Goal: Task Accomplishment & Management: Manage account settings

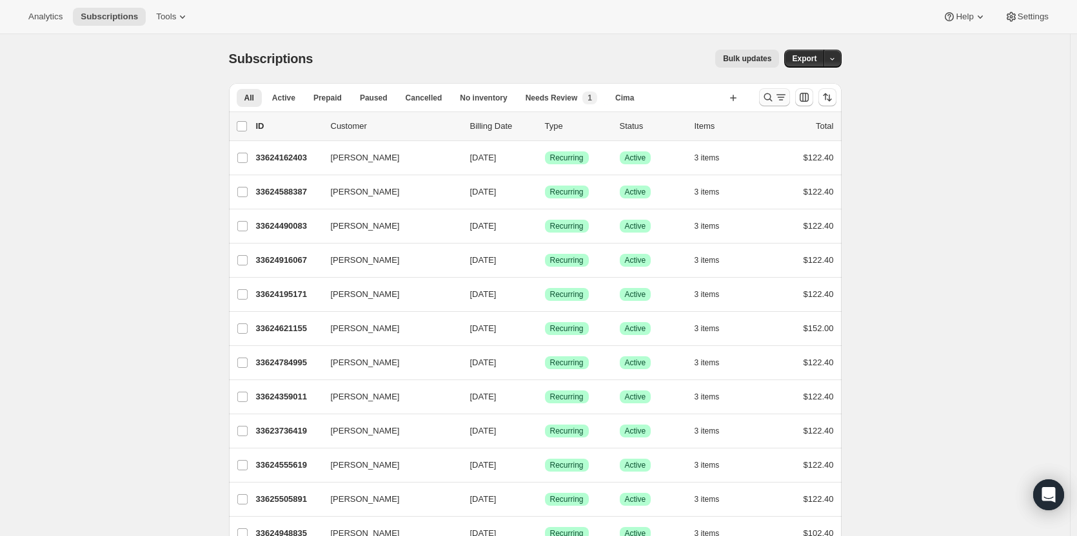
click at [771, 99] on icon "Search and filter results" at bounding box center [767, 97] width 13 height 13
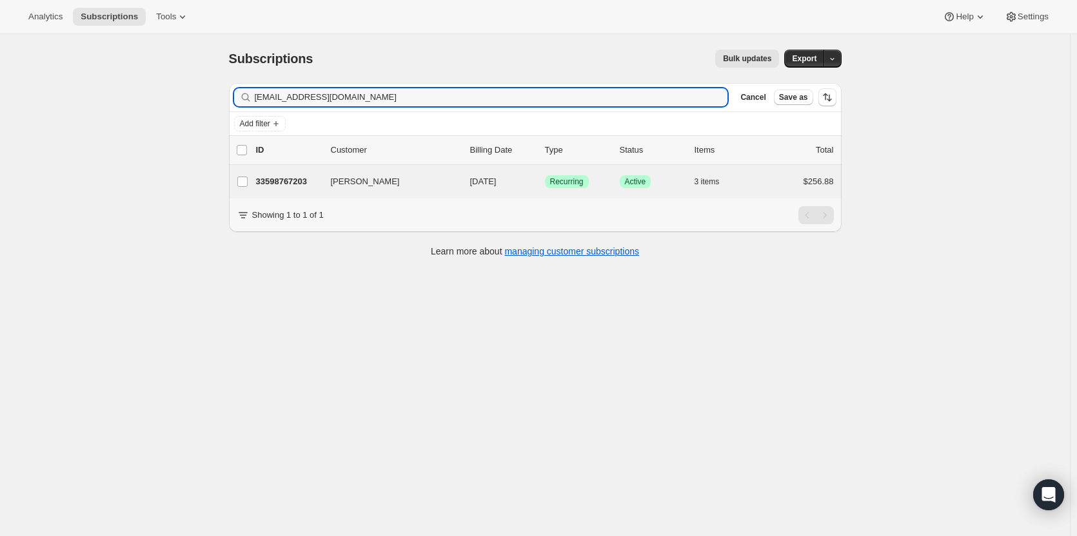
type input "napajnd@hotmail.com"
click at [280, 169] on div "Janet Schmidt 33598767203 Janet Schmidt 09/17/2025 Success Recurring Success Ac…" at bounding box center [535, 182] width 613 height 34
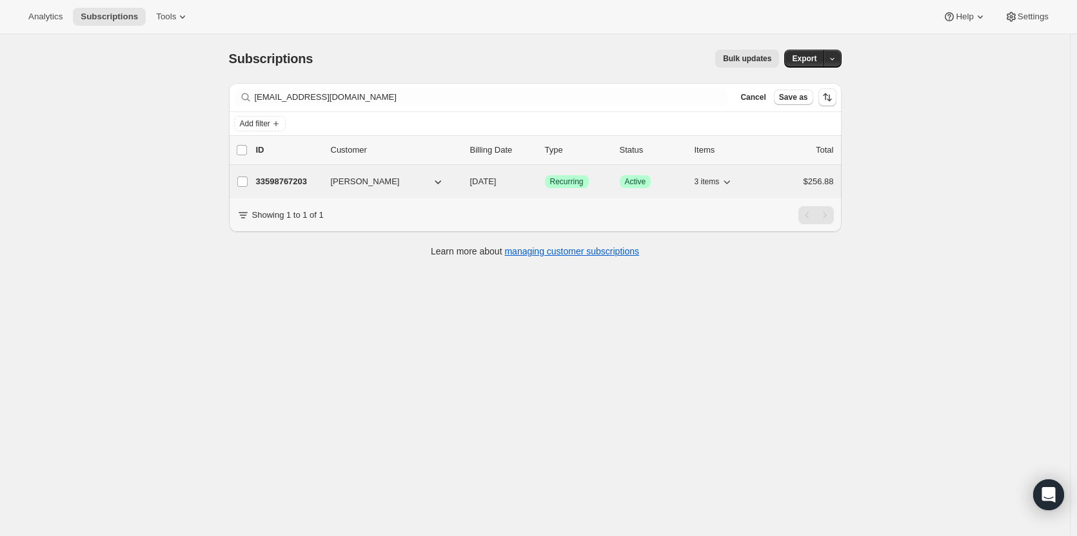
click at [281, 181] on p "33598767203" at bounding box center [288, 181] width 64 height 13
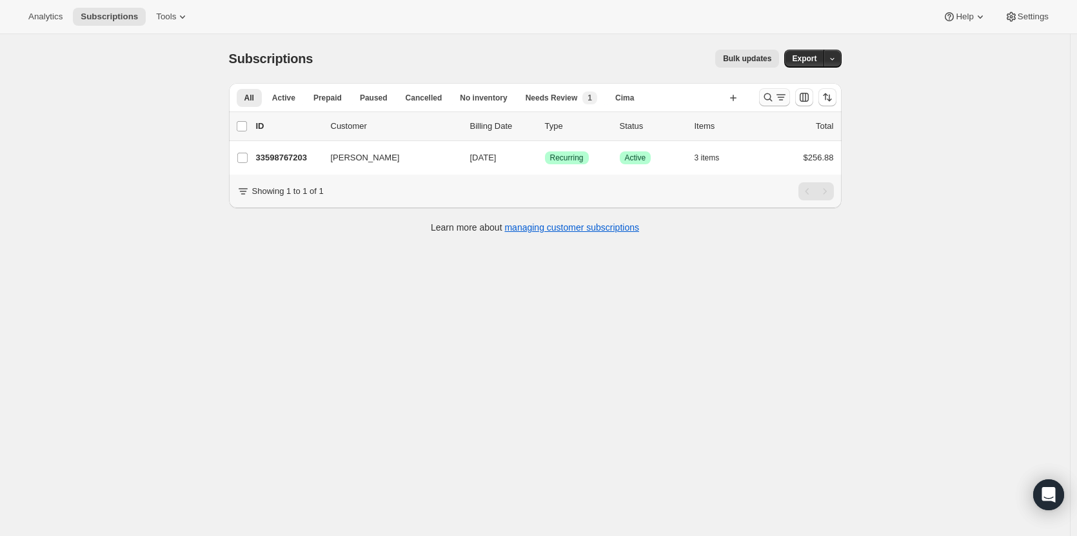
click at [767, 99] on icon "Search and filter results" at bounding box center [767, 97] width 8 height 8
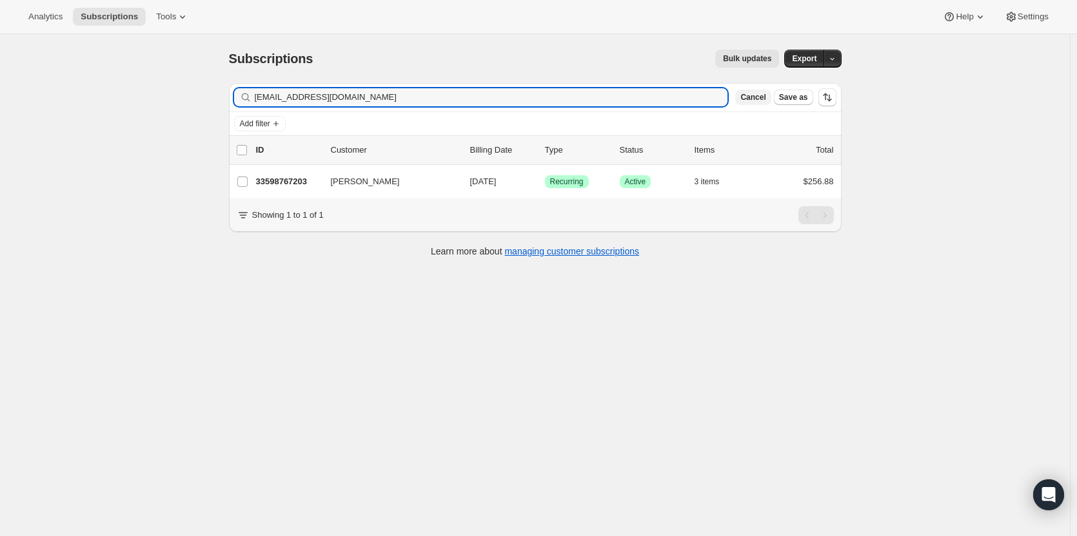
click at [759, 97] on span "Cancel" at bounding box center [752, 97] width 25 height 10
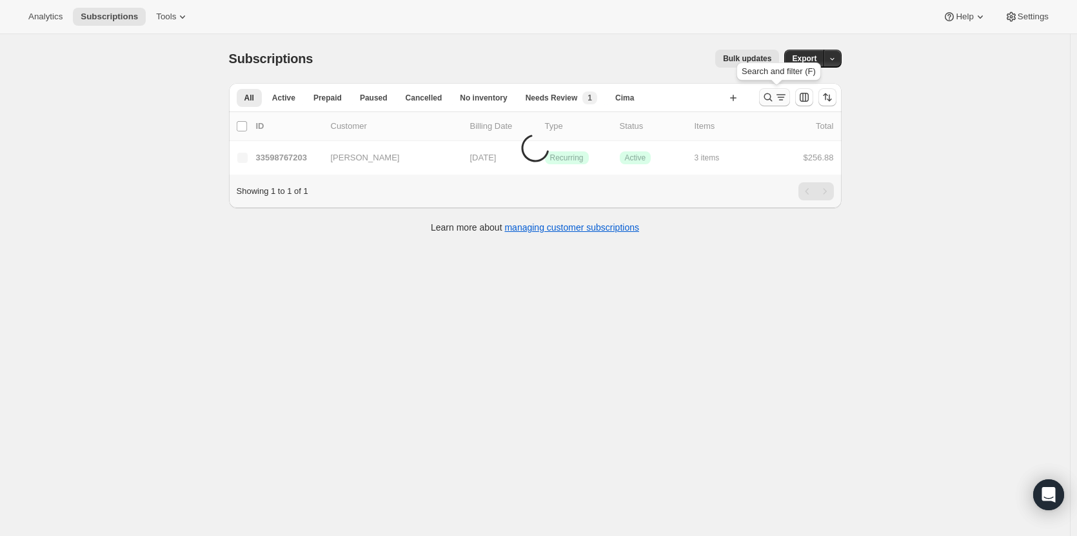
click at [772, 99] on icon "Search and filter results" at bounding box center [767, 97] width 13 height 13
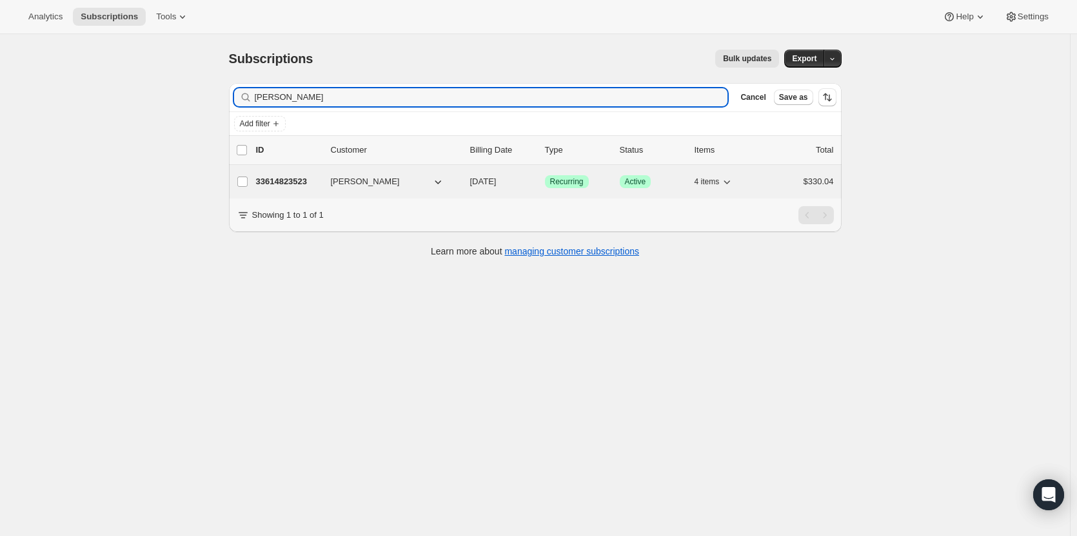
type input "Kmiec"
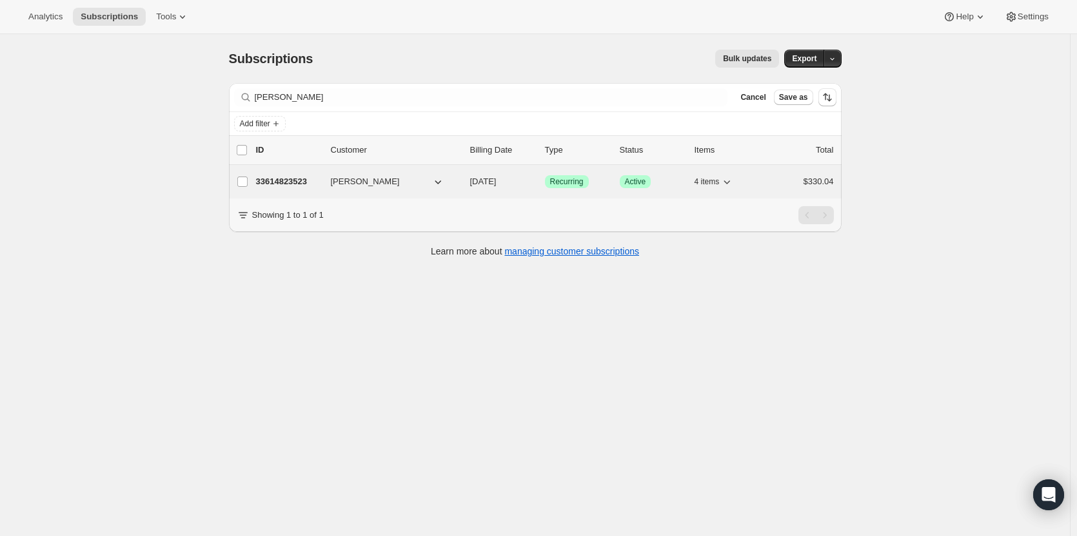
click at [306, 184] on p "33614823523" at bounding box center [288, 181] width 64 height 13
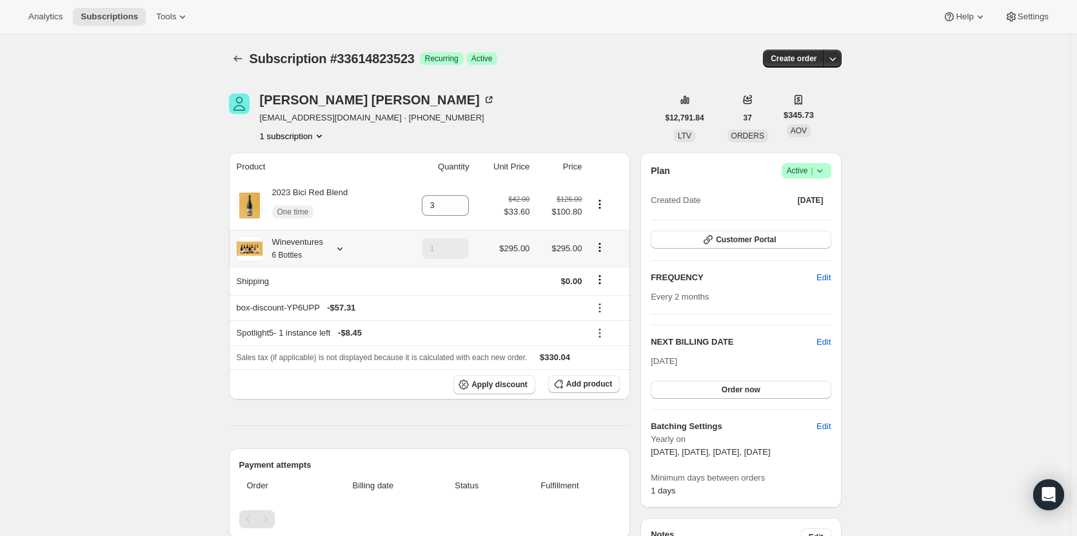
click at [330, 250] on div at bounding box center [337, 248] width 18 height 13
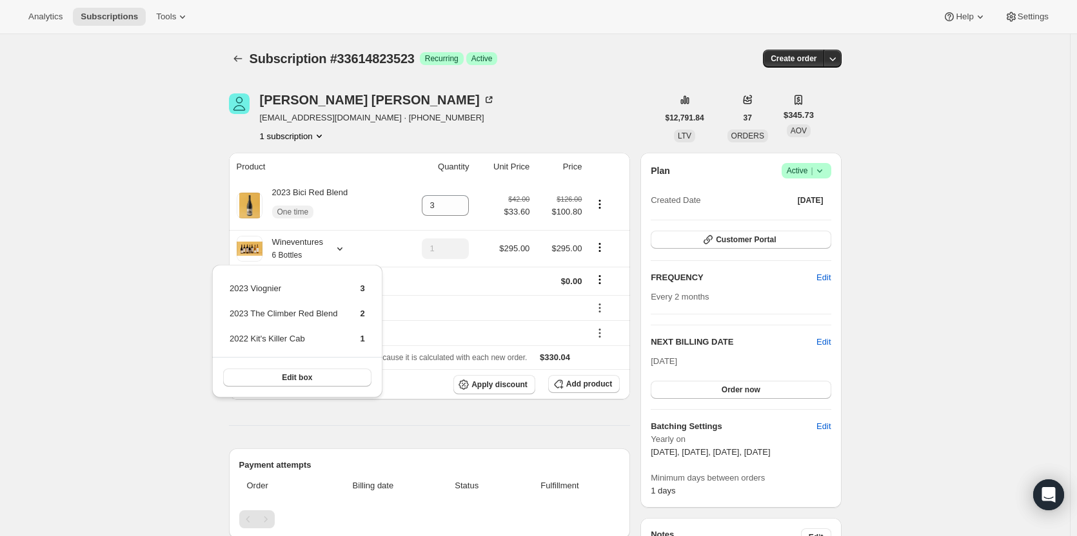
click at [373, 127] on div "Cynthia Kmiec cmkmiec@yahoo.com · +12158017837 1 subscription" at bounding box center [377, 117] width 235 height 49
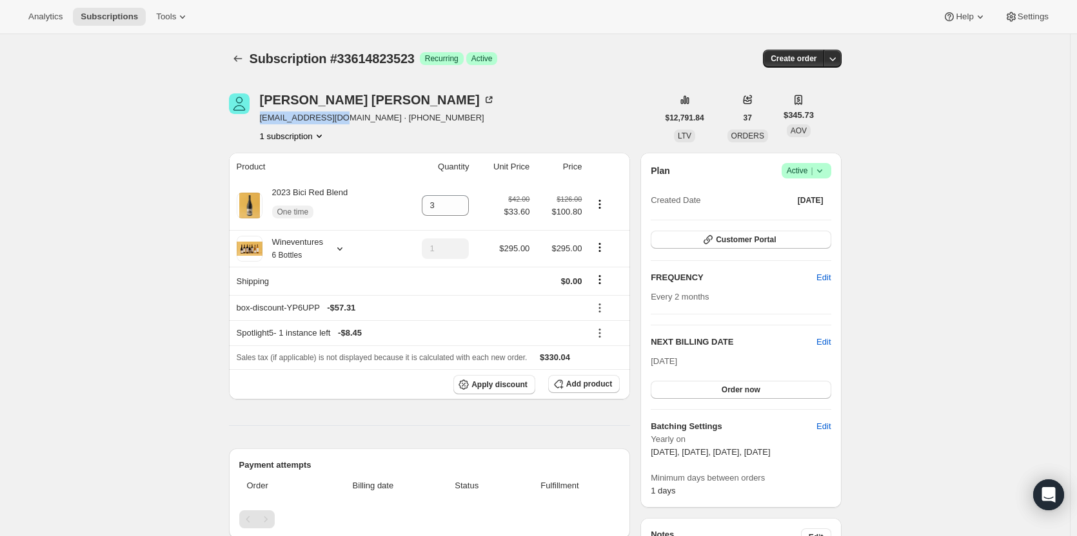
drag, startPoint x: 347, startPoint y: 121, endPoint x: 264, endPoint y: 117, distance: 83.3
click at [264, 117] on span "cmkmiec@yahoo.com · +12158017837" at bounding box center [377, 118] width 235 height 13
copy span "cmkmiec@yahoo.com"
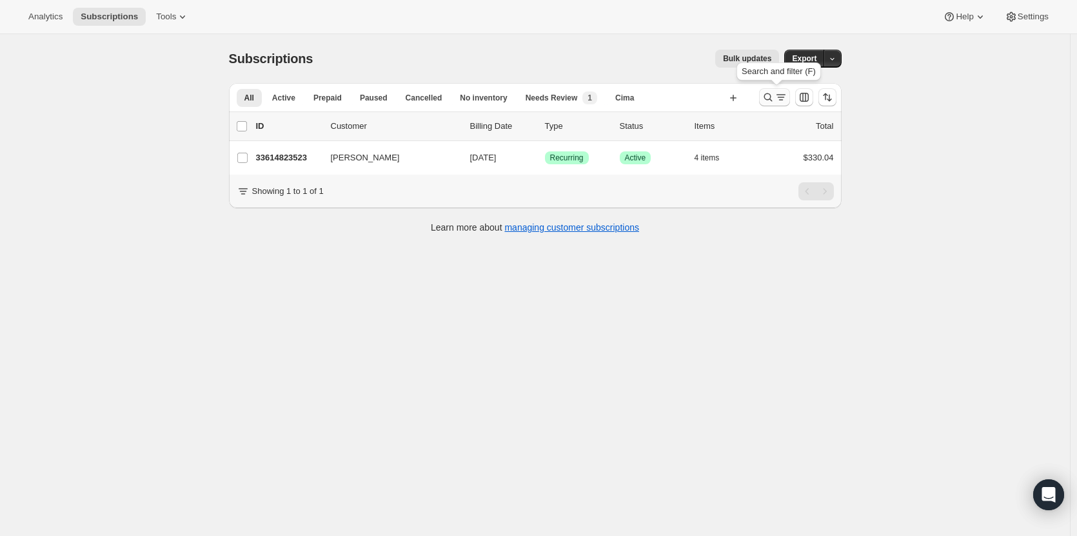
click at [772, 97] on icon "Search and filter results" at bounding box center [767, 97] width 8 height 8
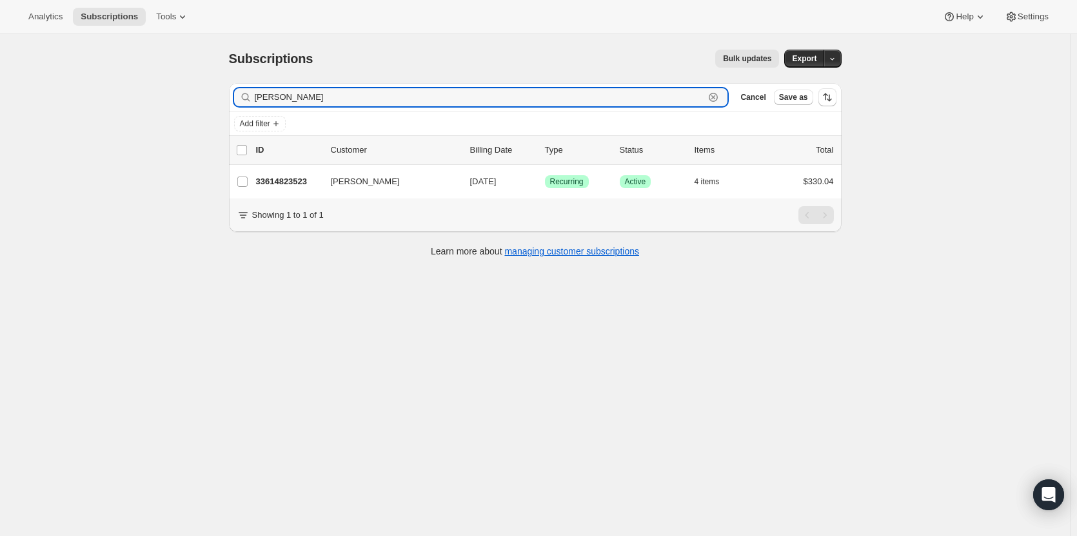
click at [718, 101] on icon "button" at bounding box center [713, 97] width 9 height 9
paste input "napajnd@hotmail.com"
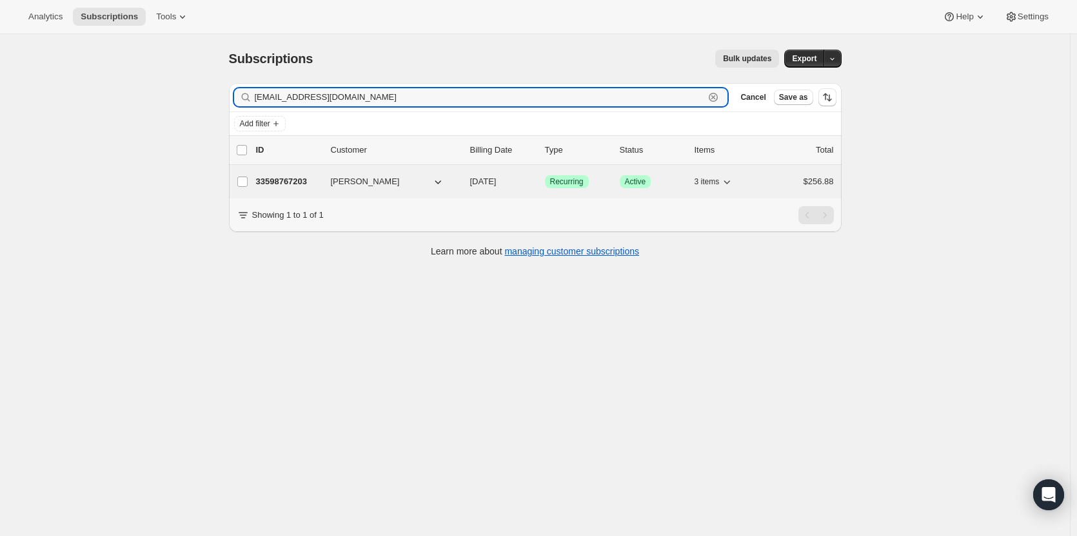
type input "napajnd@hotmail.com"
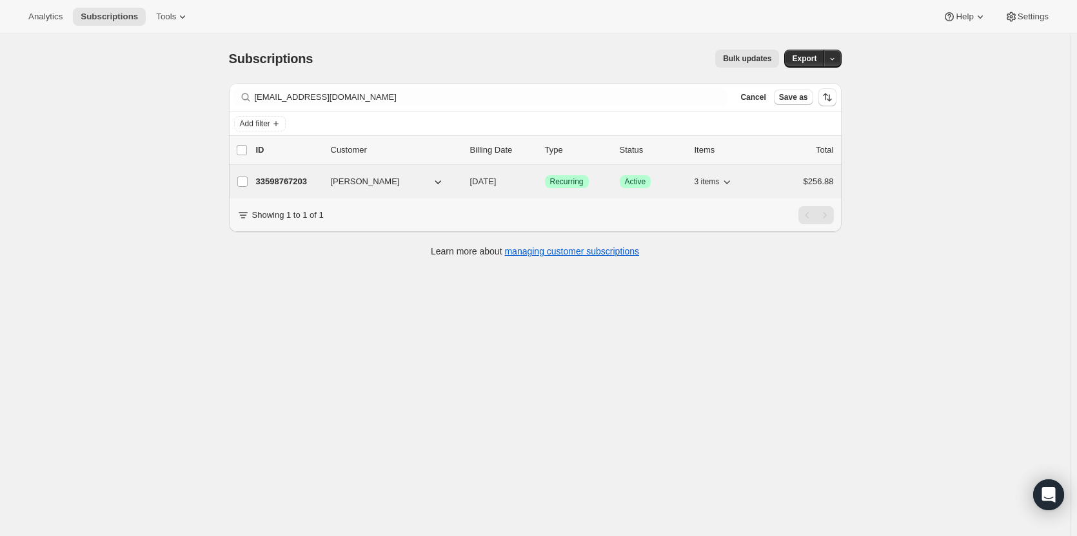
click at [294, 177] on p "33598767203" at bounding box center [288, 181] width 64 height 13
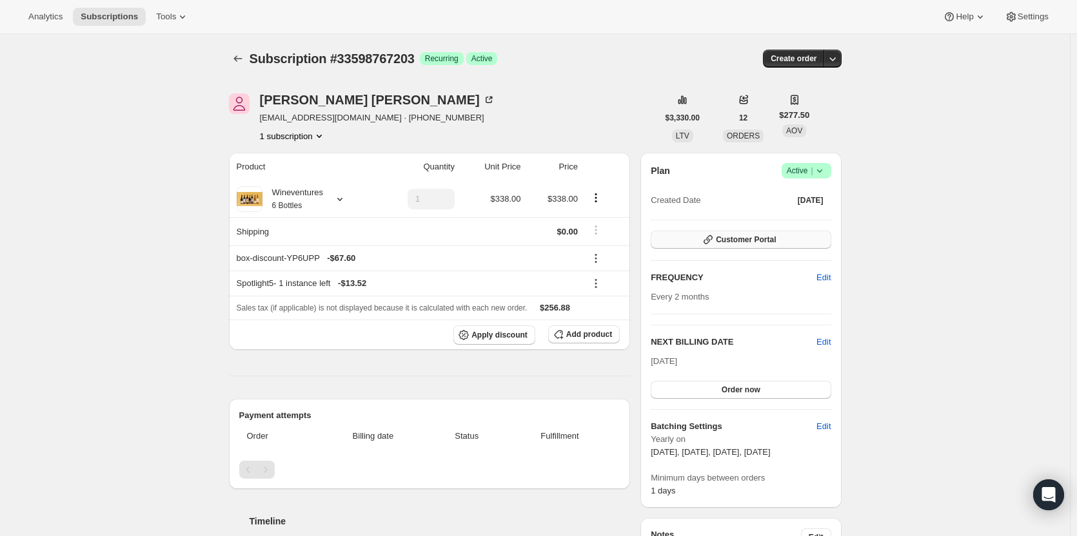
click at [737, 247] on button "Customer Portal" at bounding box center [741, 240] width 180 height 18
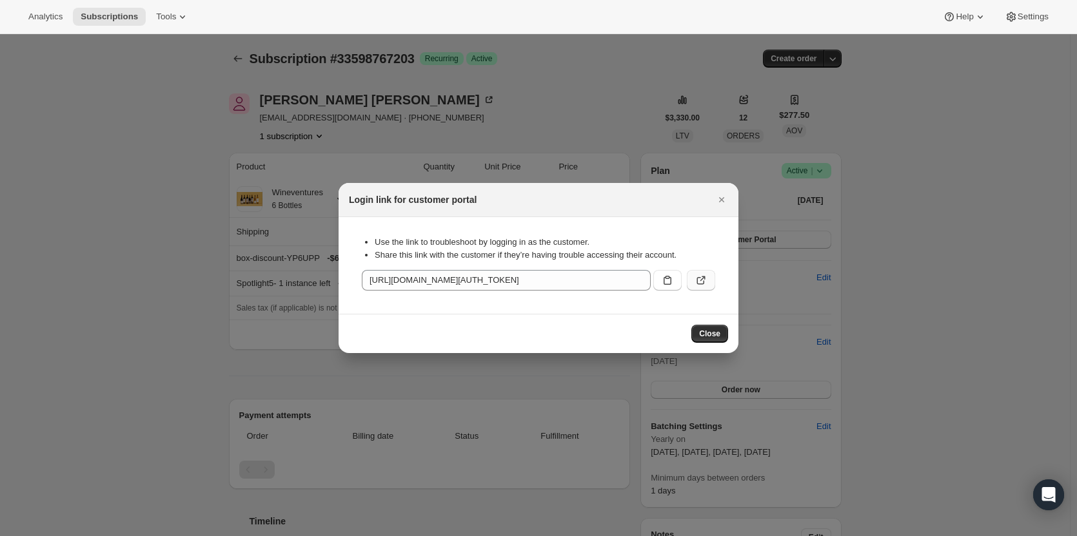
click at [702, 282] on icon ":r10p:" at bounding box center [700, 280] width 13 height 13
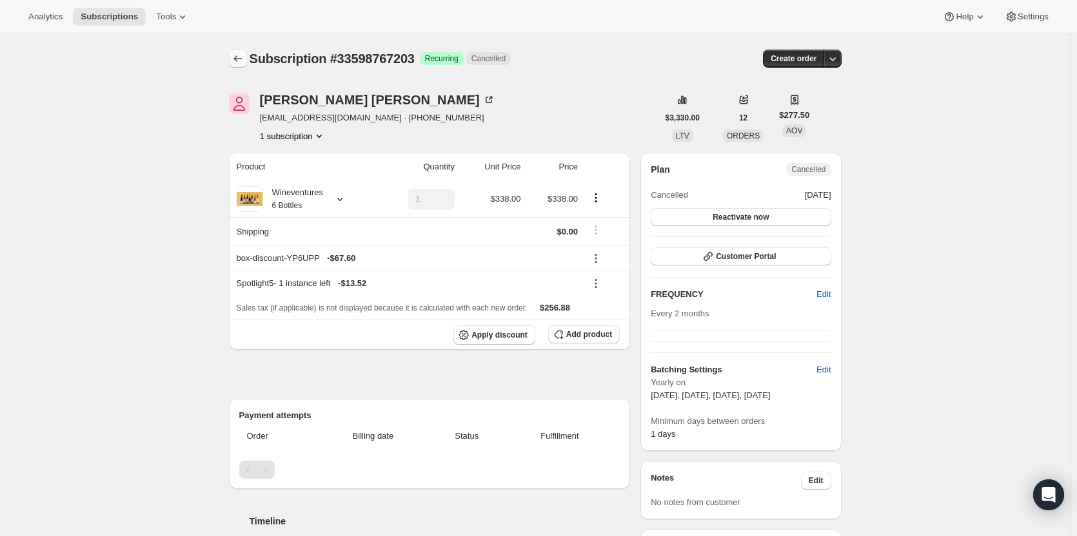
click at [240, 59] on icon "Subscriptions" at bounding box center [237, 58] width 13 height 13
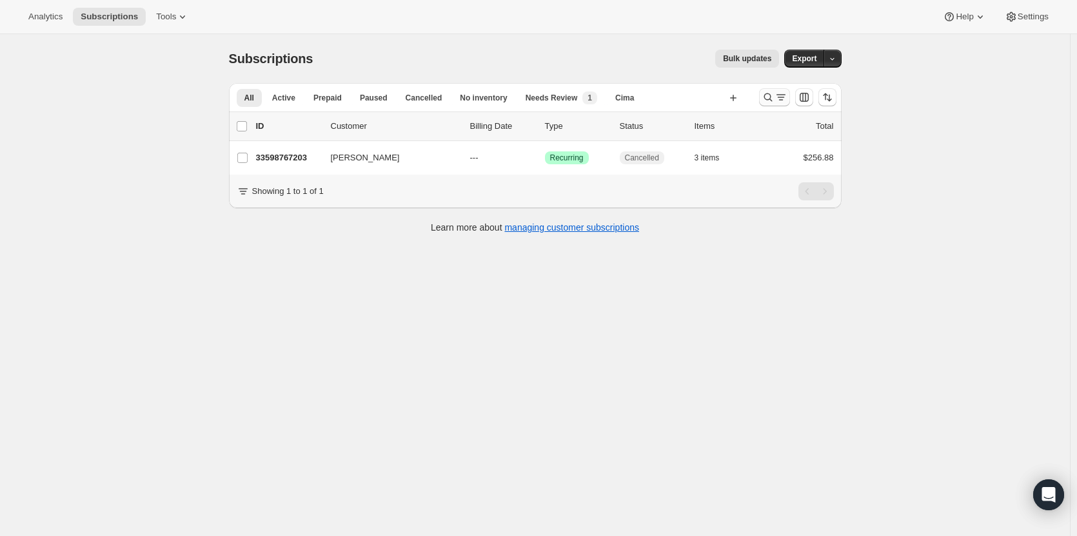
click at [774, 100] on icon "Search and filter results" at bounding box center [767, 97] width 13 height 13
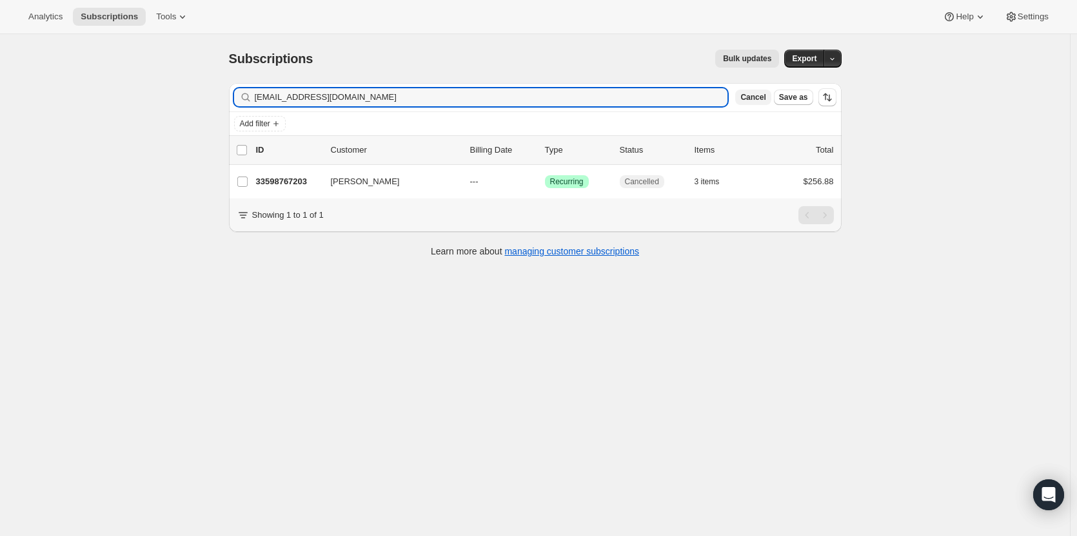
click at [756, 104] on button "Cancel" at bounding box center [752, 97] width 35 height 15
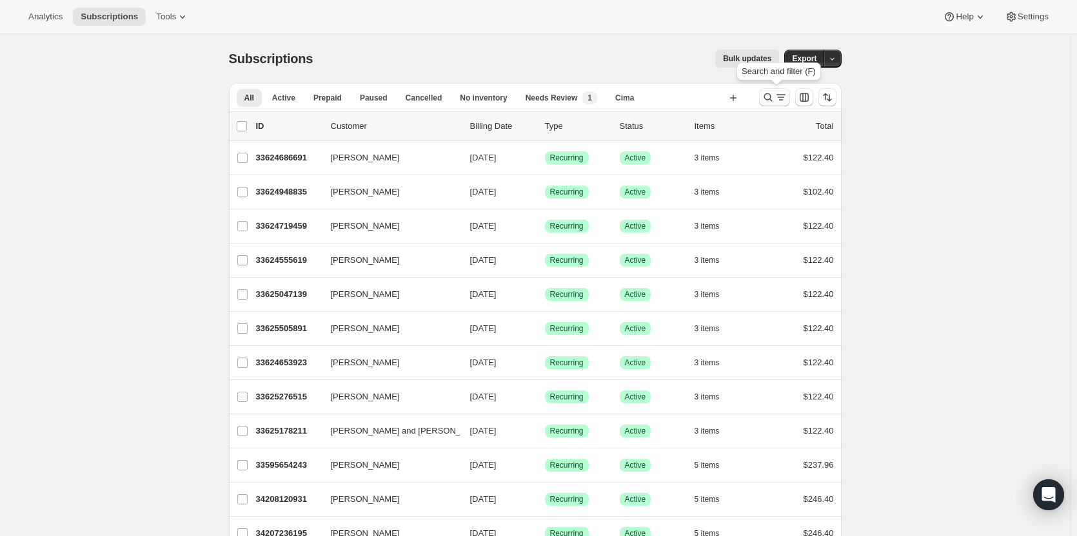
click at [769, 98] on icon "Search and filter results" at bounding box center [767, 97] width 13 height 13
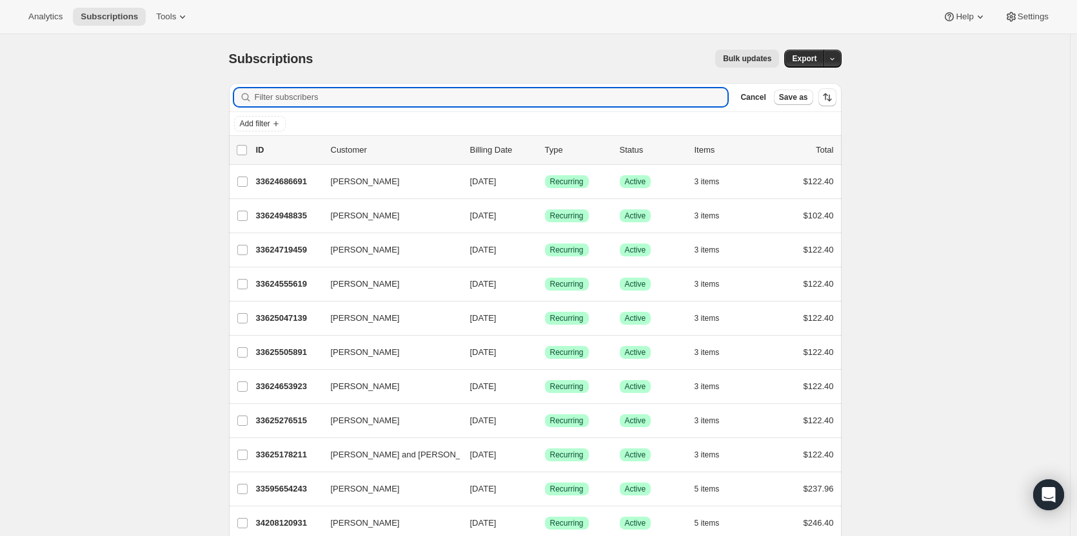
paste input "skyemartin1997@icloud.com"
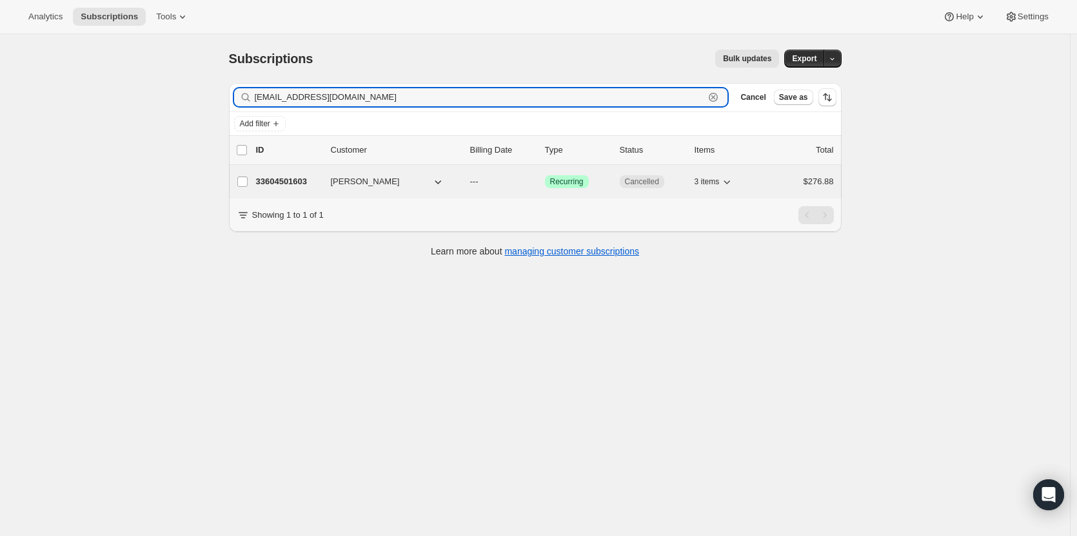
type input "skyemartin1997@icloud.com"
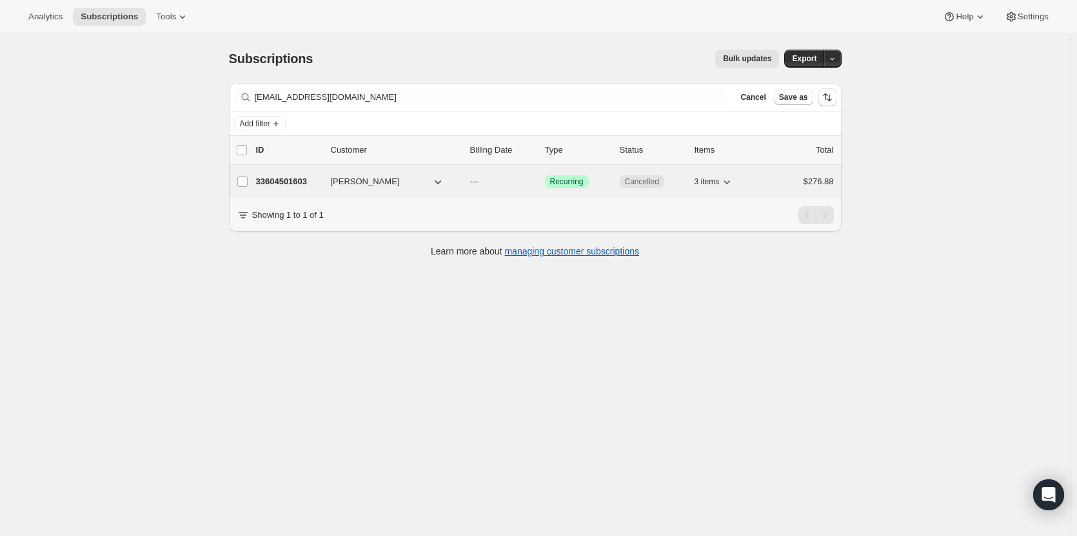
click at [264, 183] on p "33604501603" at bounding box center [288, 181] width 64 height 13
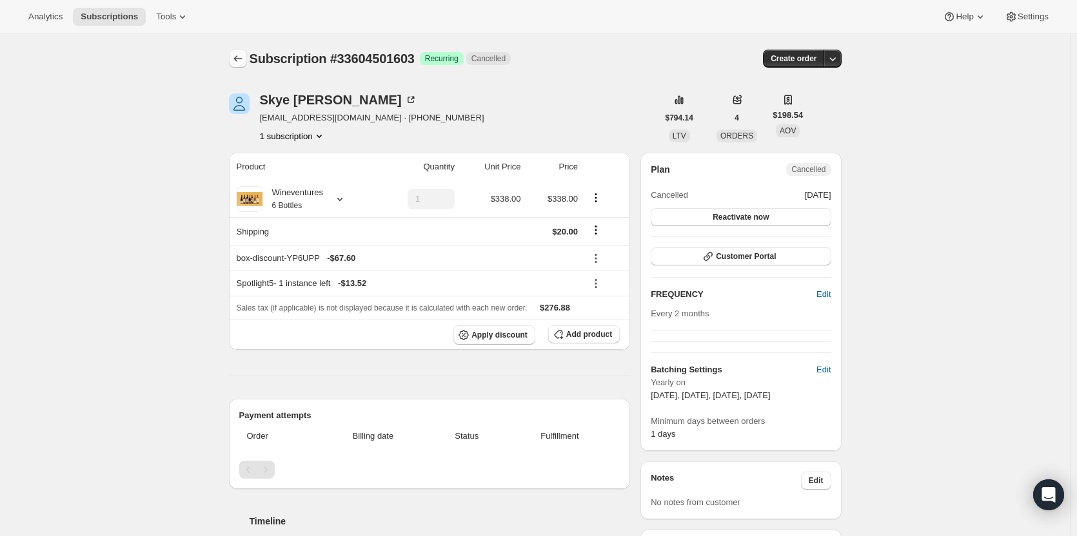
click at [242, 63] on icon "Subscriptions" at bounding box center [237, 58] width 13 height 13
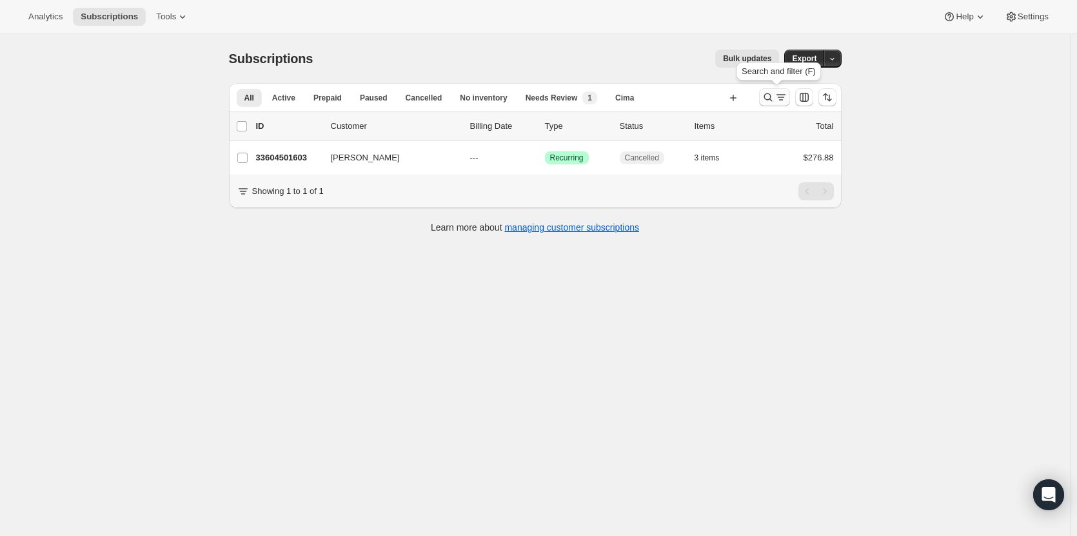
click at [769, 99] on icon "Search and filter results" at bounding box center [767, 97] width 13 height 13
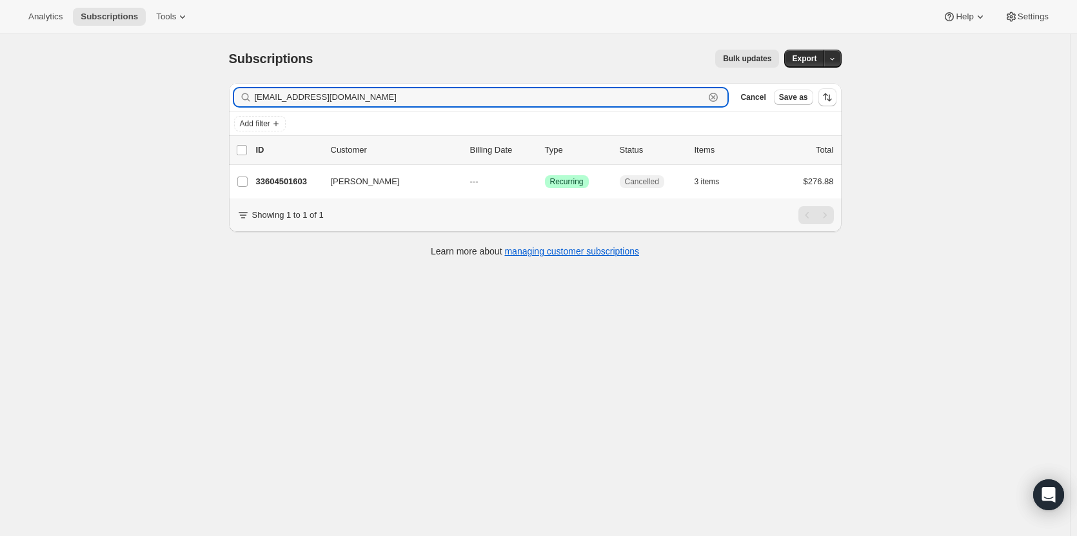
click at [720, 100] on icon "button" at bounding box center [713, 97] width 13 height 13
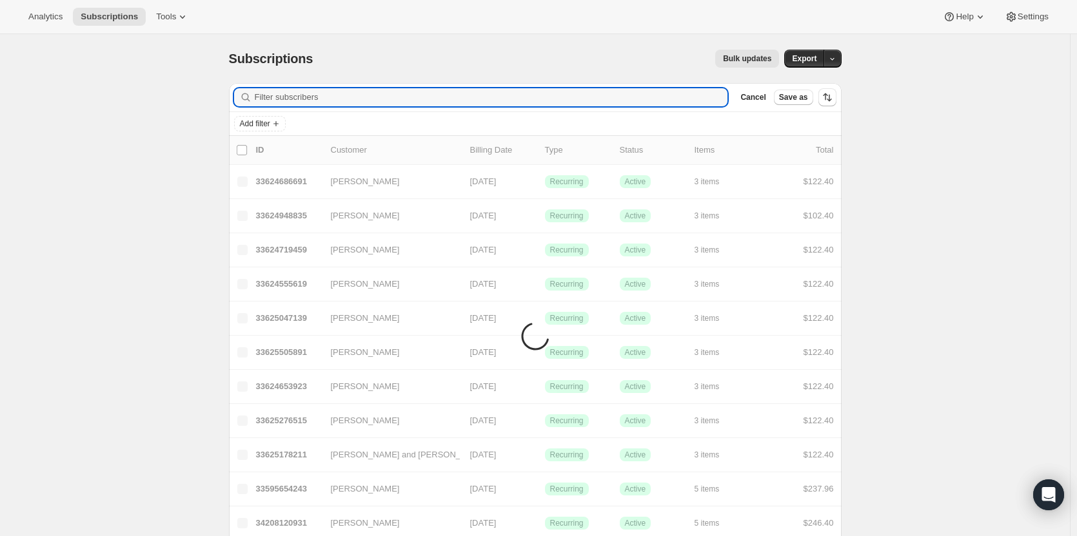
paste input "skyemartin1997@icloud.com"
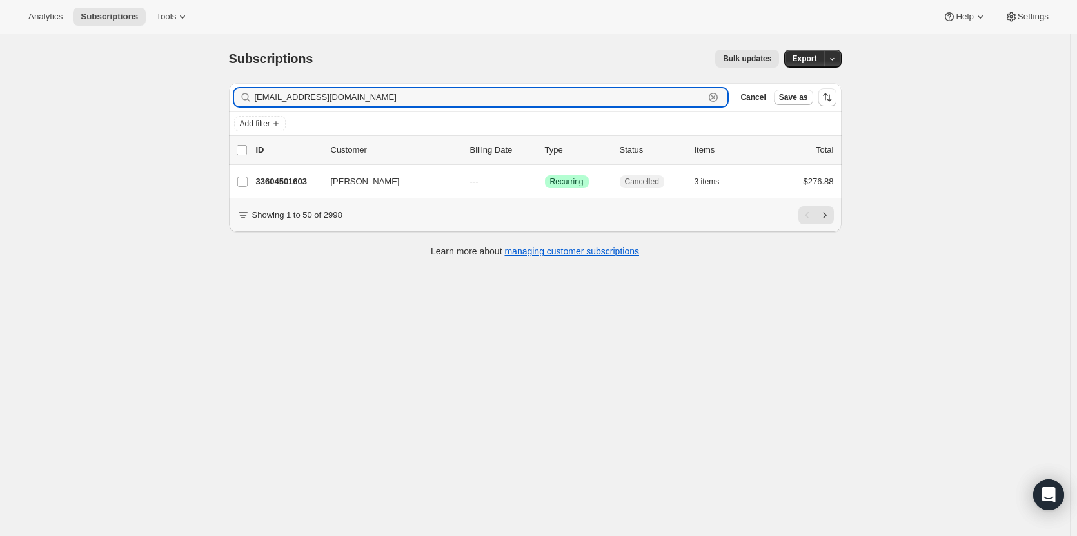
type input "skyemartin1997@icloud.com"
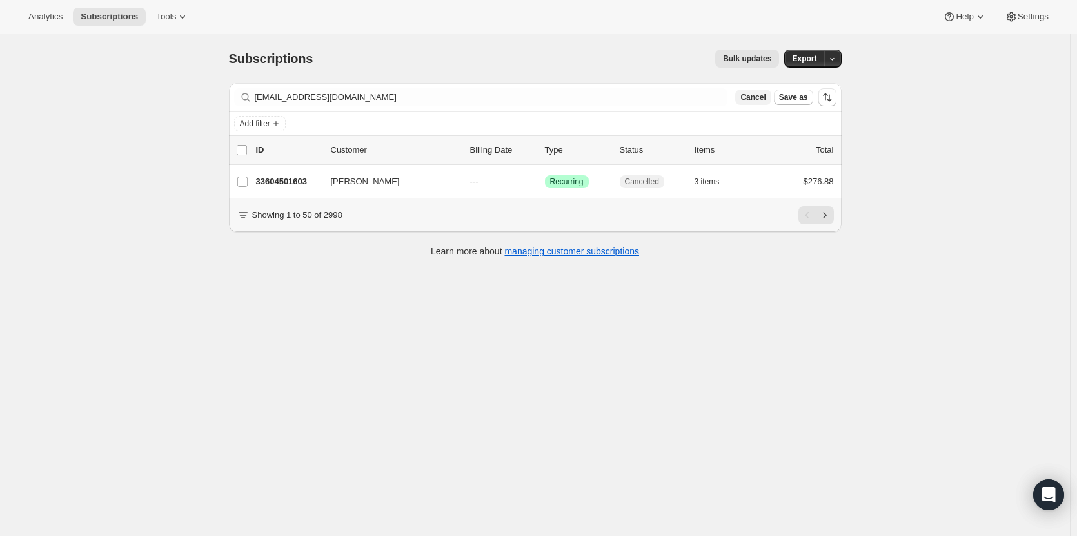
click at [759, 98] on span "Cancel" at bounding box center [752, 97] width 25 height 10
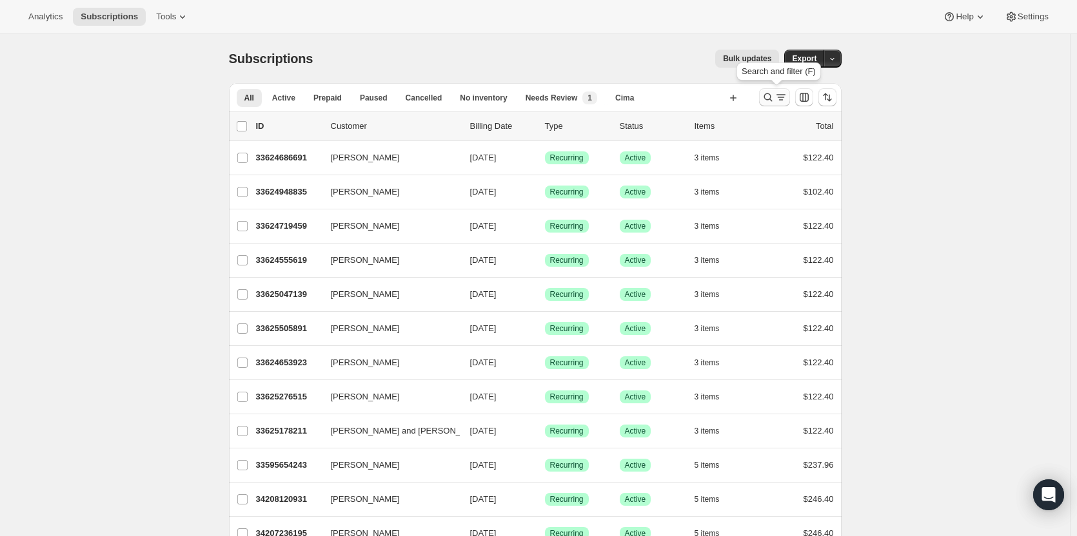
click at [770, 99] on icon "Search and filter results" at bounding box center [767, 97] width 13 height 13
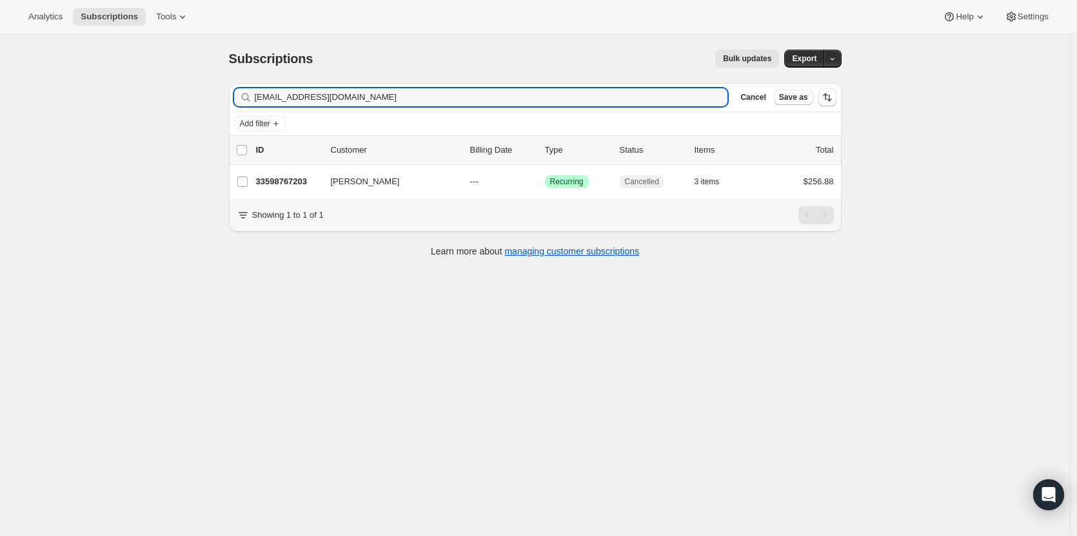
type input "napajnd@hotmail.com"
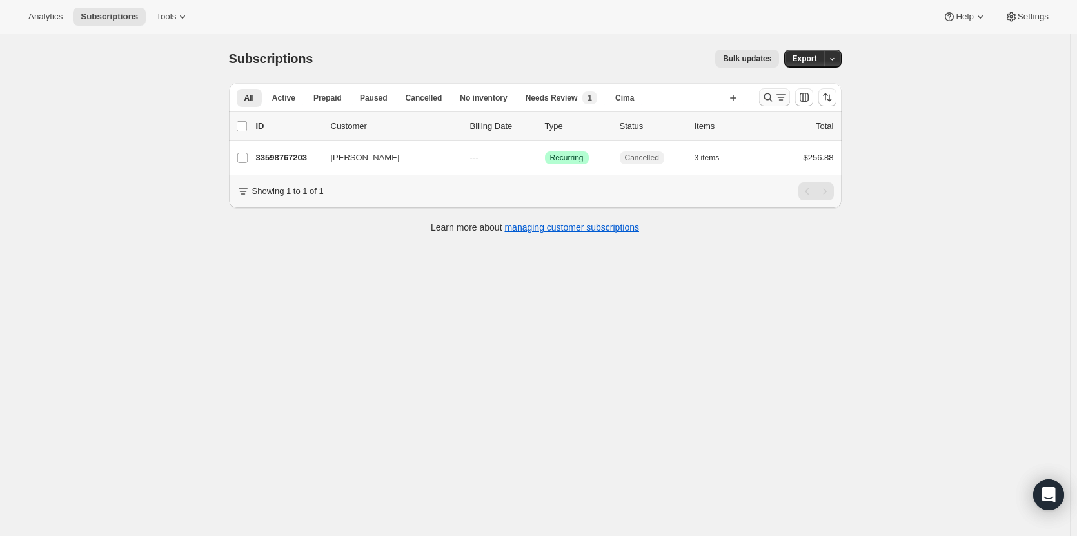
click at [769, 100] on icon "Search and filter results" at bounding box center [767, 97] width 13 height 13
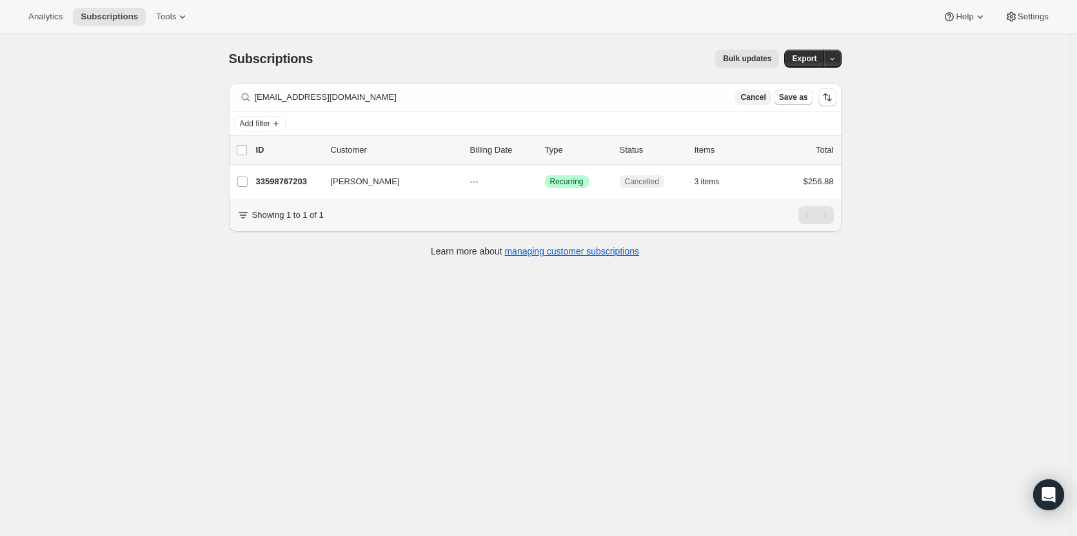
click at [762, 101] on span "Cancel" at bounding box center [752, 97] width 25 height 10
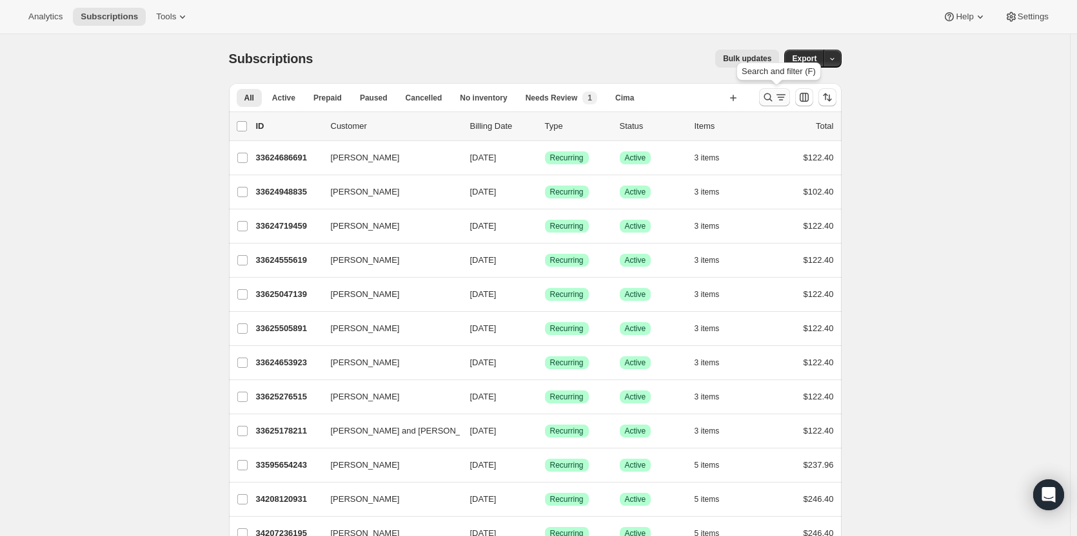
click at [772, 101] on icon "Search and filter results" at bounding box center [767, 97] width 13 height 13
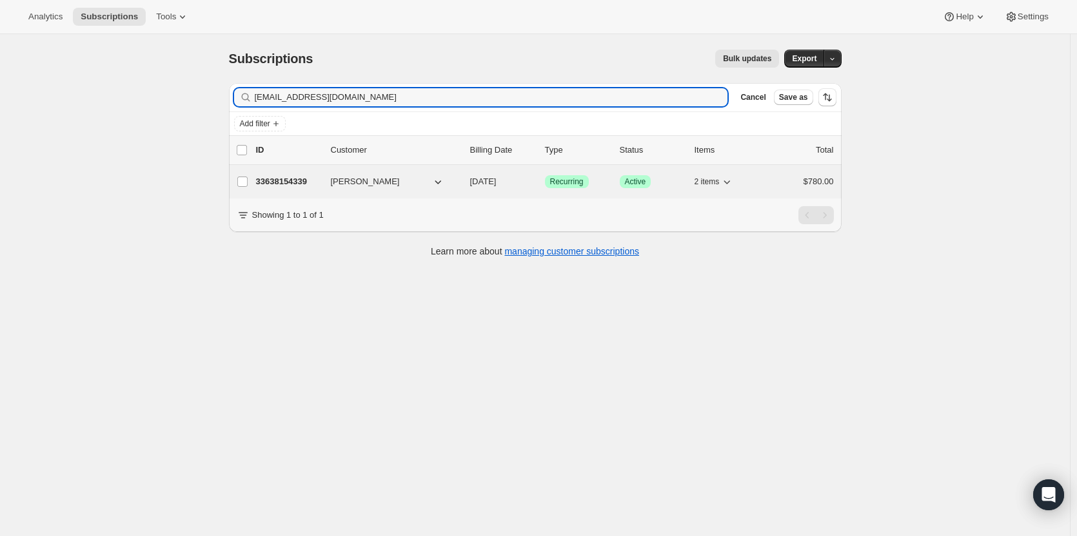
type input "charlieschiavone@mac.com"
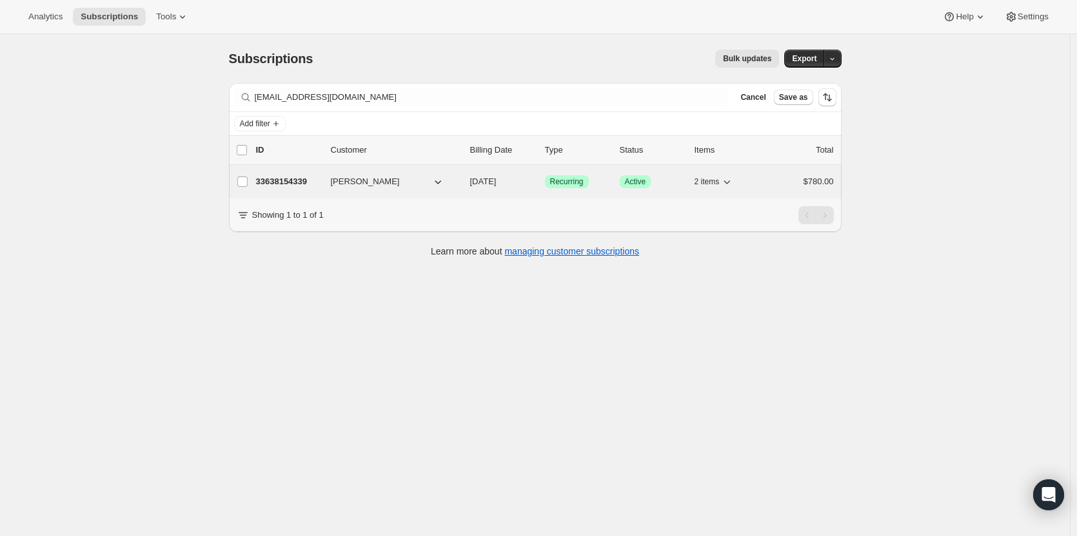
click at [289, 177] on p "33638154339" at bounding box center [288, 181] width 64 height 13
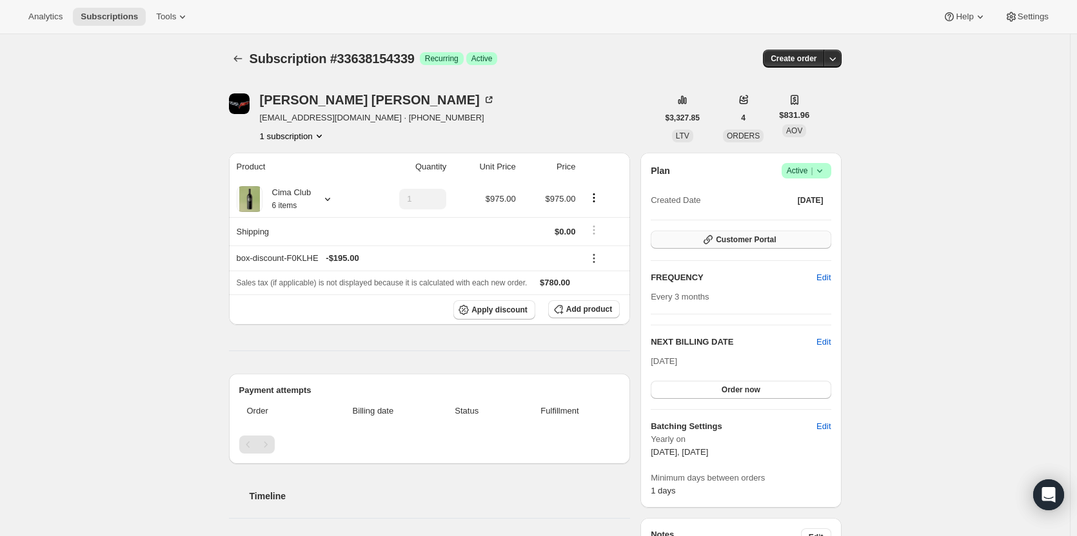
click at [812, 248] on button "Customer Portal" at bounding box center [741, 240] width 180 height 18
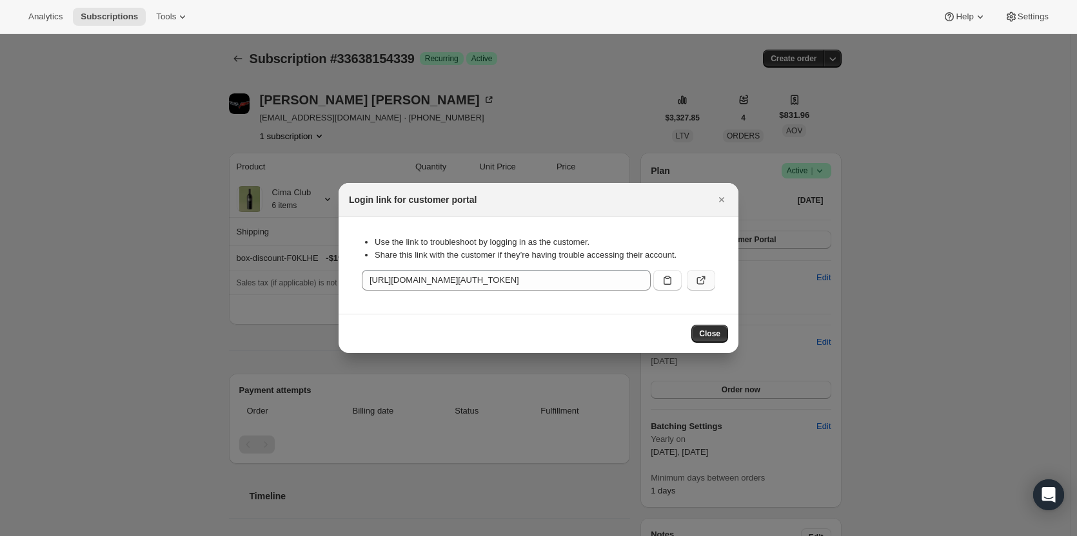
click at [703, 285] on icon ":rd4:" at bounding box center [700, 280] width 13 height 13
click at [724, 198] on icon "Close" at bounding box center [721, 199] width 13 height 13
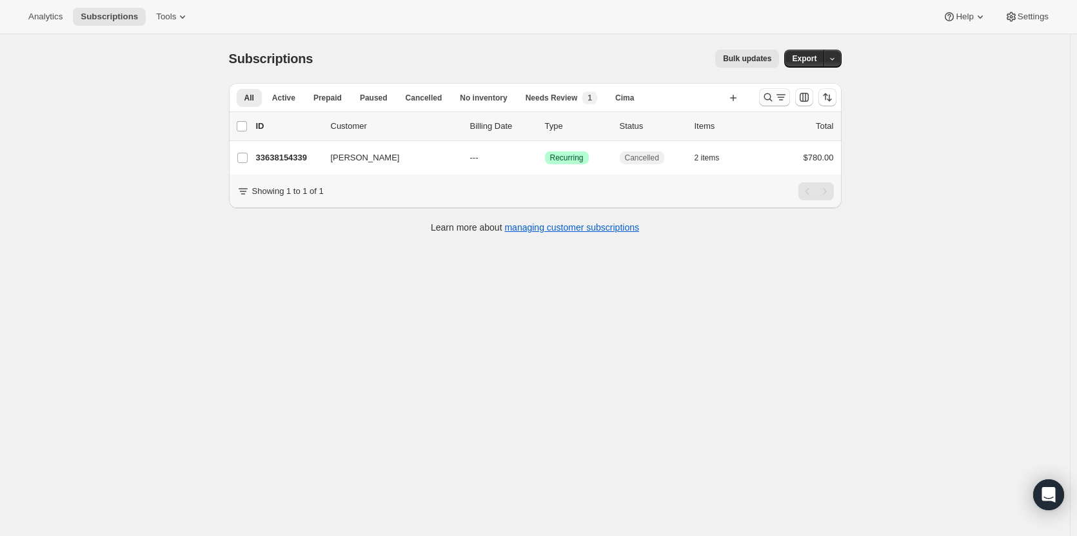
click at [767, 97] on icon "Search and filter results" at bounding box center [767, 97] width 8 height 8
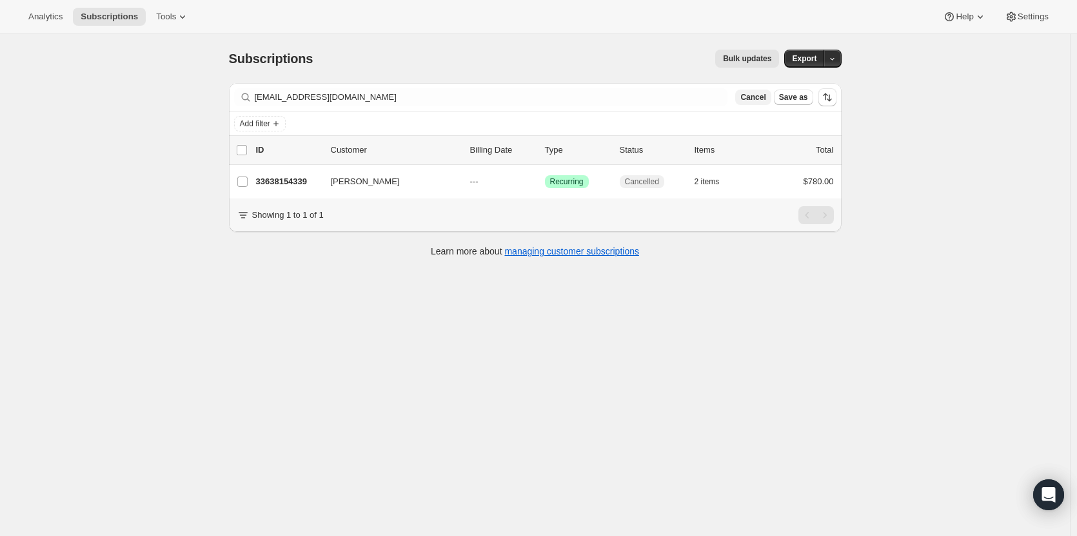
click at [765, 99] on span "Cancel" at bounding box center [752, 97] width 25 height 10
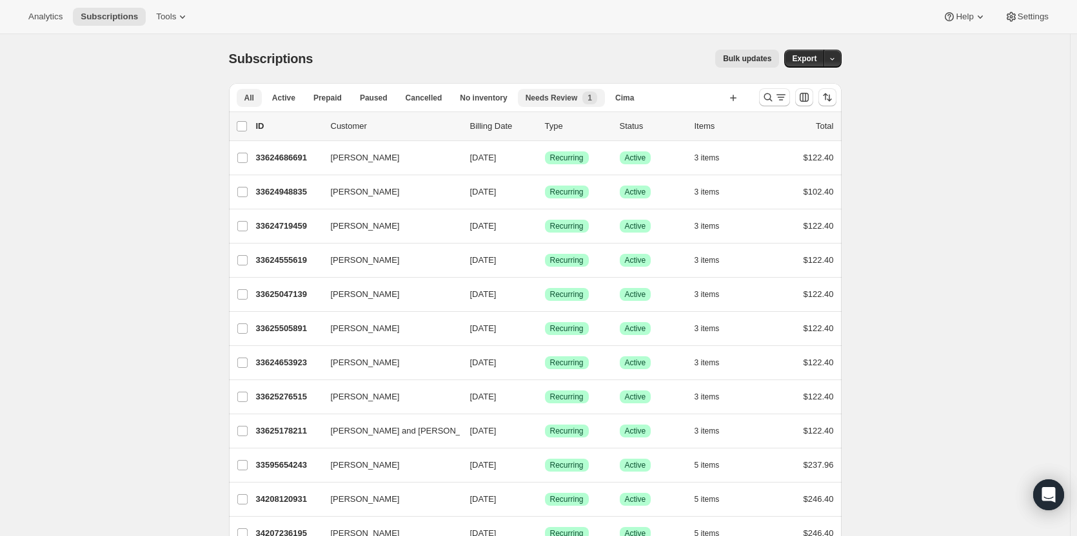
click at [539, 105] on button "Needs Review New 1" at bounding box center [561, 98] width 87 height 18
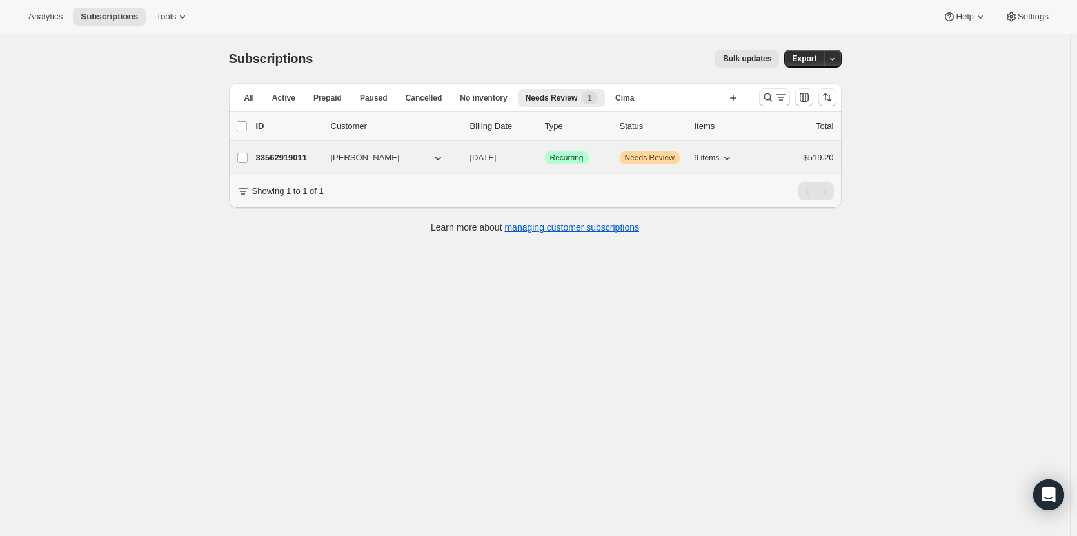
click at [645, 162] on span "Needs Review" at bounding box center [650, 158] width 50 height 10
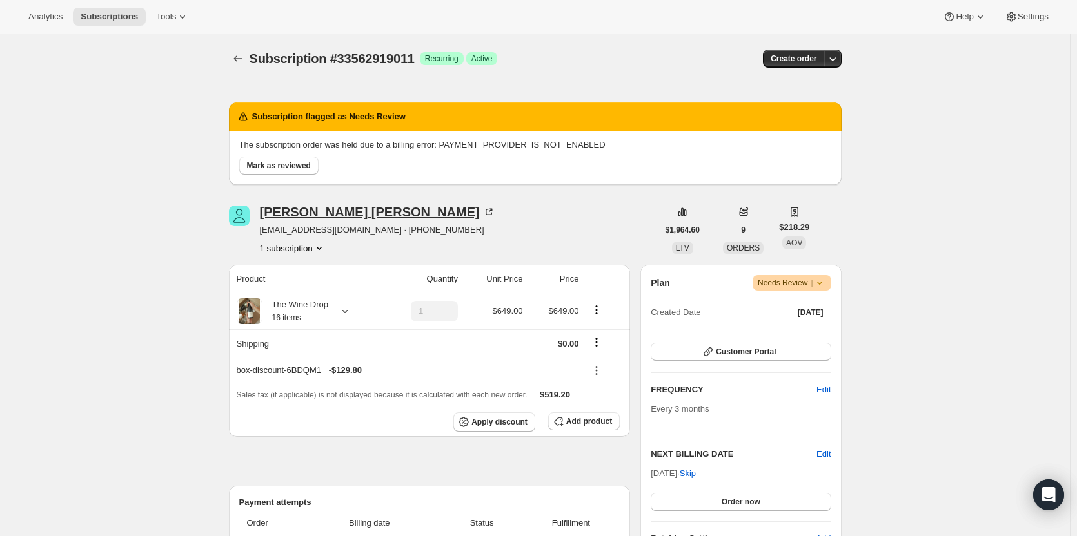
click at [308, 213] on div "Martha Barnes" at bounding box center [377, 212] width 235 height 13
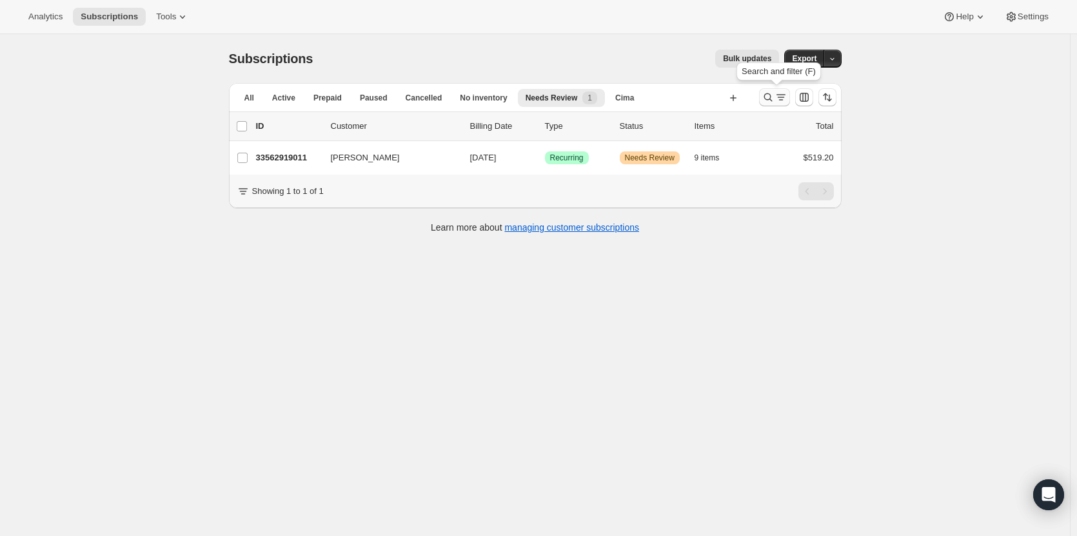
click at [771, 100] on icon "Search and filter results" at bounding box center [767, 97] width 8 height 8
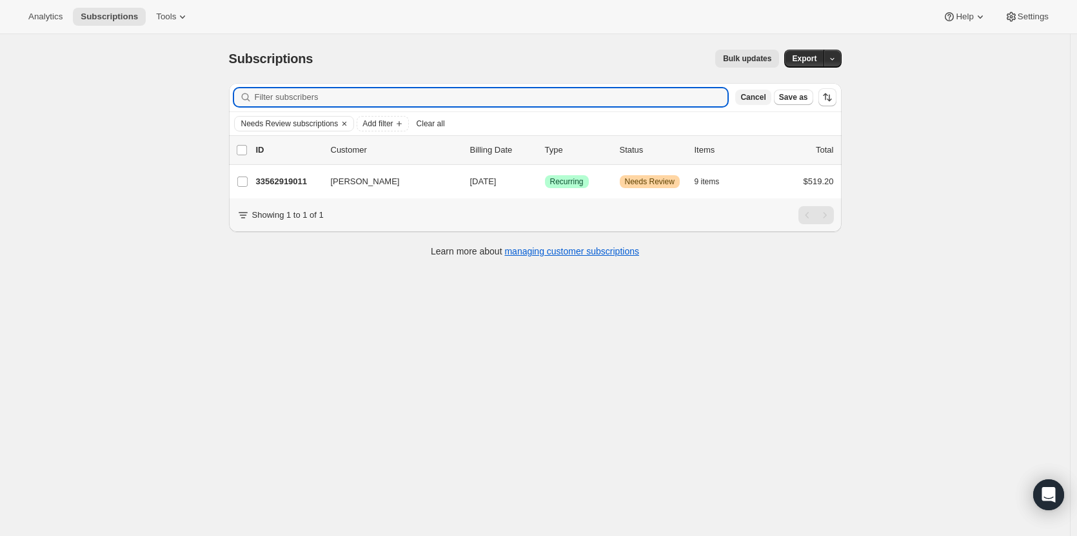
click at [758, 101] on span "Cancel" at bounding box center [752, 97] width 25 height 10
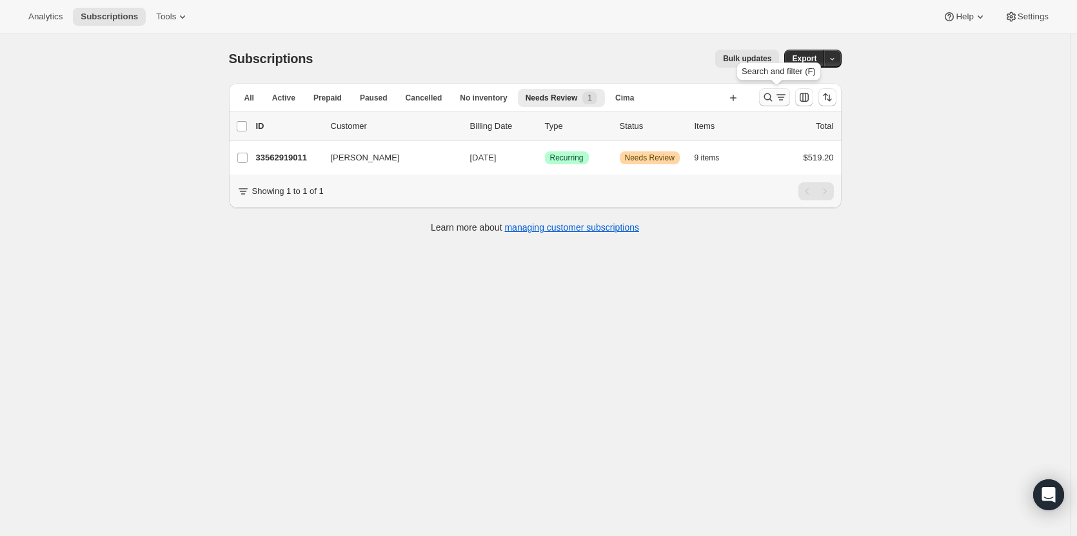
click at [774, 96] on icon "Search and filter results" at bounding box center [767, 97] width 13 height 13
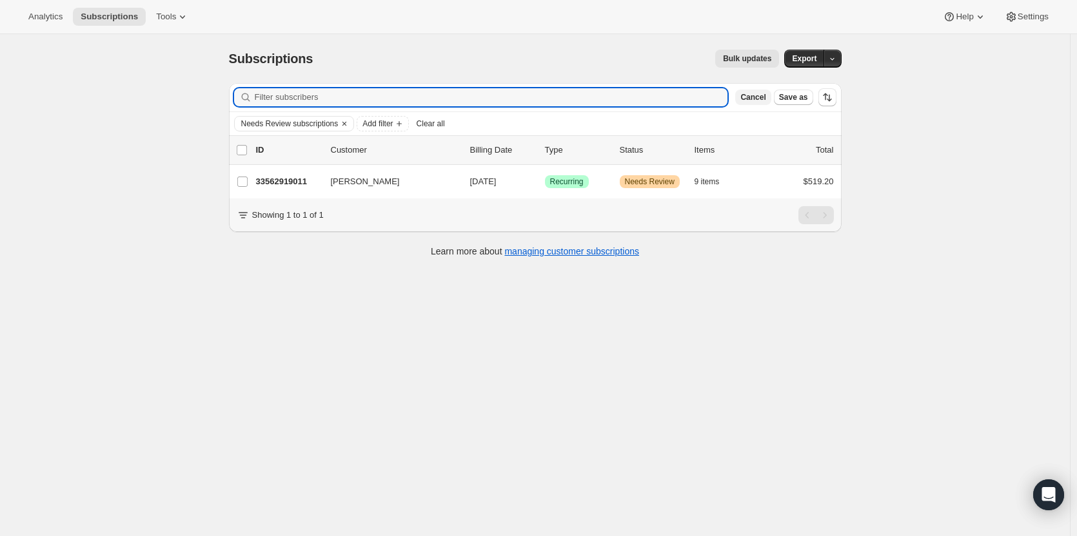
click at [764, 97] on span "Cancel" at bounding box center [752, 97] width 25 height 10
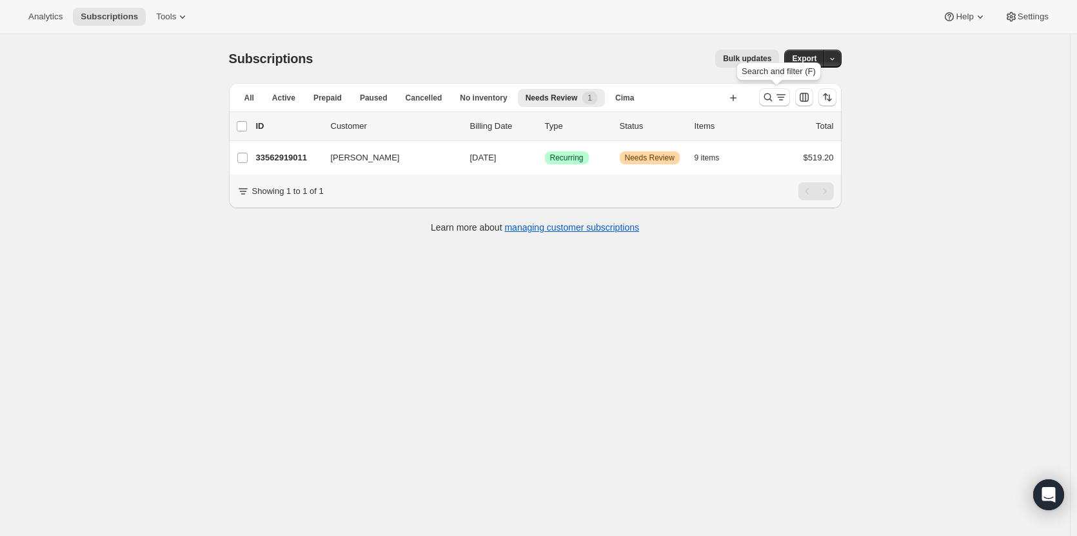
click at [764, 97] on icon "Search and filter results" at bounding box center [767, 97] width 13 height 13
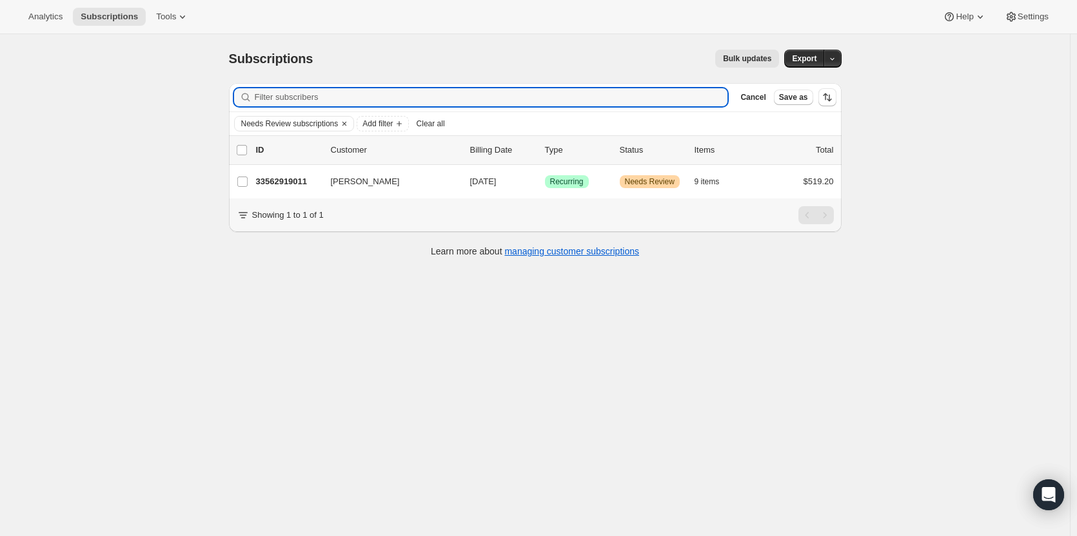
click at [431, 127] on span "Clear all" at bounding box center [431, 124] width 28 height 10
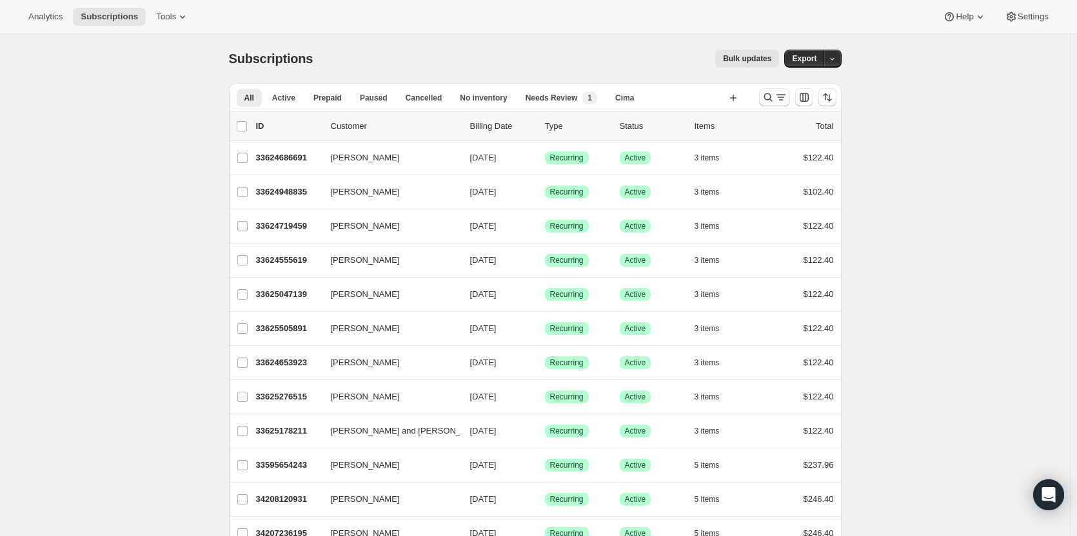
click at [772, 97] on icon "Search and filter results" at bounding box center [767, 97] width 13 height 13
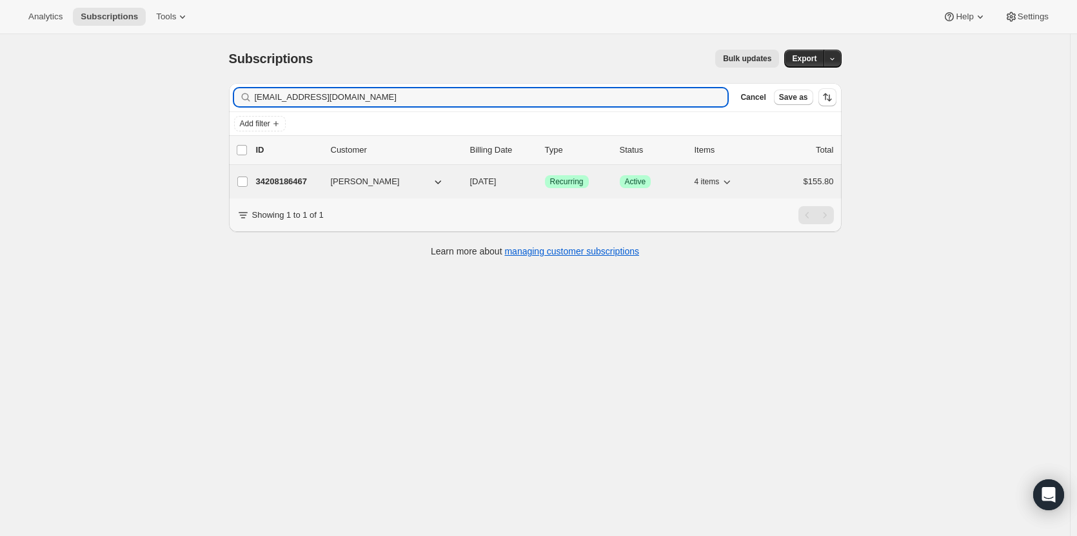
type input "mommydann@gmail.com"
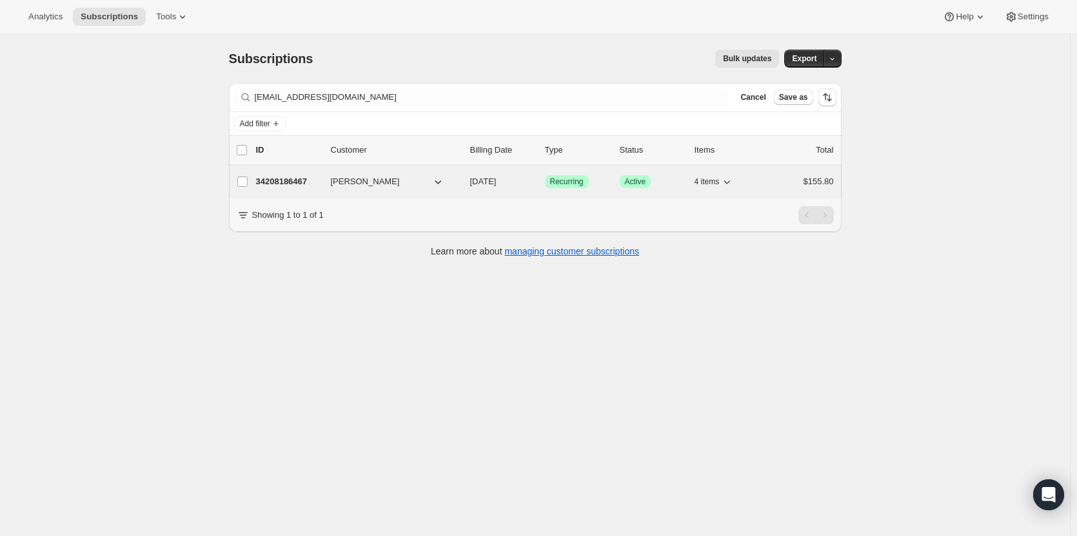
click at [268, 184] on p "34208186467" at bounding box center [288, 181] width 64 height 13
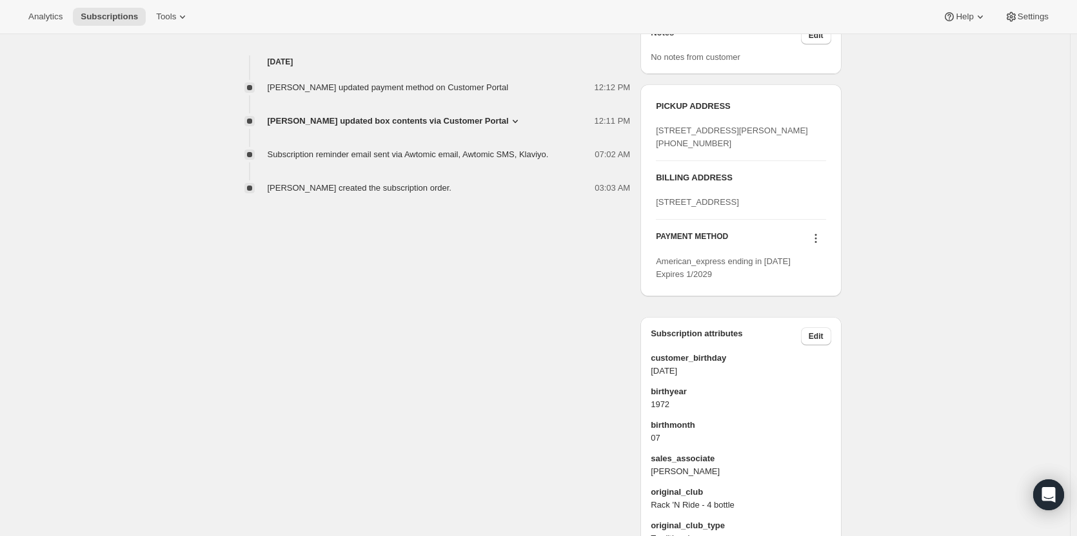
scroll to position [499, 0]
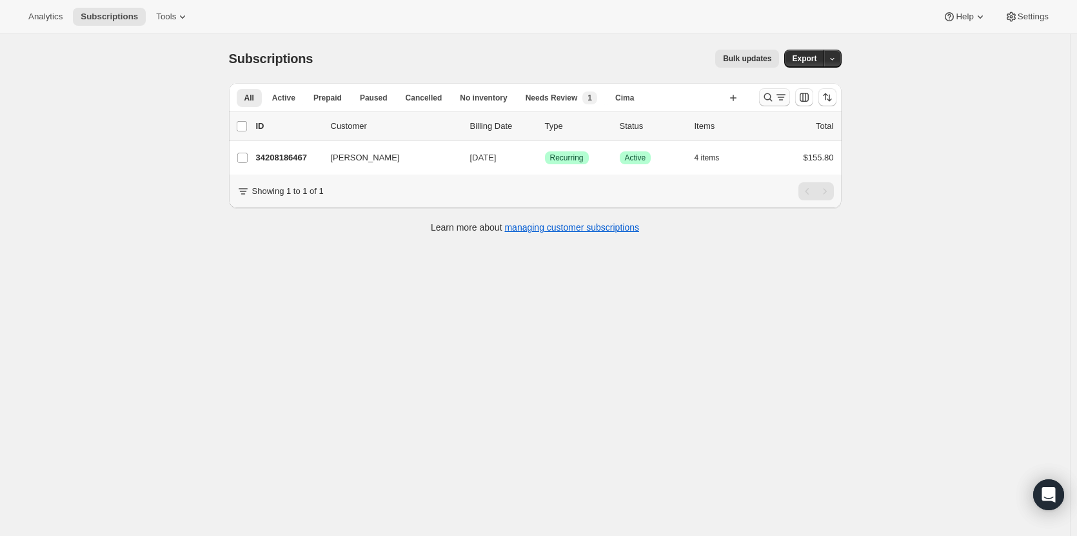
click at [768, 101] on icon "Search and filter results" at bounding box center [767, 97] width 13 height 13
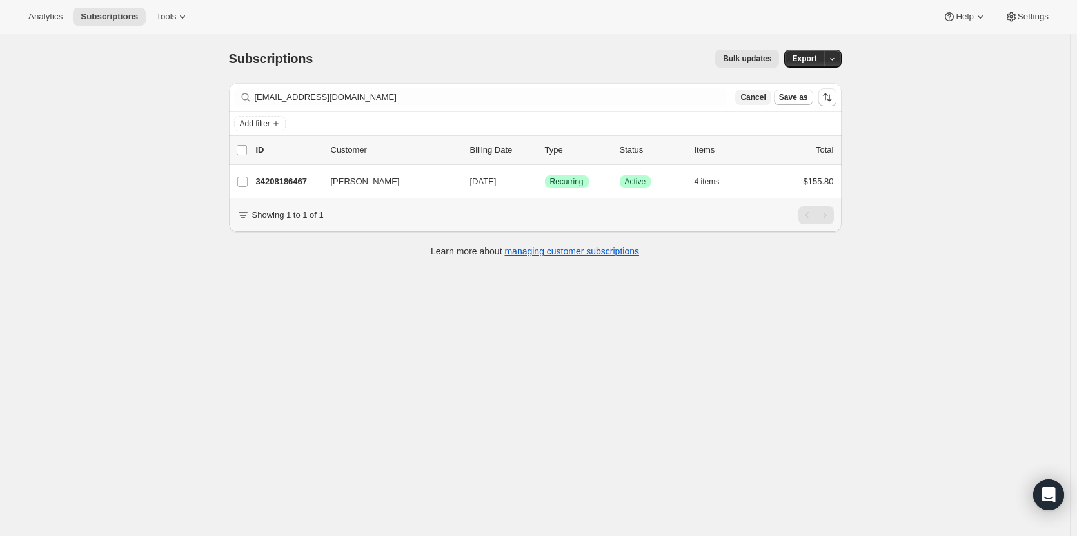
click at [761, 97] on span "Cancel" at bounding box center [752, 97] width 25 height 10
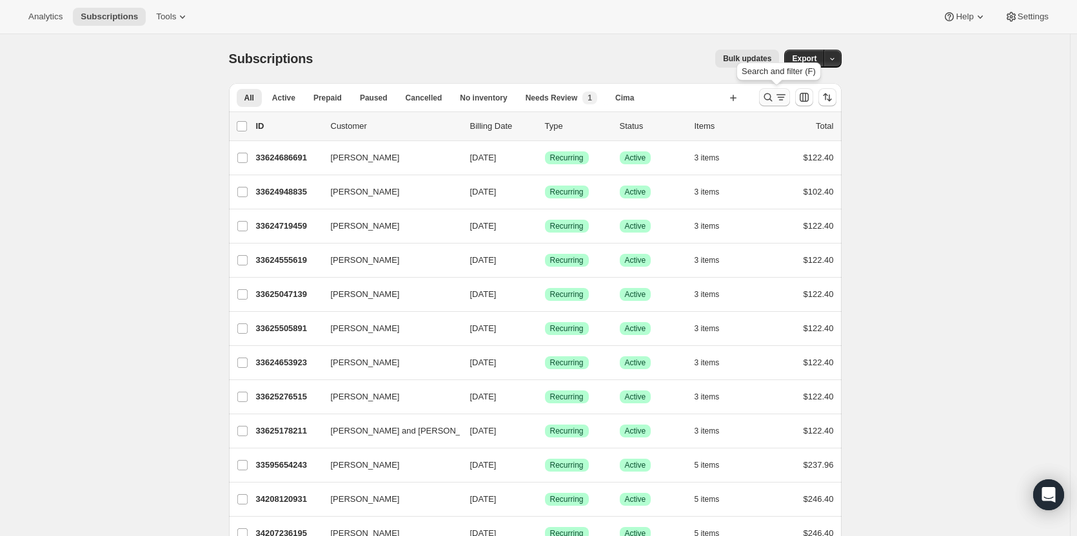
click at [769, 102] on icon "Search and filter results" at bounding box center [767, 97] width 13 height 13
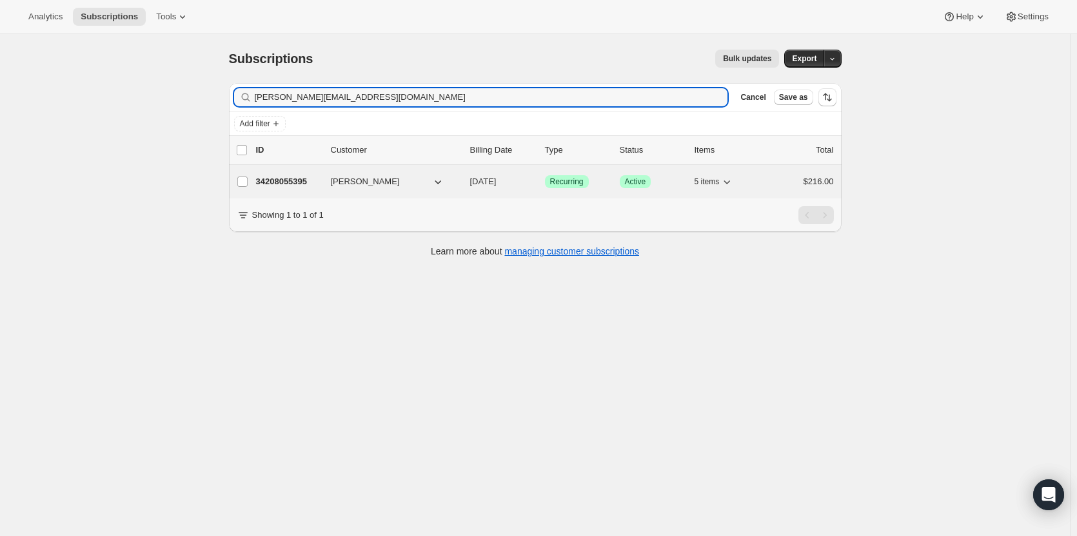
type input "beth@promisewine.com"
click at [291, 180] on p "34208055395" at bounding box center [288, 181] width 64 height 13
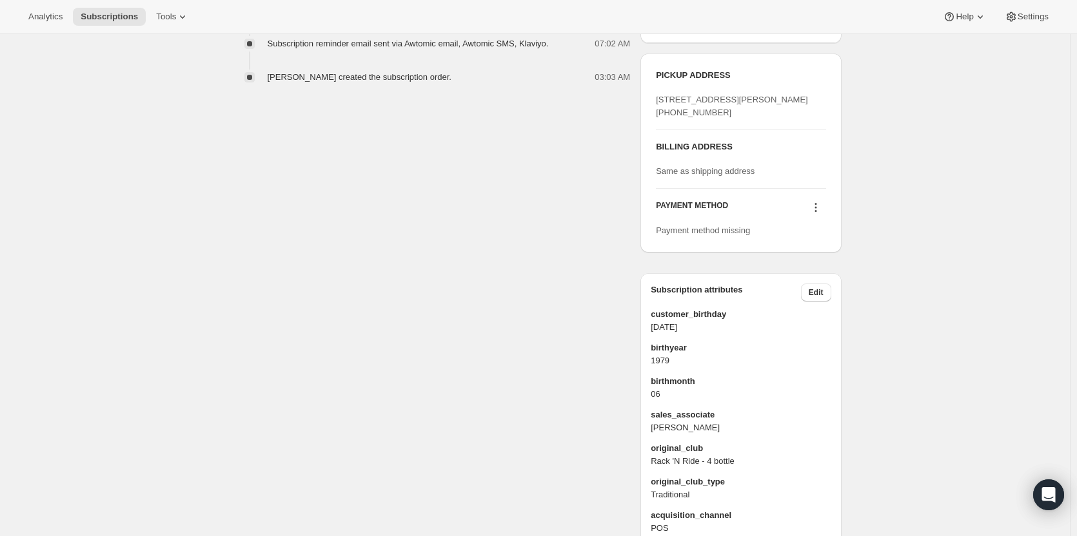
scroll to position [530, 0]
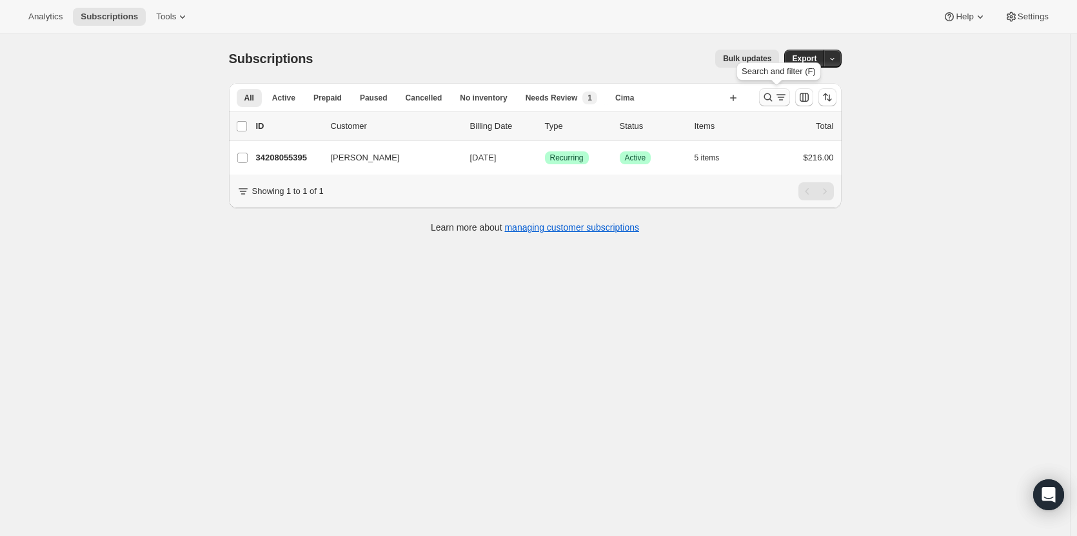
click at [773, 99] on icon "Search and filter results" at bounding box center [767, 97] width 13 height 13
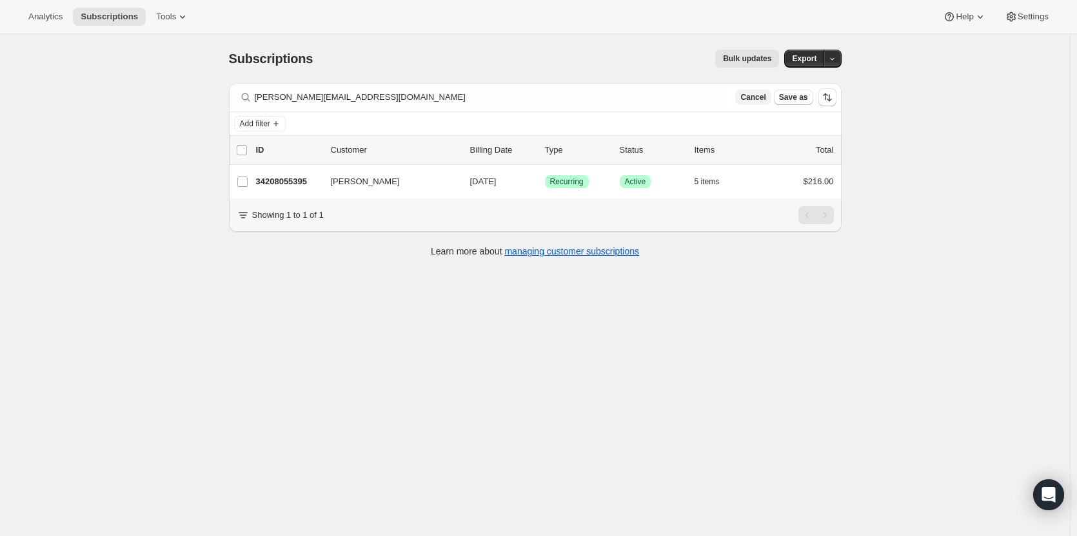
click at [762, 97] on span "Cancel" at bounding box center [752, 97] width 25 height 10
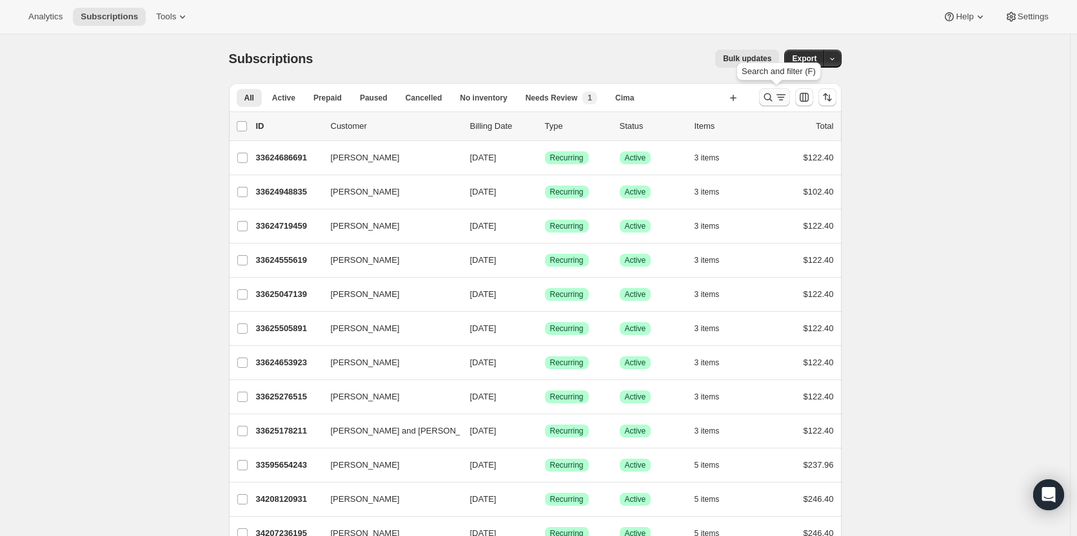
click at [770, 97] on icon "Search and filter results" at bounding box center [767, 97] width 13 height 13
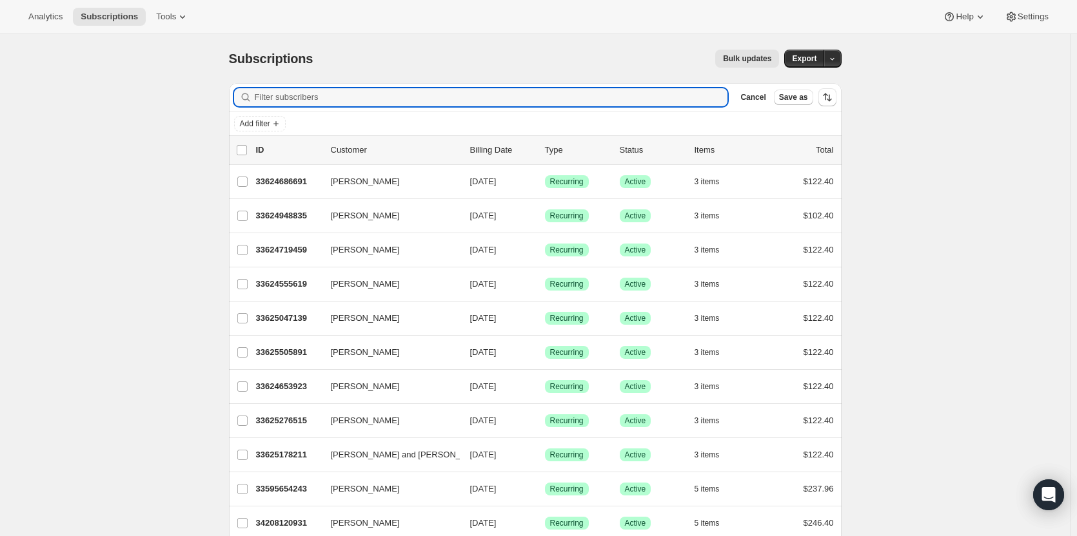
paste input "cgwilson34@yahoo.com"
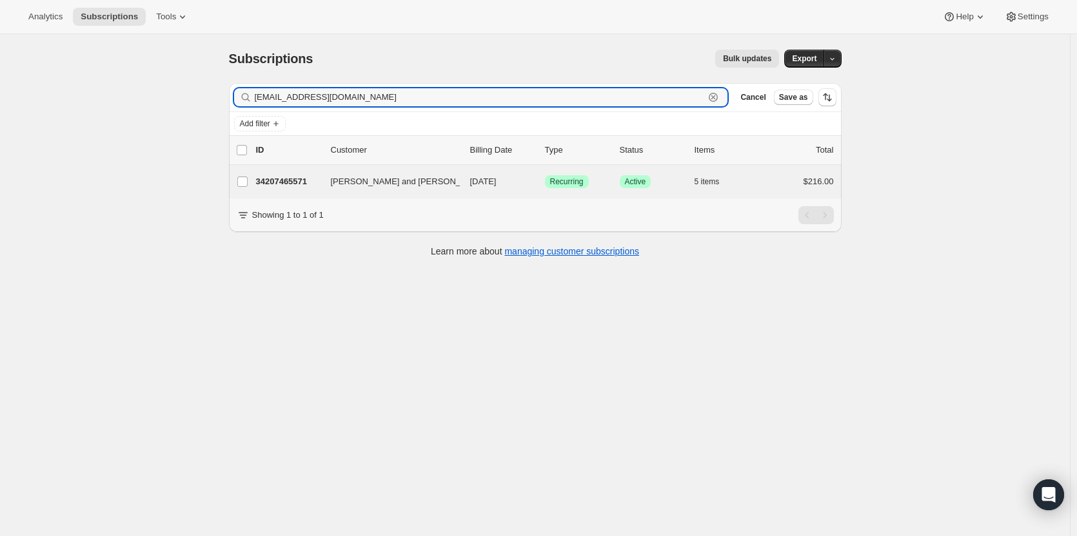
type input "cgwilson34@yahoo.com"
click at [271, 191] on div "Laura and Corey Wilson 34207465571 Laura and Corey Wilson 09/17/2025 Success Re…" at bounding box center [535, 182] width 613 height 34
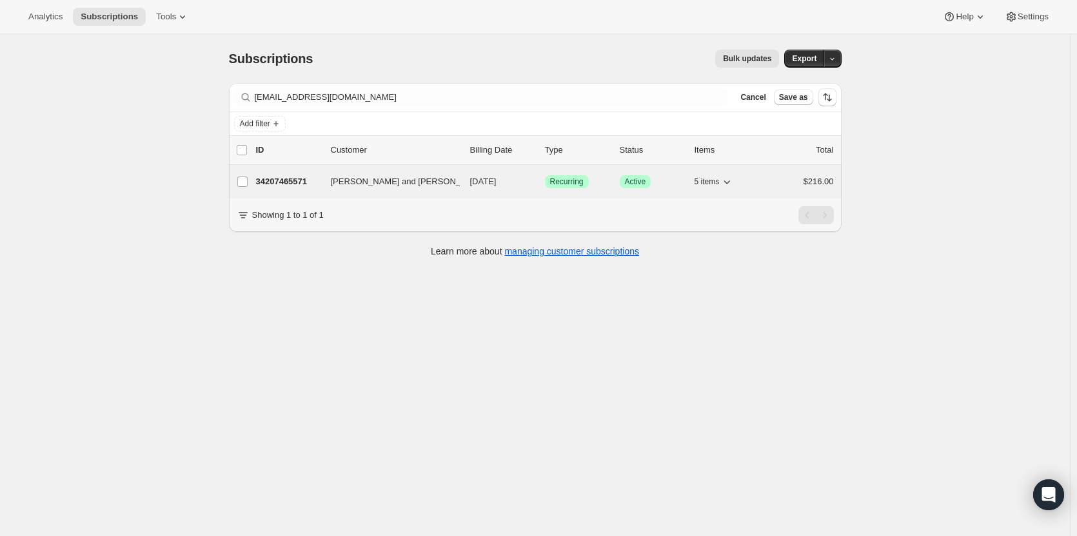
click at [296, 178] on p "34207465571" at bounding box center [288, 181] width 64 height 13
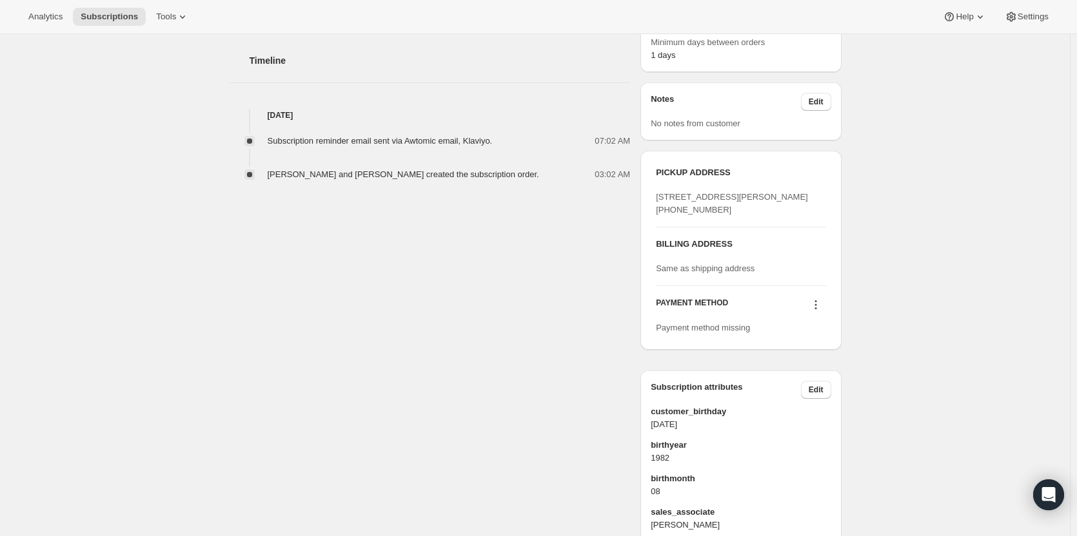
scroll to position [434, 0]
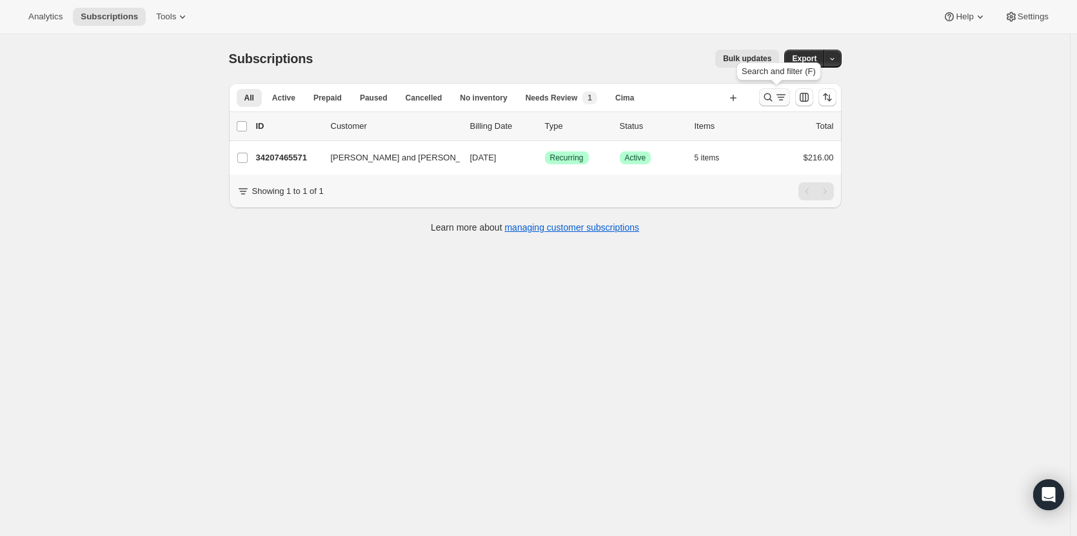
click at [769, 102] on icon "Search and filter results" at bounding box center [767, 97] width 13 height 13
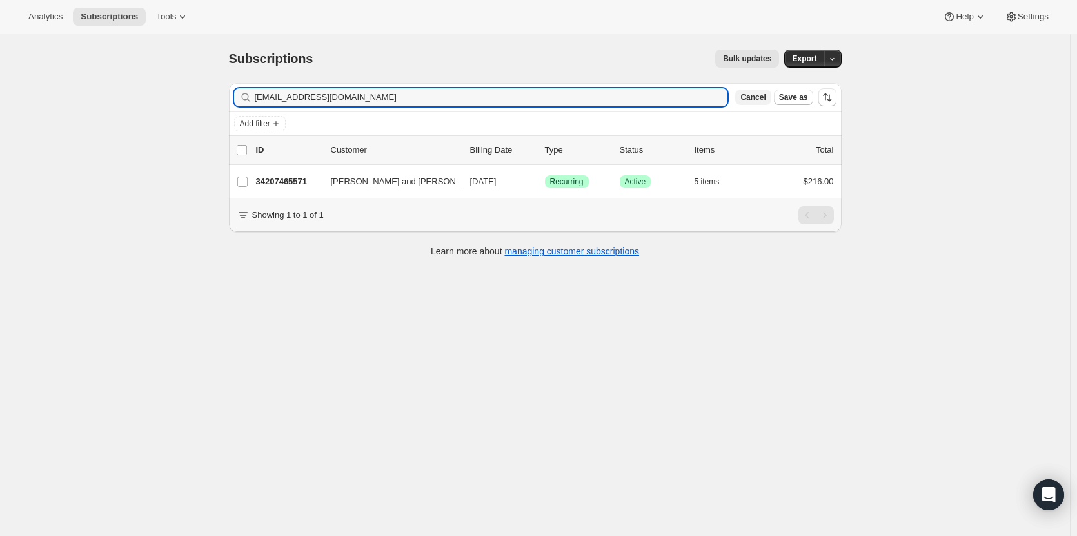
click at [756, 101] on span "Cancel" at bounding box center [752, 97] width 25 height 10
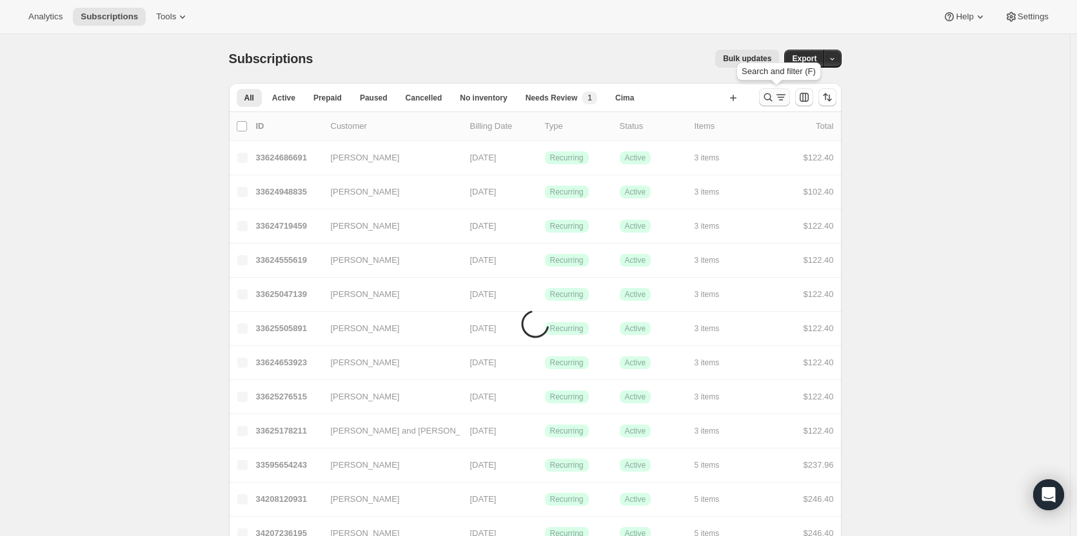
click at [772, 101] on icon "Search and filter results" at bounding box center [767, 97] width 13 height 13
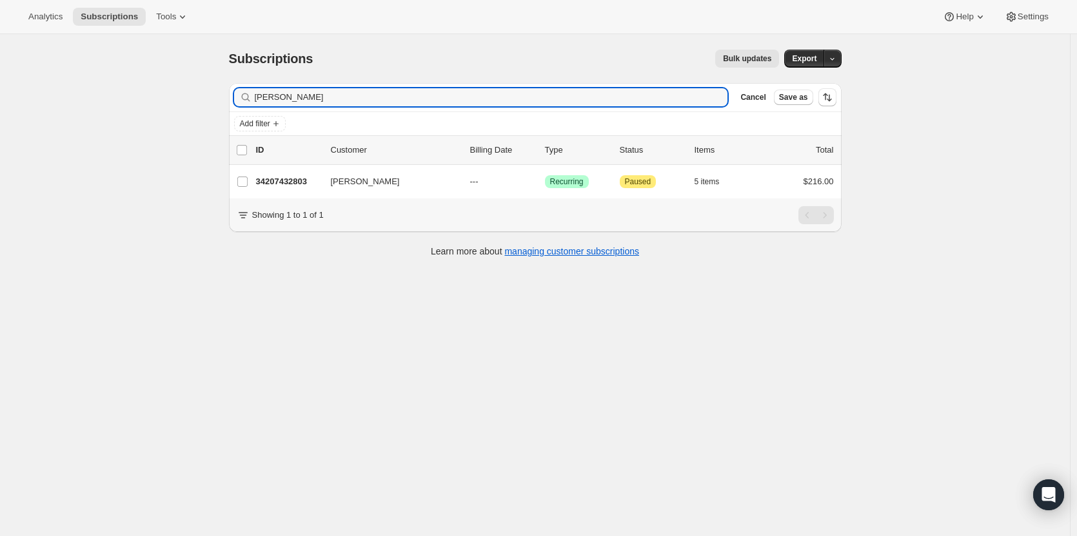
type input "[PERSON_NAME]"
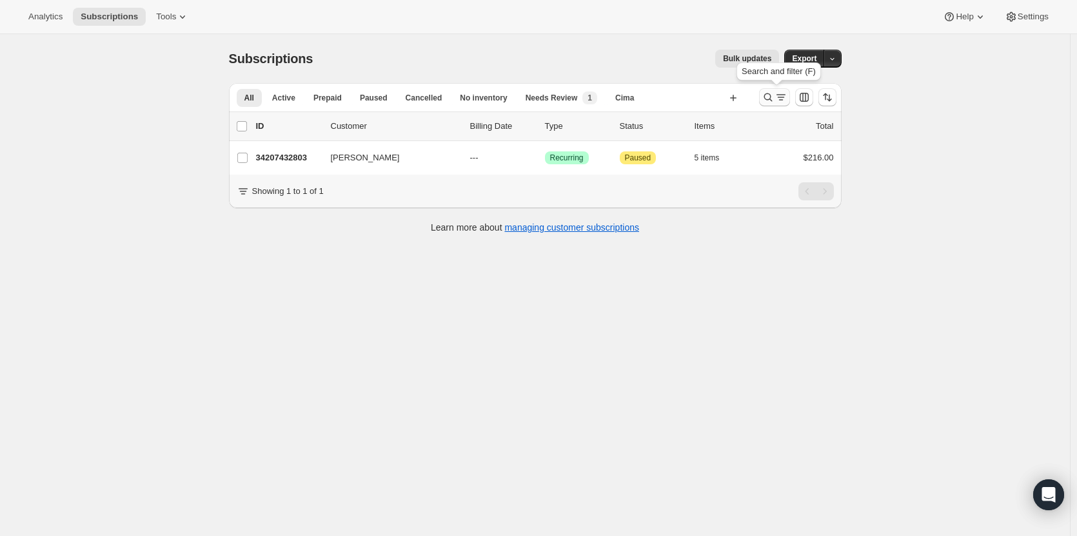
click at [769, 104] on button "Search and filter results" at bounding box center [774, 97] width 31 height 18
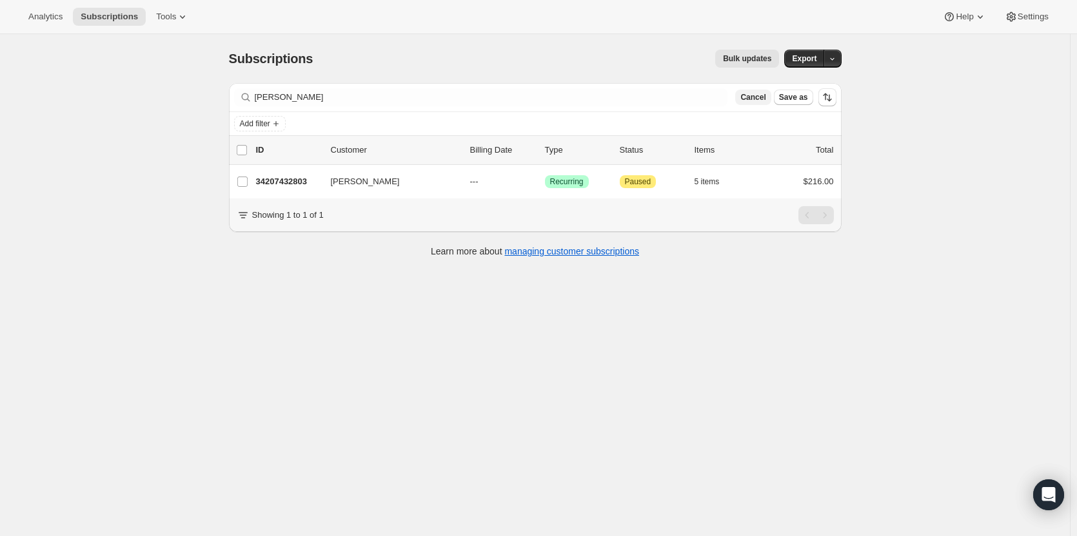
click at [764, 99] on span "Cancel" at bounding box center [752, 97] width 25 height 10
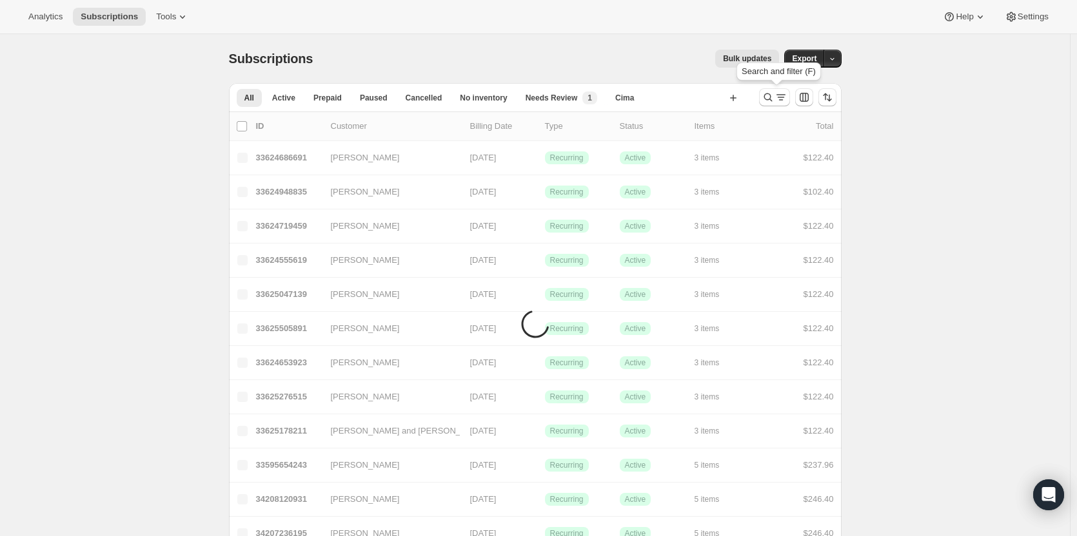
click at [764, 99] on icon "Search and filter results" at bounding box center [767, 97] width 13 height 13
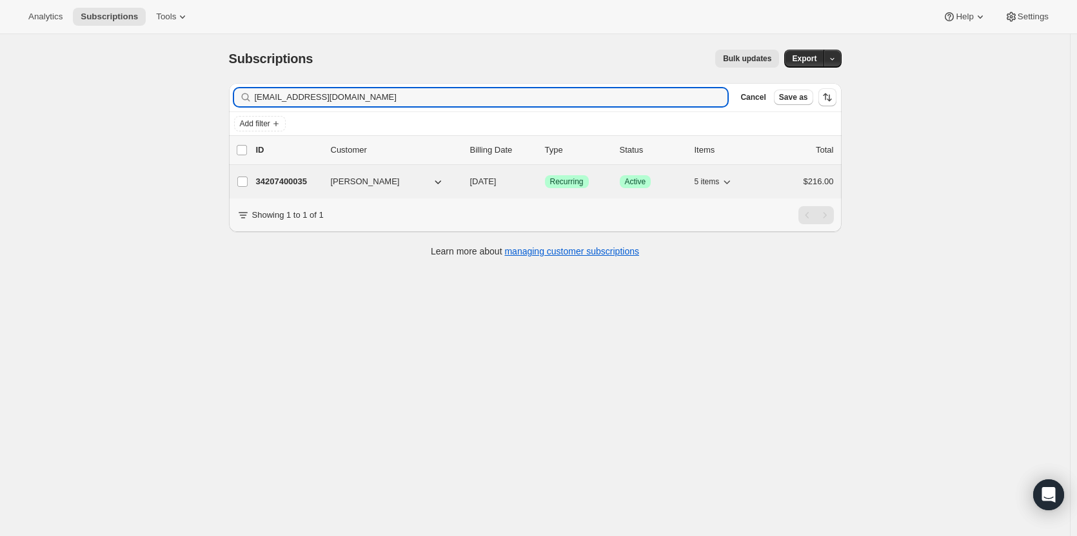
type input "samisings1029@gmail.com"
click at [308, 188] on p "34207400035" at bounding box center [288, 181] width 64 height 13
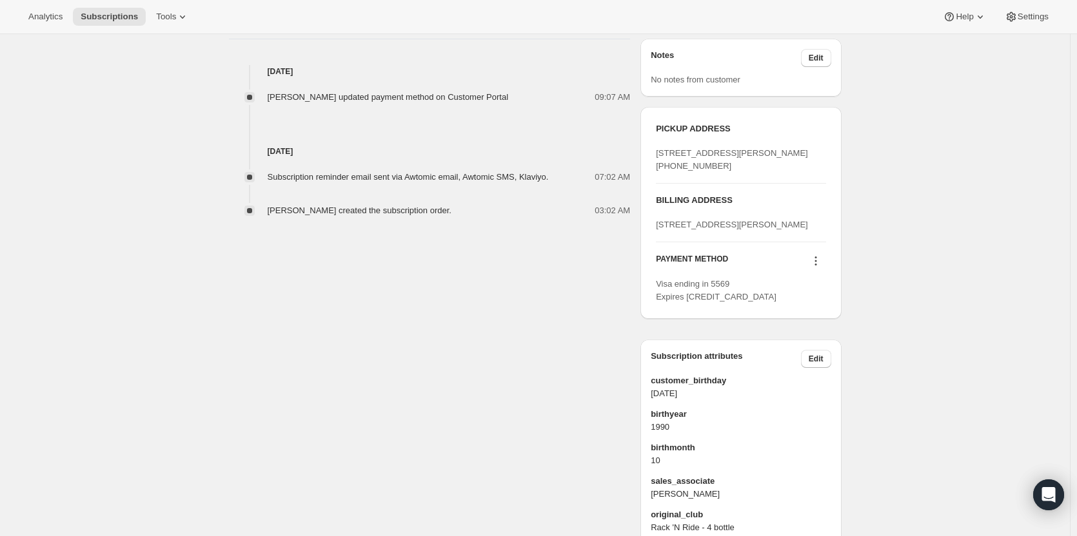
scroll to position [486, 0]
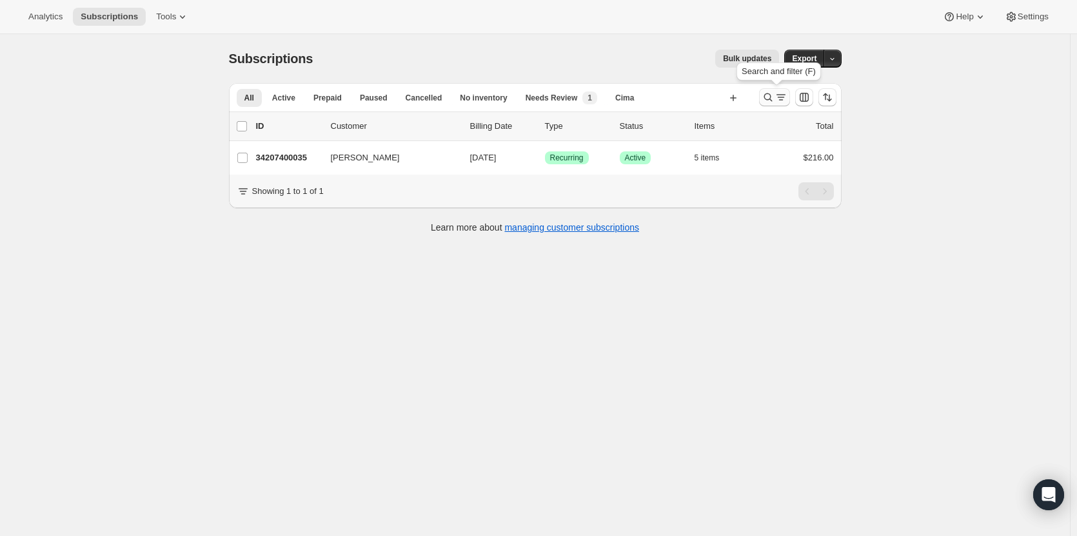
click at [769, 99] on icon "Search and filter results" at bounding box center [767, 97] width 13 height 13
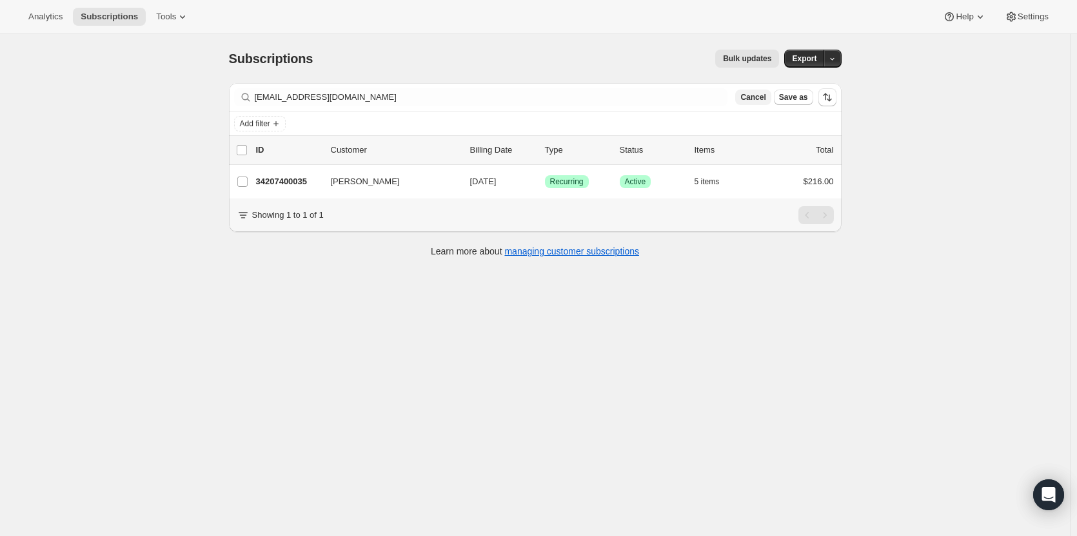
click at [758, 99] on span "Cancel" at bounding box center [752, 97] width 25 height 10
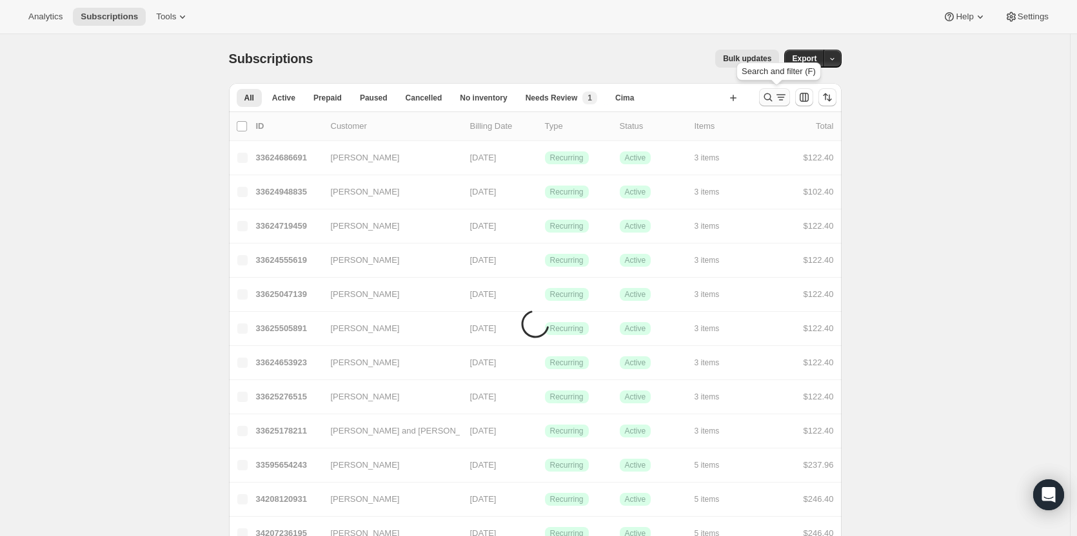
click at [772, 100] on icon "Search and filter results" at bounding box center [767, 97] width 13 height 13
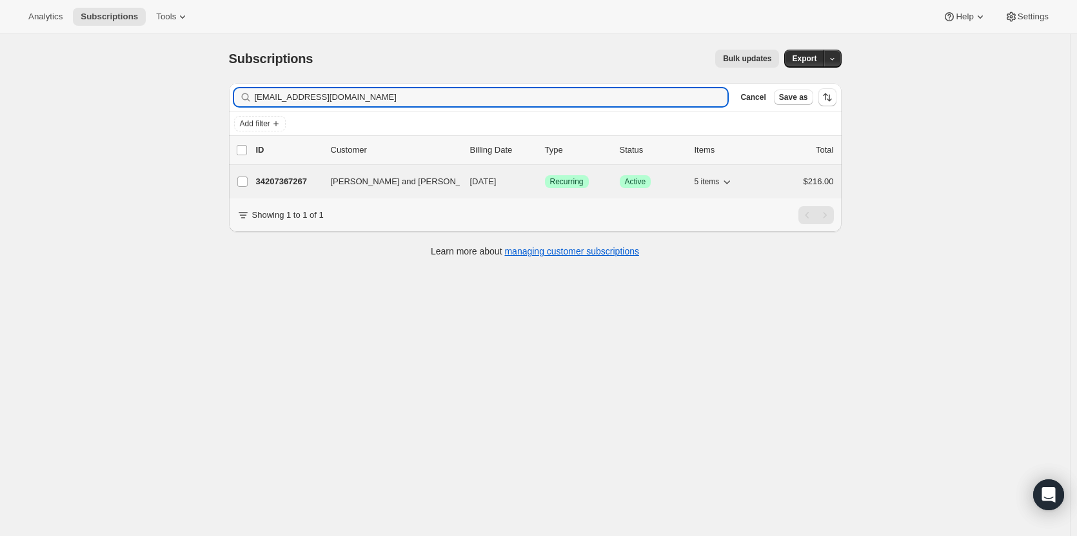
type input "terrymcwilliams@comcast.net"
click at [259, 179] on div "Terry and Susan McWilliams 34207367267 Terry and Susan McWilliams 11/17/2025 Su…" at bounding box center [535, 182] width 597 height 18
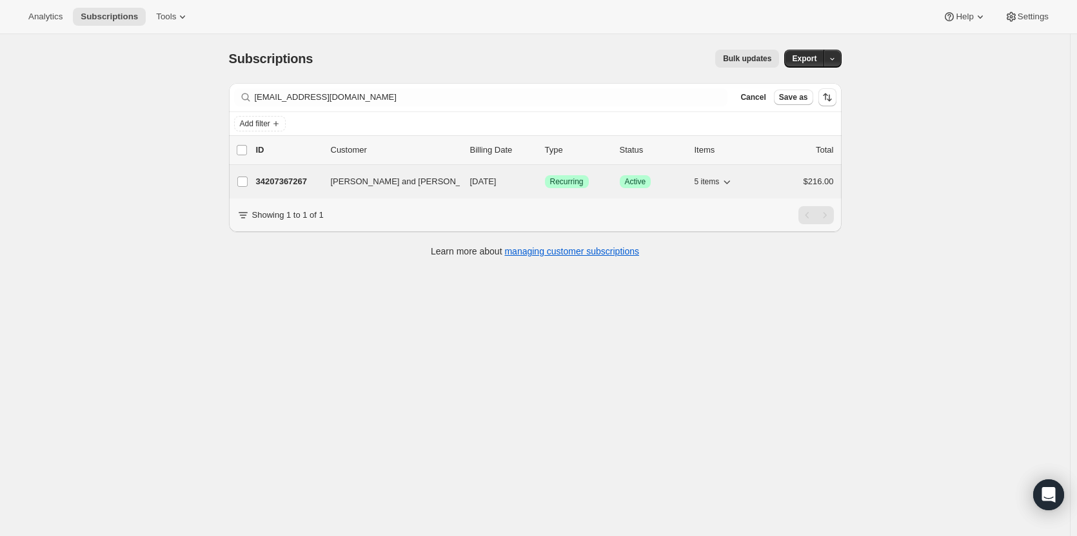
click at [268, 183] on p "34207367267" at bounding box center [288, 181] width 64 height 13
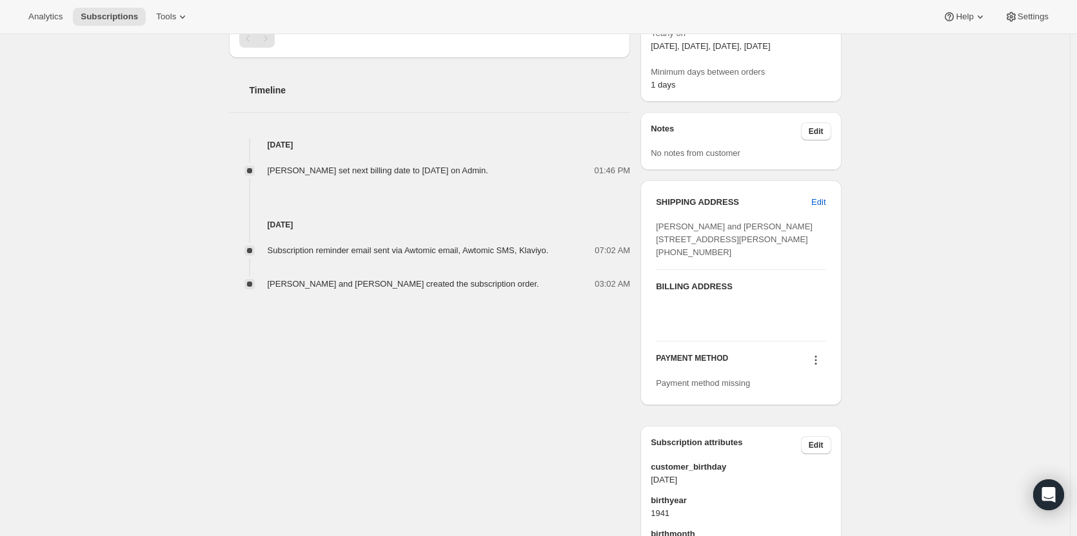
scroll to position [426, 0]
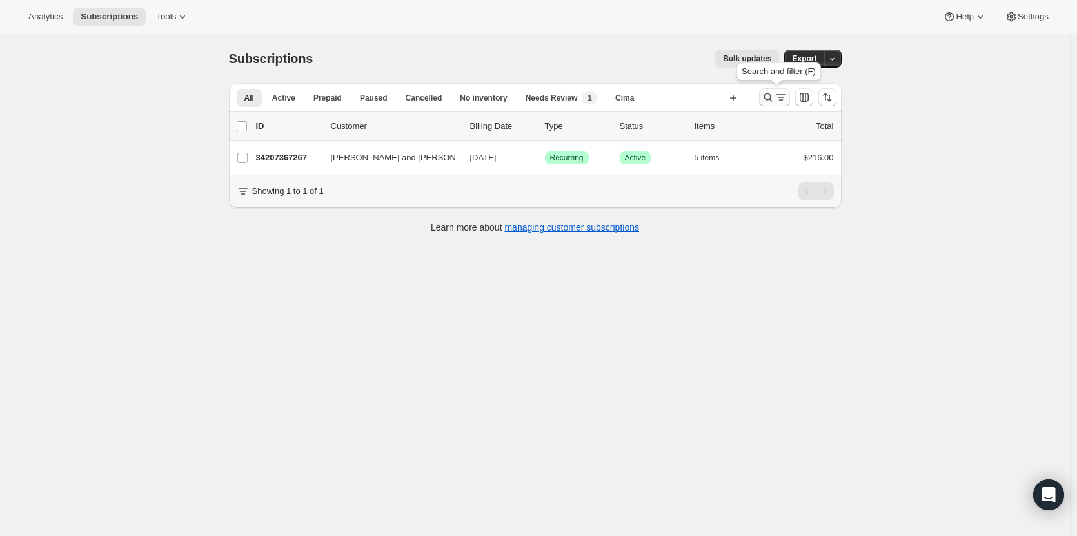
click at [769, 101] on icon "Search and filter results" at bounding box center [767, 97] width 13 height 13
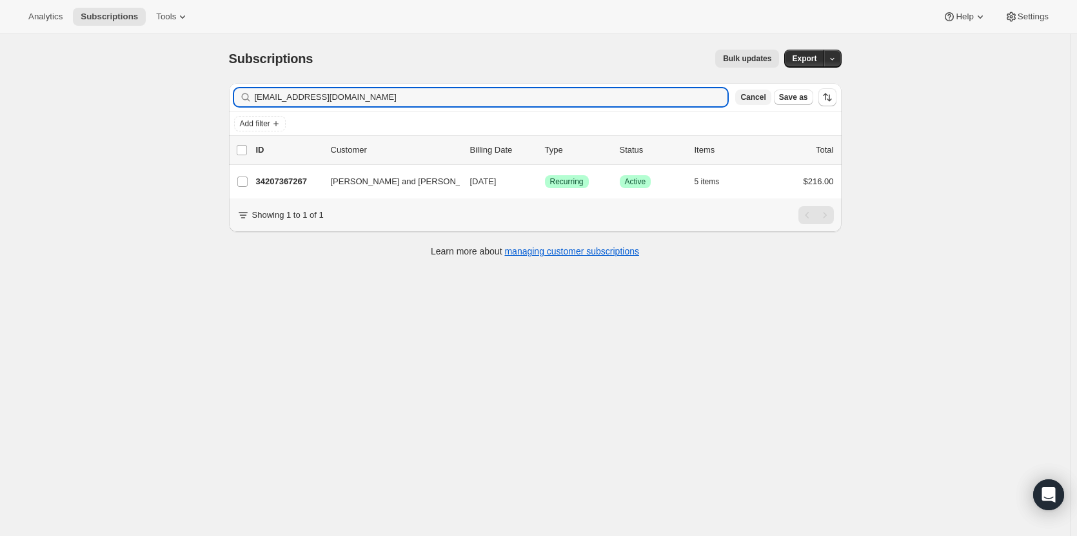
click at [756, 99] on span "Cancel" at bounding box center [752, 97] width 25 height 10
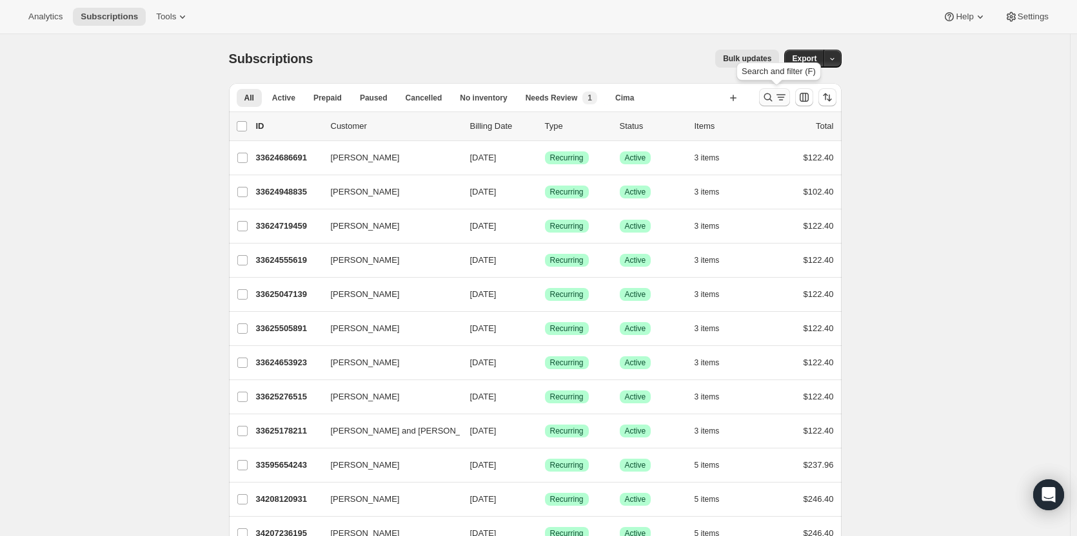
click at [772, 97] on icon "Search and filter results" at bounding box center [767, 97] width 13 height 13
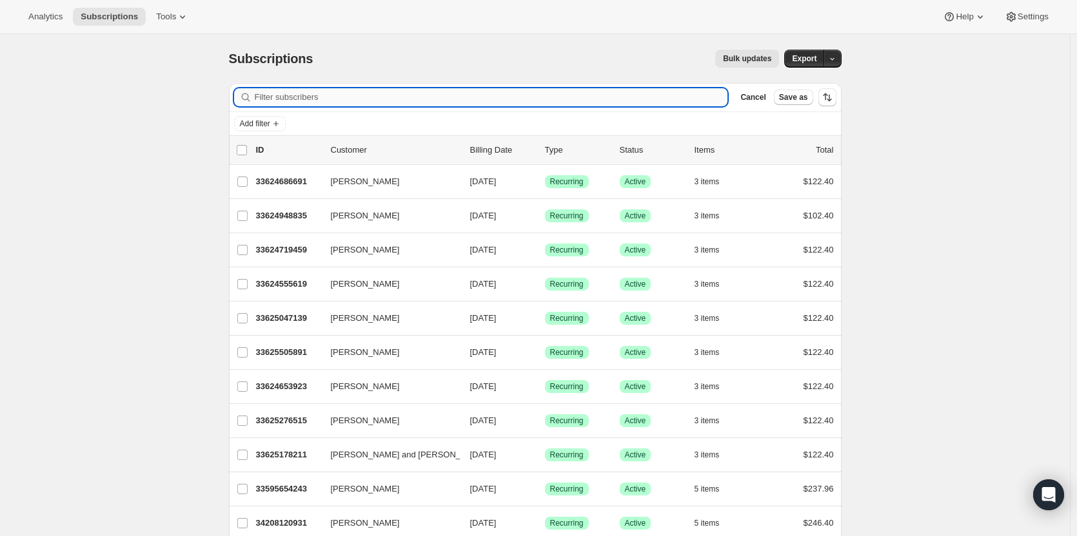
click at [697, 98] on input "Filter subscribers" at bounding box center [491, 97] width 473 height 18
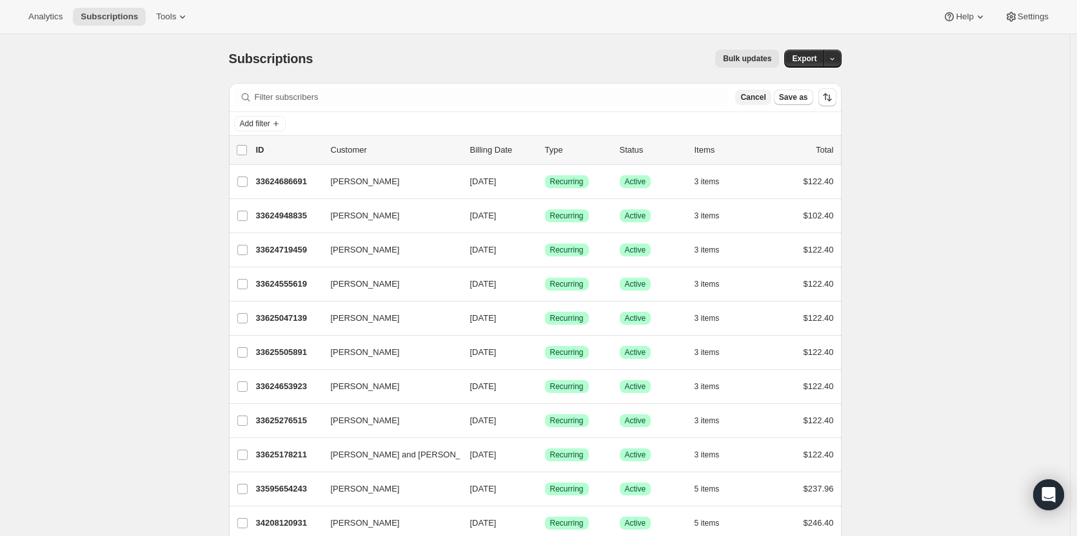
click at [765, 102] on span "Cancel" at bounding box center [752, 97] width 25 height 10
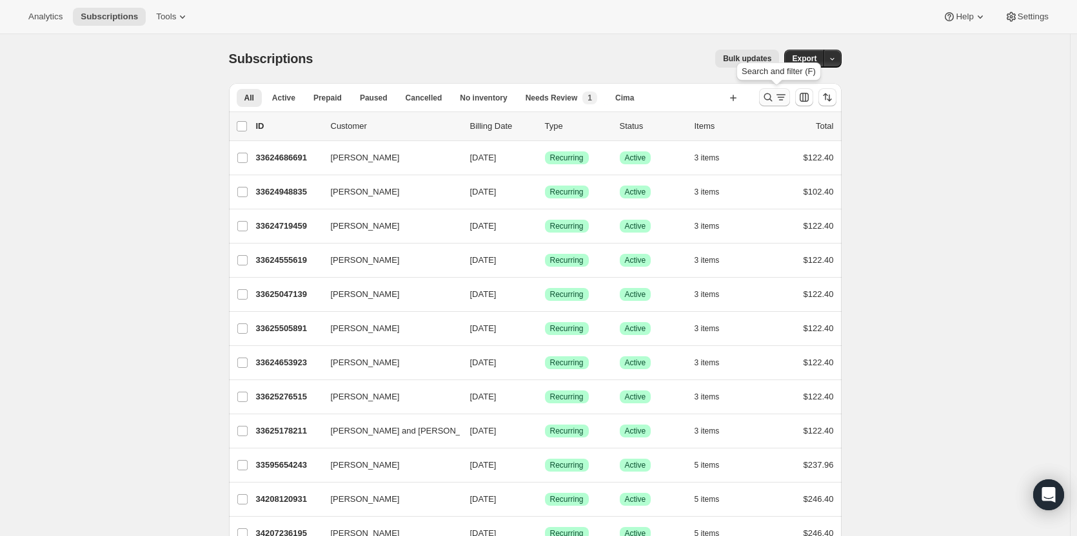
click at [768, 106] on button "Search and filter results" at bounding box center [774, 97] width 31 height 18
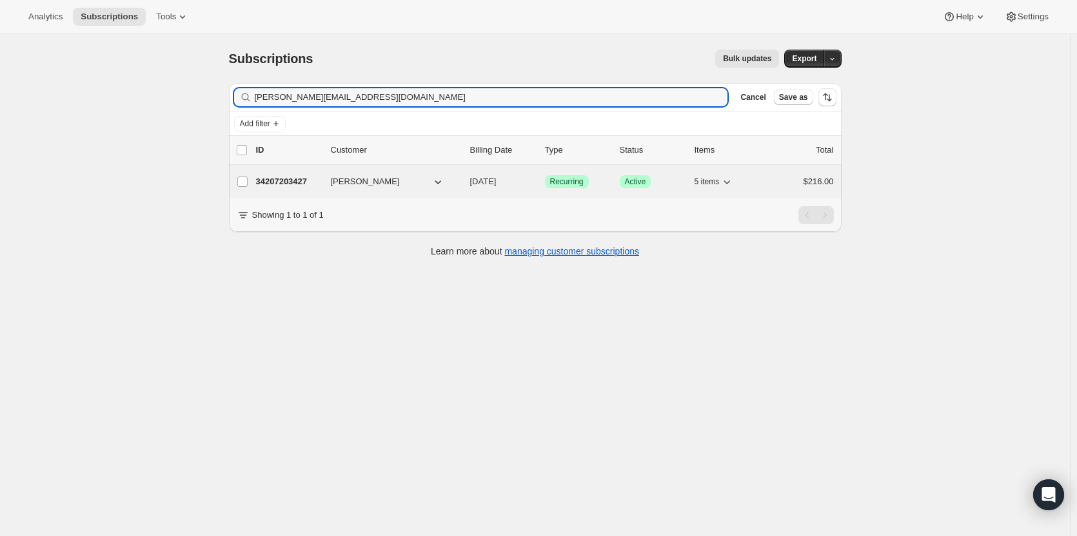
type input "cathy@meetingresourcegroup.com"
click at [297, 186] on p "34207203427" at bounding box center [288, 181] width 64 height 13
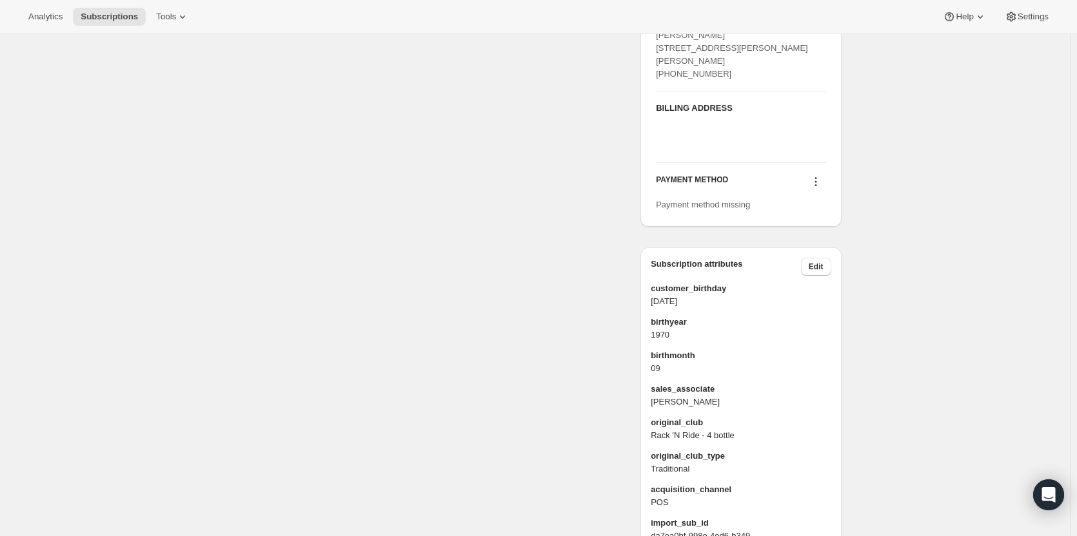
scroll to position [593, 0]
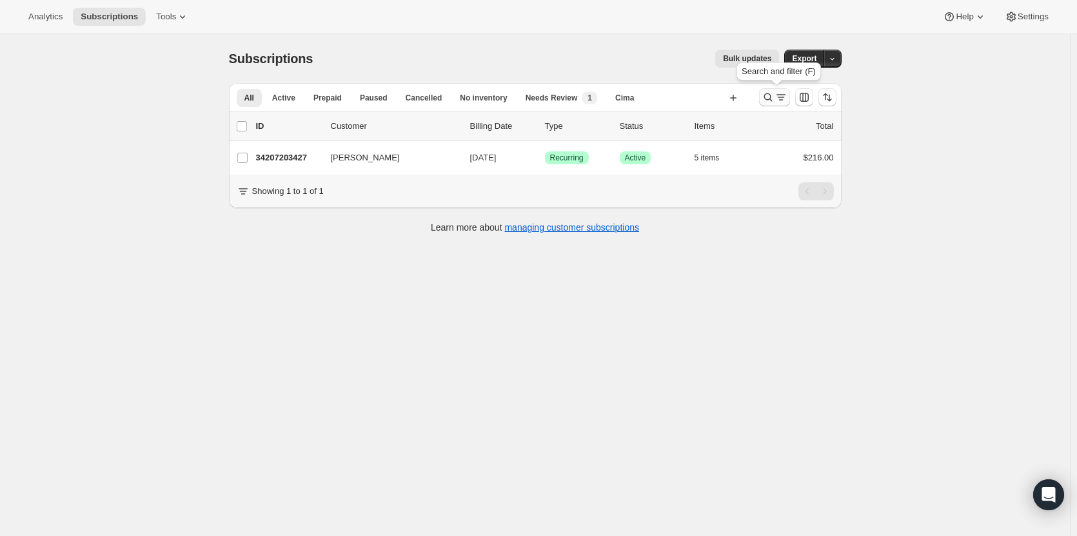
click at [772, 99] on icon "Search and filter results" at bounding box center [767, 97] width 8 height 8
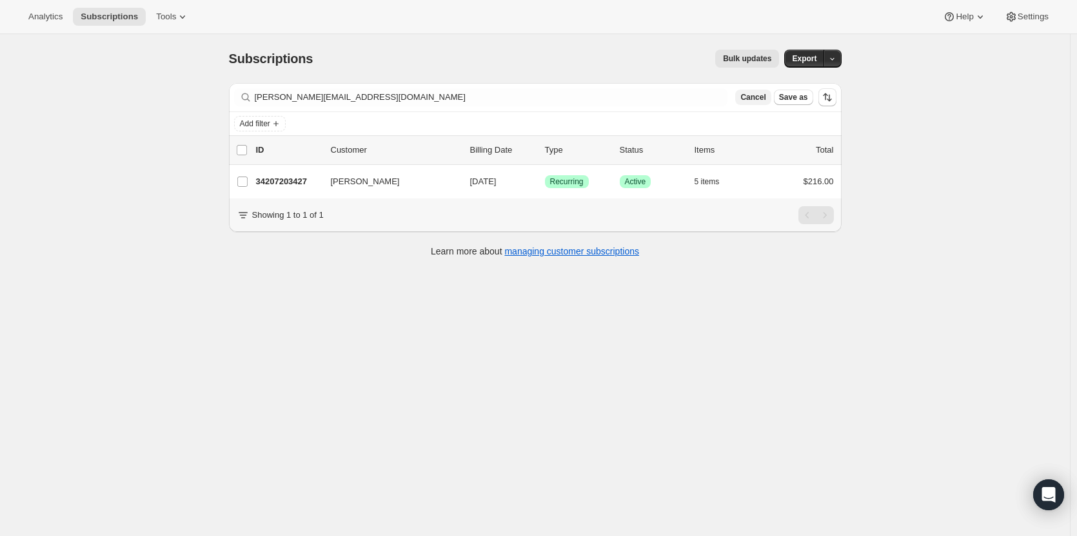
click at [761, 101] on span "Cancel" at bounding box center [752, 97] width 25 height 10
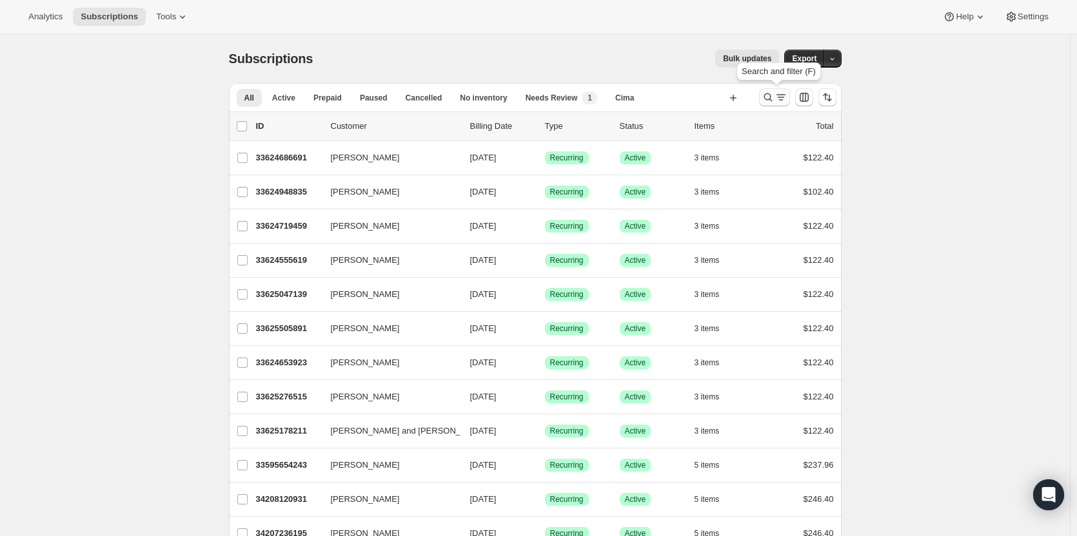
click at [768, 99] on icon "Search and filter results" at bounding box center [767, 97] width 8 height 8
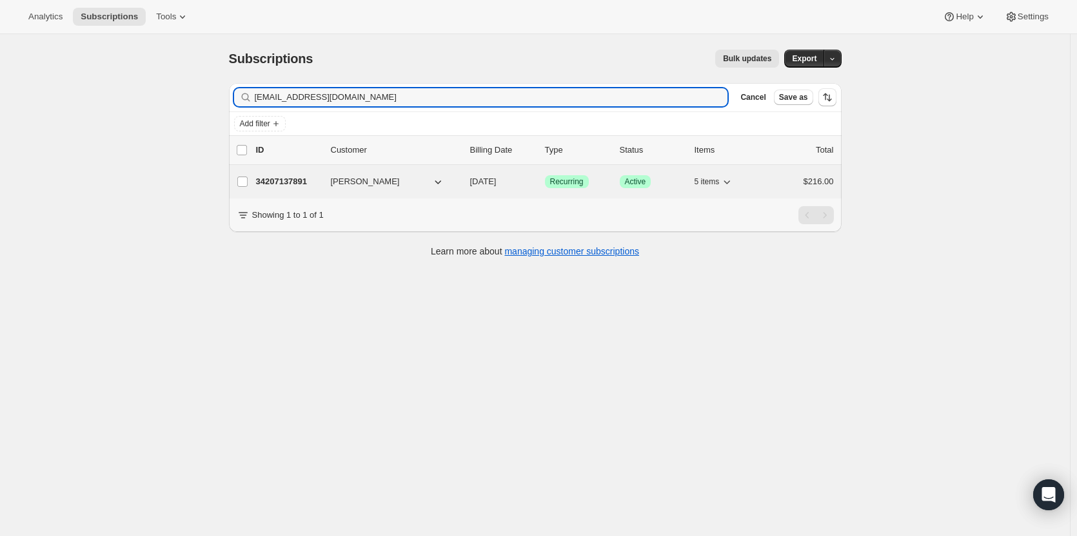
type input "cliff@eclarino.com"
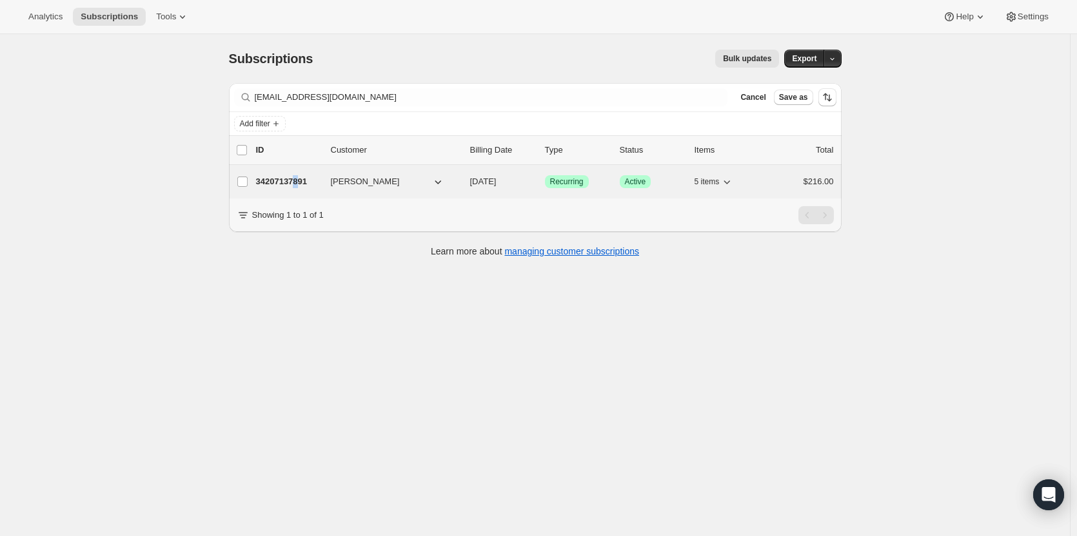
click at [302, 181] on p "34207137891" at bounding box center [288, 181] width 64 height 13
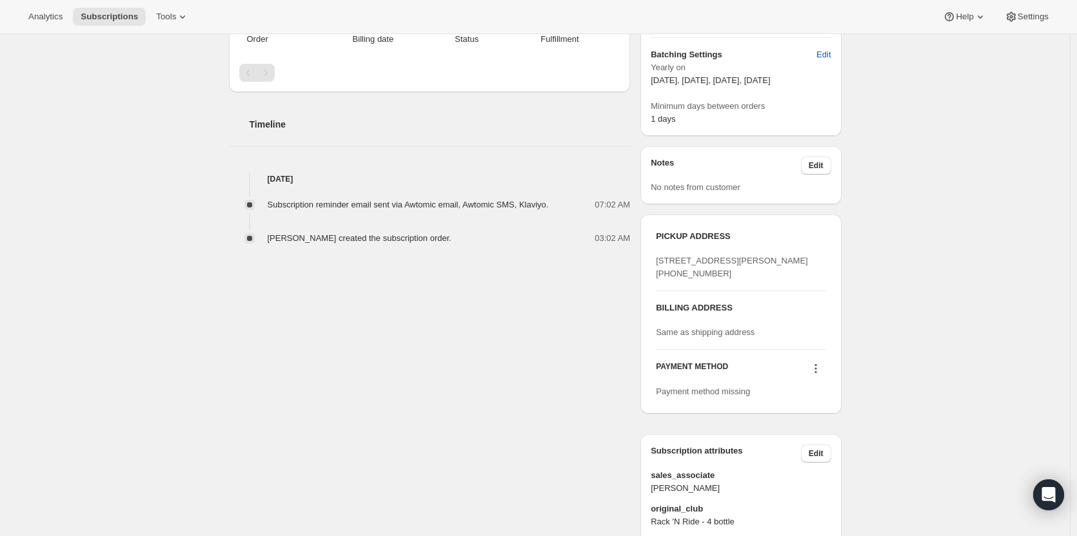
scroll to position [375, 0]
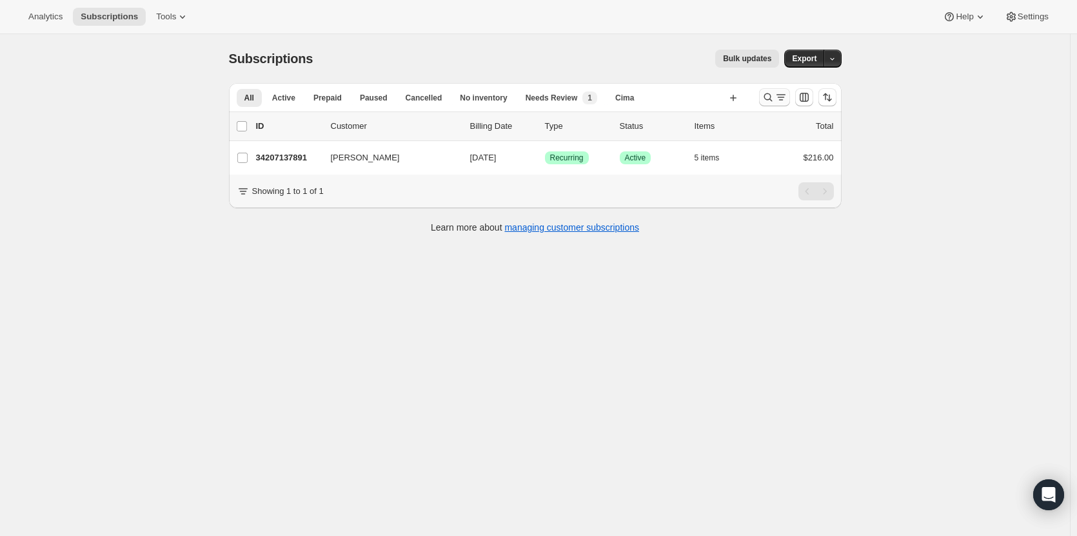
click at [770, 106] on button "Search and filter results" at bounding box center [774, 97] width 31 height 18
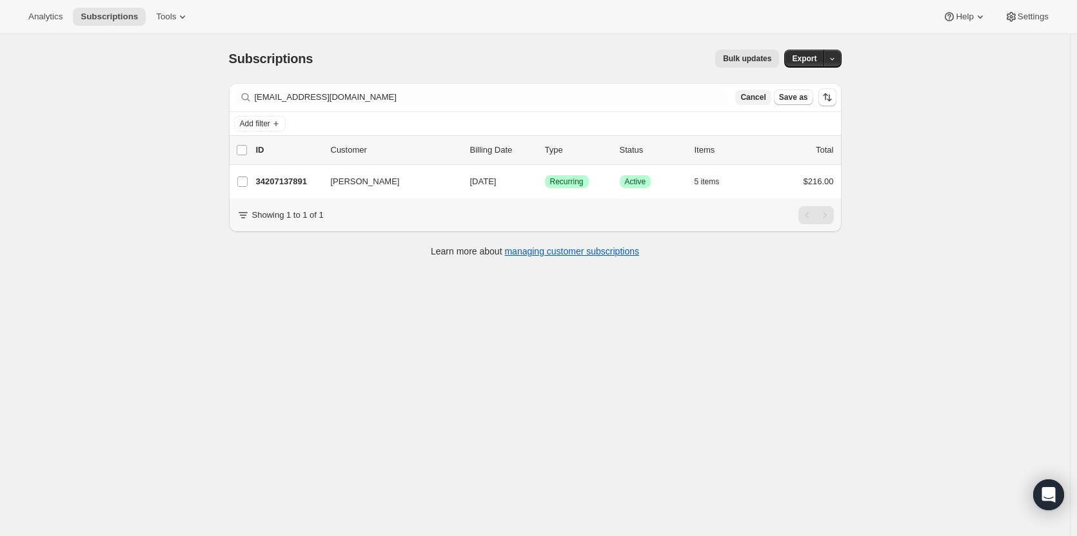
click at [754, 101] on span "Cancel" at bounding box center [752, 97] width 25 height 10
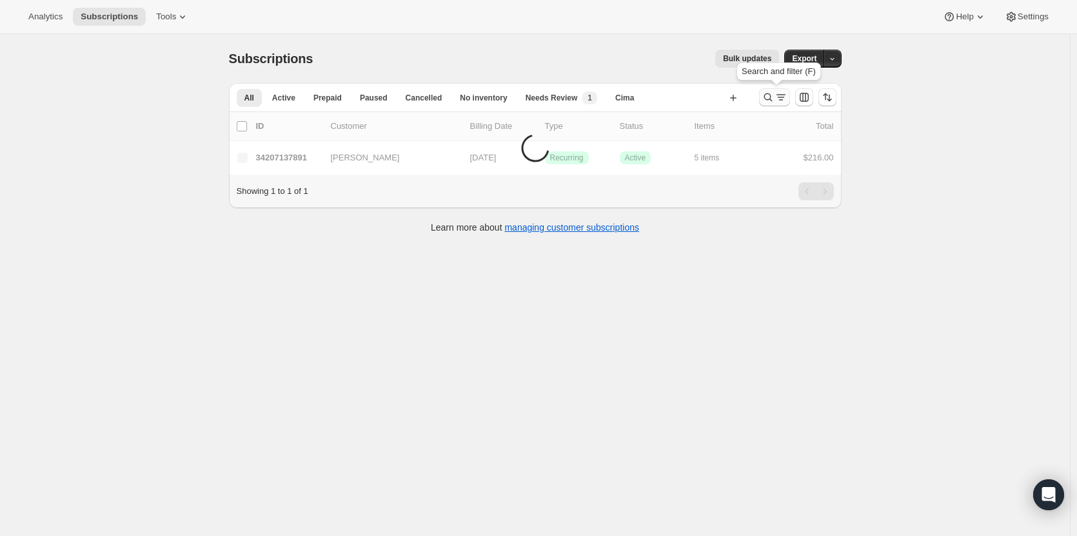
click at [770, 99] on icon "Search and filter results" at bounding box center [767, 97] width 13 height 13
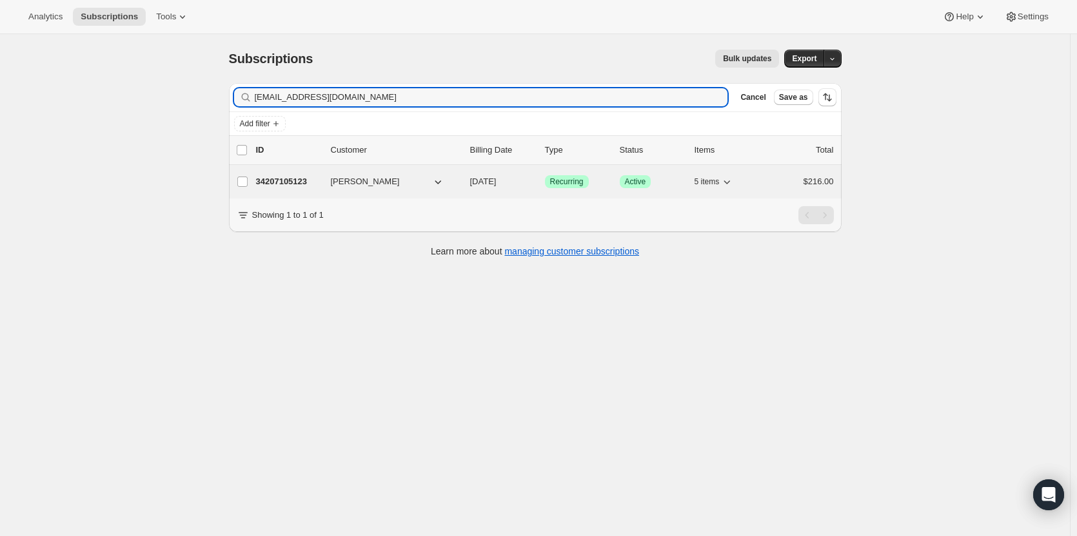
type input "savannahalaina@yahoo.com"
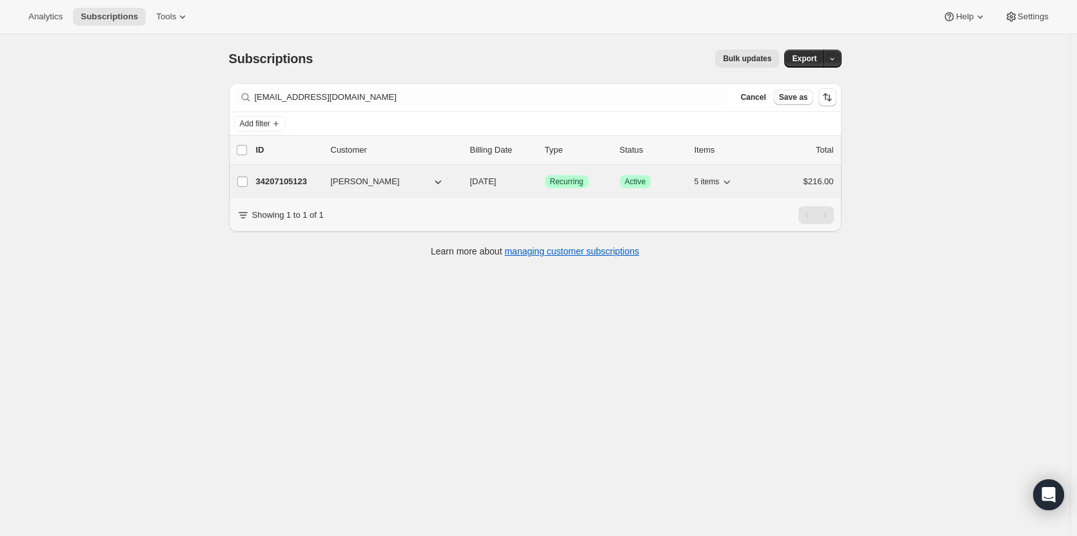
click at [288, 188] on p "34207105123" at bounding box center [288, 181] width 64 height 13
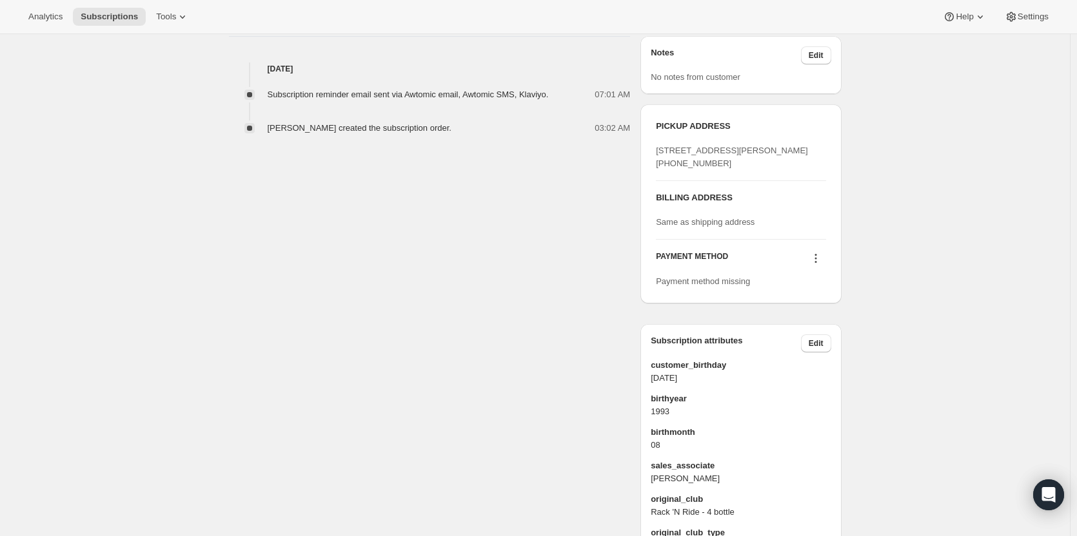
scroll to position [481, 0]
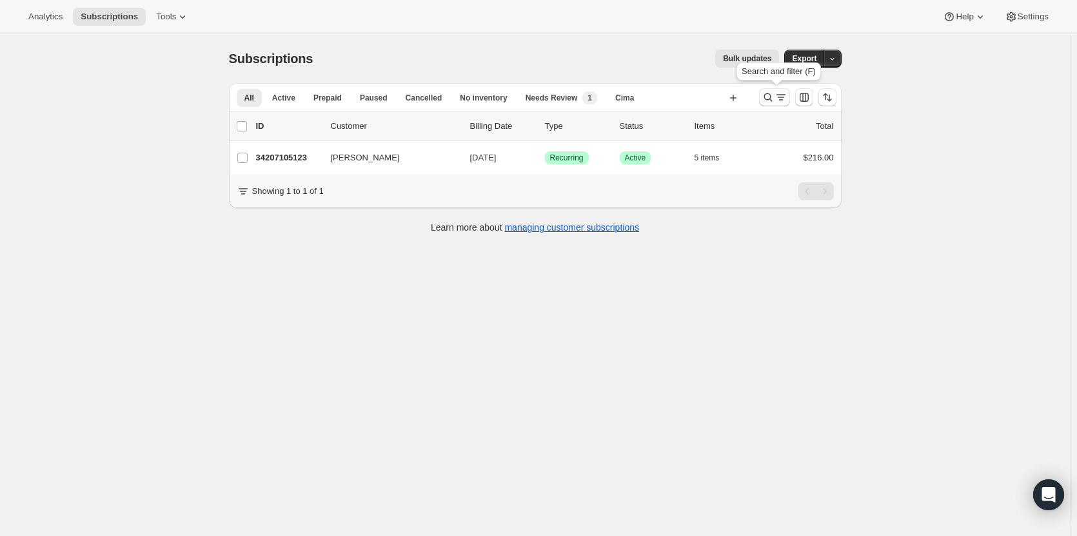
click at [767, 97] on icon "Search and filter results" at bounding box center [767, 97] width 8 height 8
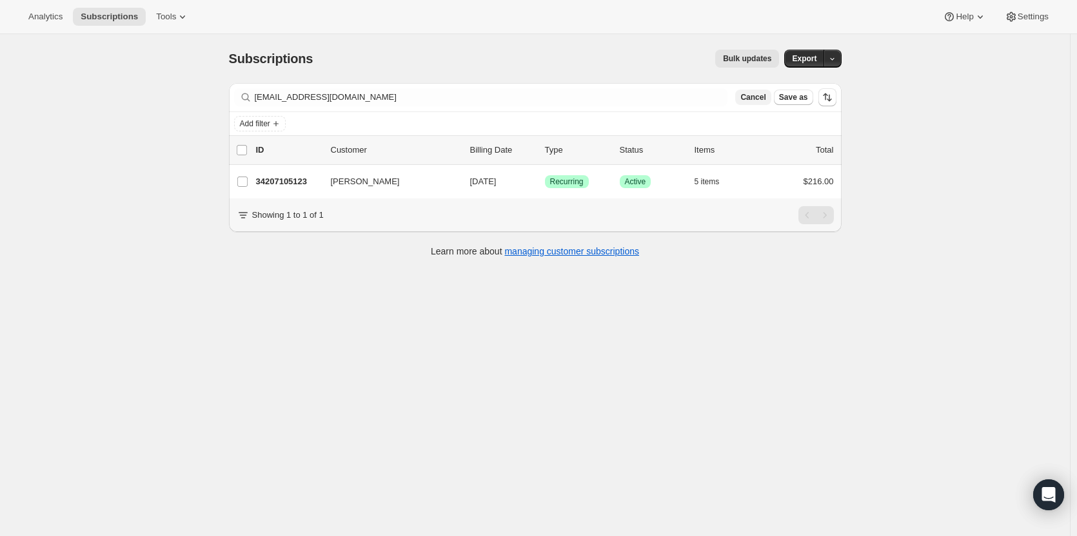
click at [767, 103] on button "Cancel" at bounding box center [752, 97] width 35 height 15
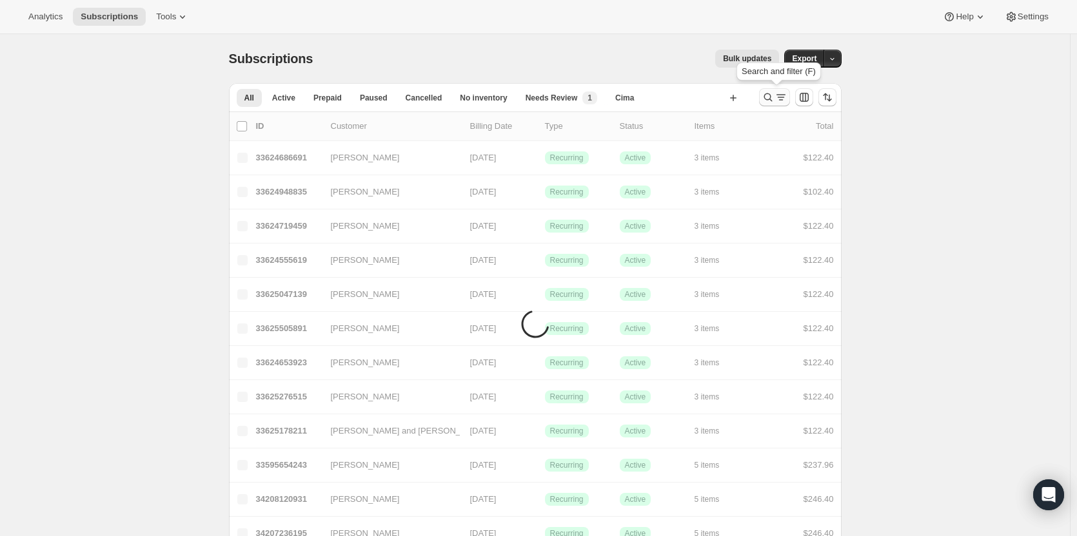
click at [767, 101] on icon "Search and filter results" at bounding box center [767, 97] width 13 height 13
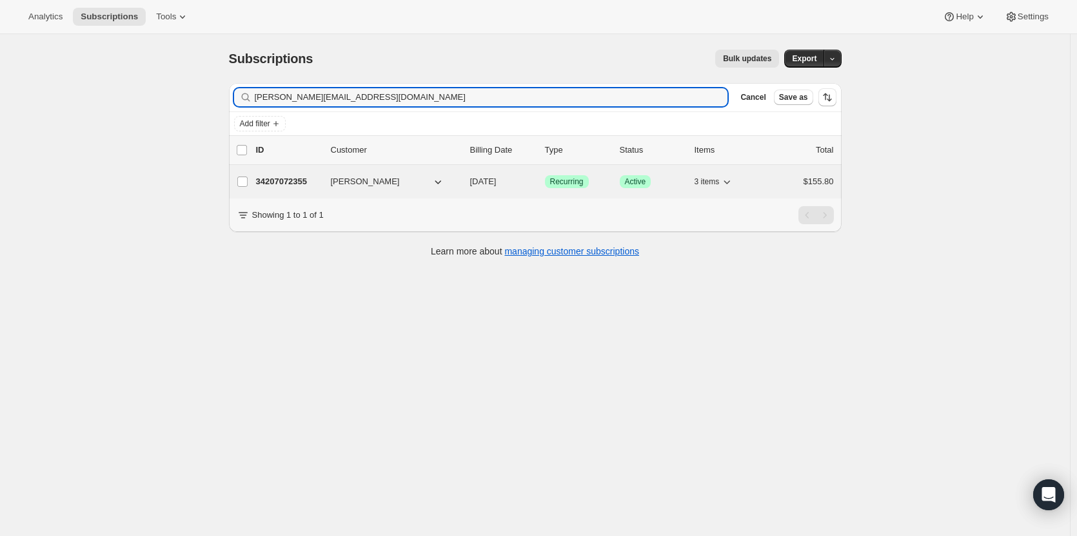
type input "pam@hsandson.com"
click at [304, 182] on p "34207072355" at bounding box center [288, 181] width 64 height 13
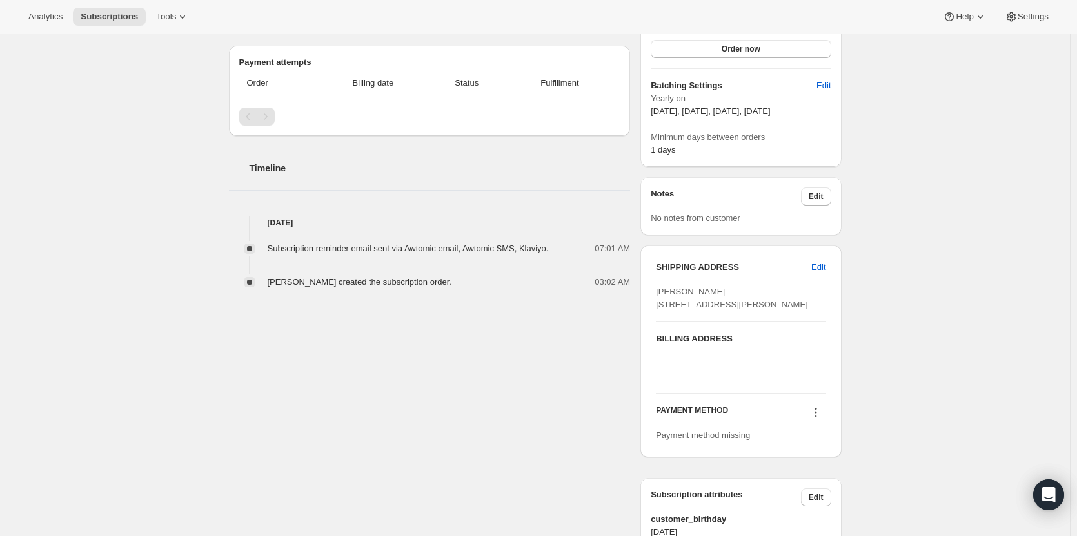
scroll to position [343, 0]
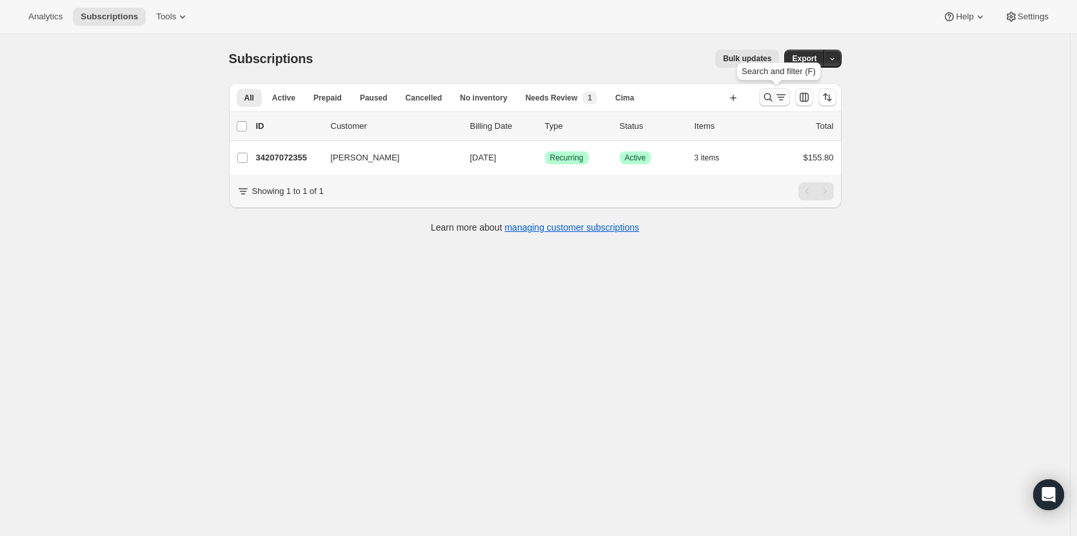
click at [770, 97] on icon "Search and filter results" at bounding box center [767, 97] width 13 height 13
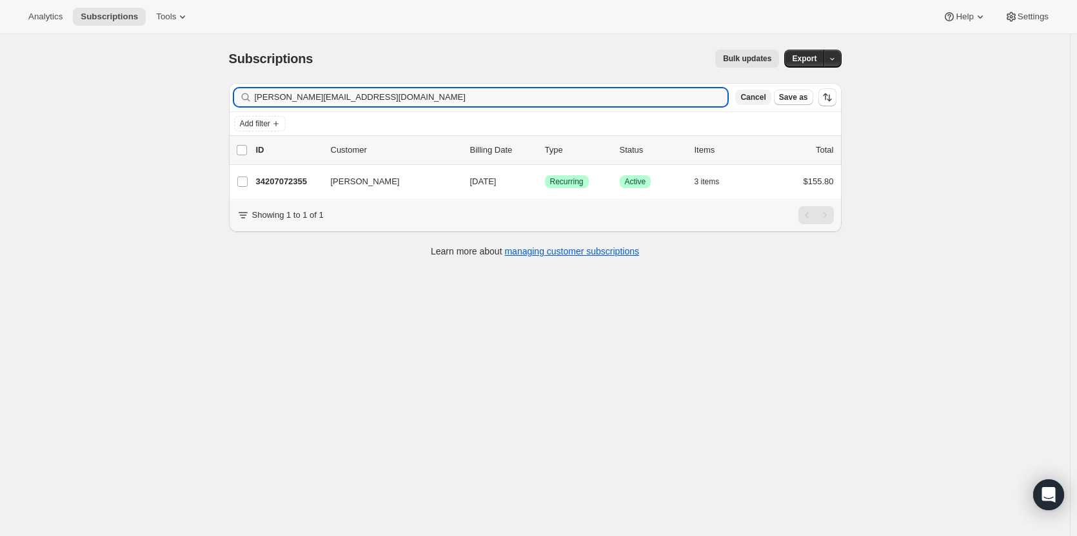
click at [753, 97] on span "Cancel" at bounding box center [752, 97] width 25 height 10
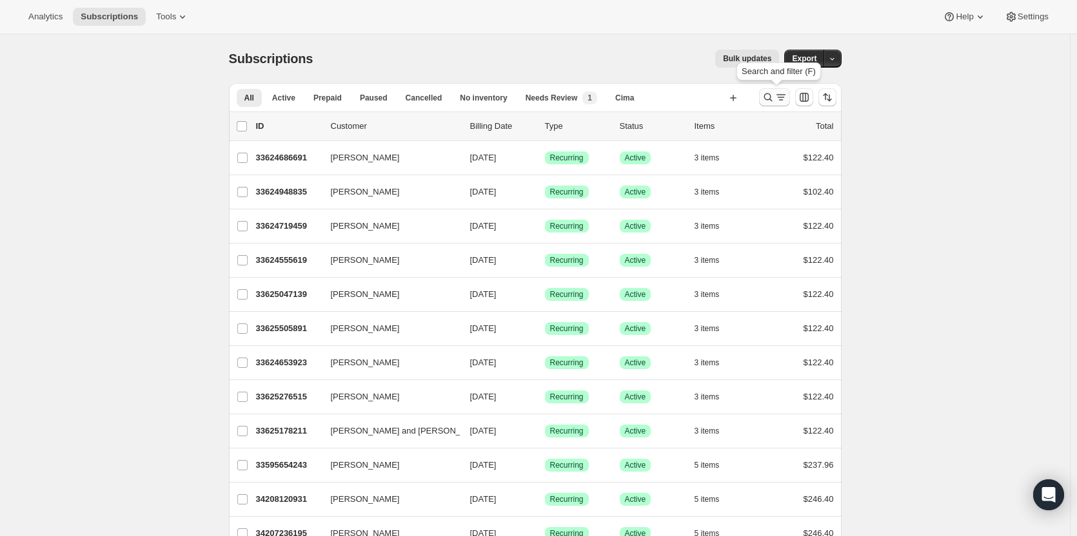
click at [770, 97] on icon "Search and filter results" at bounding box center [767, 97] width 13 height 13
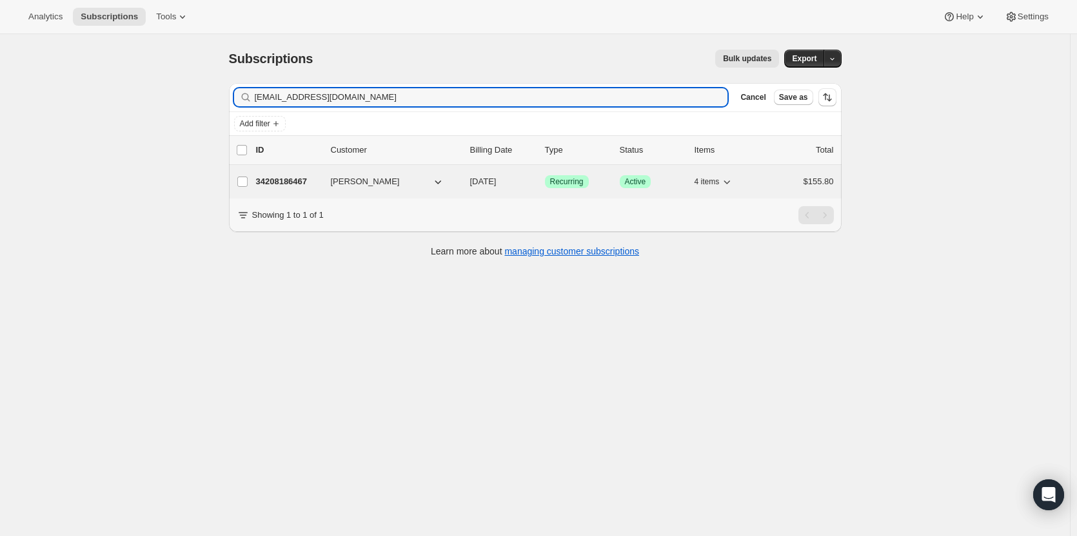
type input "mommydann@gmail.com"
click at [284, 182] on p "34208186467" at bounding box center [288, 181] width 64 height 13
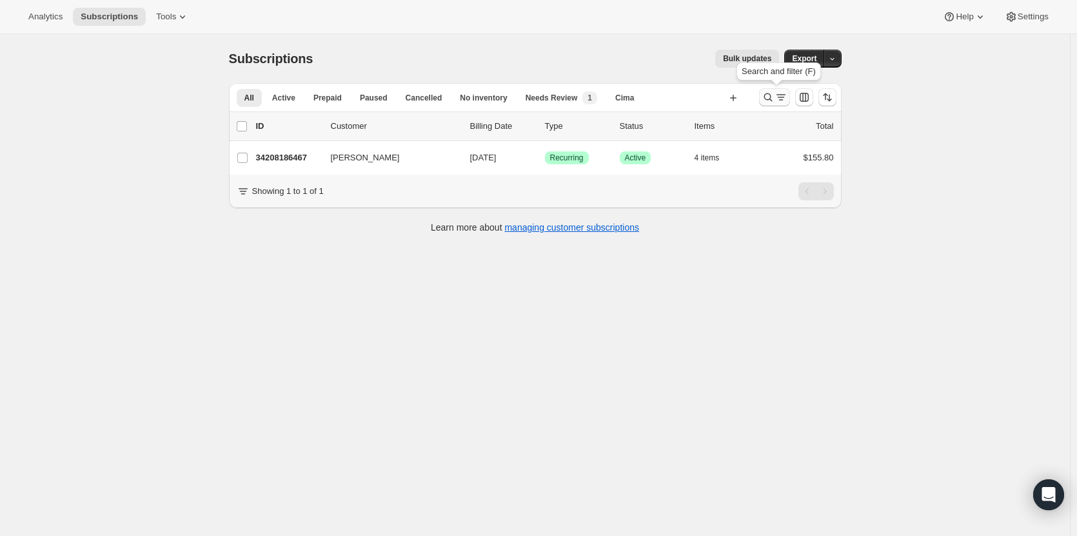
click at [764, 97] on icon "Search and filter results" at bounding box center [767, 97] width 13 height 13
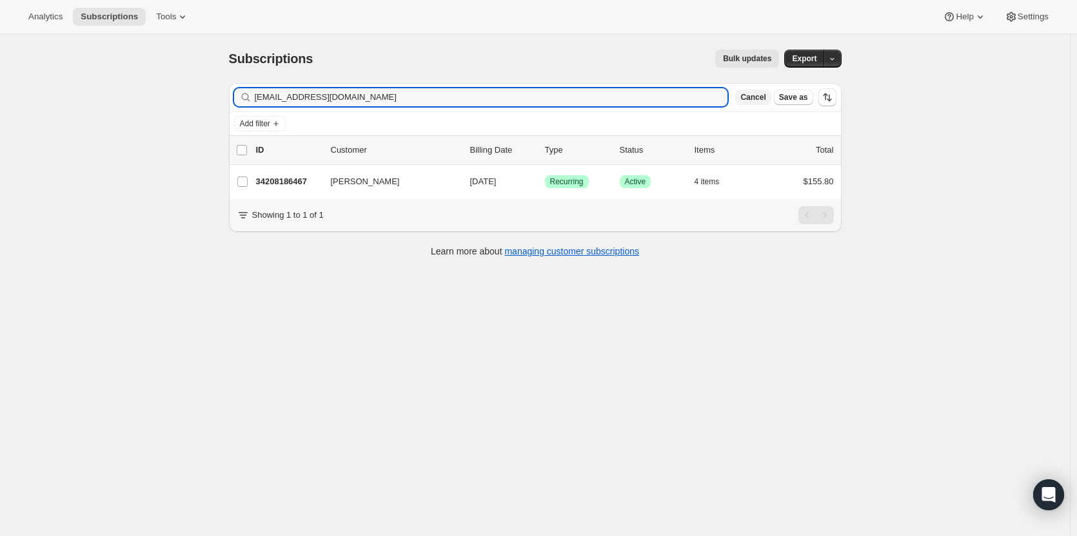
click at [760, 99] on span "Cancel" at bounding box center [752, 97] width 25 height 10
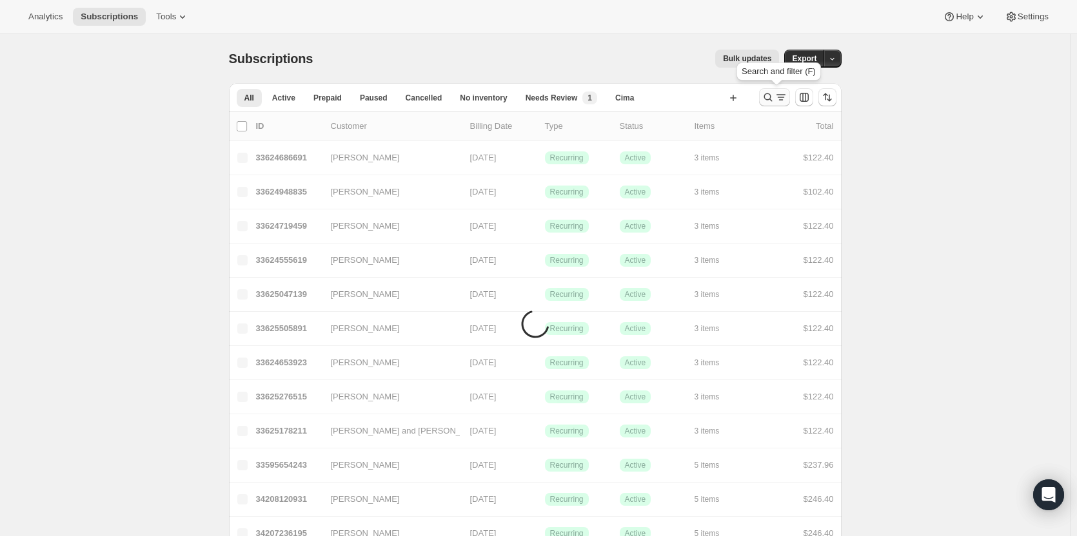
click at [774, 94] on icon "Search and filter results" at bounding box center [767, 97] width 13 height 13
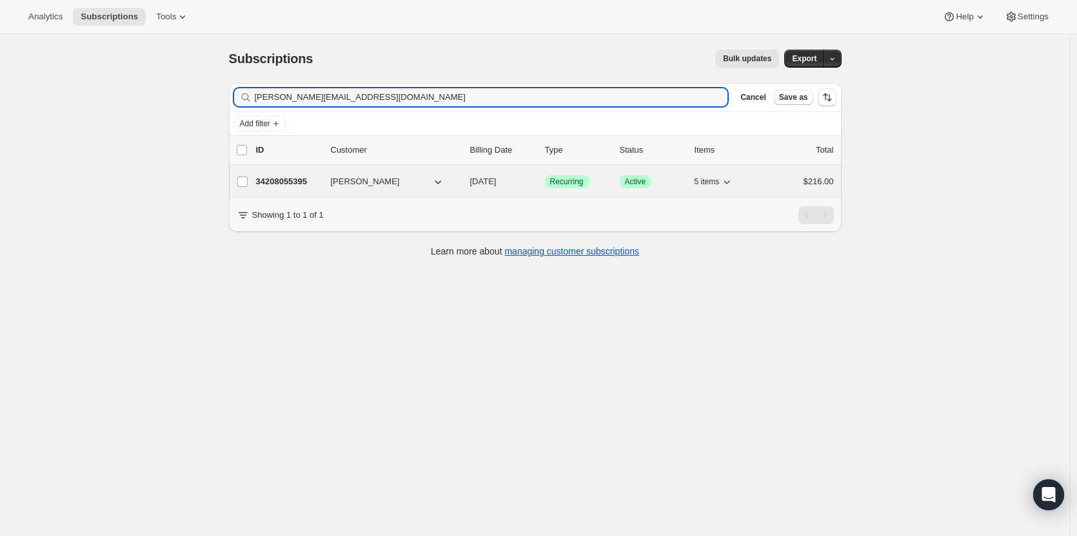
type input "beth@promisewine.com"
click at [285, 188] on div "34208055395 Beth Cook 09/17/2025 Success Recurring Success Active 5 items $216.…" at bounding box center [545, 182] width 578 height 18
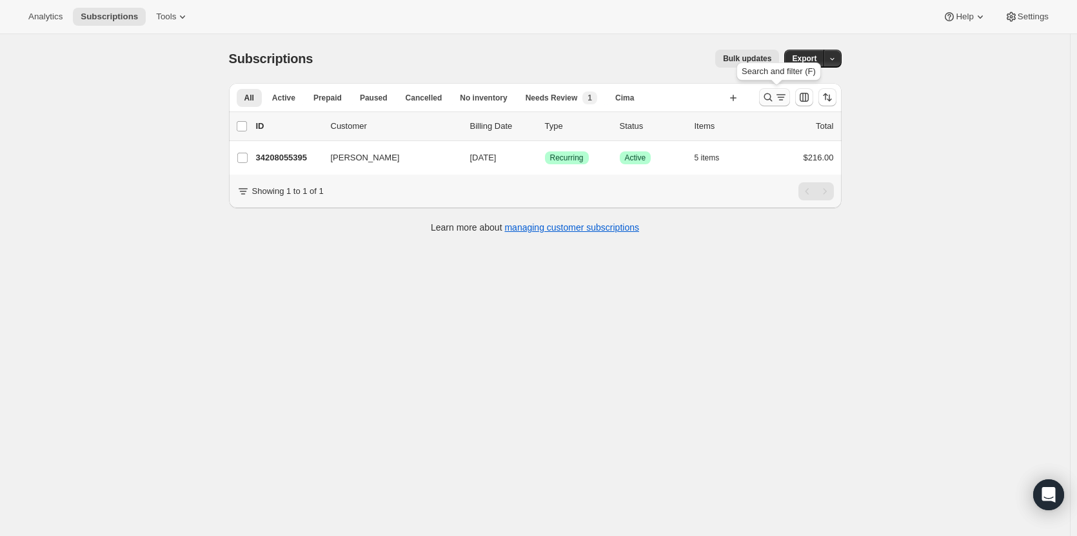
click at [774, 94] on icon "Search and filter results" at bounding box center [767, 97] width 13 height 13
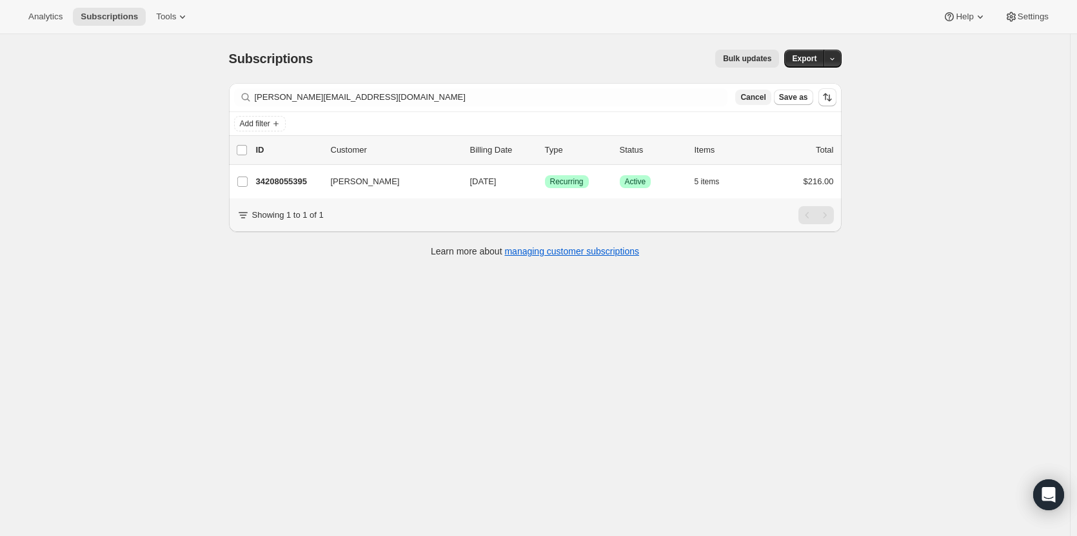
click at [761, 99] on span "Cancel" at bounding box center [752, 97] width 25 height 10
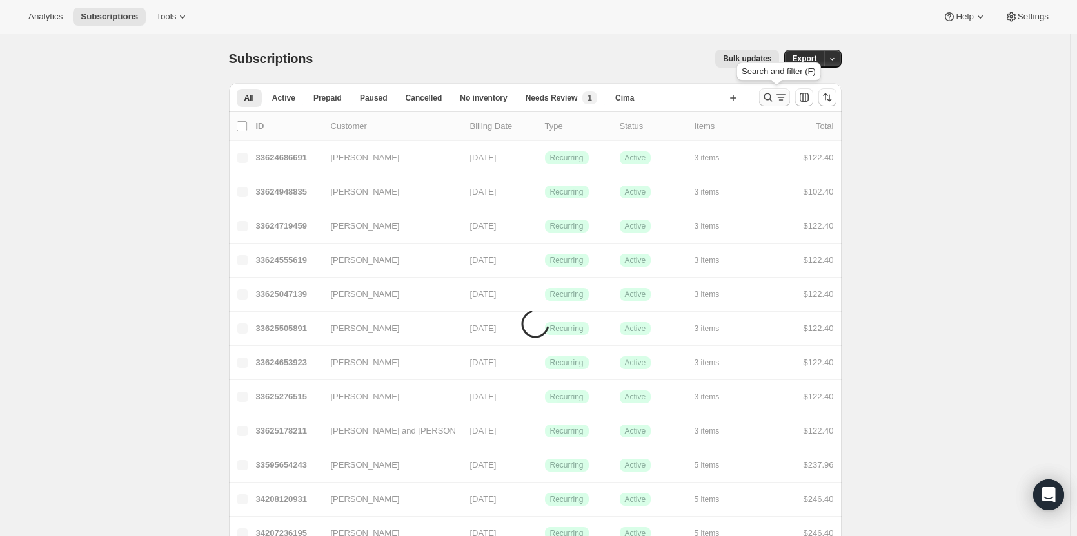
click at [771, 99] on icon "Search and filter results" at bounding box center [767, 97] width 13 height 13
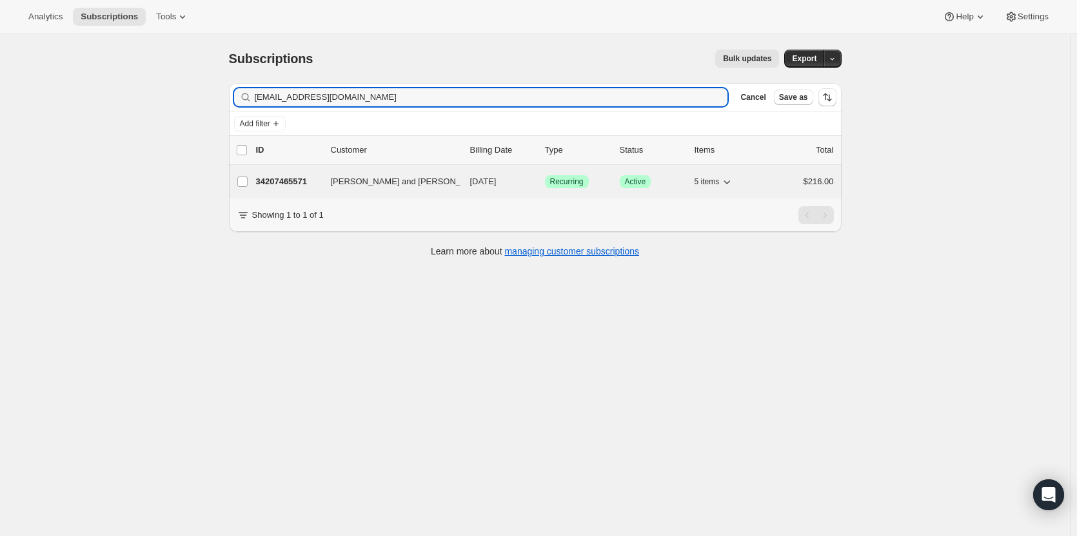
type input "cgwilson34@yahoo.com"
click at [293, 183] on p "34207465571" at bounding box center [288, 181] width 64 height 13
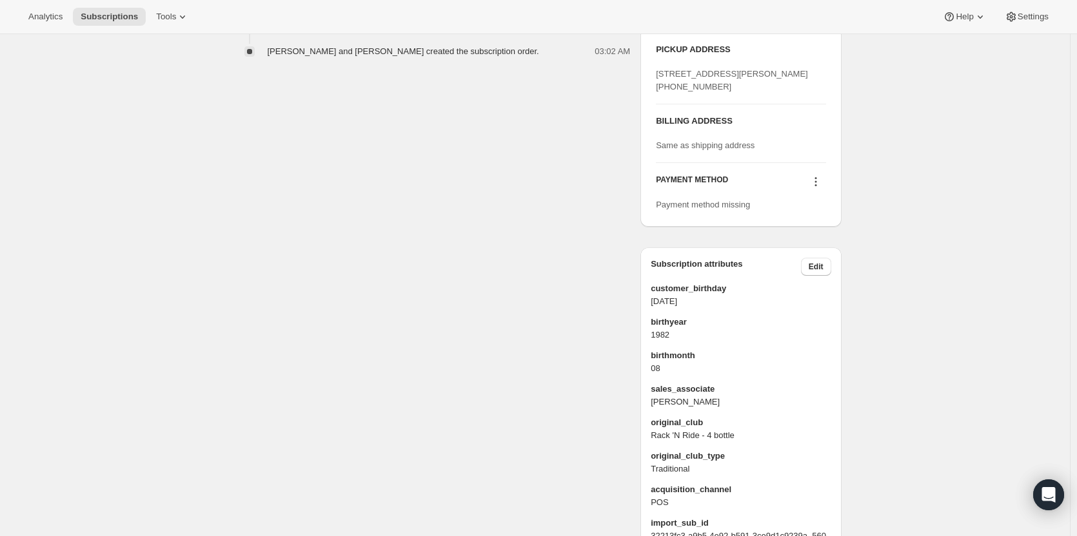
scroll to position [561, 0]
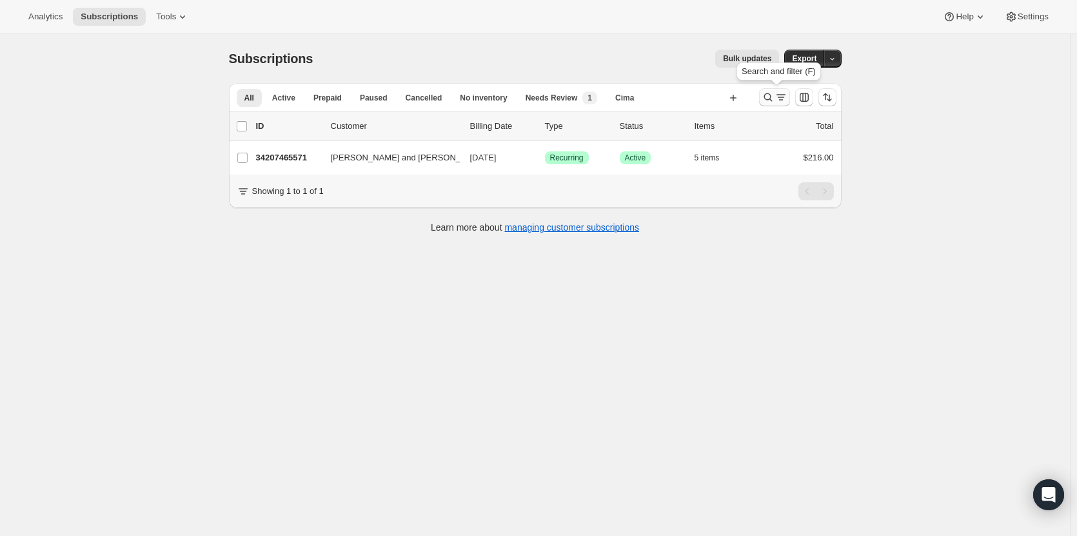
click at [772, 103] on icon "Search and filter results" at bounding box center [767, 97] width 13 height 13
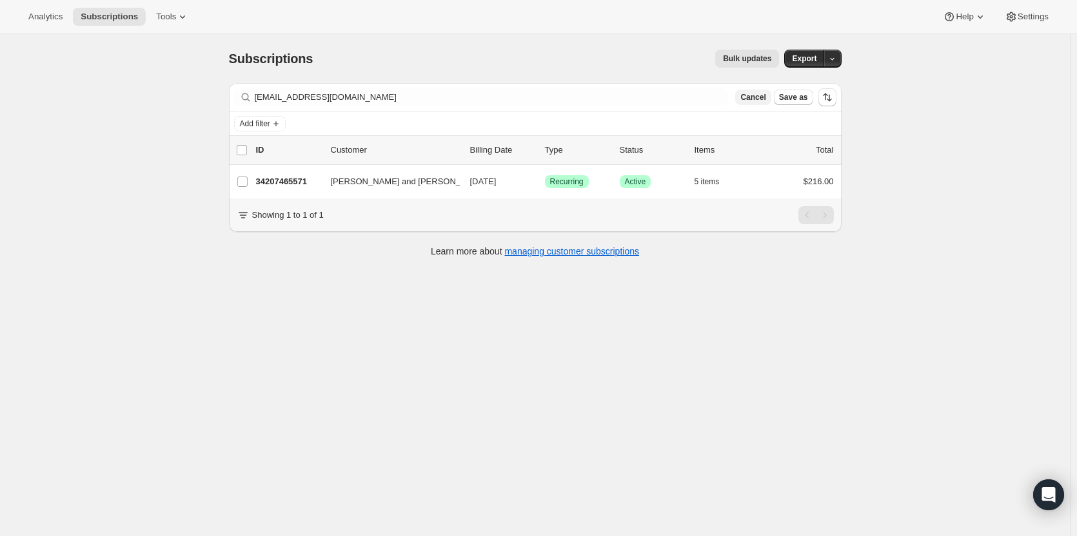
click at [766, 103] on button "Cancel" at bounding box center [752, 97] width 35 height 15
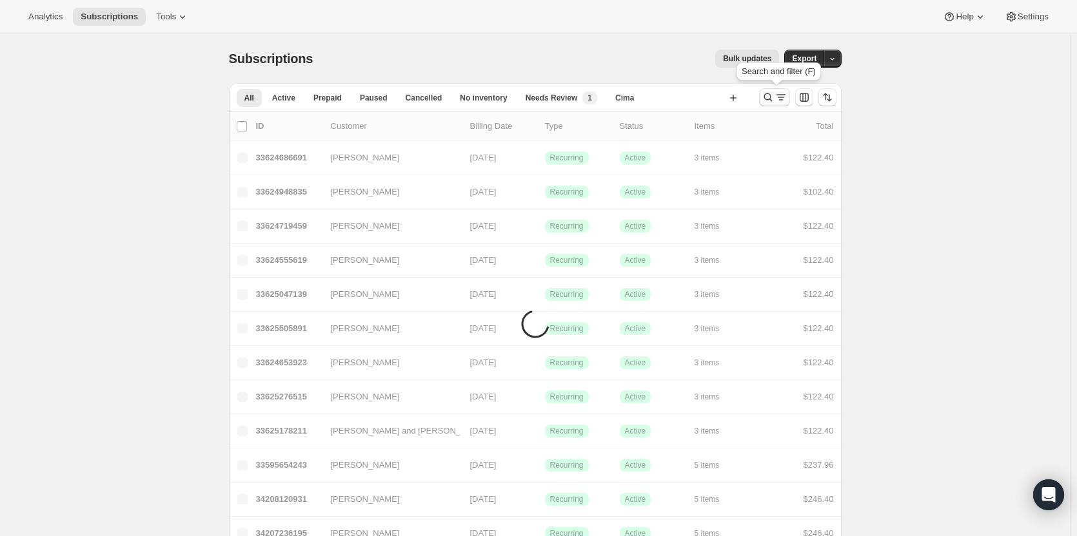
click at [772, 101] on icon "Search and filter results" at bounding box center [767, 97] width 13 height 13
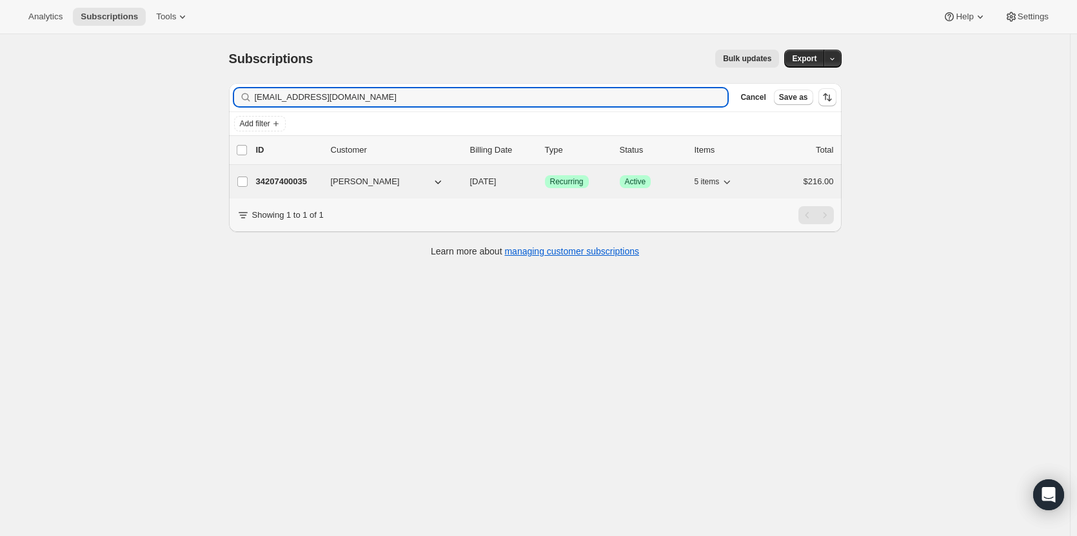
type input "samisings1029@gmail.com"
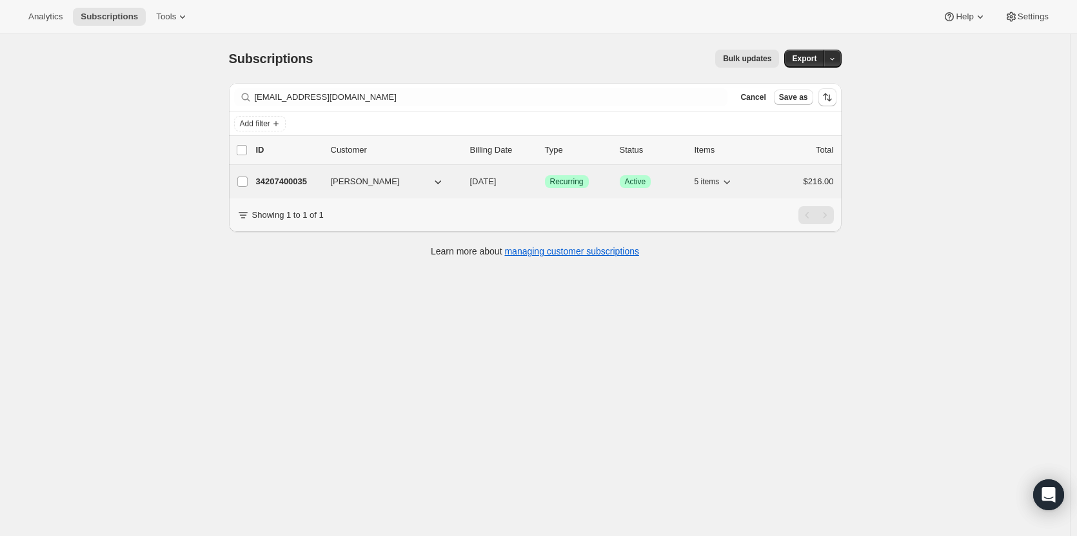
click at [289, 190] on div "34207400035 Samantha Alemania 09/17/2025 Success Recurring Success Active 5 ite…" at bounding box center [545, 182] width 578 height 18
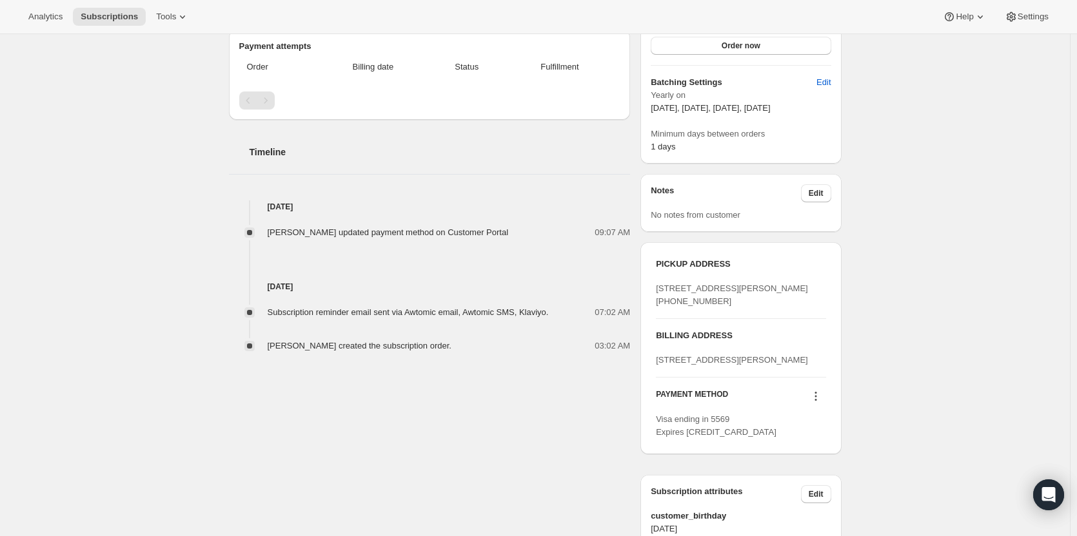
scroll to position [333, 0]
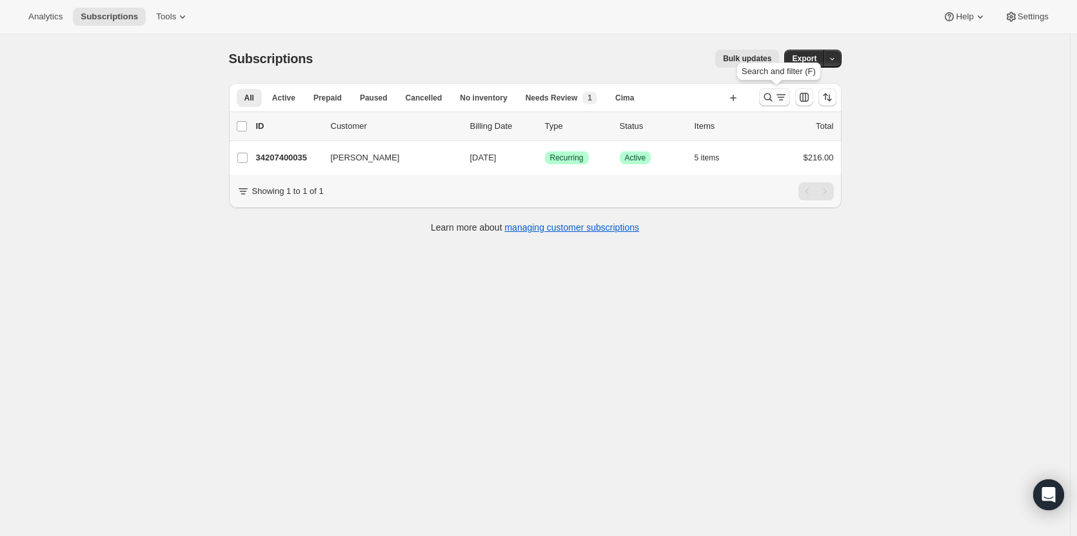
click at [772, 100] on icon "Search and filter results" at bounding box center [767, 97] width 13 height 13
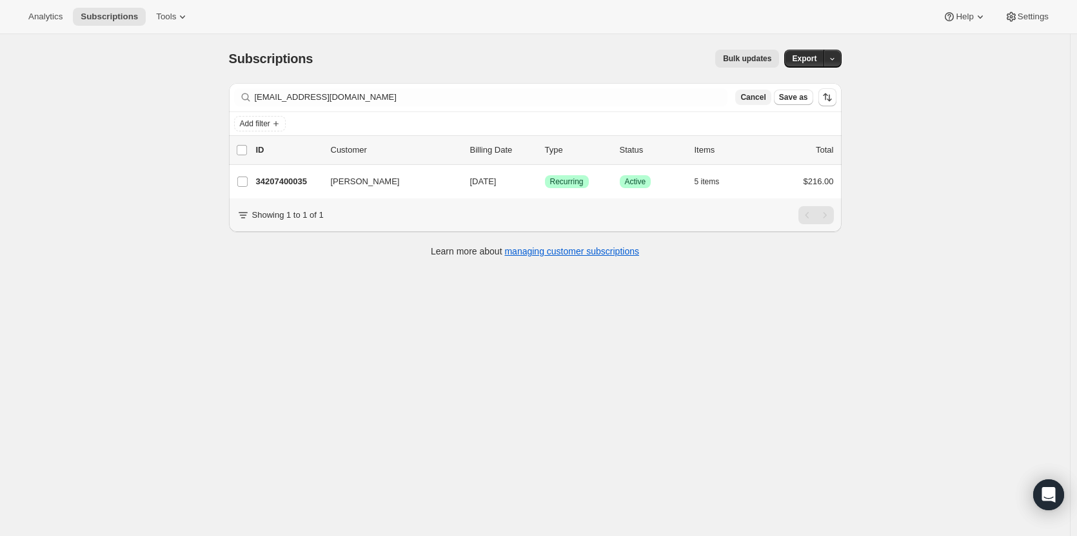
click at [765, 97] on span "Cancel" at bounding box center [752, 97] width 25 height 10
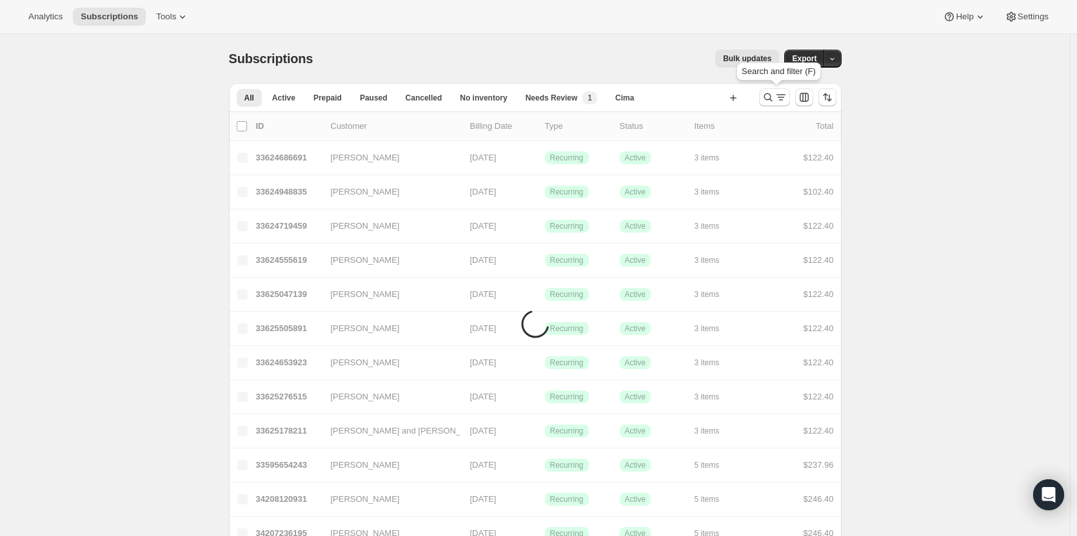
click at [767, 97] on icon "Search and filter results" at bounding box center [767, 97] width 8 height 8
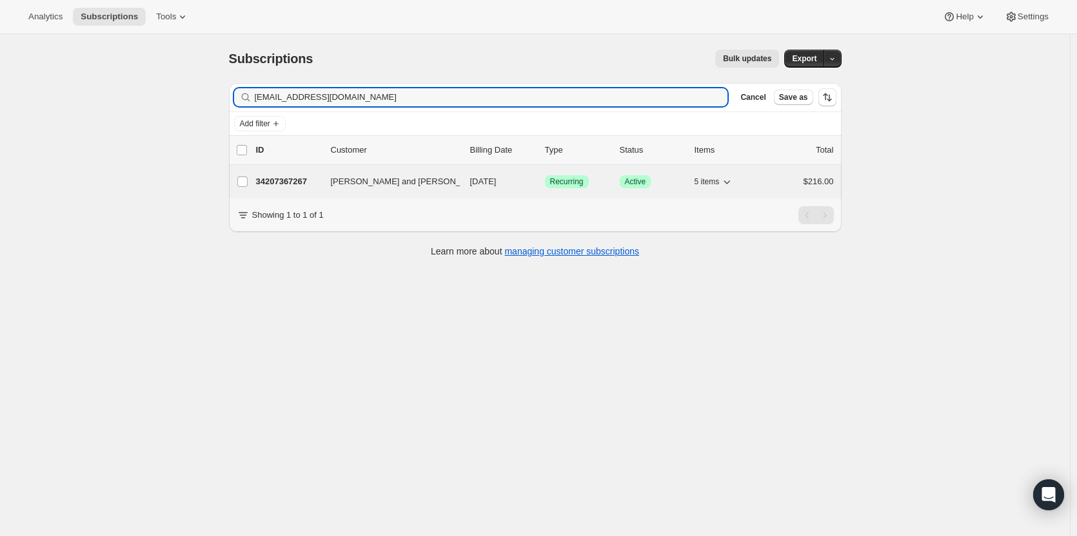
type input "terrymcwilliams@comcast.net"
click at [282, 179] on p "34207367267" at bounding box center [288, 181] width 64 height 13
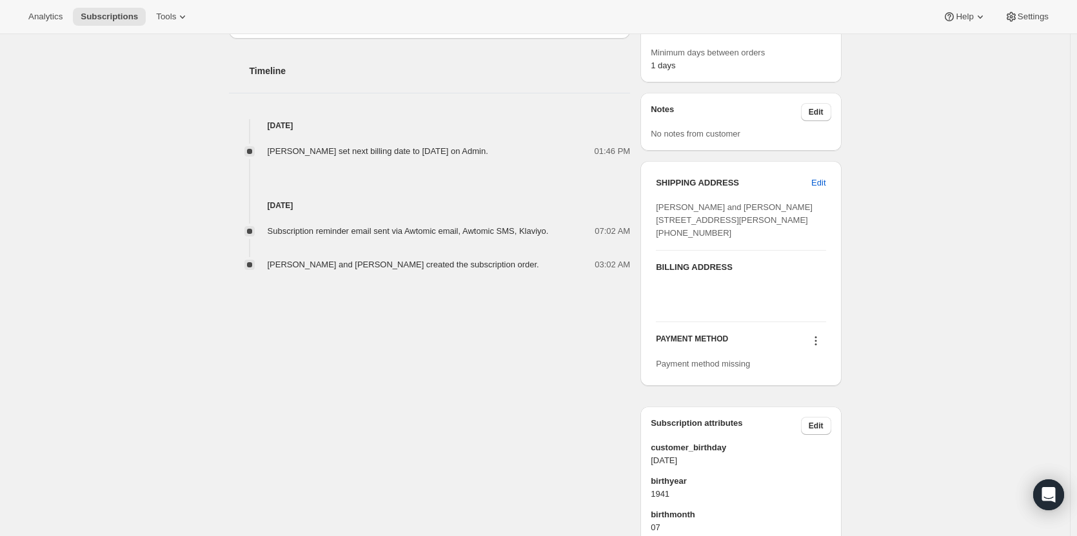
scroll to position [422, 0]
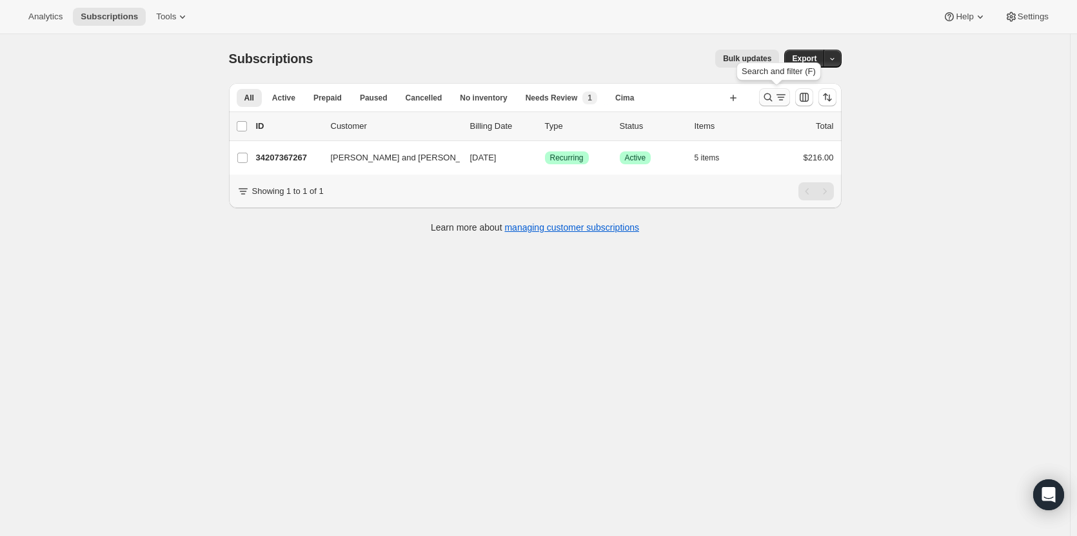
click at [772, 95] on icon "Search and filter results" at bounding box center [767, 97] width 13 height 13
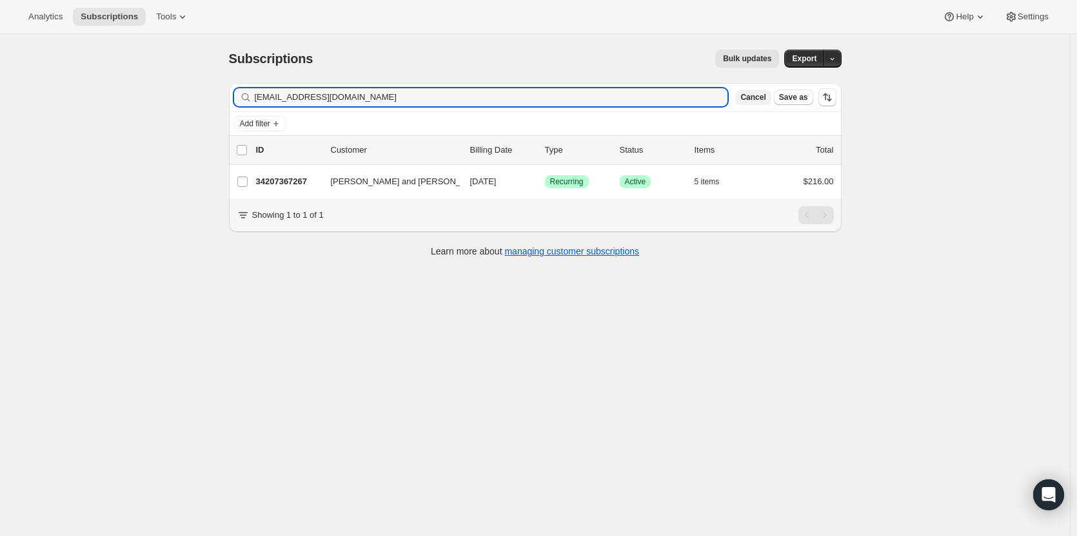
click at [765, 98] on span "Cancel" at bounding box center [752, 97] width 25 height 10
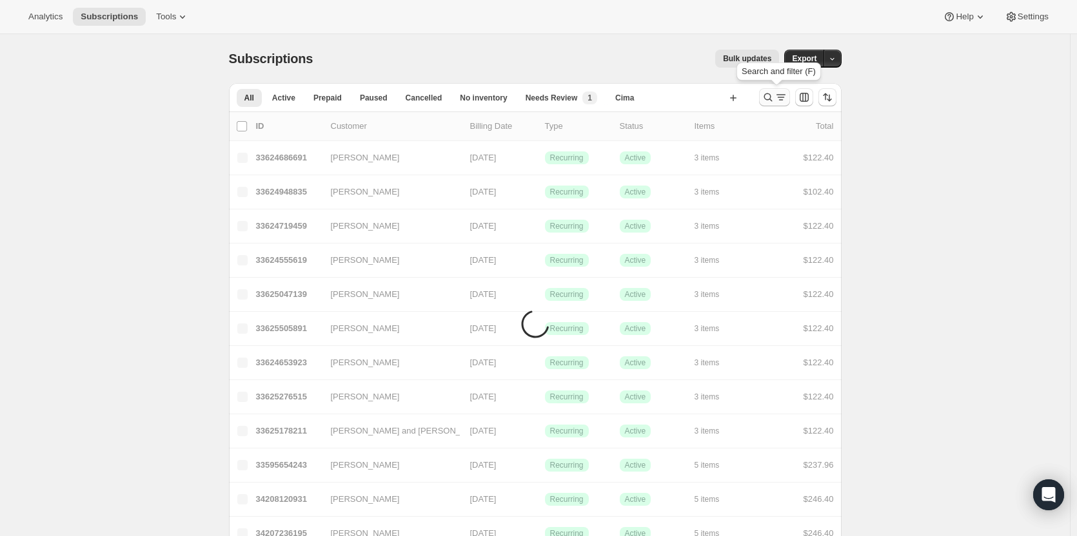
click at [766, 98] on icon "Search and filter results" at bounding box center [767, 97] width 13 height 13
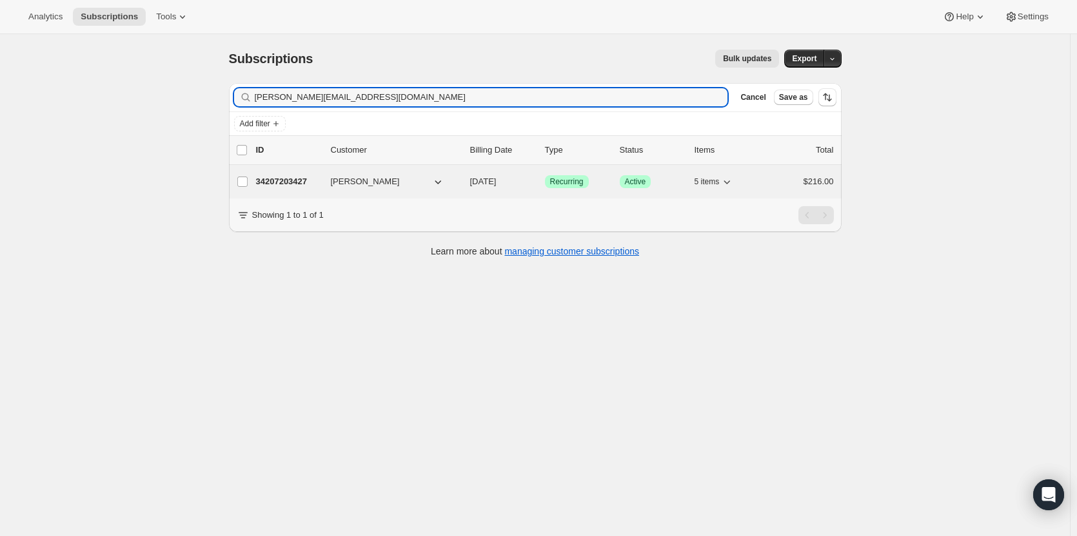
type input "cathy@meetingresourcegroup.com"
click at [308, 189] on div "34207203427 Cathy Palmateer 09/17/2025 Success Recurring Success Active 5 items…" at bounding box center [545, 182] width 578 height 18
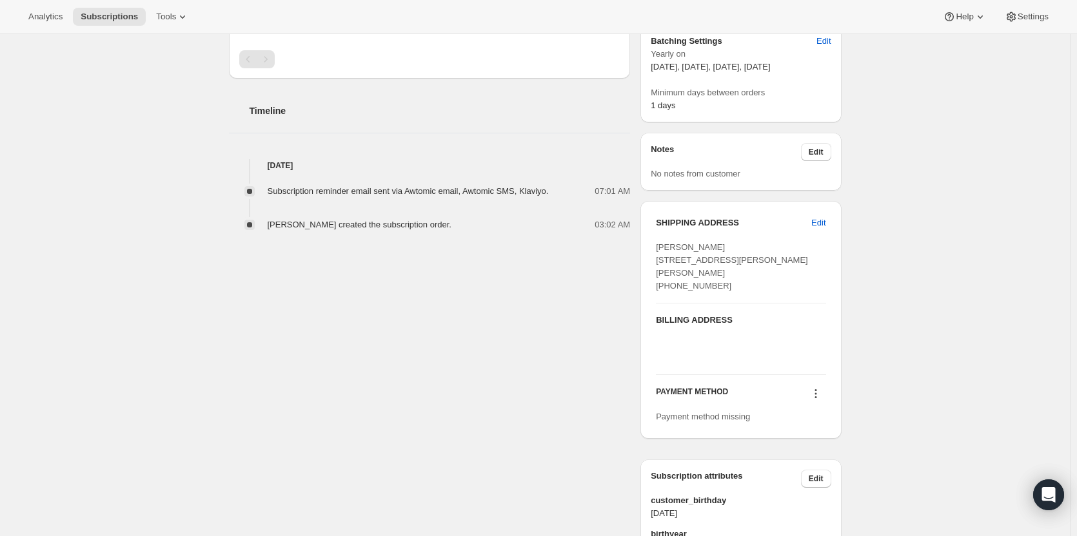
scroll to position [382, 0]
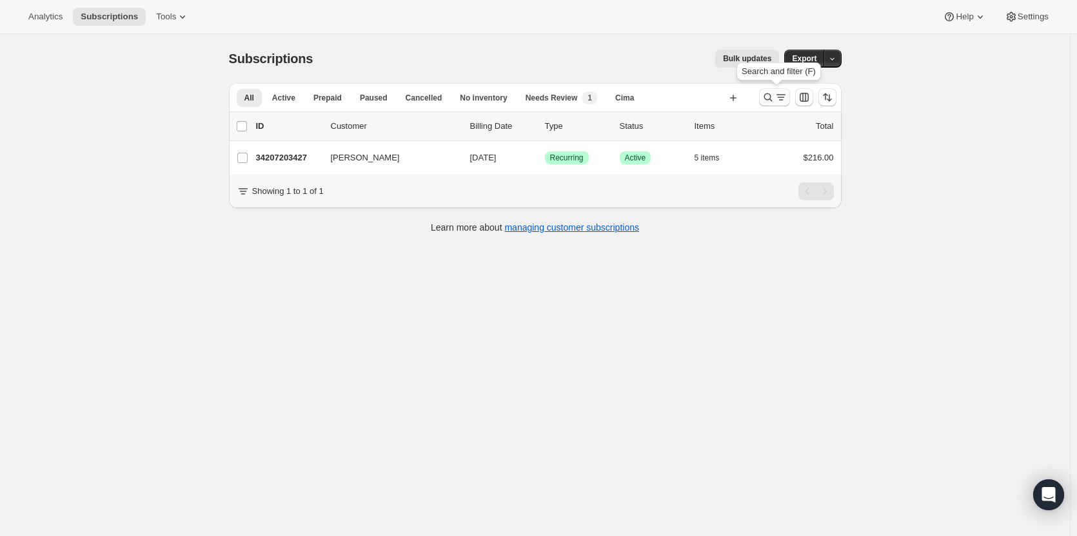
click at [765, 101] on icon "Search and filter results" at bounding box center [767, 97] width 13 height 13
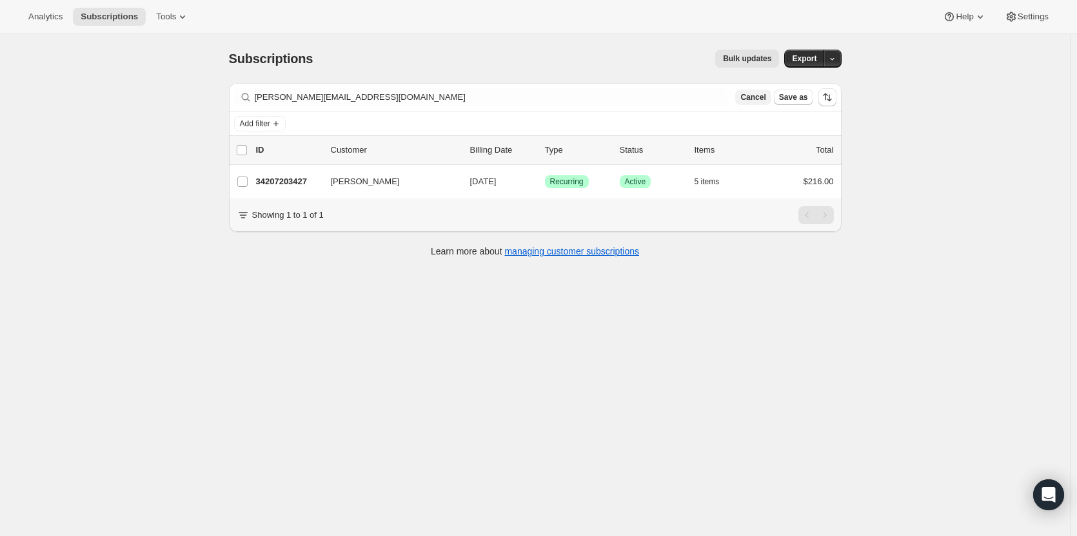
click at [756, 100] on span "Cancel" at bounding box center [752, 97] width 25 height 10
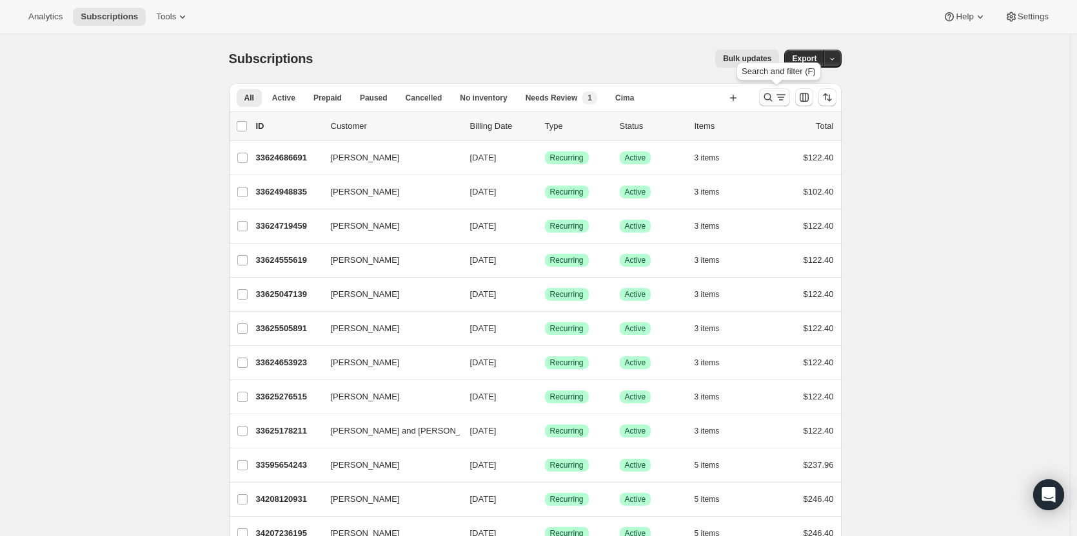
click at [769, 99] on icon "Search and filter results" at bounding box center [767, 97] width 13 height 13
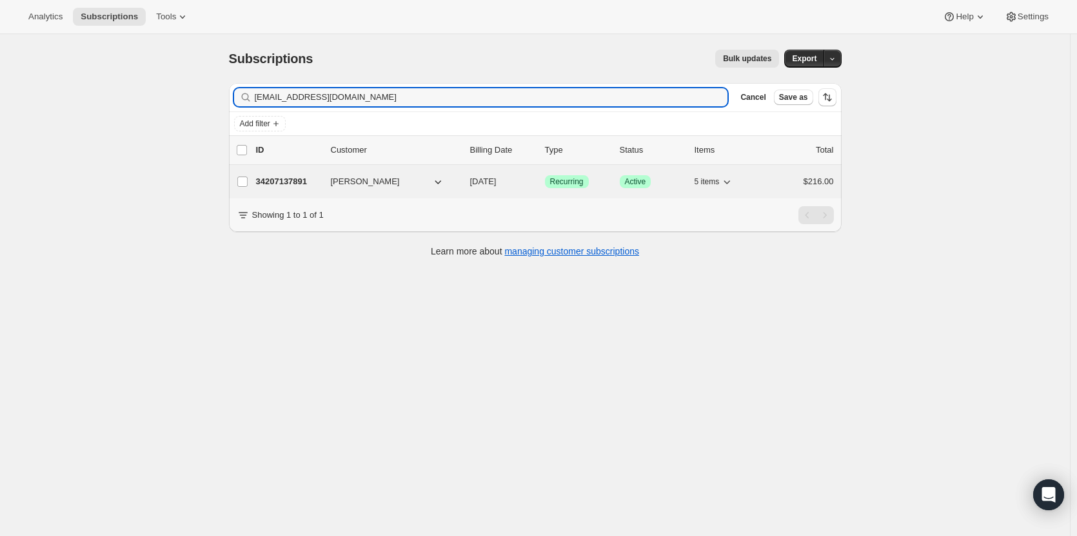
type input "cliff@eclarino.com"
click at [283, 189] on div "34207137891 Cliff Eclarino 09/17/2025 Success Recurring Success Active 5 items …" at bounding box center [545, 182] width 578 height 18
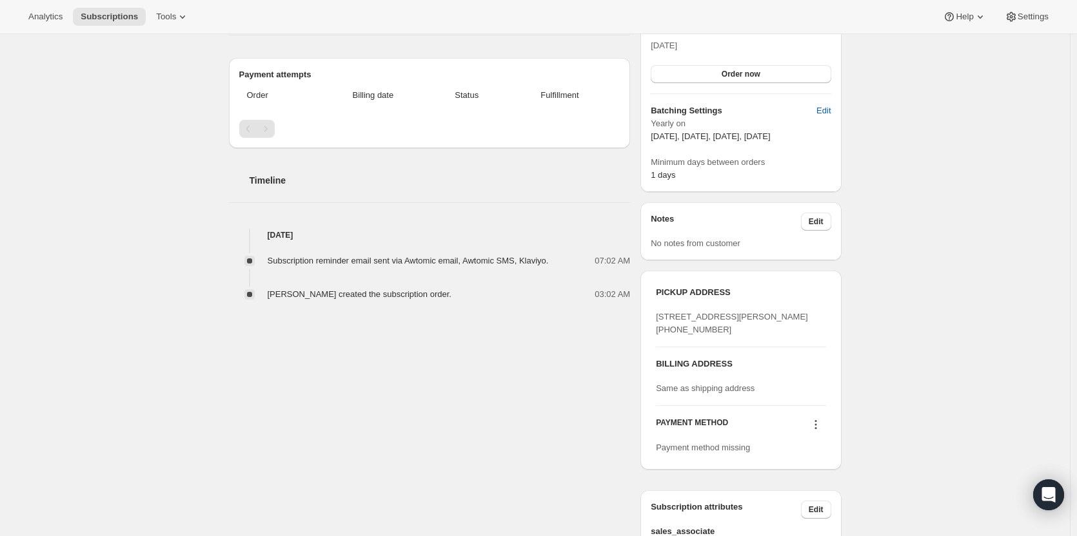
scroll to position [318, 0]
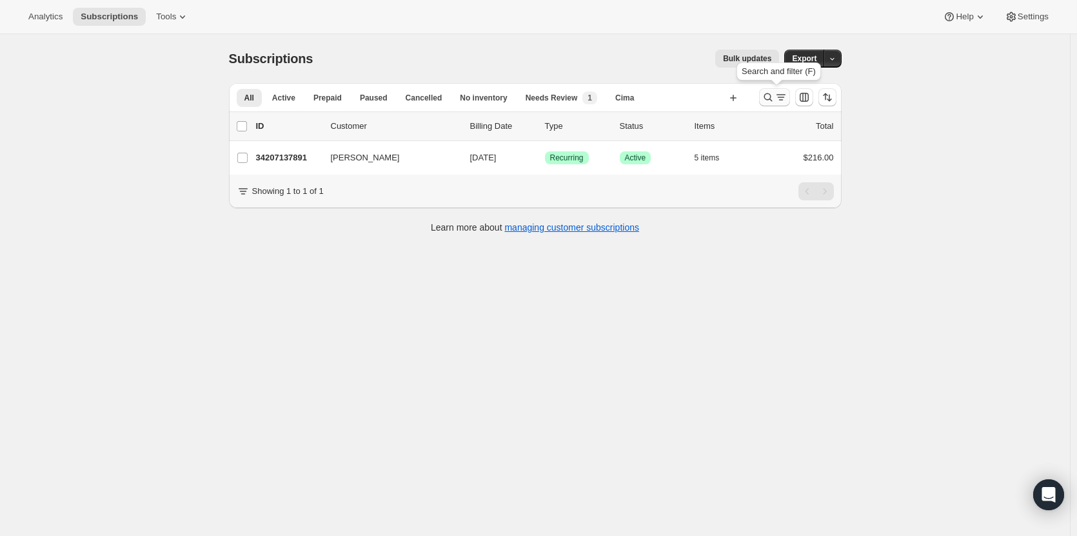
click at [768, 103] on icon "Search and filter results" at bounding box center [767, 97] width 13 height 13
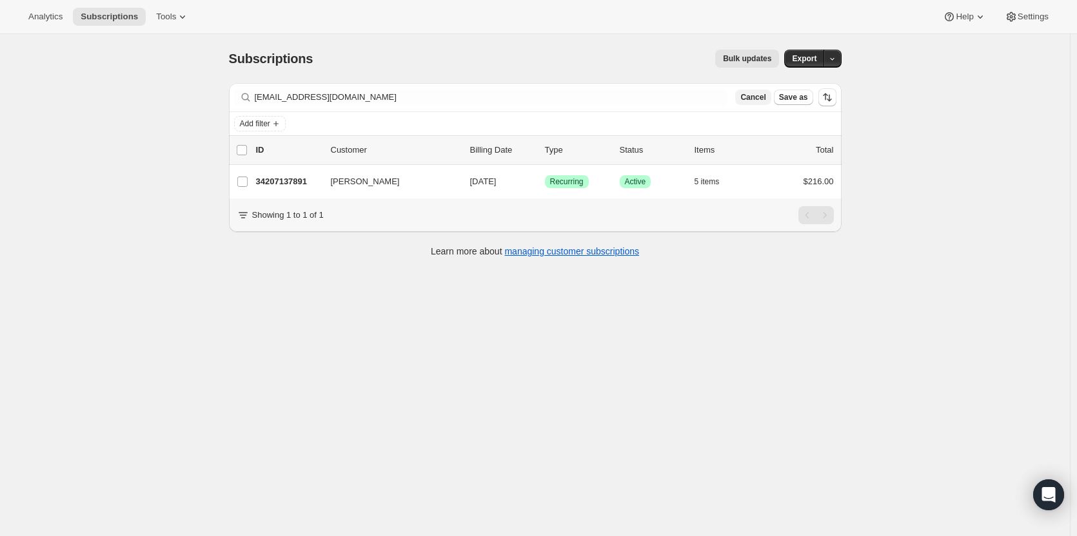
click at [759, 101] on span "Cancel" at bounding box center [752, 97] width 25 height 10
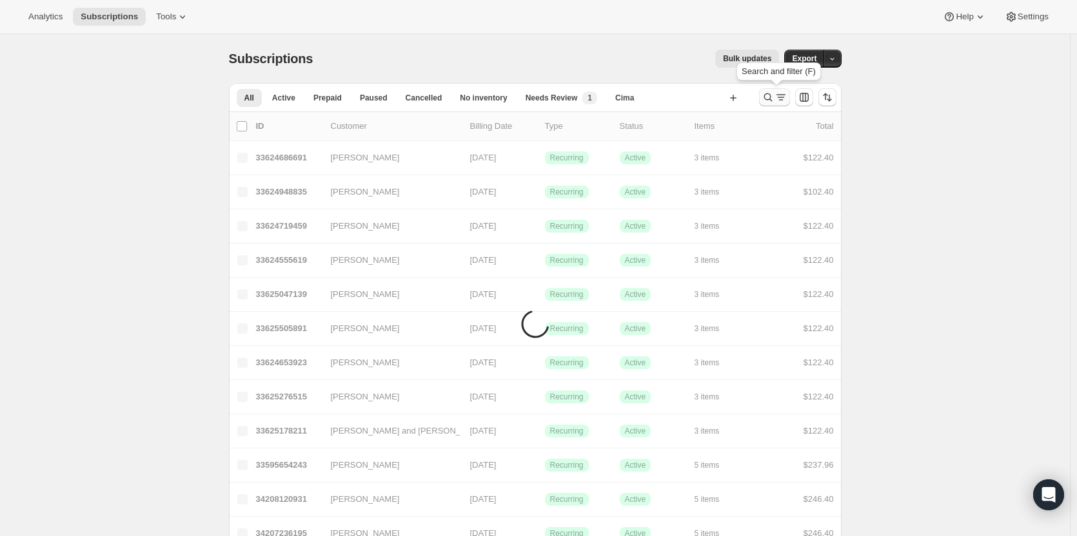
click at [772, 97] on icon "Search and filter results" at bounding box center [767, 97] width 13 height 13
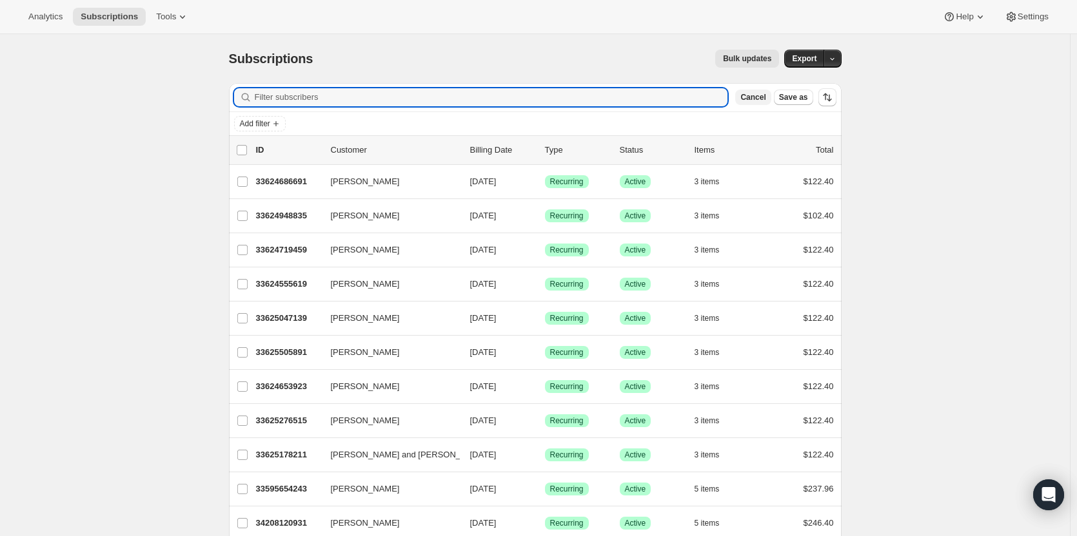
paste input "savannahalaina@yahoo.com"
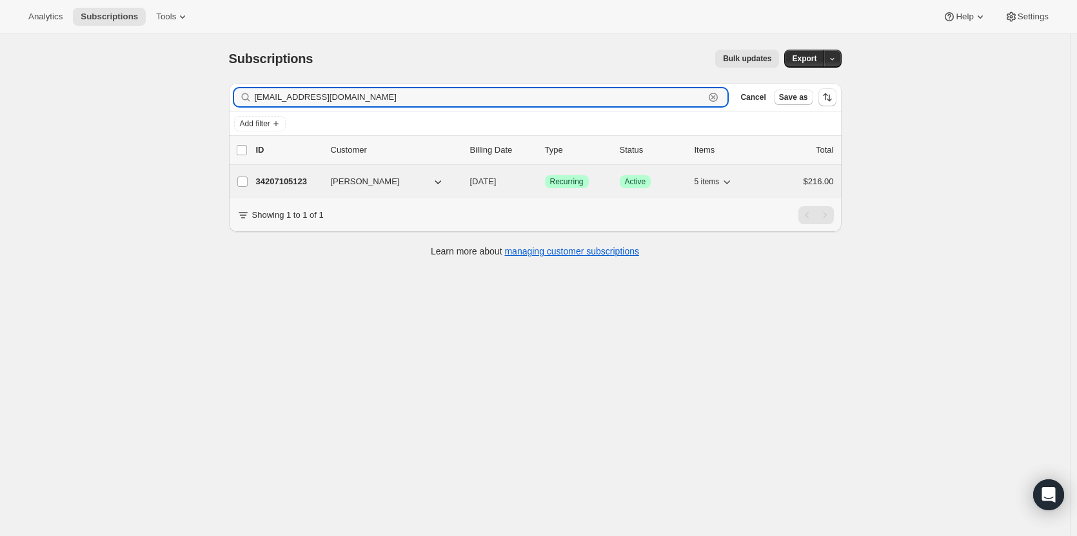
type input "savannahalaina@yahoo.com"
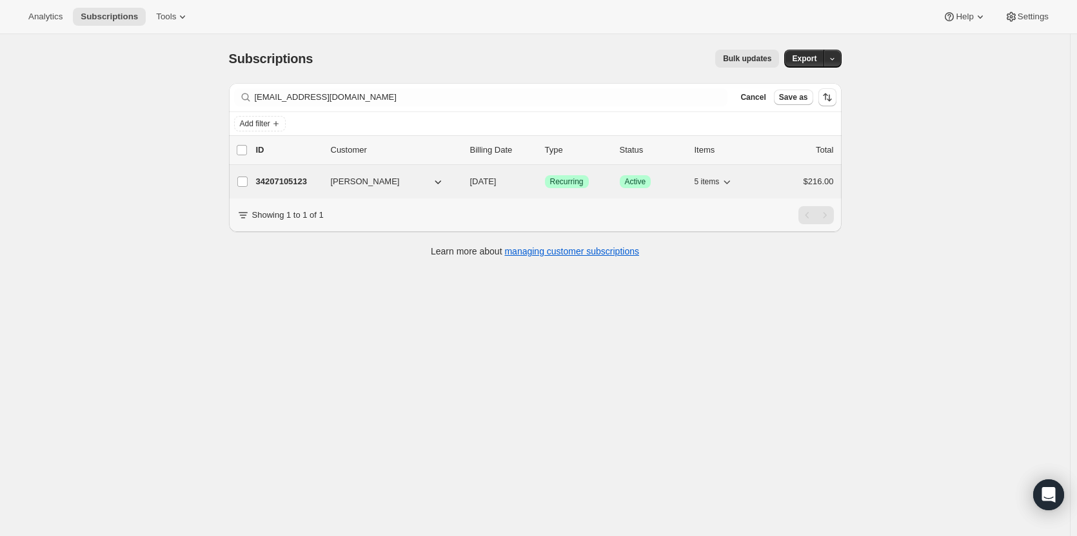
click at [266, 181] on p "34207105123" at bounding box center [288, 181] width 64 height 13
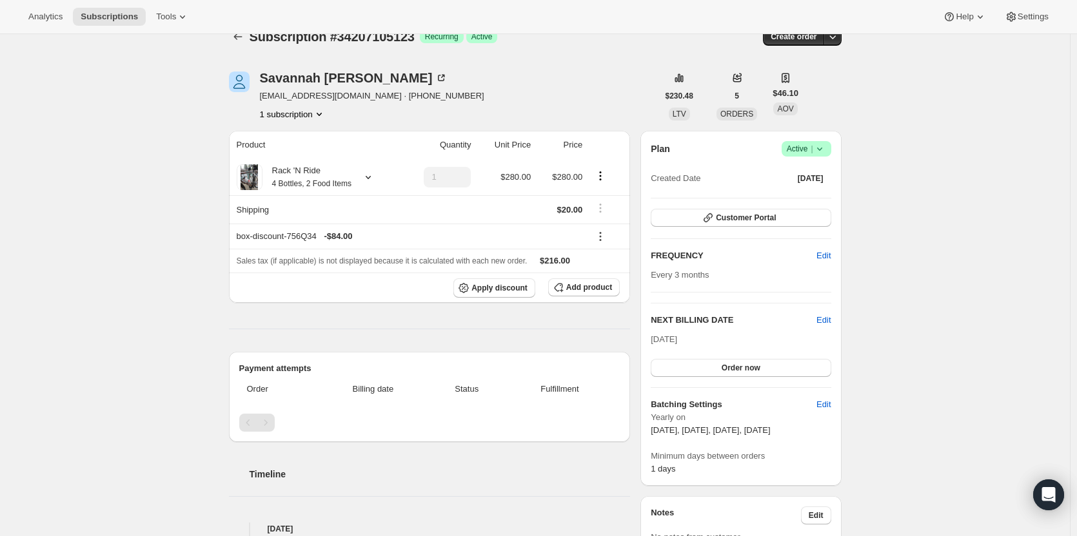
scroll to position [19, 0]
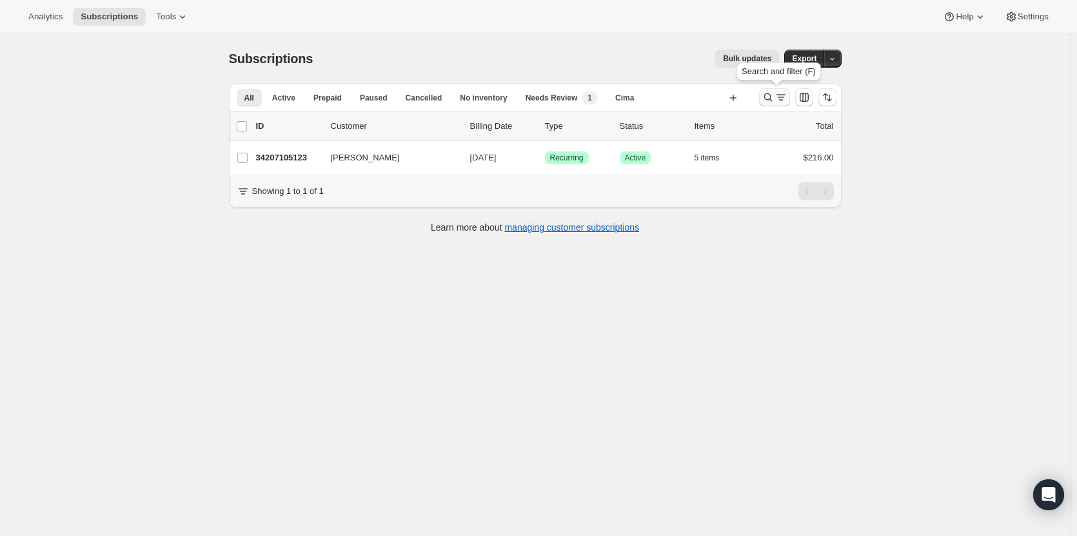
click at [774, 97] on icon "Search and filter results" at bounding box center [767, 97] width 13 height 13
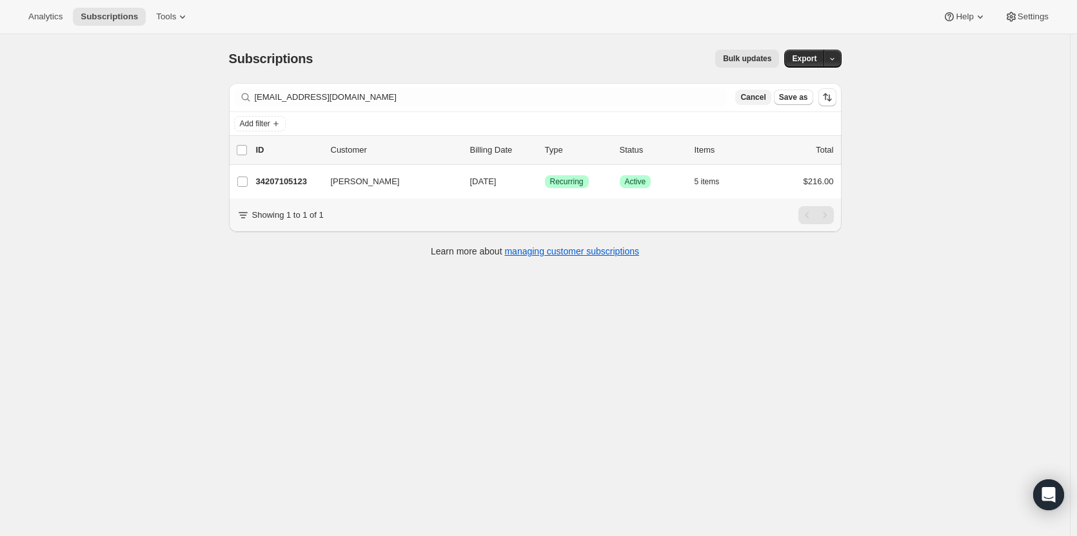
click at [761, 99] on span "Cancel" at bounding box center [752, 97] width 25 height 10
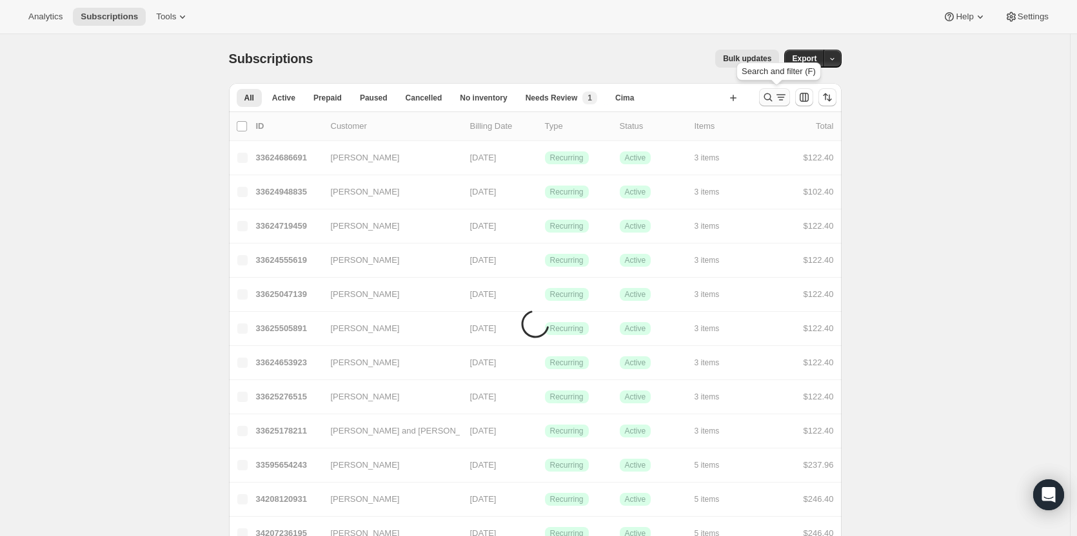
click at [772, 96] on icon "Search and filter results" at bounding box center [767, 97] width 13 height 13
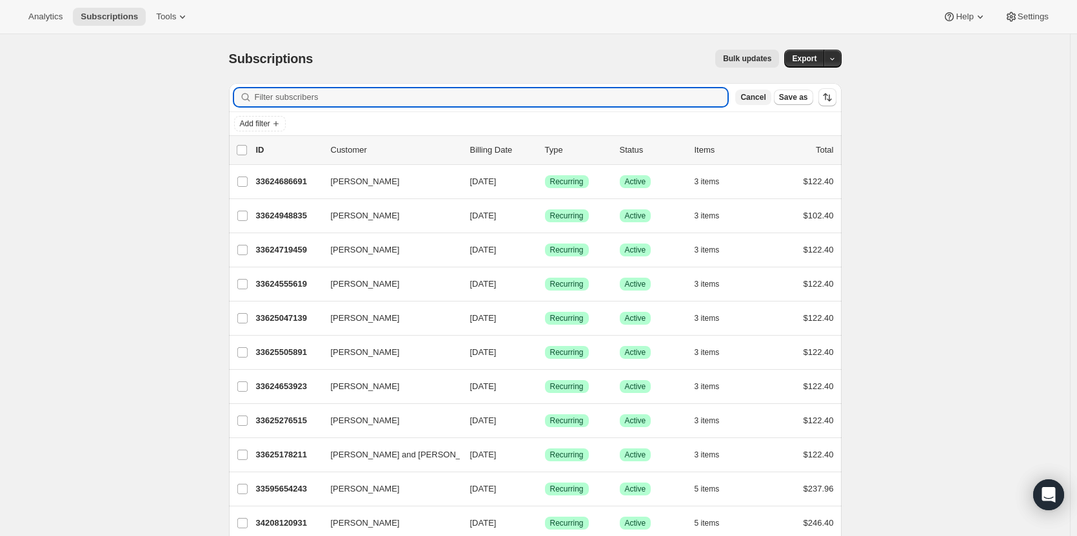
paste input "pam@hsandson.com"
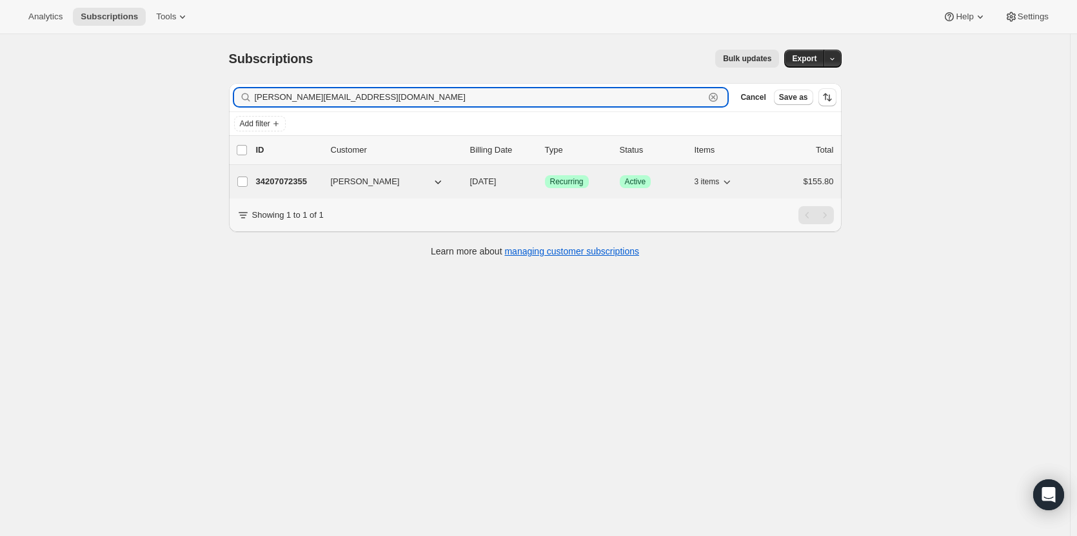
type input "pam@hsandson.com"
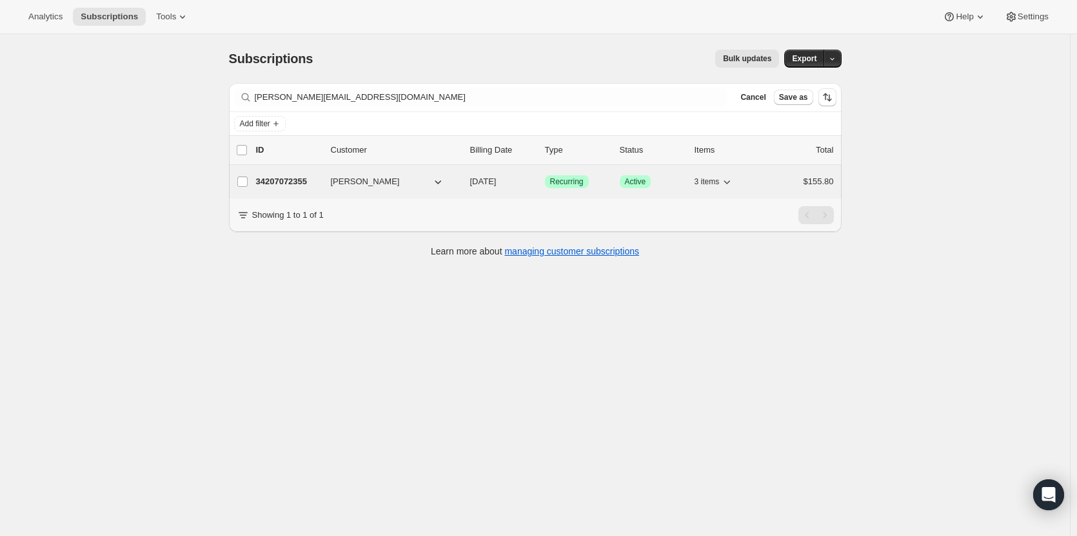
click at [293, 188] on div "34207072355 John Raybould 09/17/2025 Success Recurring Success Active 3 items $…" at bounding box center [545, 182] width 578 height 18
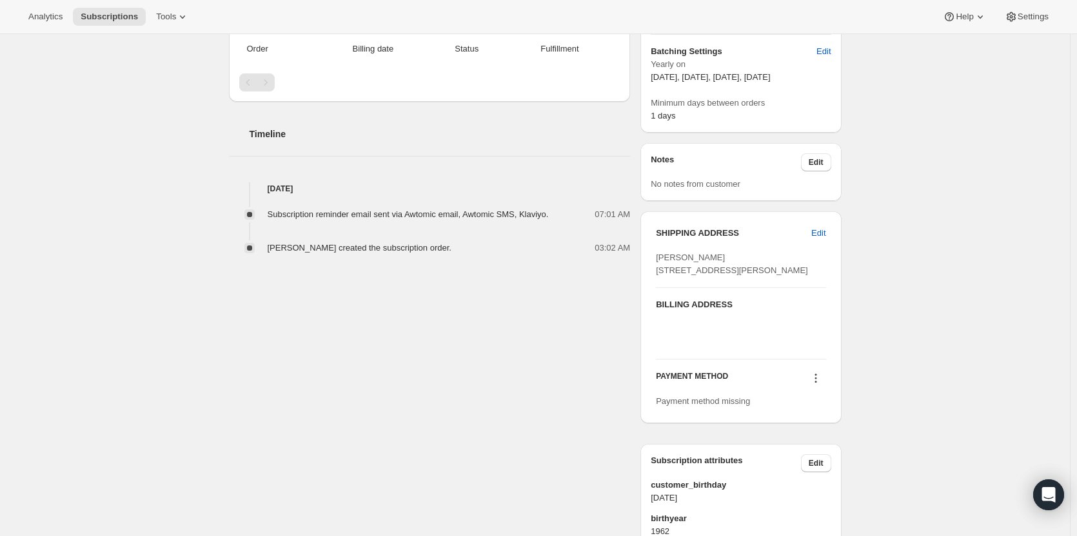
scroll to position [490, 0]
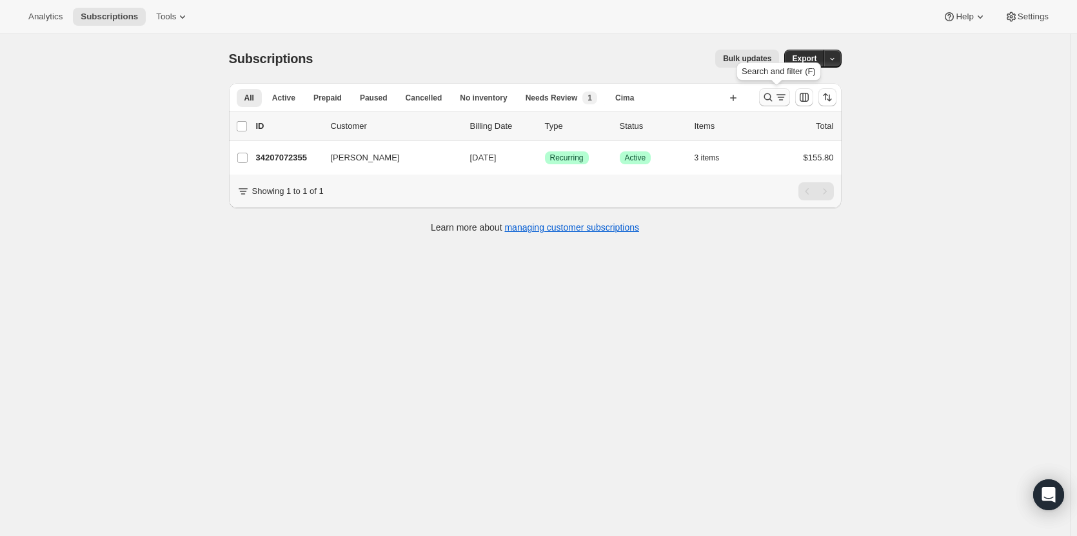
click at [766, 97] on icon "Search and filter results" at bounding box center [767, 97] width 13 height 13
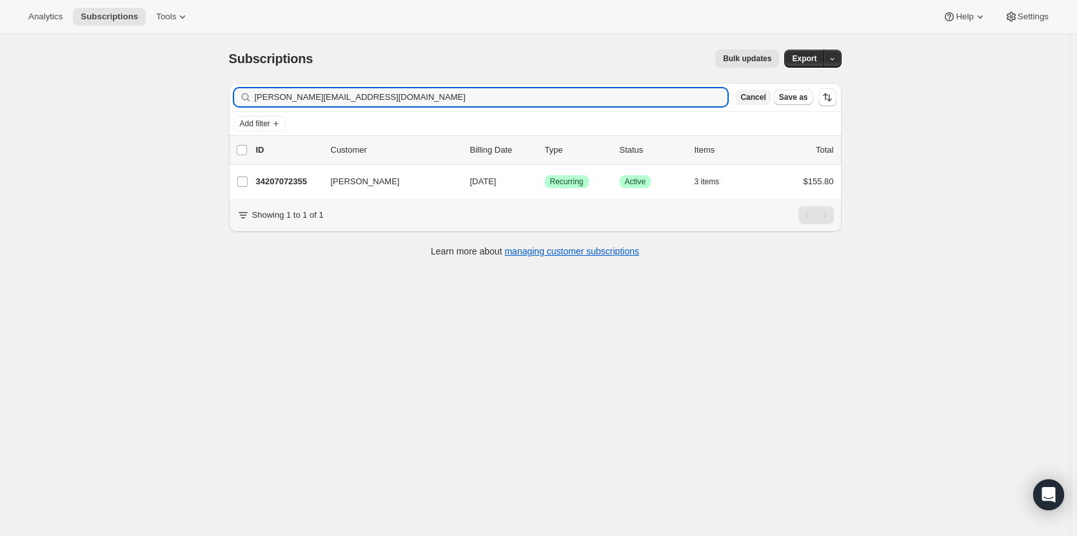
click at [761, 103] on button "Cancel" at bounding box center [752, 97] width 35 height 15
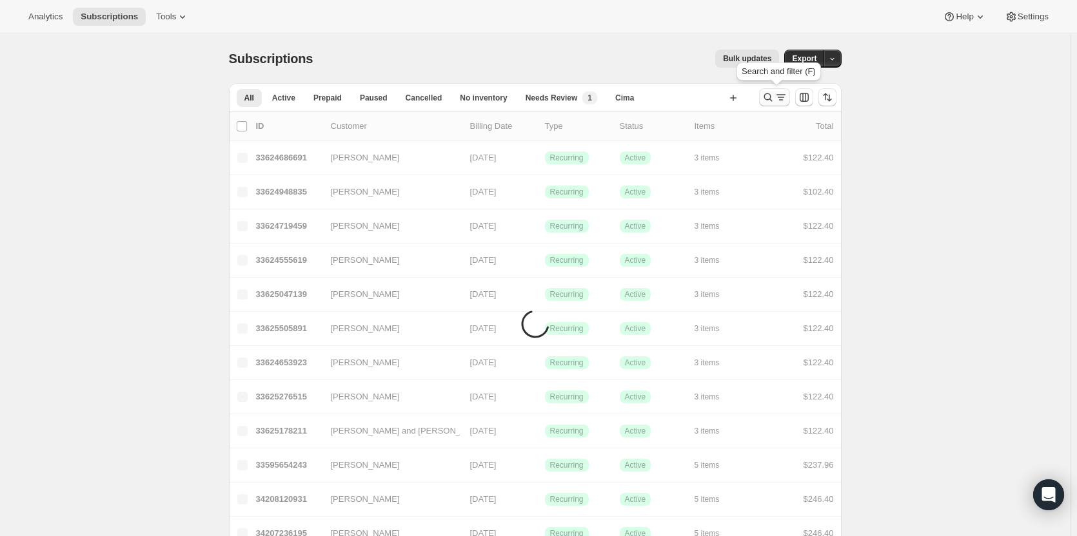
click at [770, 99] on icon "Search and filter results" at bounding box center [767, 97] width 13 height 13
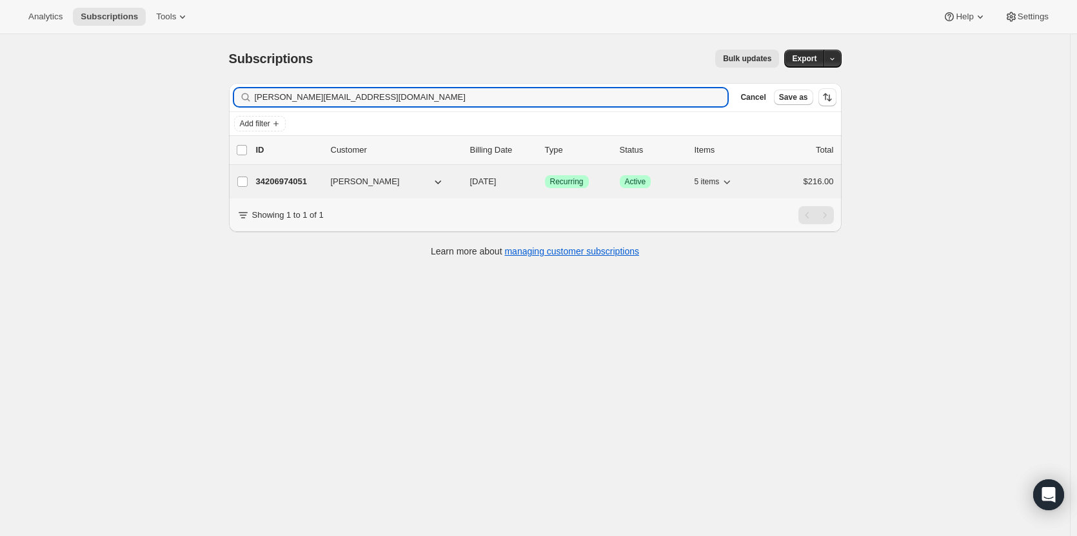
type input "stephanie@sthelena.com"
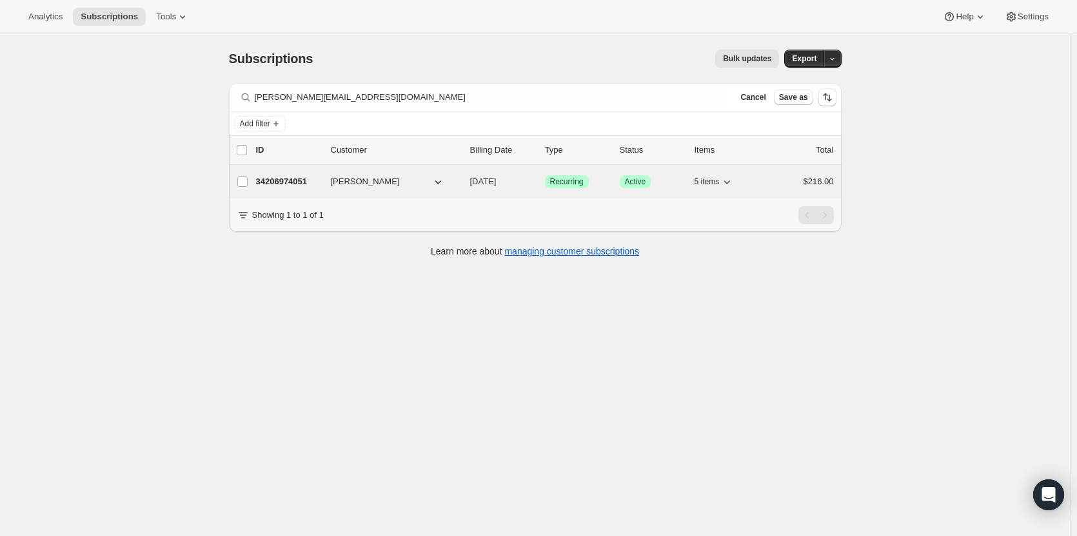
click at [302, 188] on p "34206974051" at bounding box center [288, 181] width 64 height 13
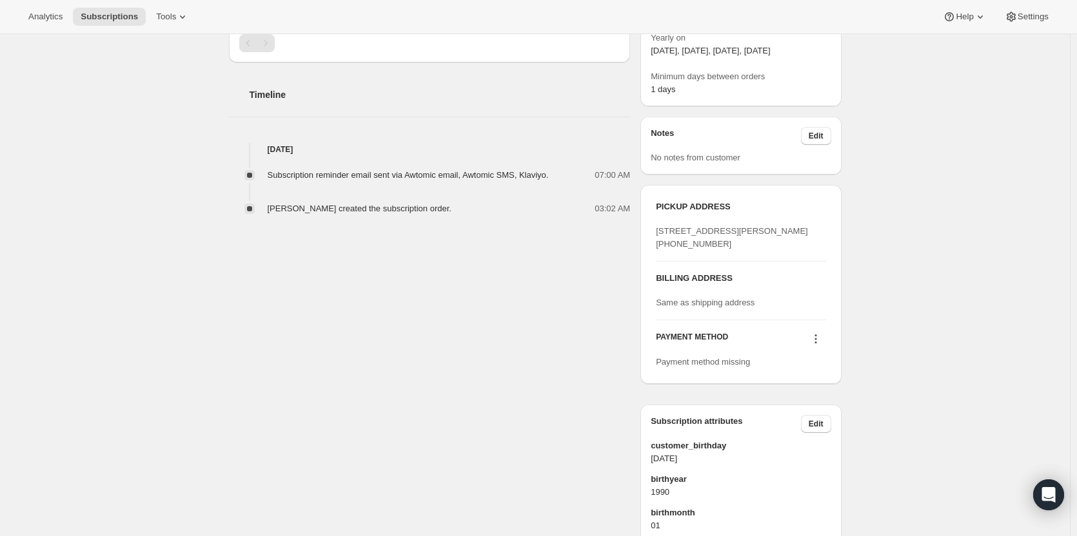
scroll to position [422, 0]
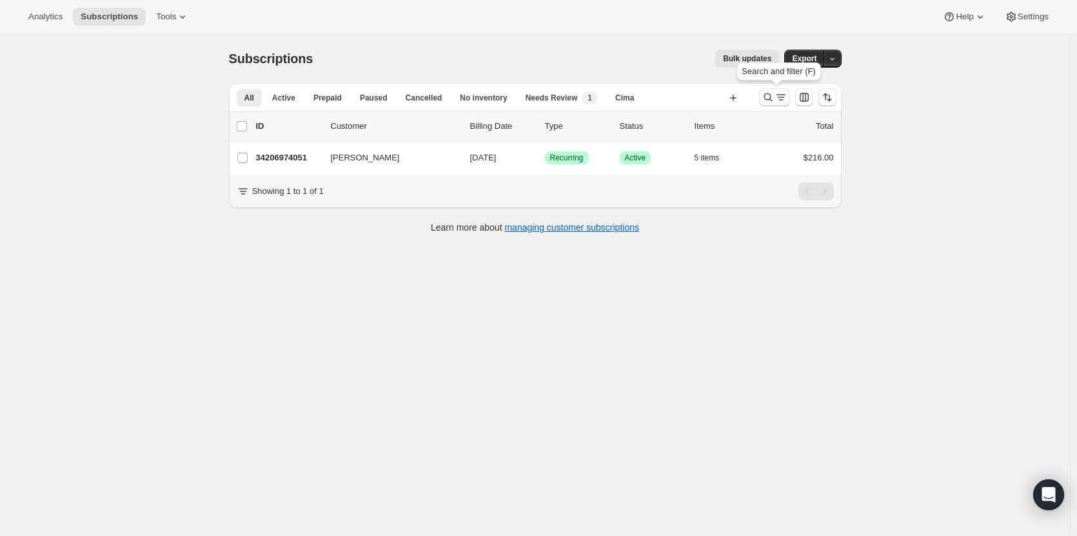
click at [772, 98] on icon "Search and filter results" at bounding box center [767, 97] width 13 height 13
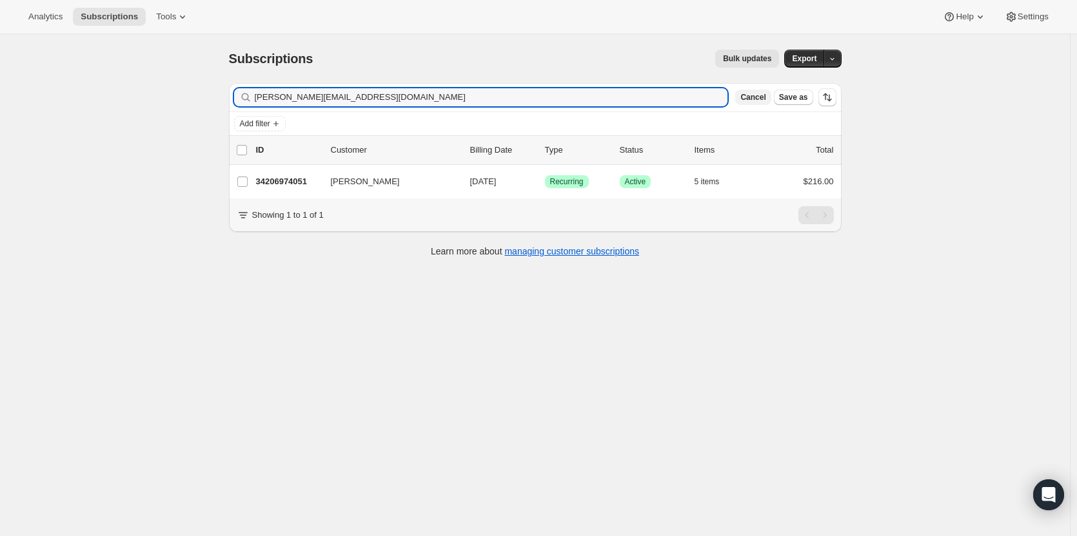
click at [765, 101] on span "Cancel" at bounding box center [752, 97] width 25 height 10
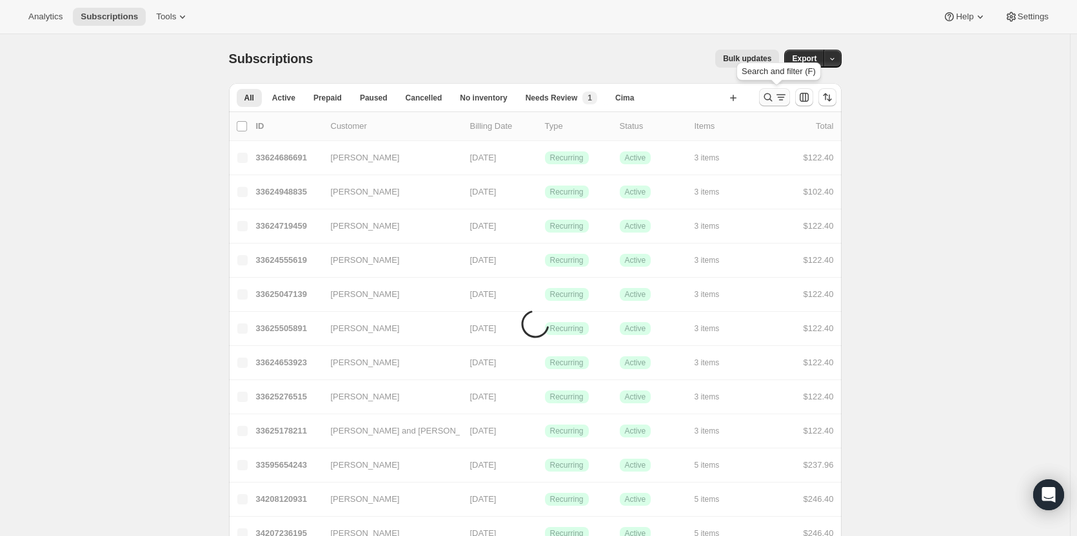
click at [767, 95] on icon "Search and filter results" at bounding box center [767, 97] width 13 height 13
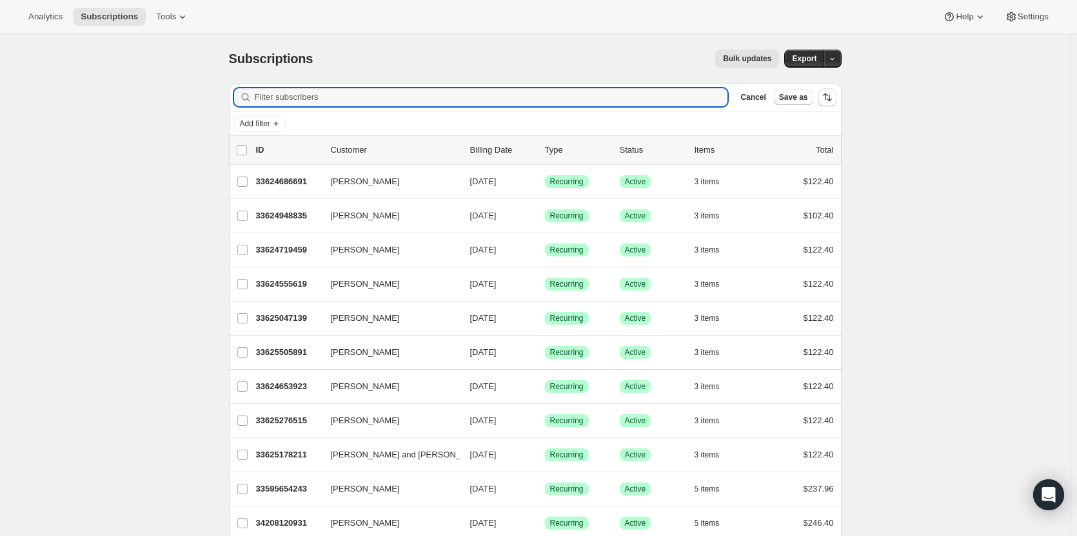
paste input "jimjwheat@aol.com"
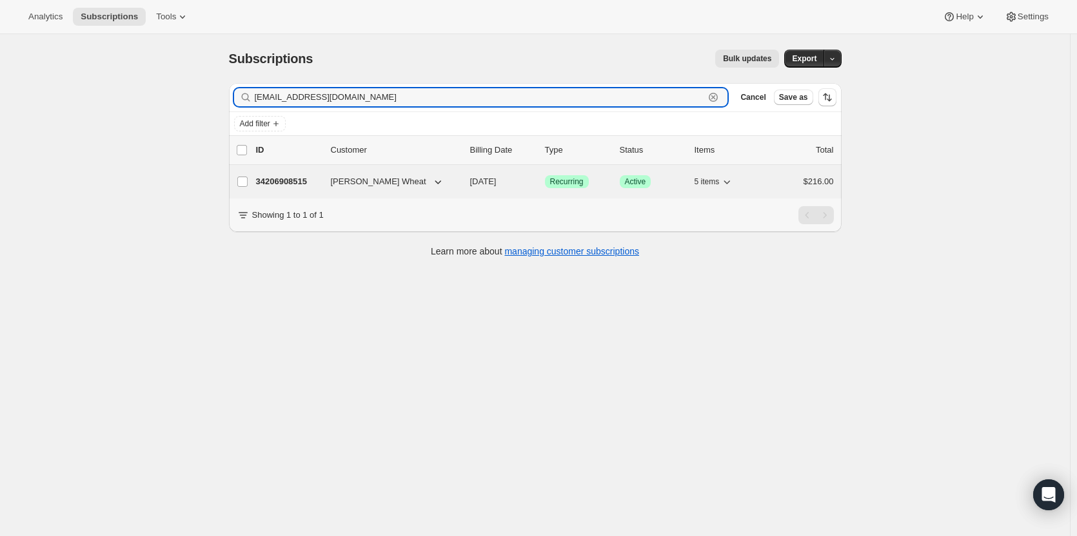
type input "jimjwheat@aol.com"
click at [281, 184] on p "34206908515" at bounding box center [288, 181] width 64 height 13
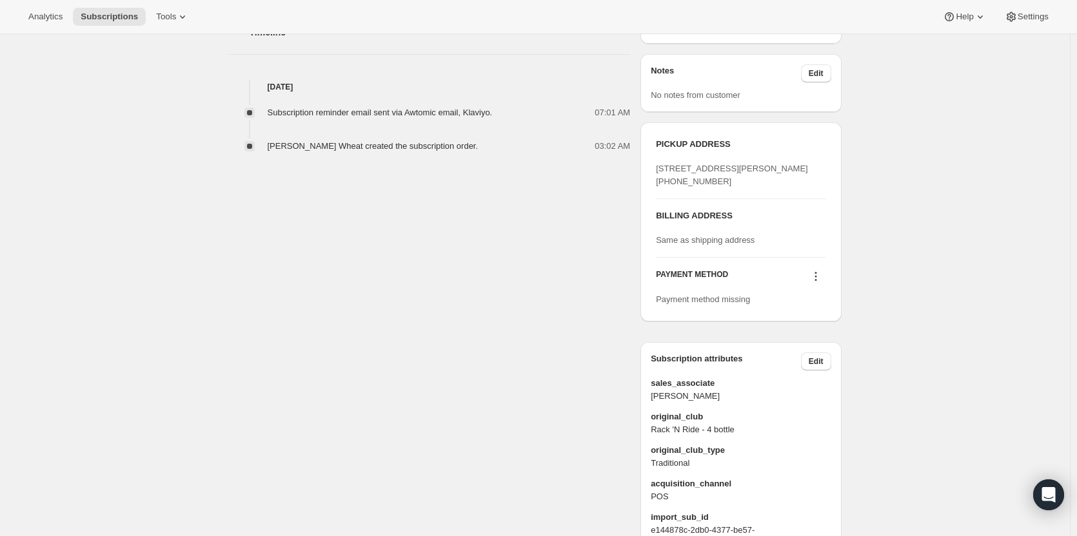
scroll to position [466, 0]
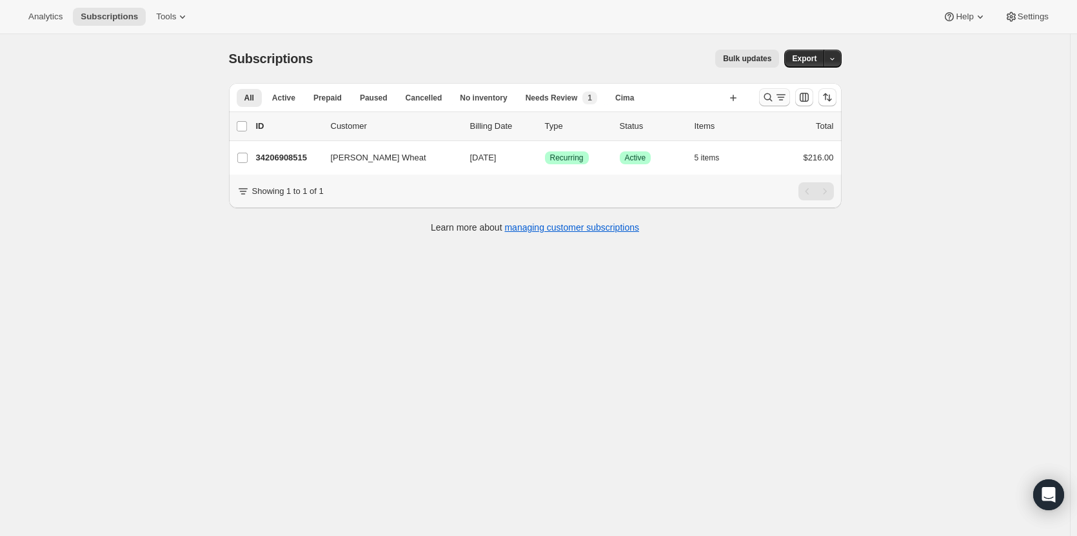
click at [772, 97] on icon "Search and filter results" at bounding box center [767, 97] width 8 height 8
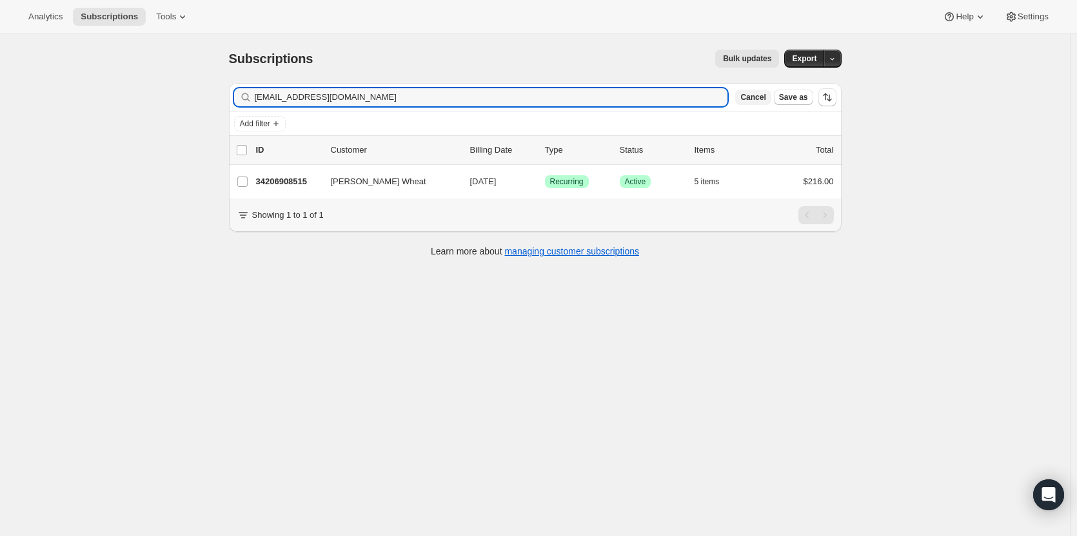
click at [763, 100] on span "Cancel" at bounding box center [752, 97] width 25 height 10
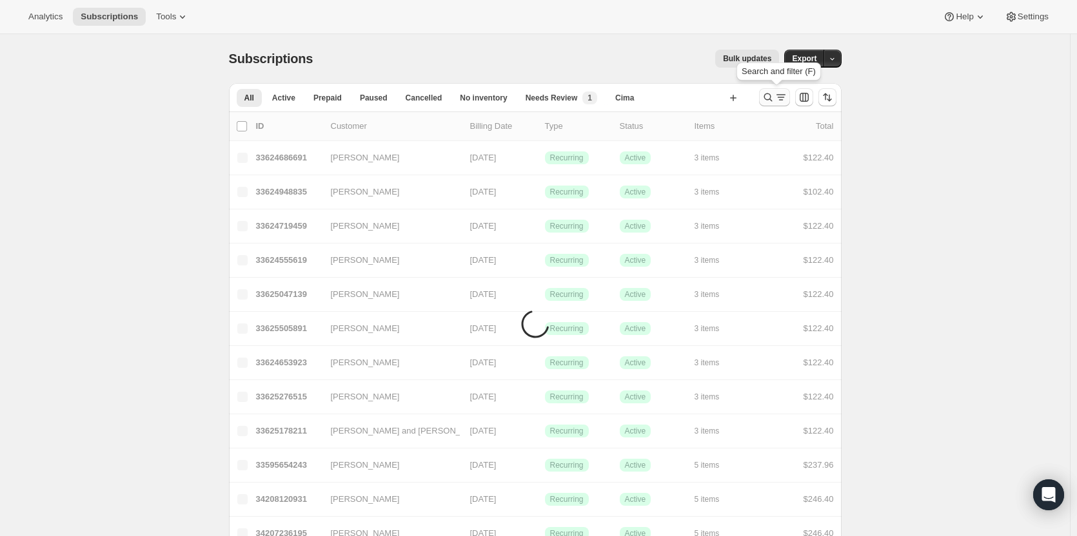
click at [765, 99] on icon "Search and filter results" at bounding box center [767, 97] width 13 height 13
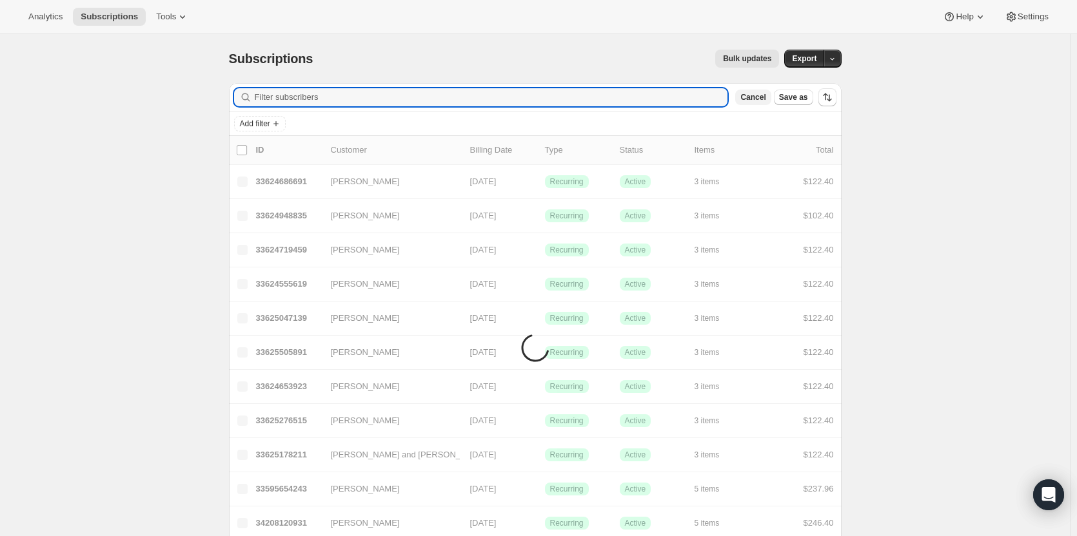
paste input "sean.groome@gmail.com"
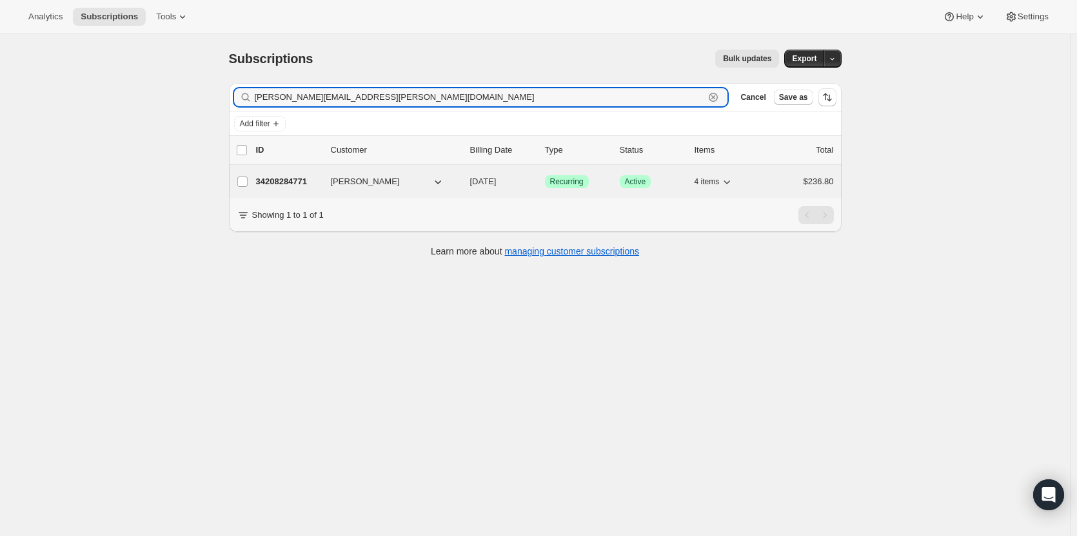
type input "sean.groome@gmail.com"
click at [270, 188] on p "34208284771" at bounding box center [288, 181] width 64 height 13
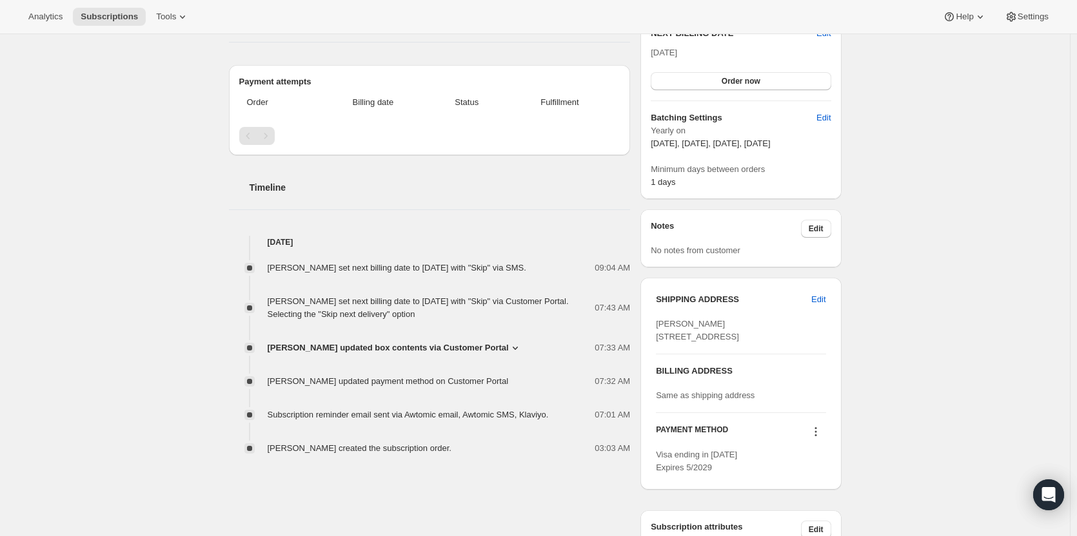
scroll to position [310, 0]
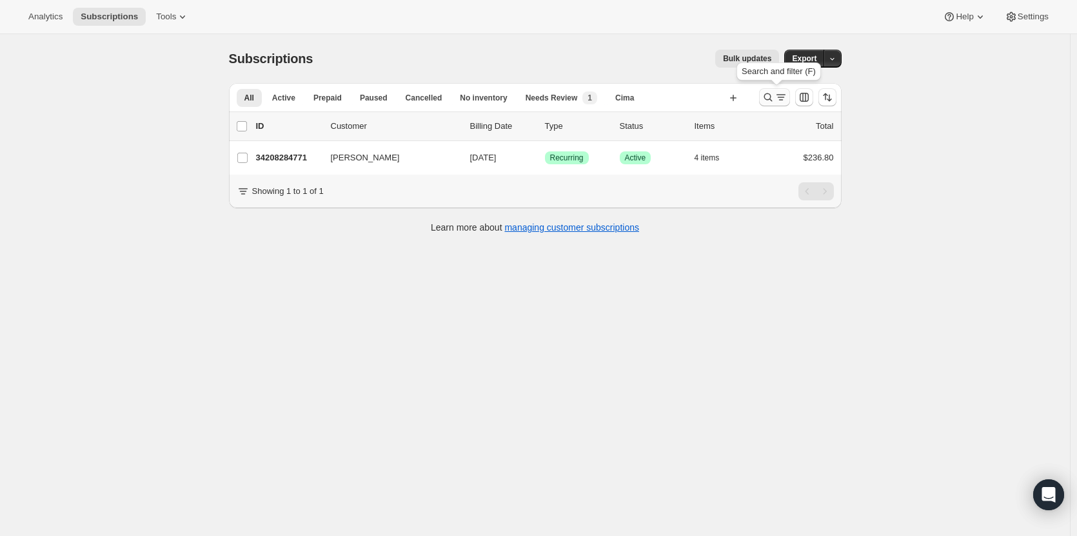
click at [770, 103] on icon "Search and filter results" at bounding box center [767, 97] width 13 height 13
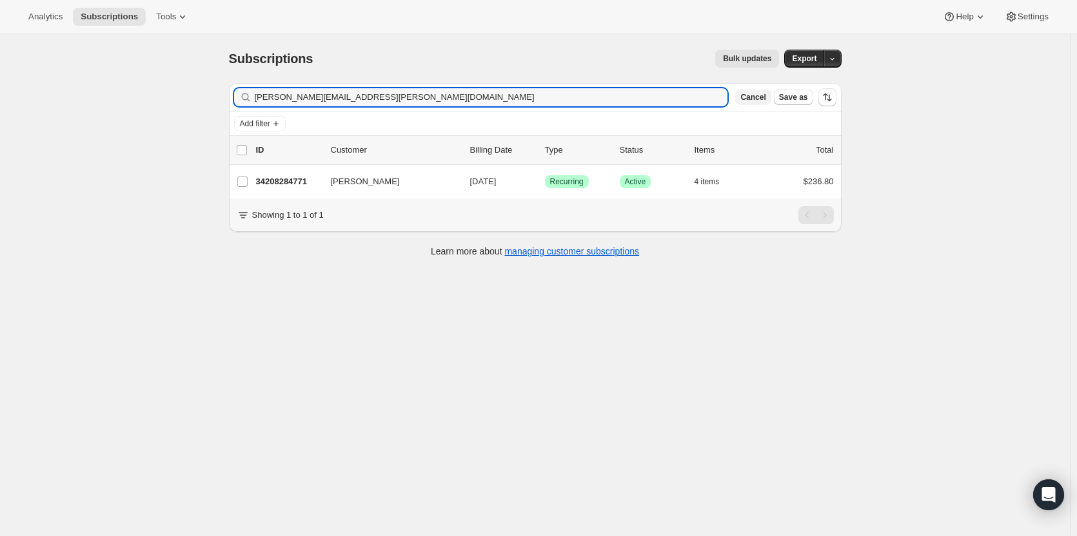
click at [761, 99] on span "Cancel" at bounding box center [752, 97] width 25 height 10
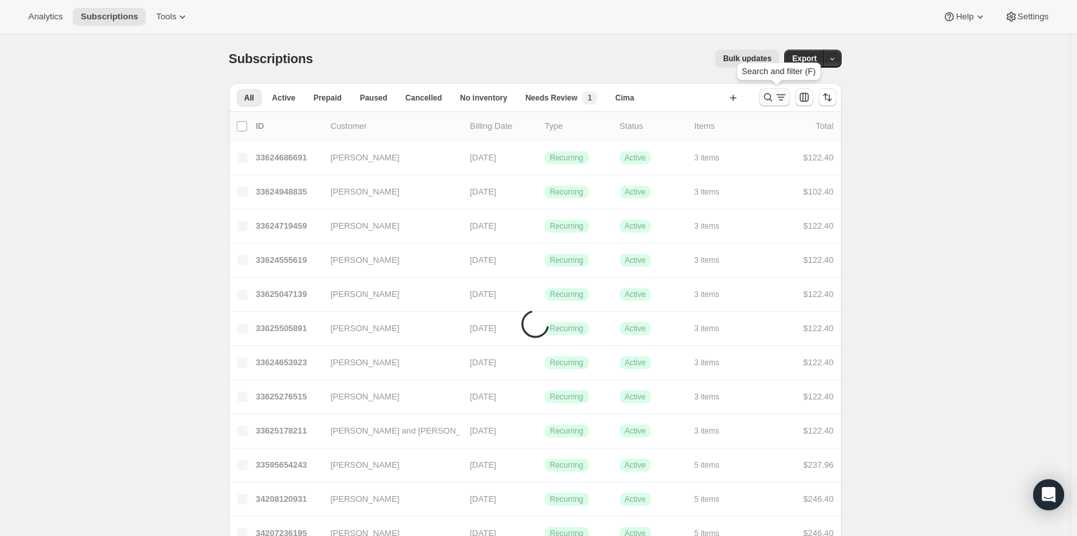
click at [770, 99] on icon "Search and filter results" at bounding box center [767, 97] width 13 height 13
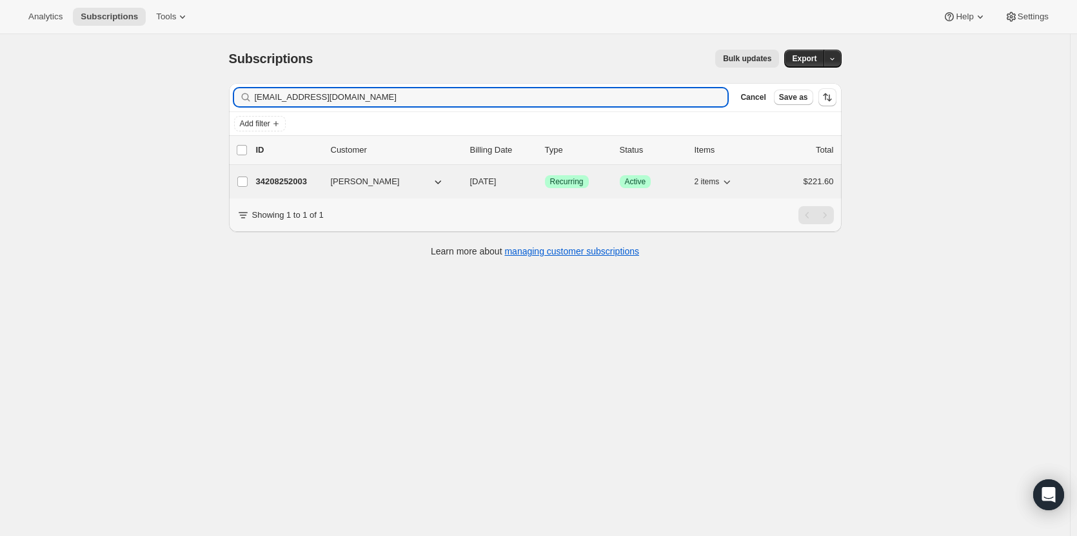
type input "claudiazone@yahoo.com"
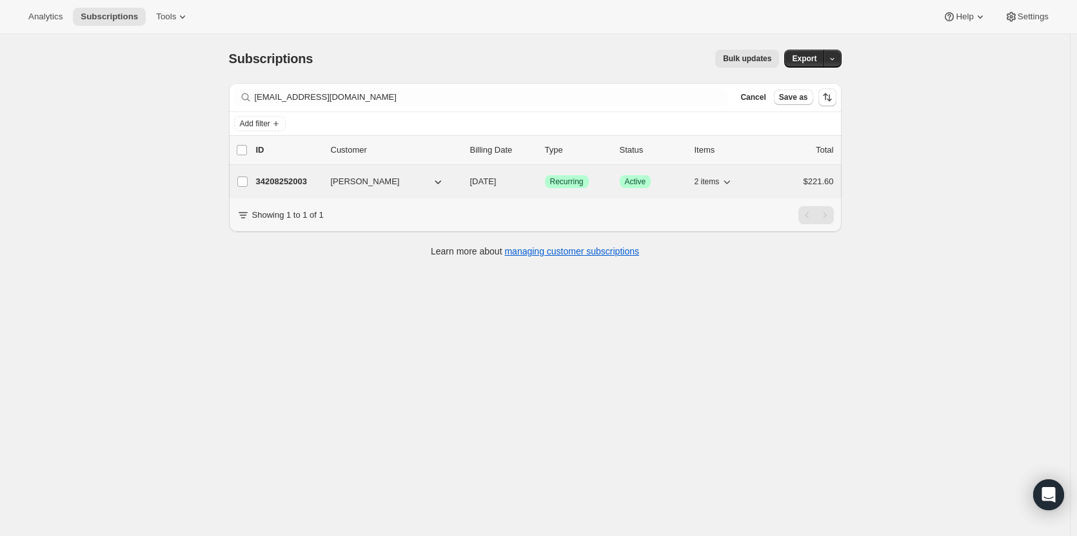
click at [295, 183] on p "34208252003" at bounding box center [288, 181] width 64 height 13
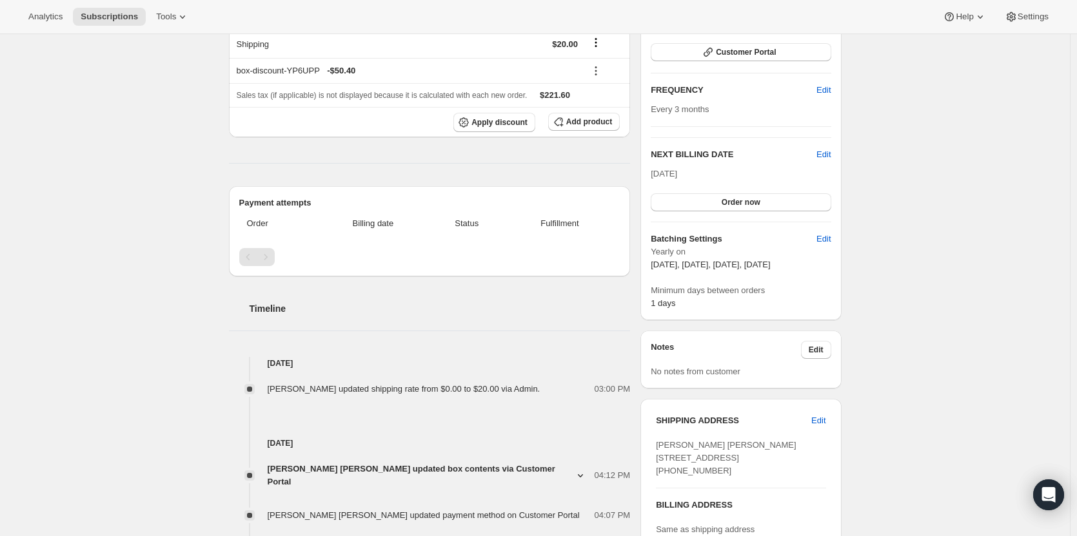
scroll to position [494, 0]
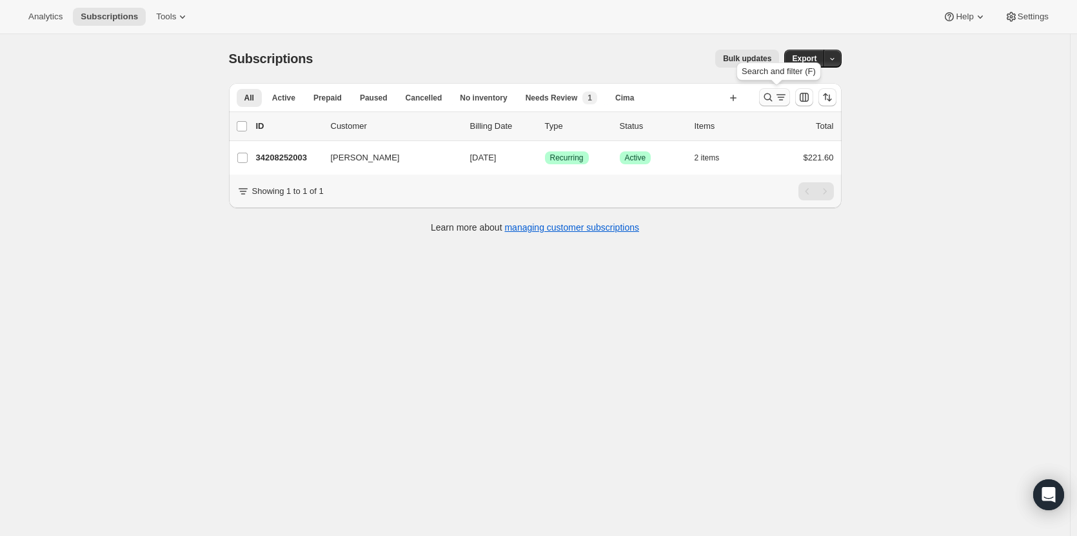
click at [765, 103] on icon "Search and filter results" at bounding box center [767, 97] width 13 height 13
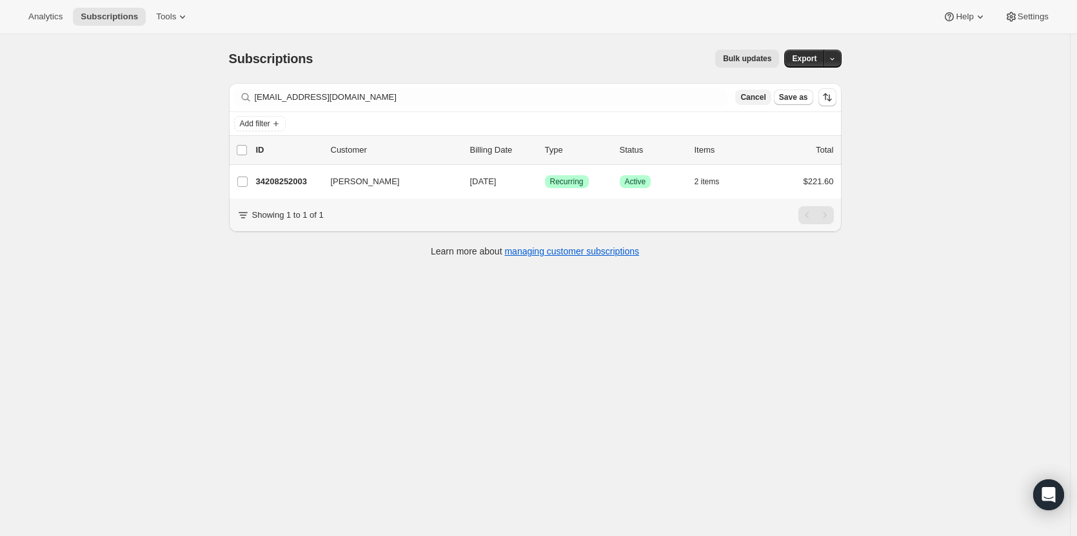
click at [763, 103] on button "Cancel" at bounding box center [752, 97] width 35 height 15
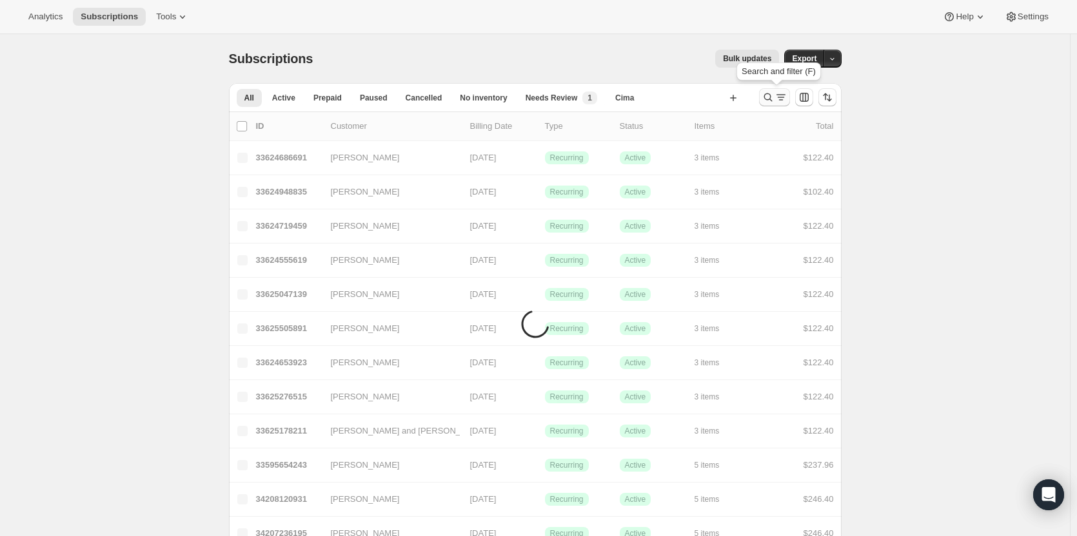
click at [770, 102] on icon "Search and filter results" at bounding box center [767, 97] width 13 height 13
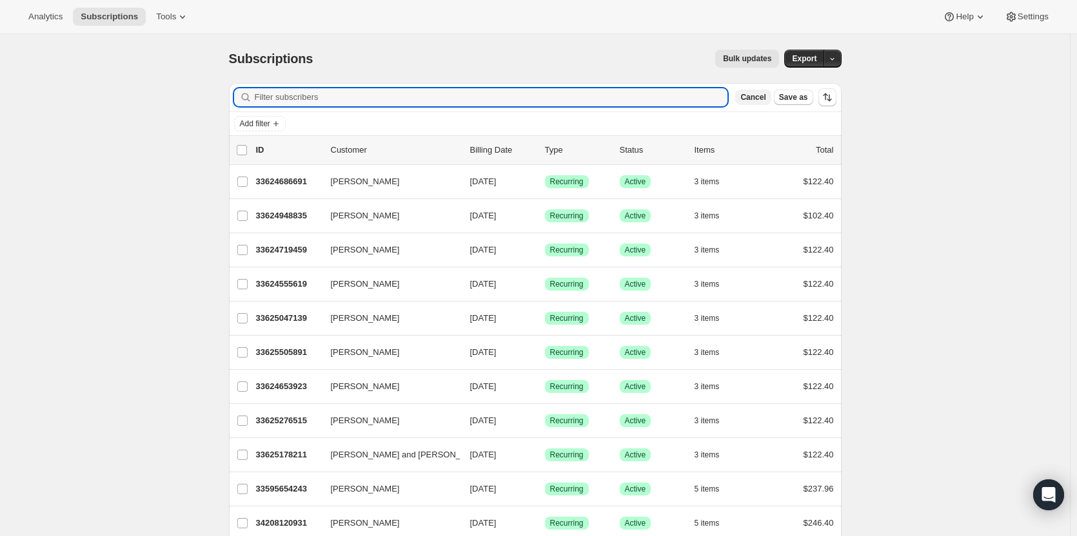
paste input "cabrita.julia@gmail.com"
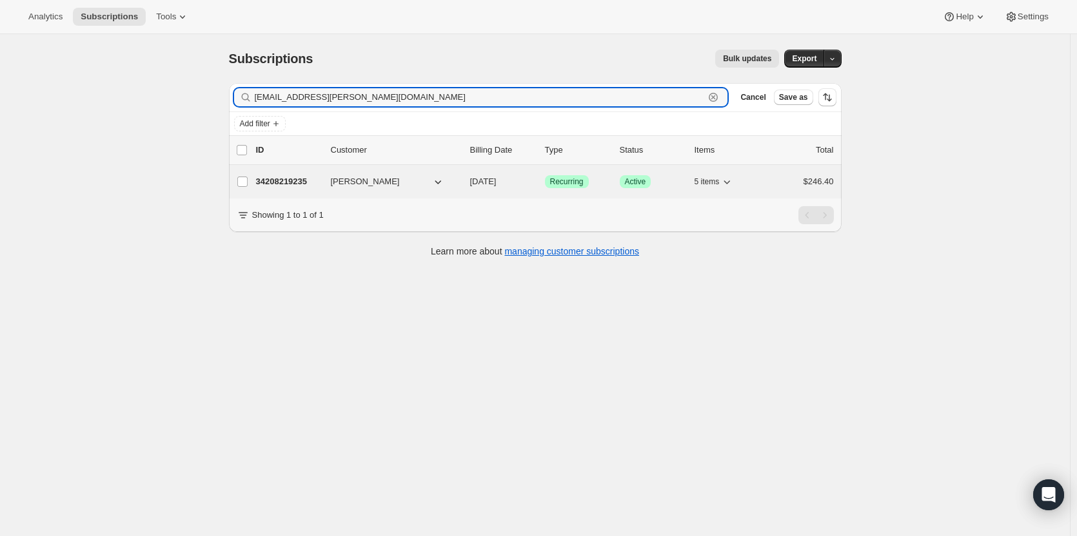
type input "cabrita.julia@gmail.com"
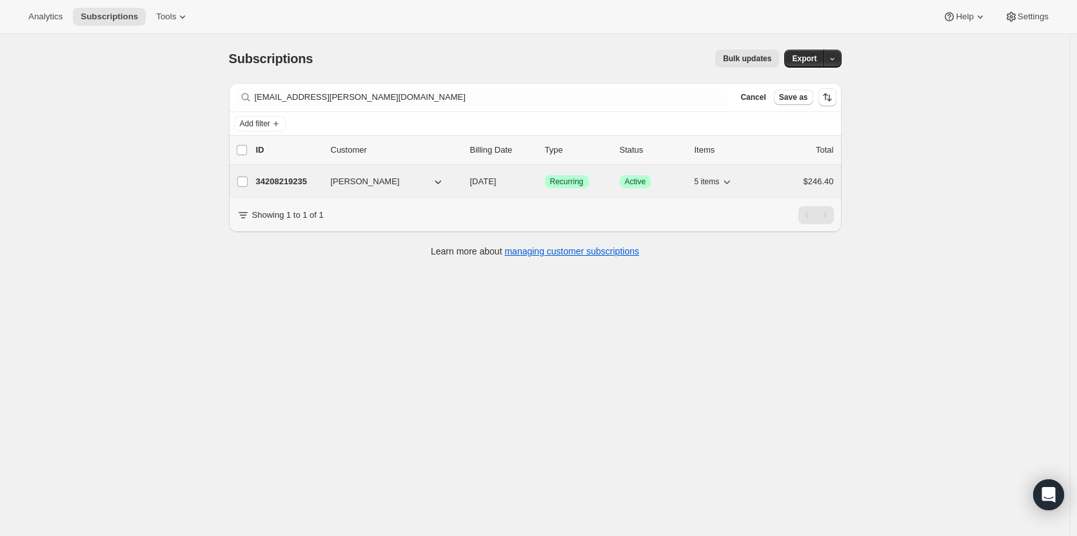
click at [284, 189] on div "34208219235 Julia Cabrita 11/05/2025 Success Recurring Success Active 5 items $…" at bounding box center [545, 182] width 578 height 18
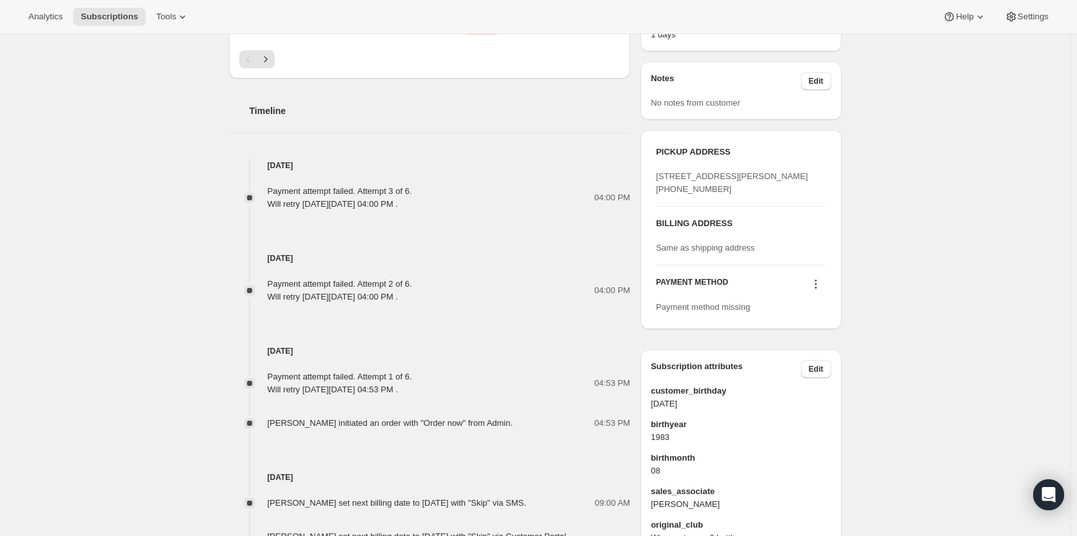
scroll to position [571, 0]
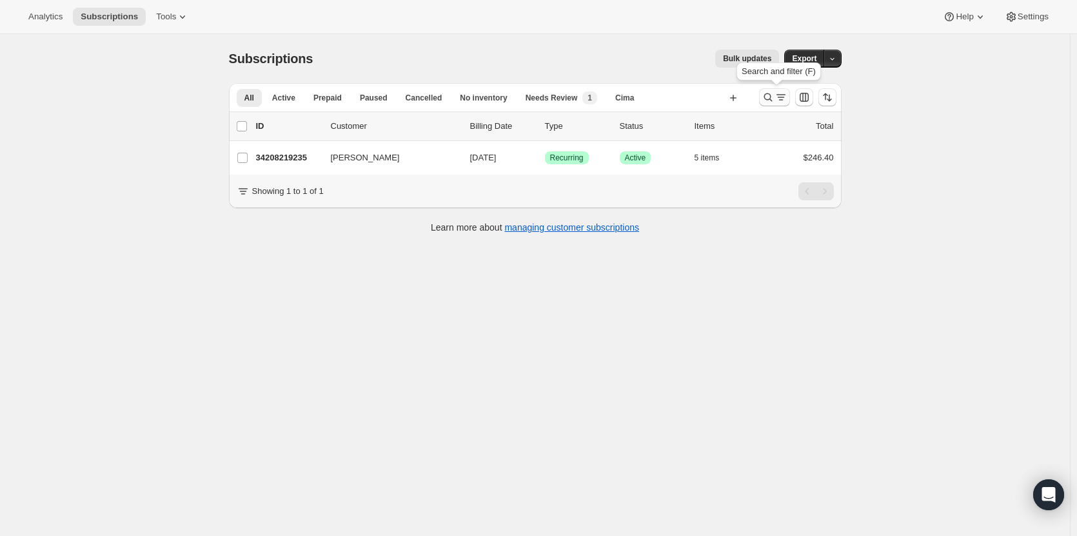
click at [770, 100] on icon "Search and filter results" at bounding box center [767, 97] width 8 height 8
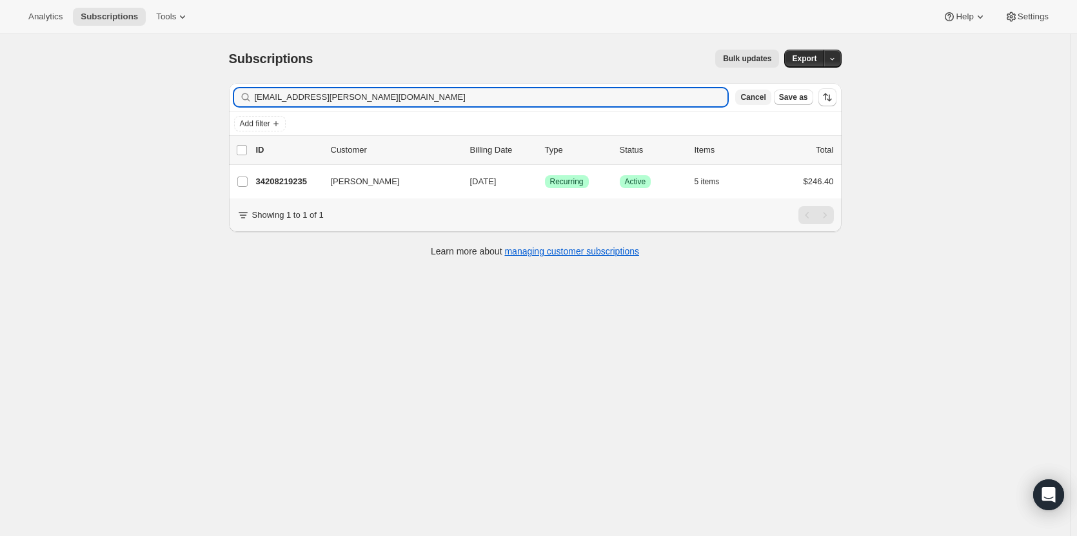
click at [757, 100] on span "Cancel" at bounding box center [752, 97] width 25 height 10
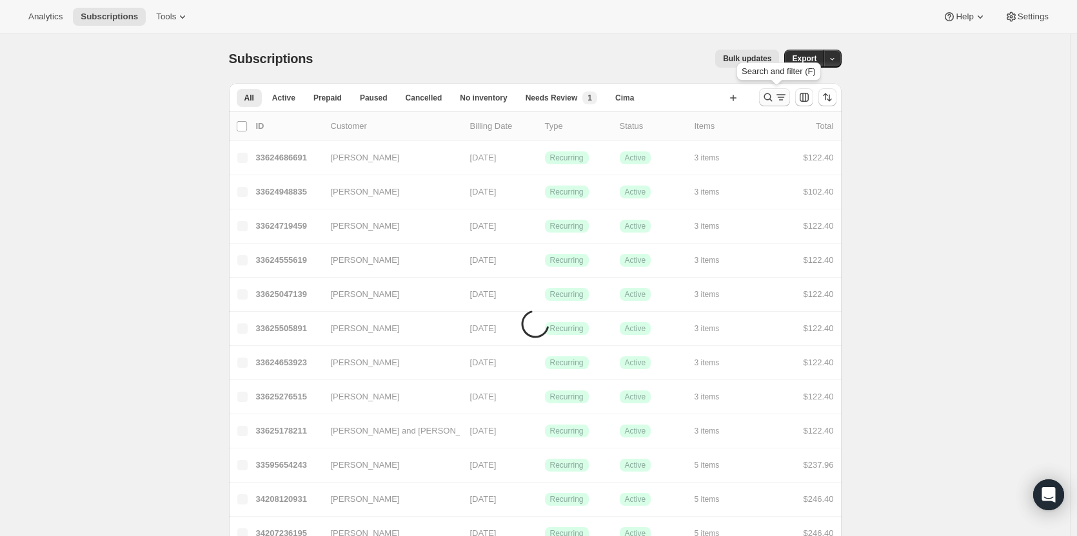
click at [783, 101] on icon "Search and filter results" at bounding box center [780, 97] width 13 height 13
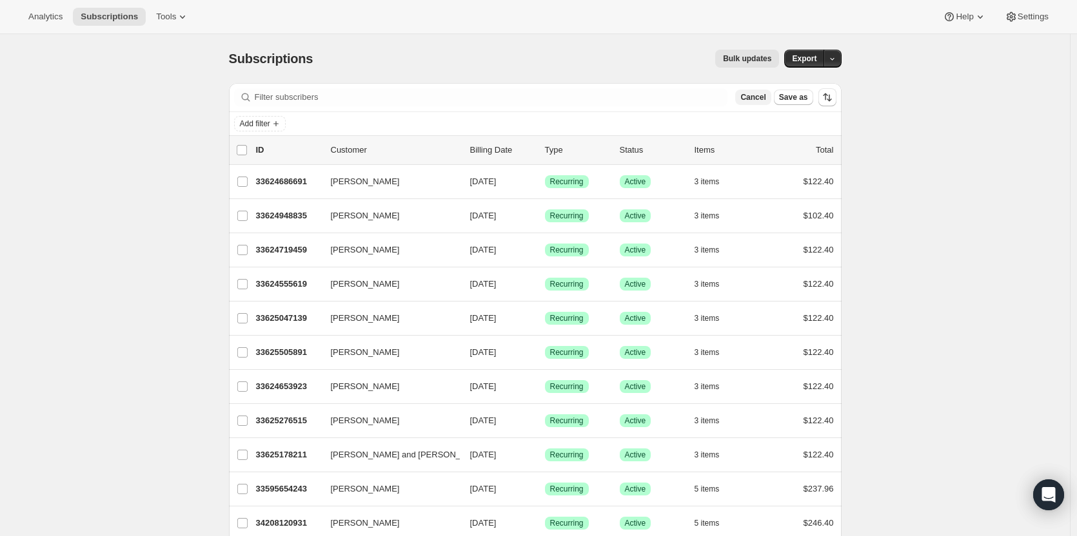
click at [760, 99] on span "Cancel" at bounding box center [752, 97] width 25 height 10
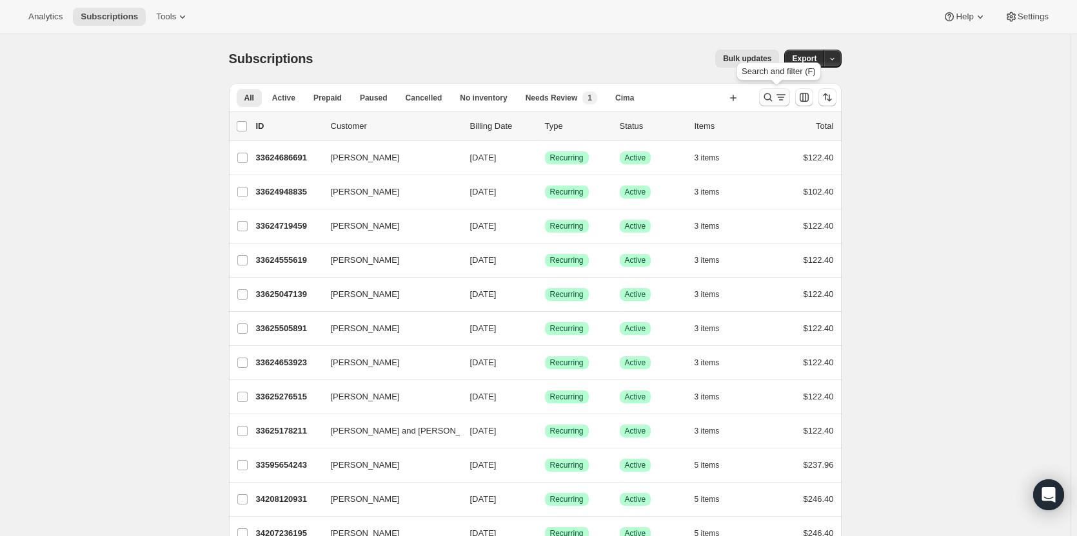
click at [777, 98] on icon "Search and filter results" at bounding box center [780, 97] width 13 height 13
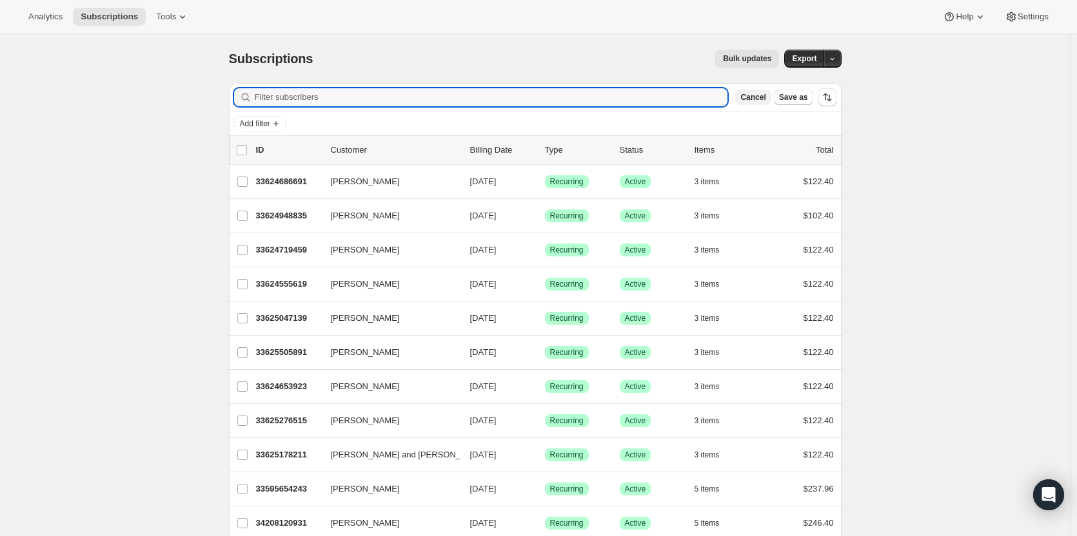
click at [765, 98] on span "Cancel" at bounding box center [752, 97] width 25 height 10
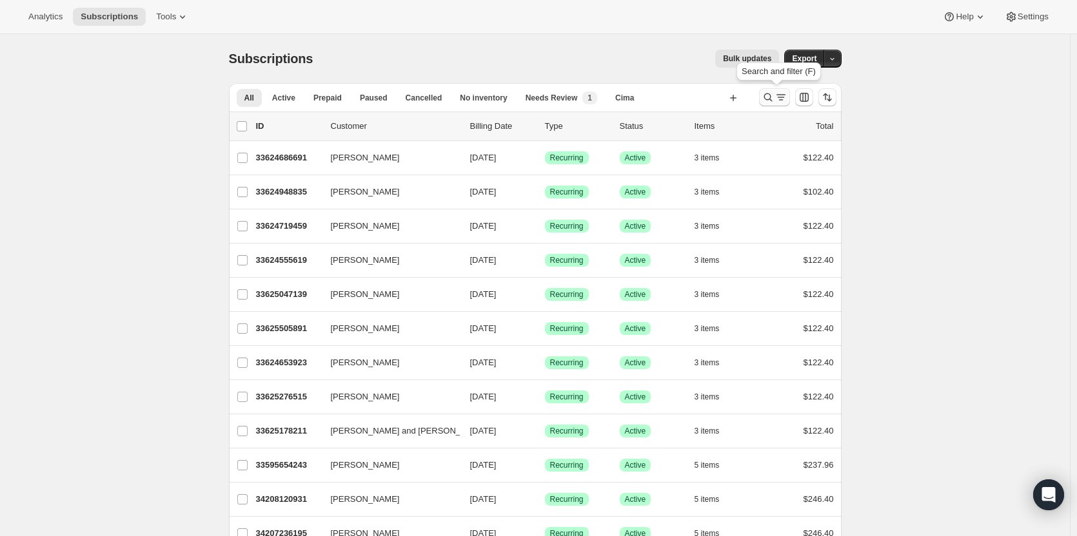
click at [767, 97] on icon "Search and filter results" at bounding box center [767, 97] width 8 height 8
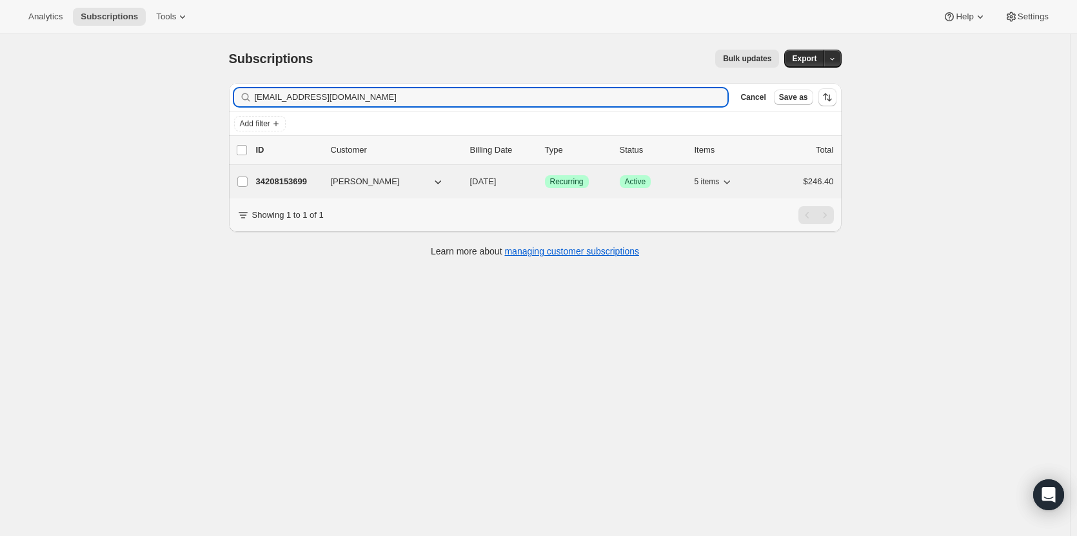
type input "sab813@yahoo.com"
click at [297, 182] on p "34208153699" at bounding box center [288, 181] width 64 height 13
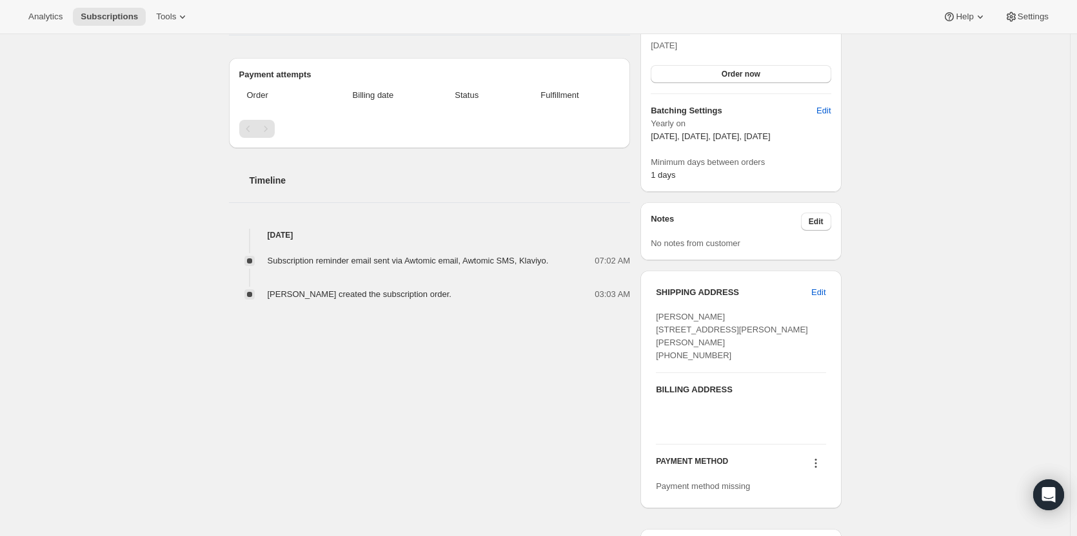
scroll to position [541, 0]
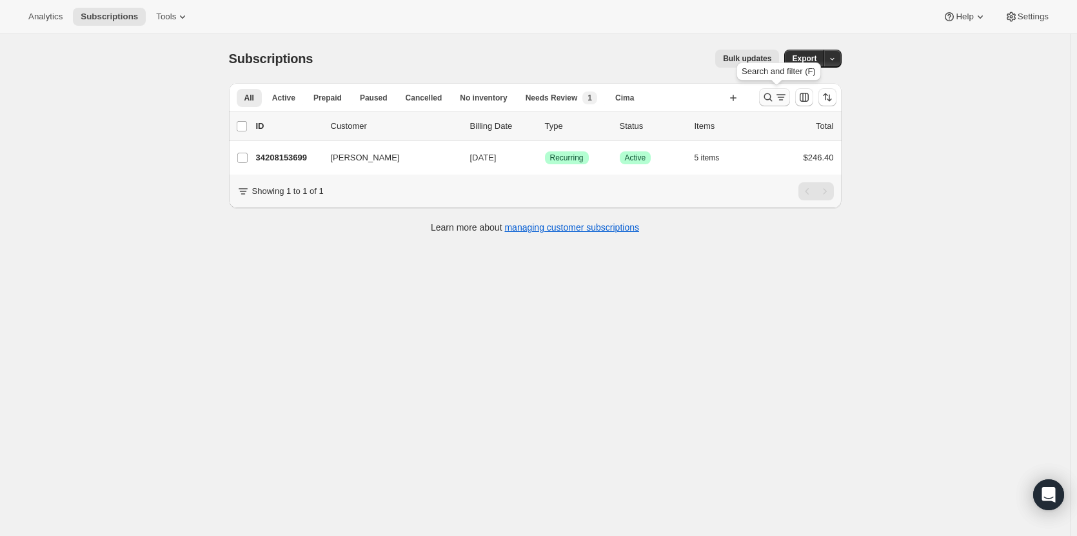
click at [774, 99] on icon "Search and filter results" at bounding box center [767, 97] width 13 height 13
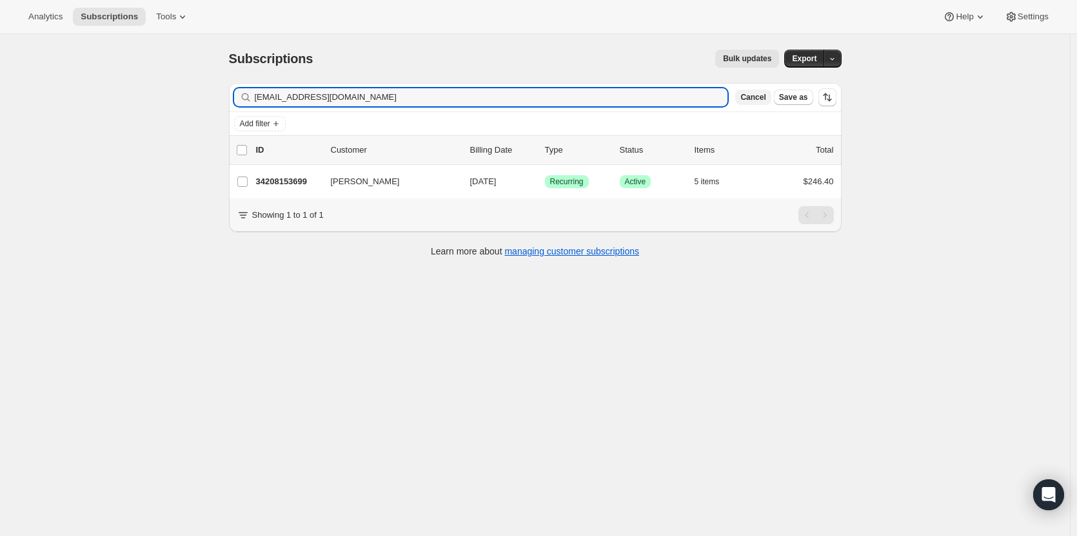
click at [763, 99] on span "Cancel" at bounding box center [752, 97] width 25 height 10
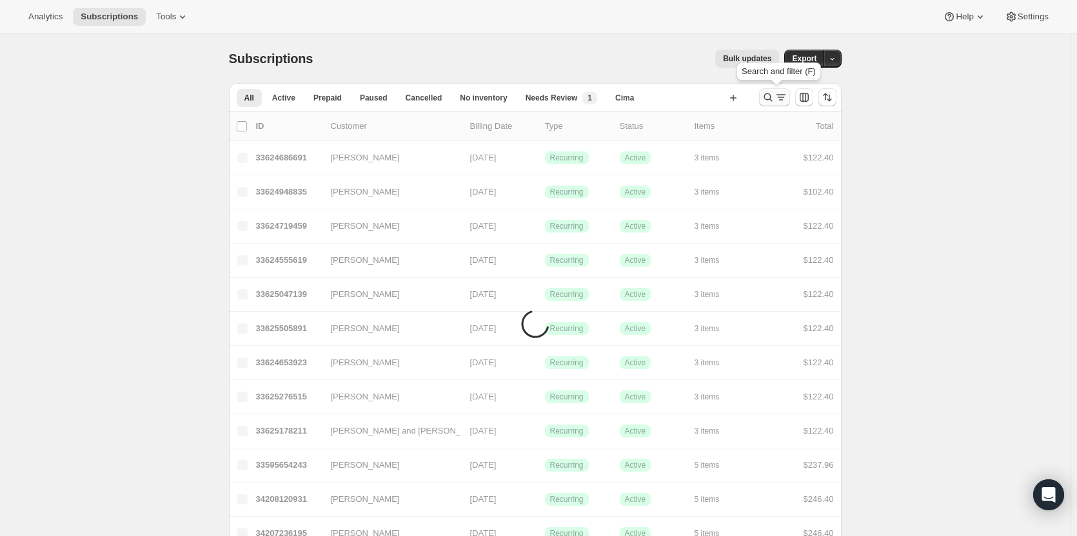
click at [771, 99] on icon "Search and filter results" at bounding box center [767, 97] width 13 height 13
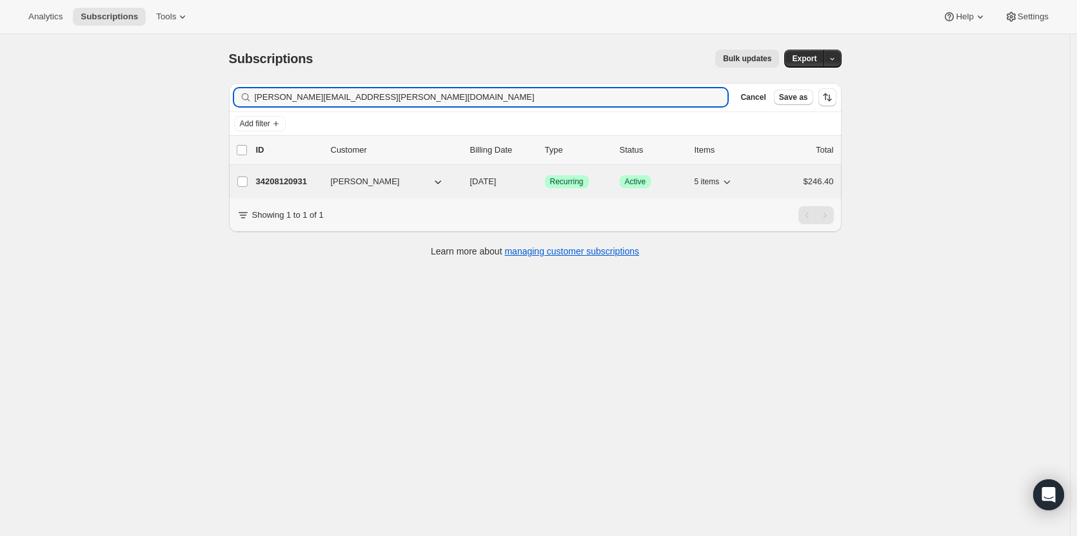
type input "parker.haney@gmail.com"
click at [298, 186] on p "34208120931" at bounding box center [288, 181] width 64 height 13
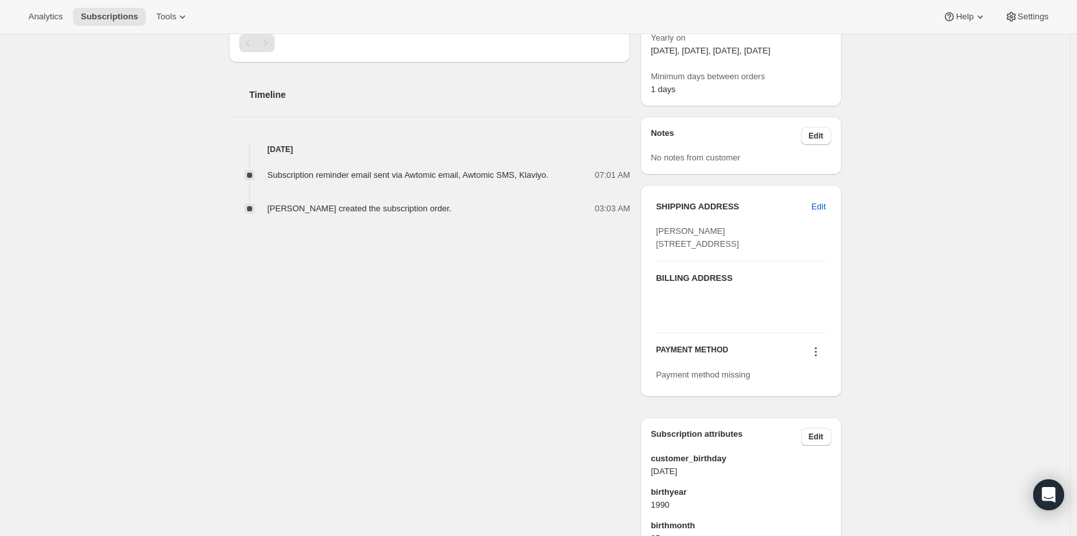
scroll to position [565, 0]
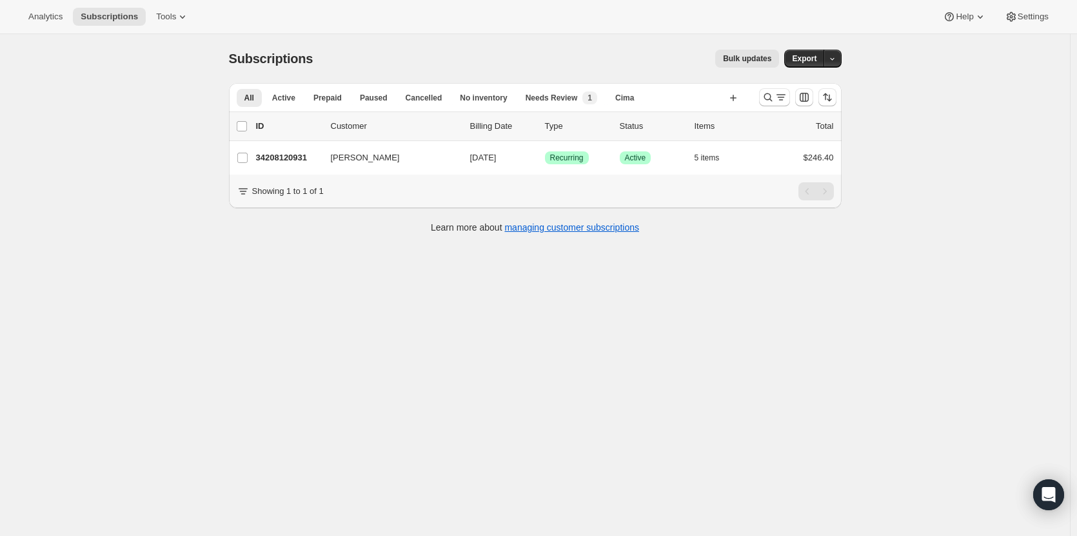
click at [769, 106] on div at bounding box center [798, 97] width 88 height 26
click at [770, 101] on icon "Search and filter results" at bounding box center [767, 97] width 13 height 13
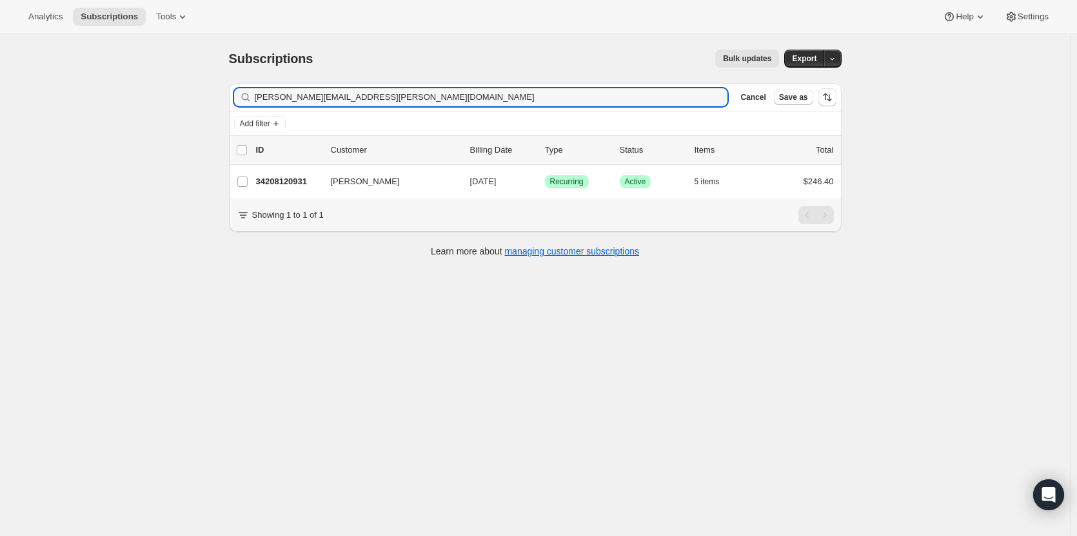
click at [765, 101] on span "Cancel" at bounding box center [752, 97] width 25 height 10
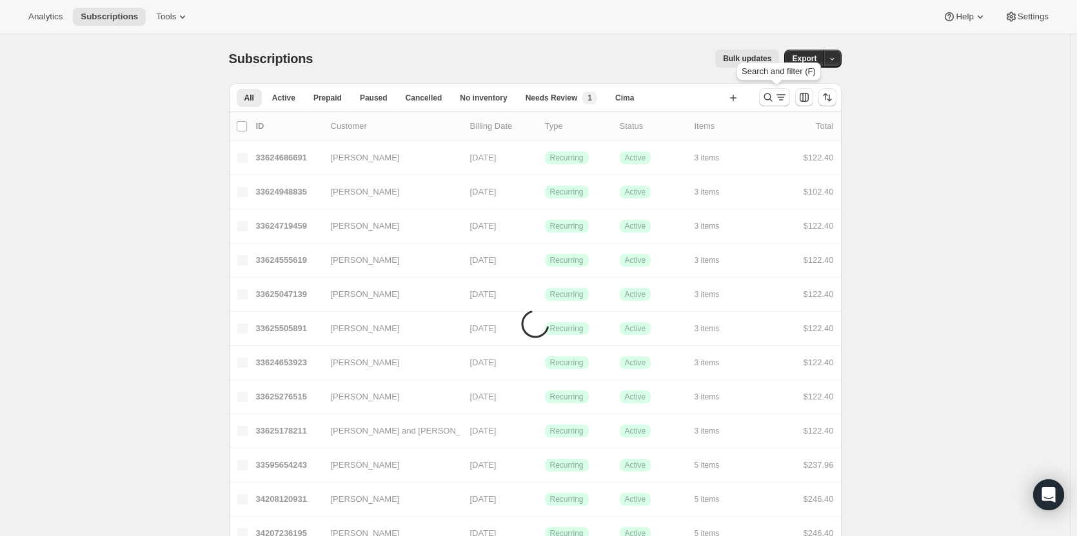
click at [770, 101] on icon "Search and filter results" at bounding box center [767, 97] width 13 height 13
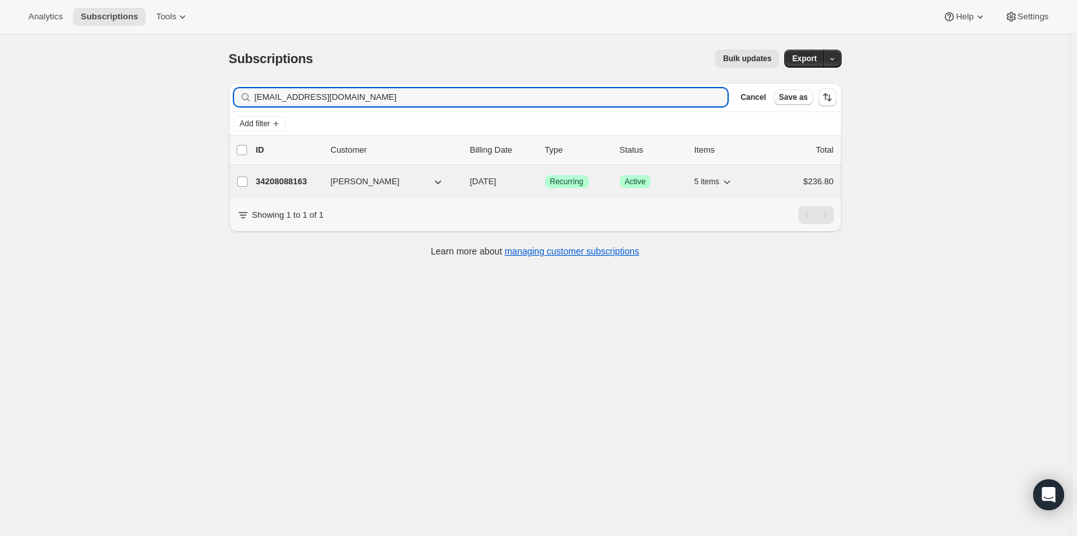
type input "mikedudasko@gmail.com"
click at [297, 183] on p "34208088163" at bounding box center [288, 181] width 64 height 13
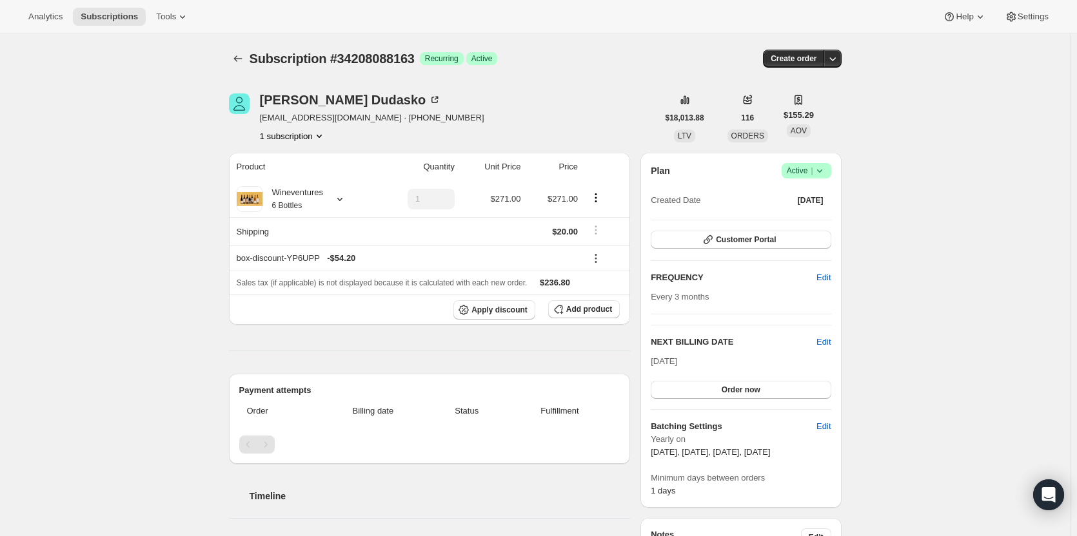
drag, startPoint x: 1075, startPoint y: 85, endPoint x: 1082, endPoint y: 96, distance: 13.1
click at [1076, 97] on html "Analytics Subscriptions Tools Help Settings Skip to content Subscription #34208…" at bounding box center [538, 268] width 1077 height 536
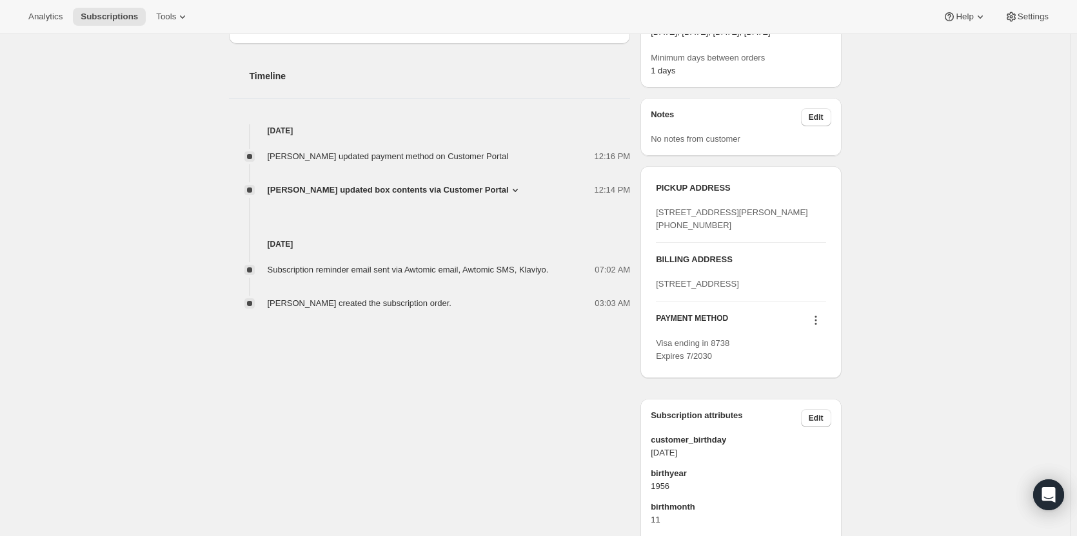
scroll to position [418, 0]
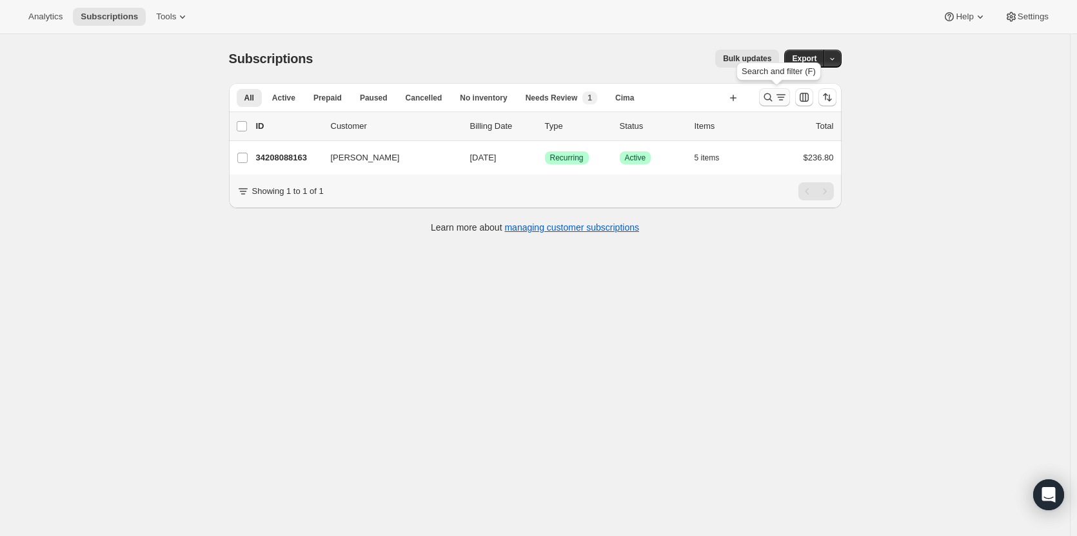
click at [772, 102] on icon "Search and filter results" at bounding box center [767, 97] width 13 height 13
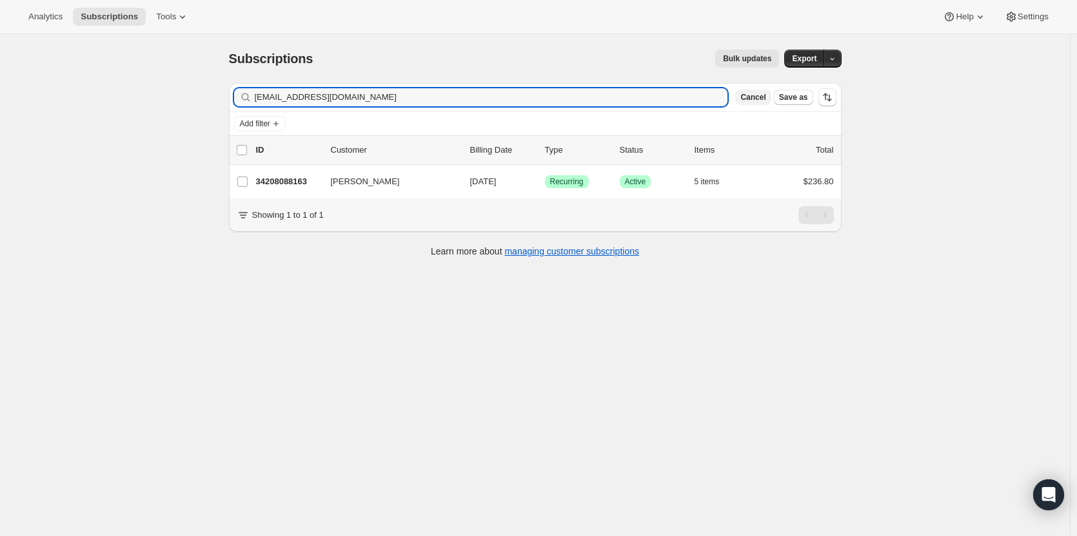
click at [759, 99] on span "Cancel" at bounding box center [752, 97] width 25 height 10
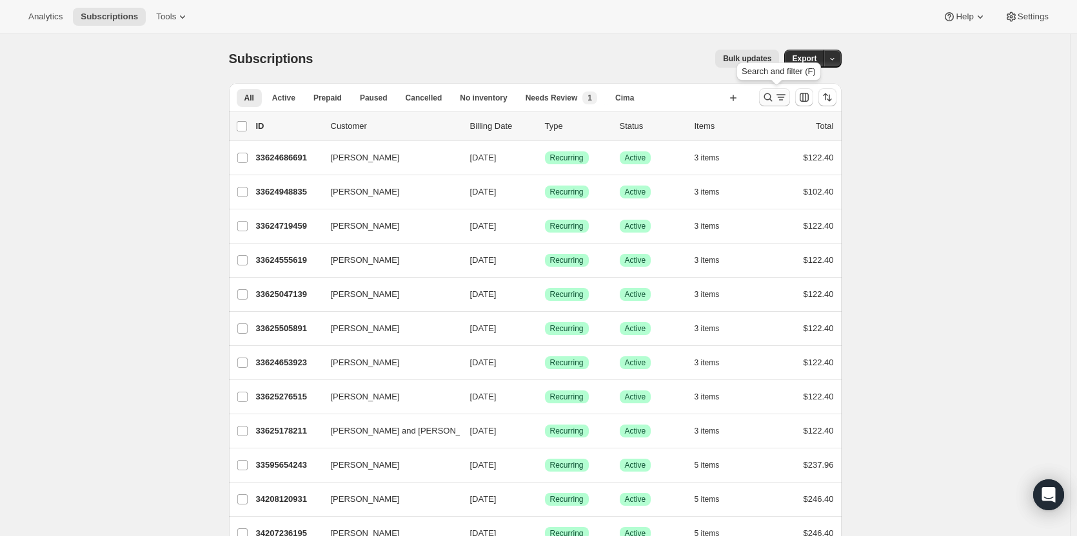
click at [765, 99] on icon "Search and filter results" at bounding box center [767, 97] width 13 height 13
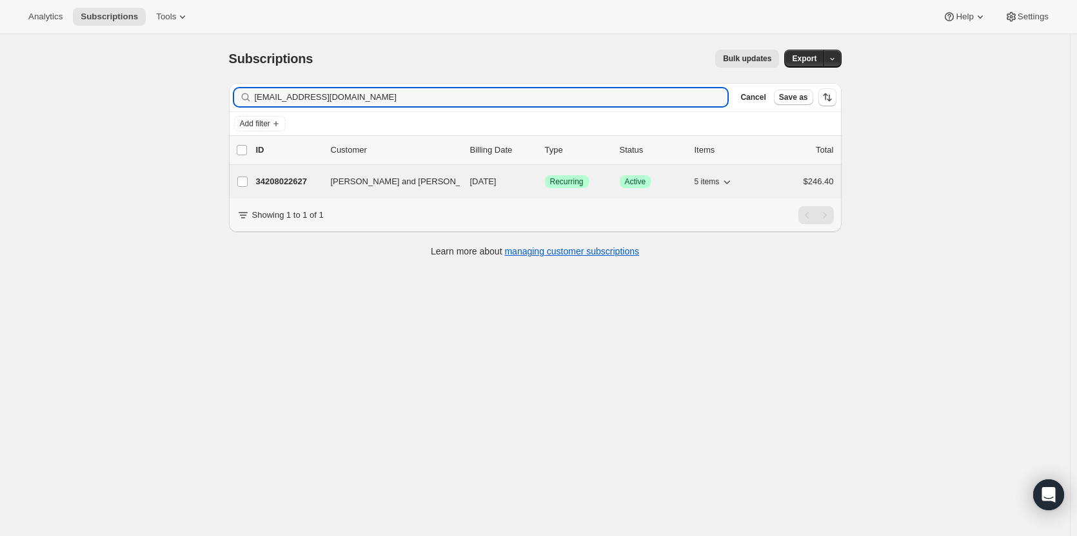
type input "napagardens@yahoo.com"
click at [273, 187] on p "34208022627" at bounding box center [288, 181] width 64 height 13
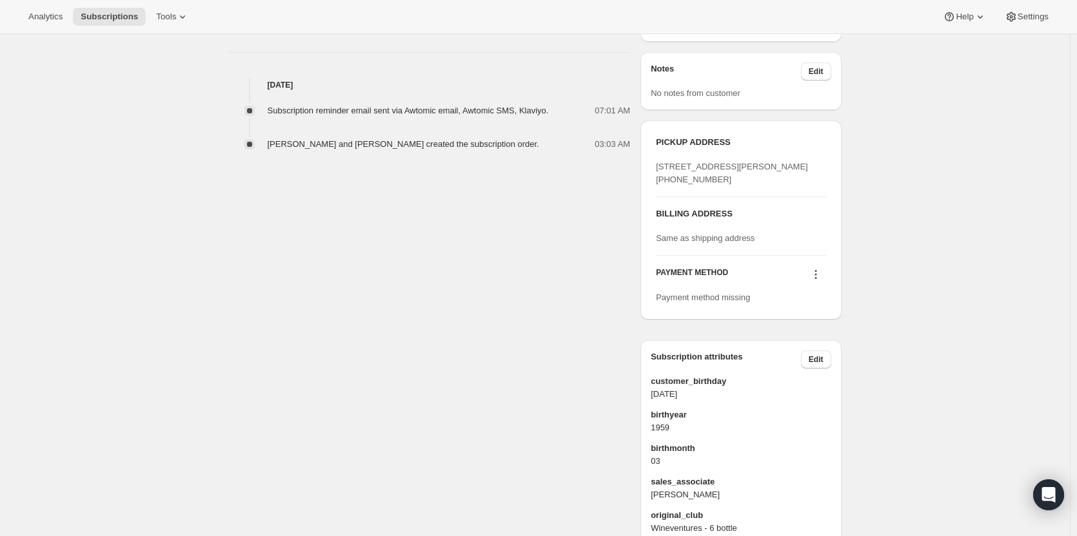
scroll to position [465, 0]
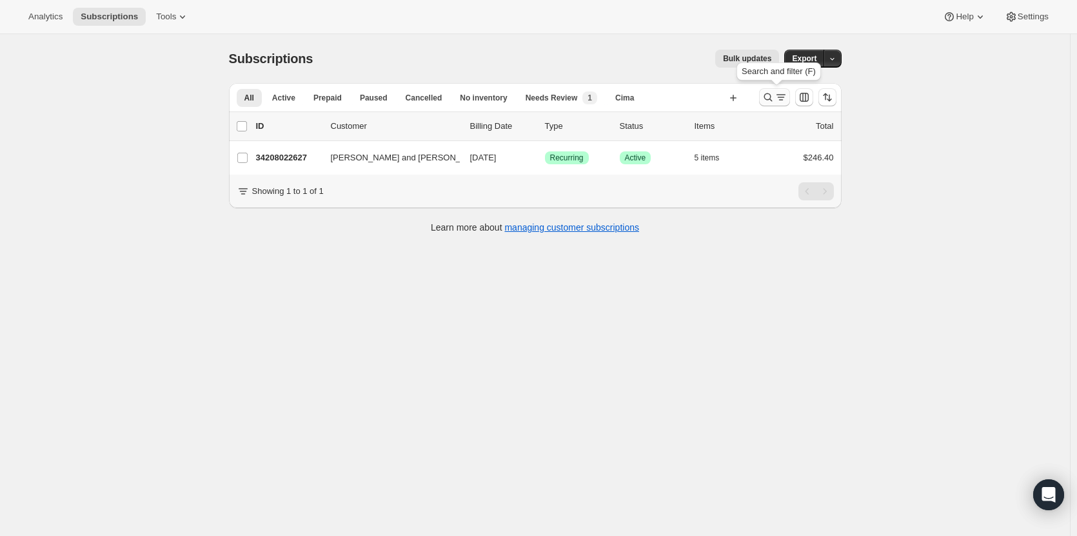
click at [770, 104] on button "Search and filter results" at bounding box center [774, 97] width 31 height 18
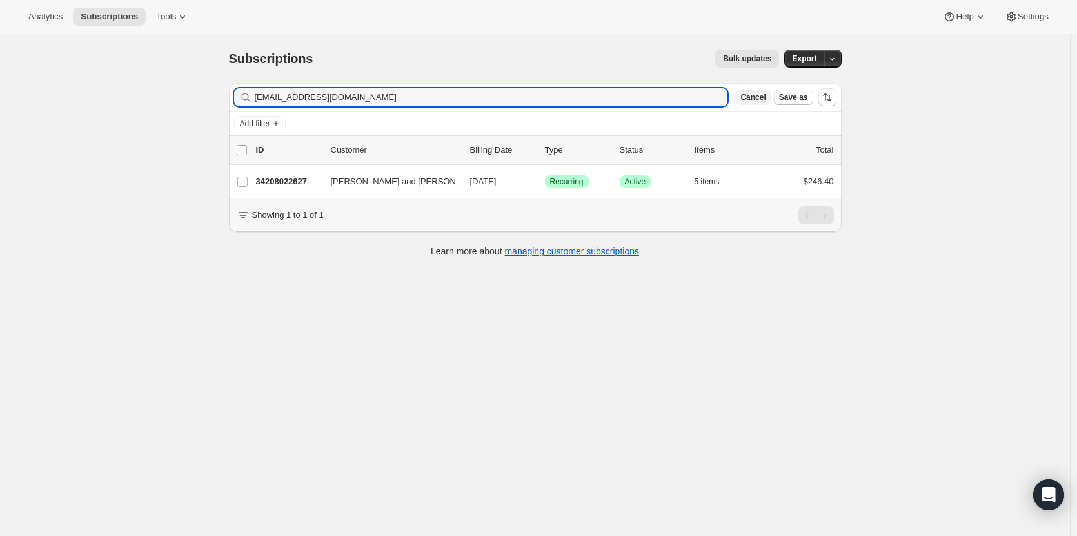
click at [765, 97] on span "Cancel" at bounding box center [752, 97] width 25 height 10
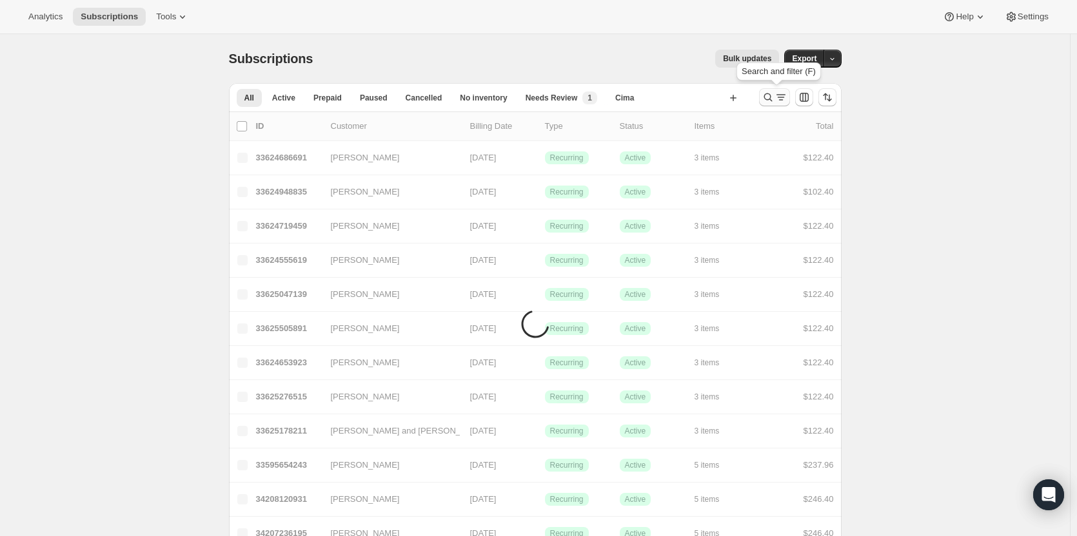
click at [771, 92] on icon "Search and filter results" at bounding box center [767, 97] width 13 height 13
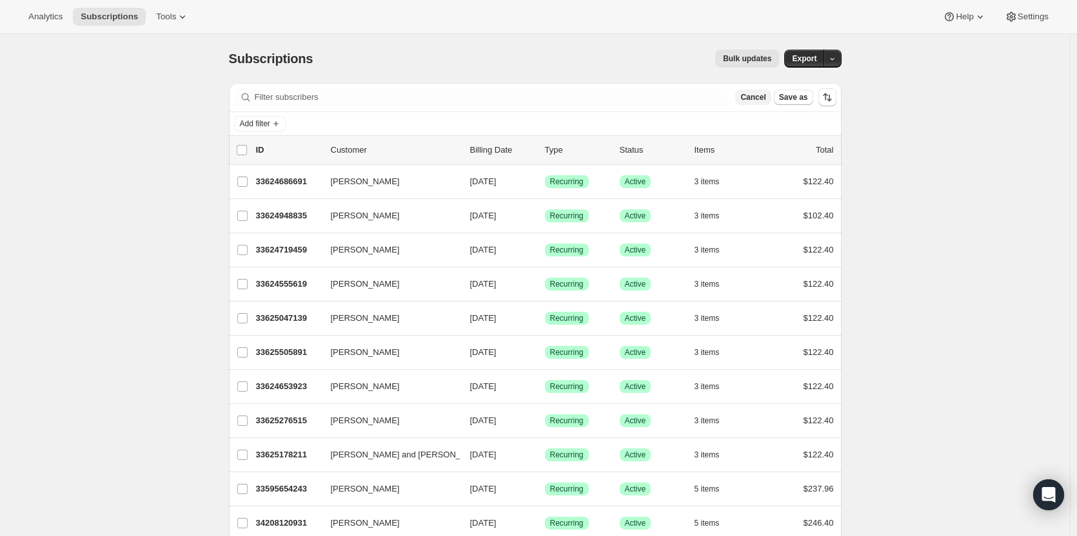
click at [765, 98] on span "Cancel" at bounding box center [752, 97] width 25 height 10
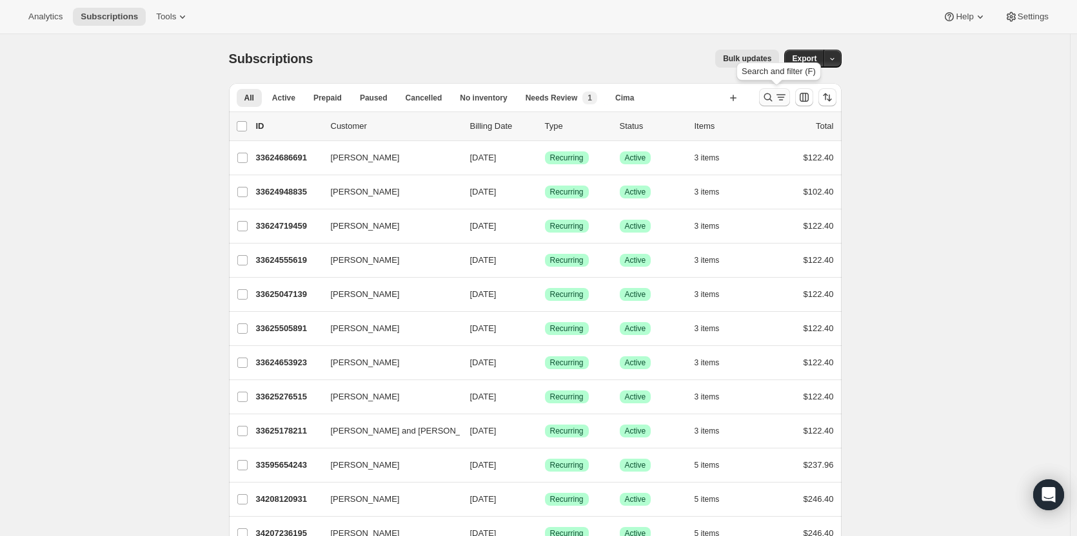
click at [768, 95] on icon "Search and filter results" at bounding box center [767, 97] width 13 height 13
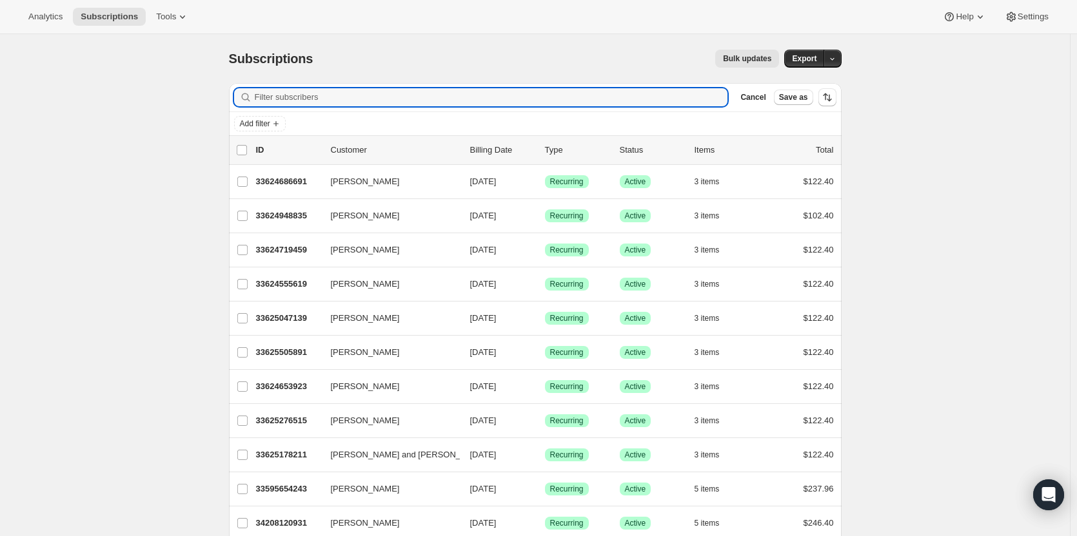
paste input "cindy@apartmentagents.com"
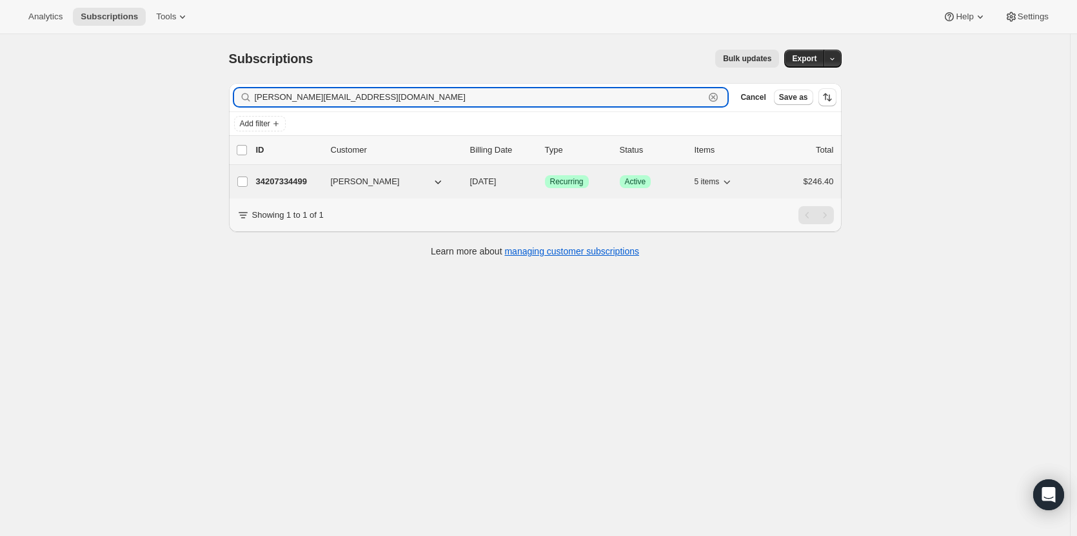
type input "cindy@apartmentagents.com"
click at [293, 187] on p "34207334499" at bounding box center [288, 181] width 64 height 13
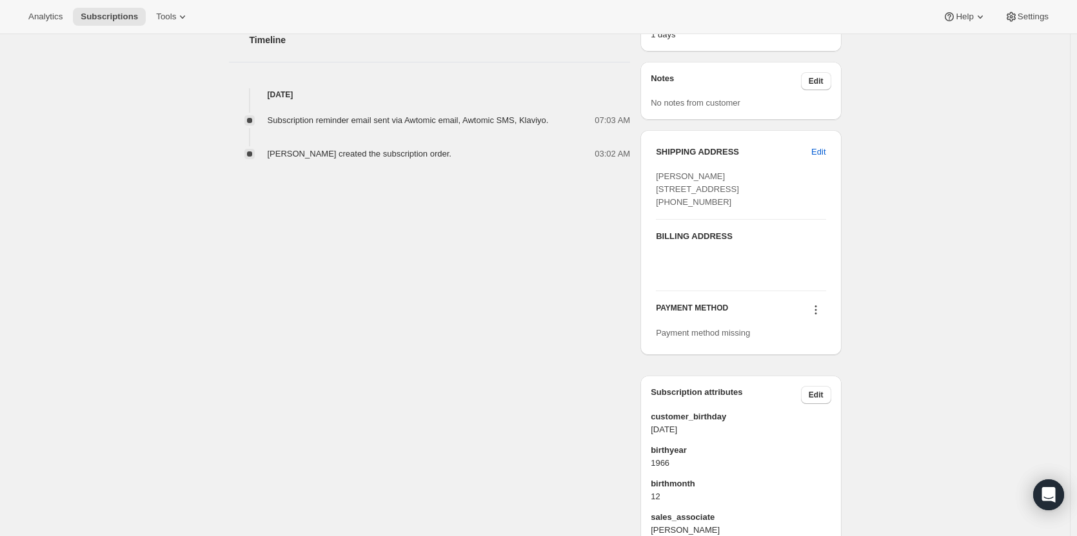
scroll to position [364, 0]
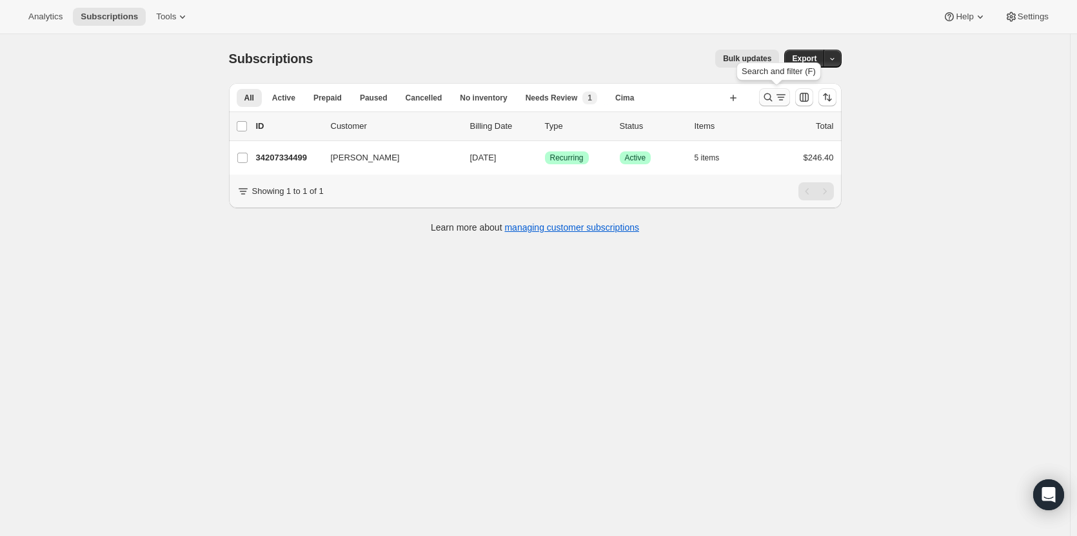
click at [774, 95] on icon "Search and filter results" at bounding box center [767, 97] width 13 height 13
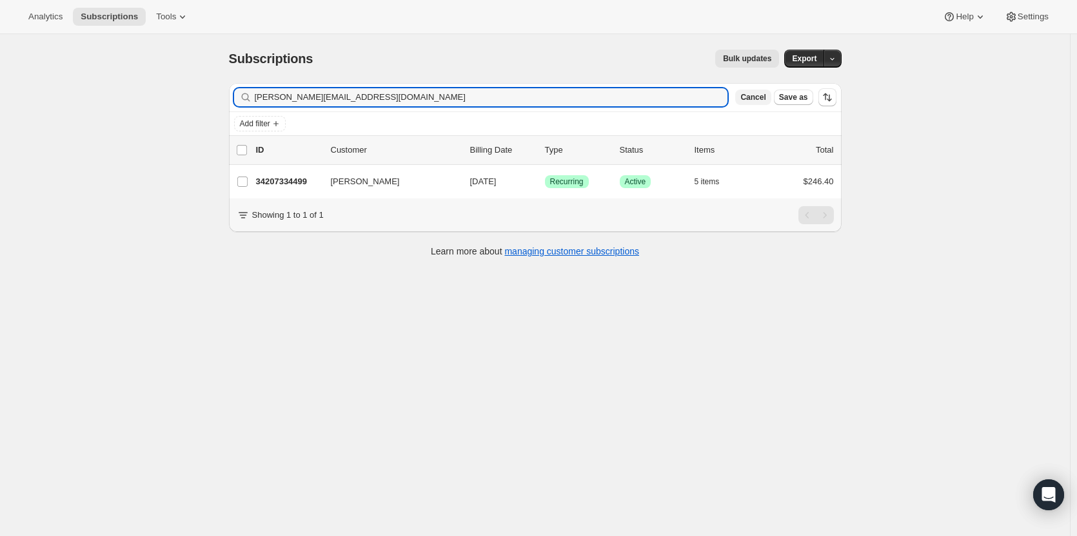
click at [765, 100] on span "Cancel" at bounding box center [752, 97] width 25 height 10
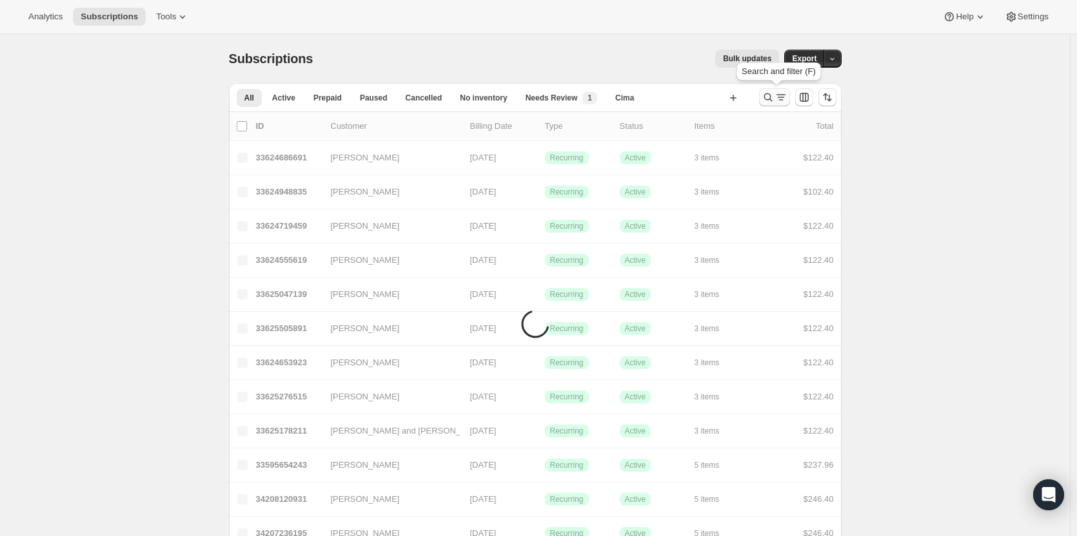
click at [772, 101] on icon "Search and filter results" at bounding box center [767, 97] width 13 height 13
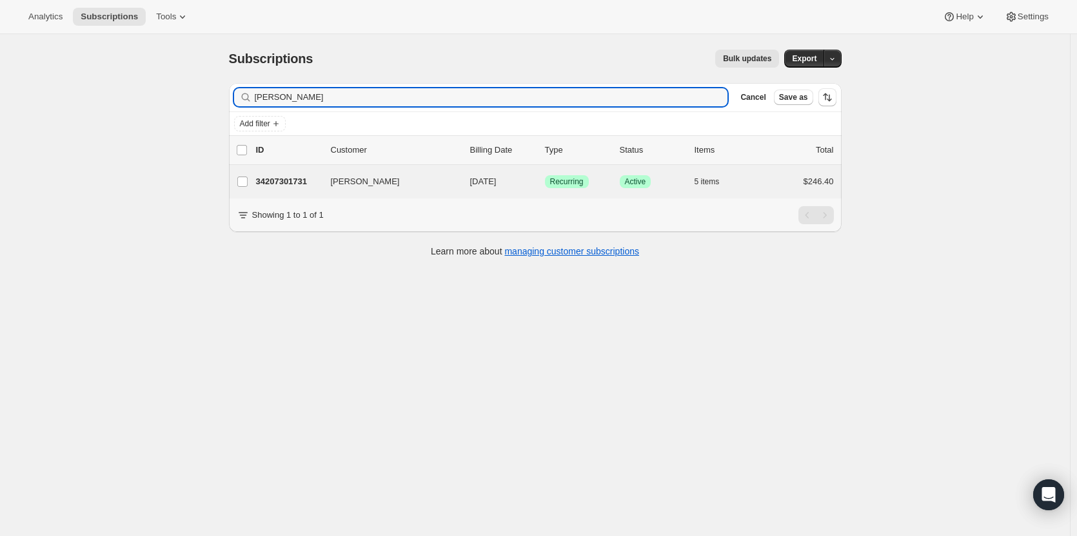
type input "[PERSON_NAME]"
click at [311, 191] on div "Daniel Meehan 34207301731 Daniel Meehan 09/17/2025 Success Recurring Success Ac…" at bounding box center [535, 182] width 613 height 34
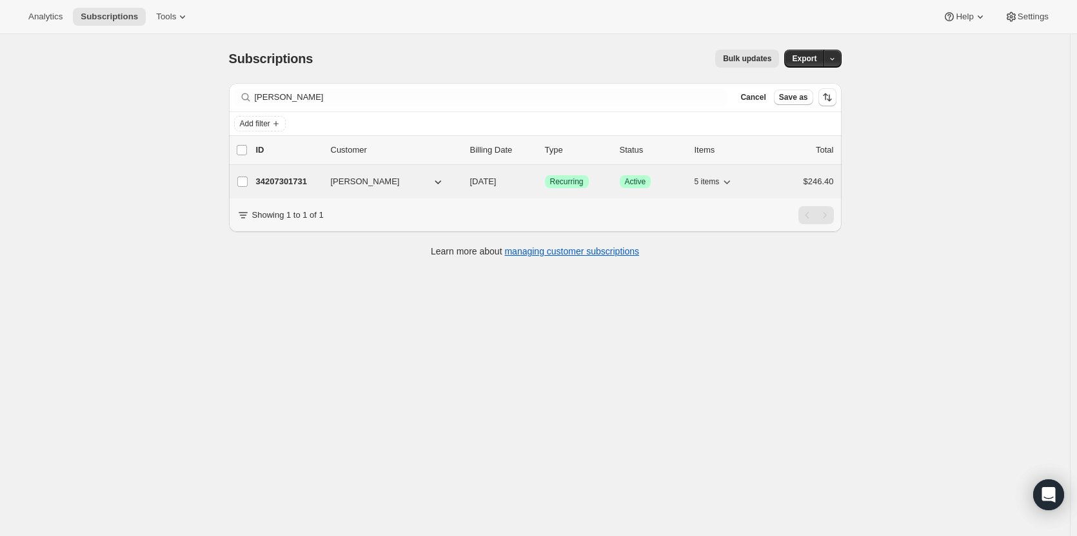
click at [283, 182] on p "34207301731" at bounding box center [288, 181] width 64 height 13
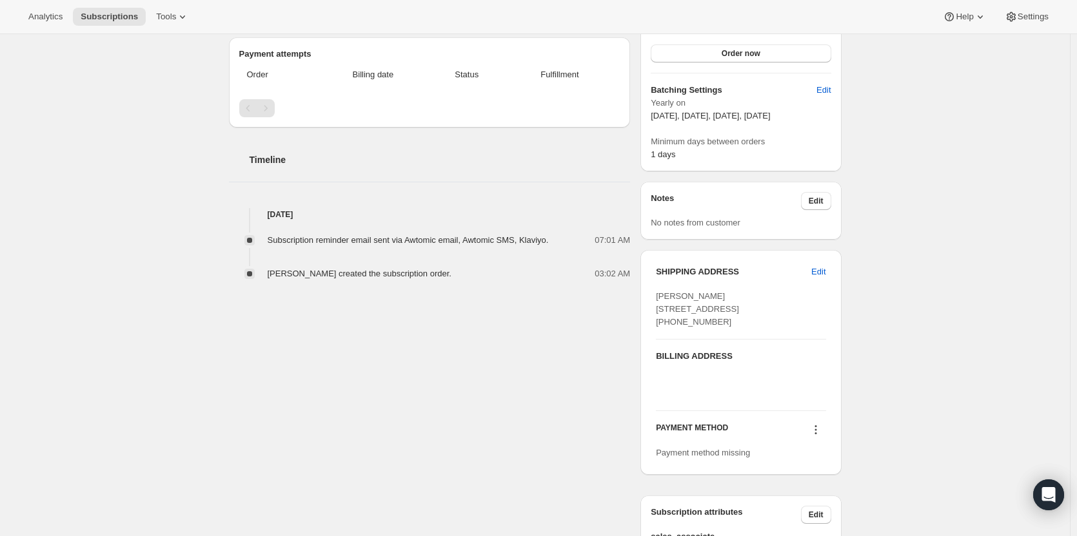
scroll to position [402, 0]
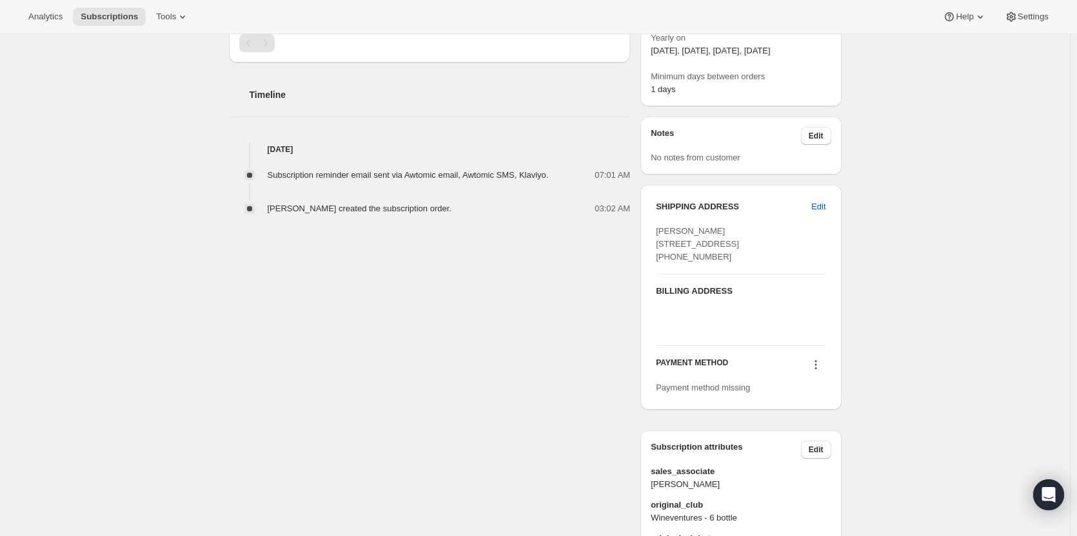
click at [1056, 250] on div "Subscription #34207301731. This page is ready Subscription #34207301731 Success…" at bounding box center [535, 153] width 1070 height 1042
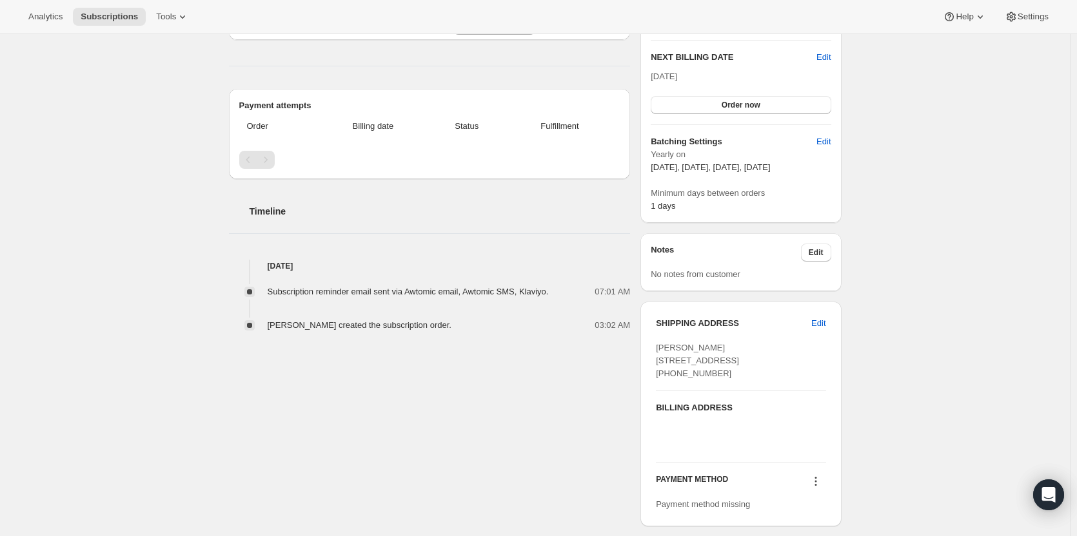
scroll to position [0, 0]
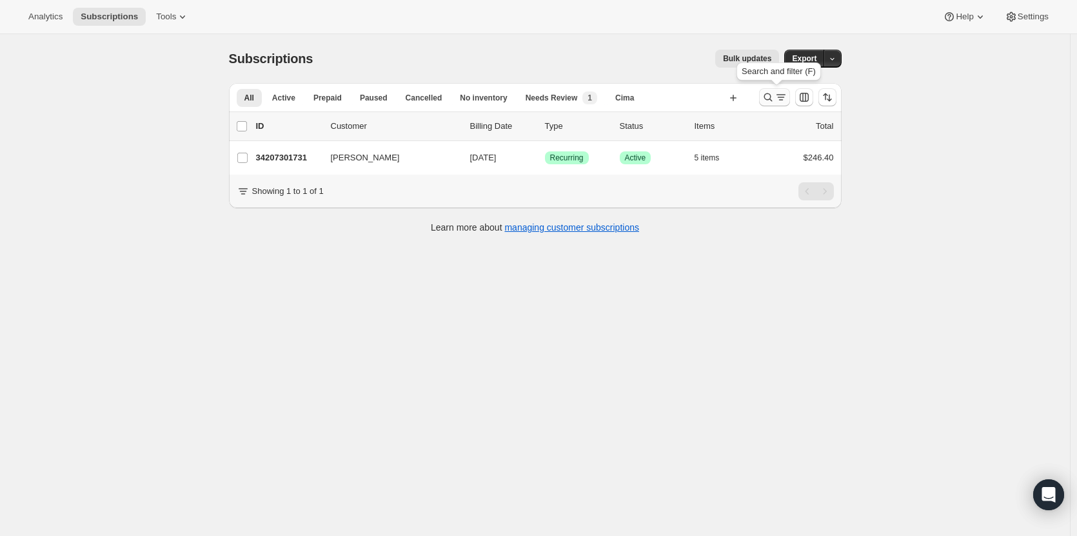
click at [779, 99] on icon "Search and filter results" at bounding box center [780, 97] width 13 height 13
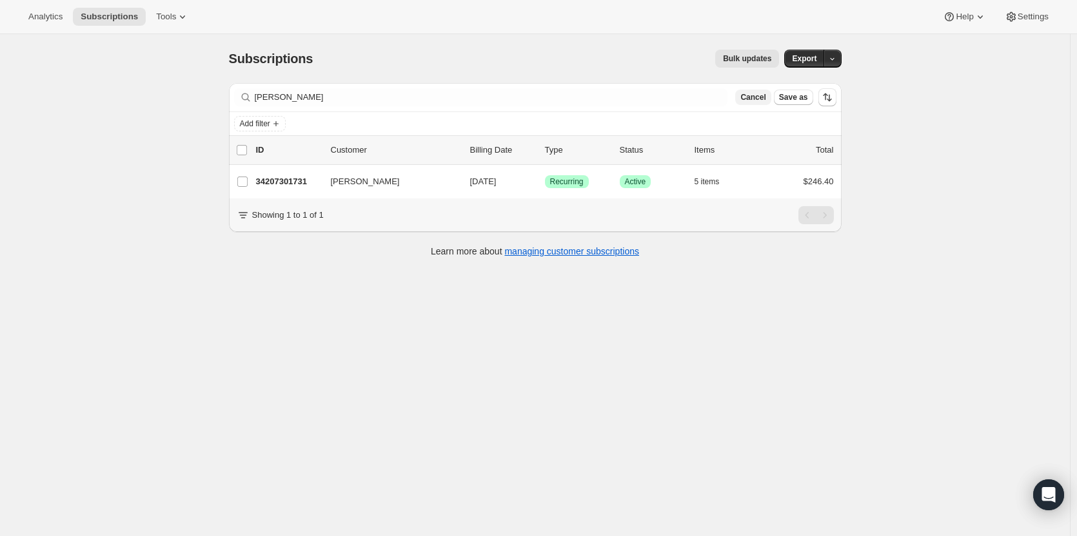
click at [758, 99] on span "Cancel" at bounding box center [752, 97] width 25 height 10
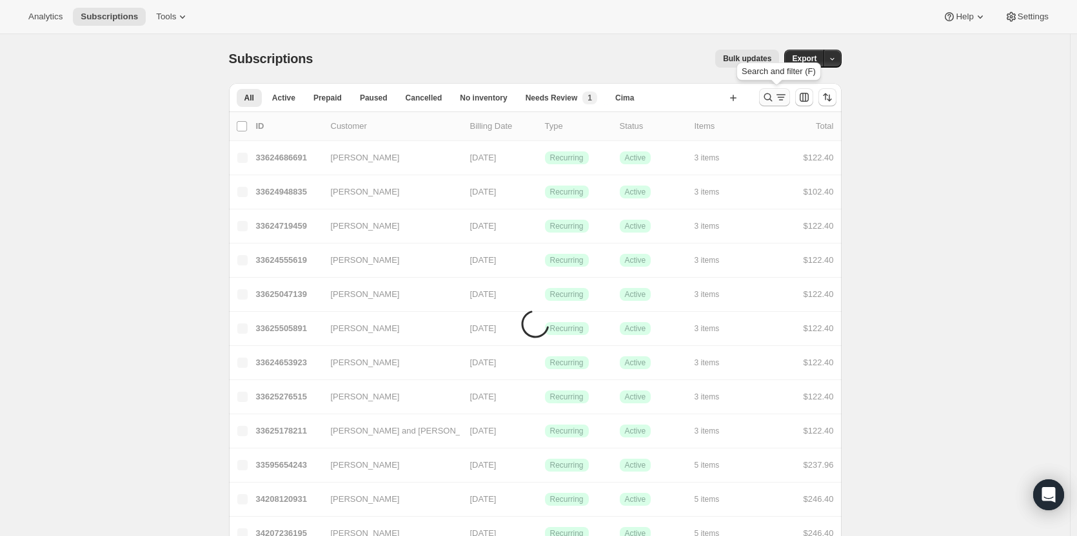
click at [765, 101] on icon "Search and filter results" at bounding box center [767, 97] width 13 height 13
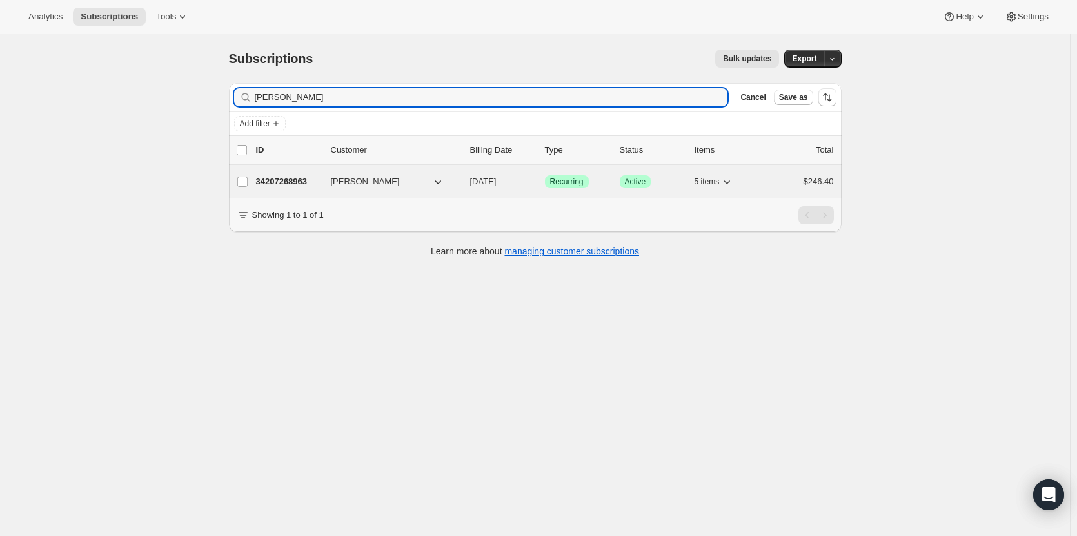
type input "[PERSON_NAME]"
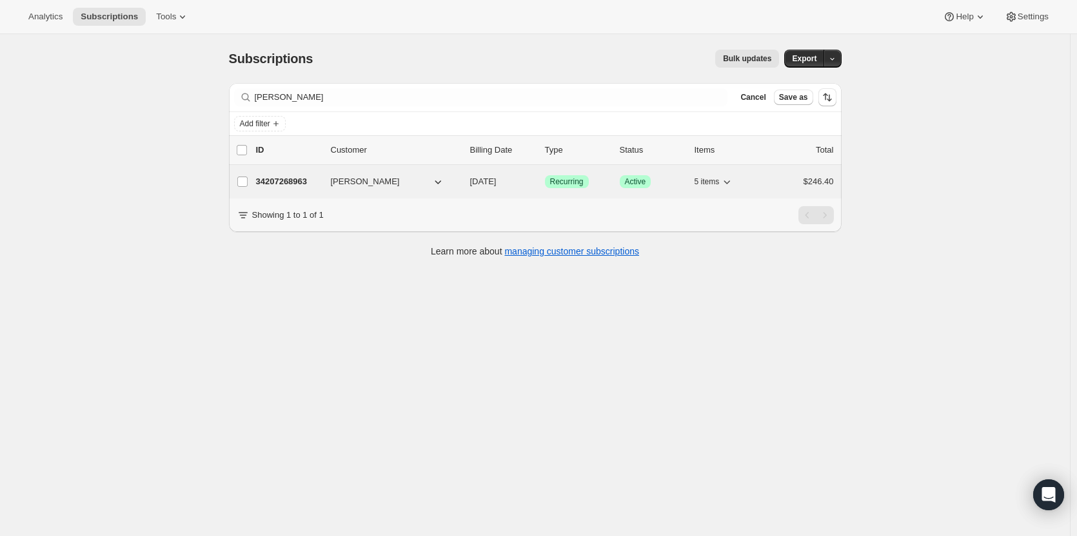
click at [278, 181] on p "34207268963" at bounding box center [288, 181] width 64 height 13
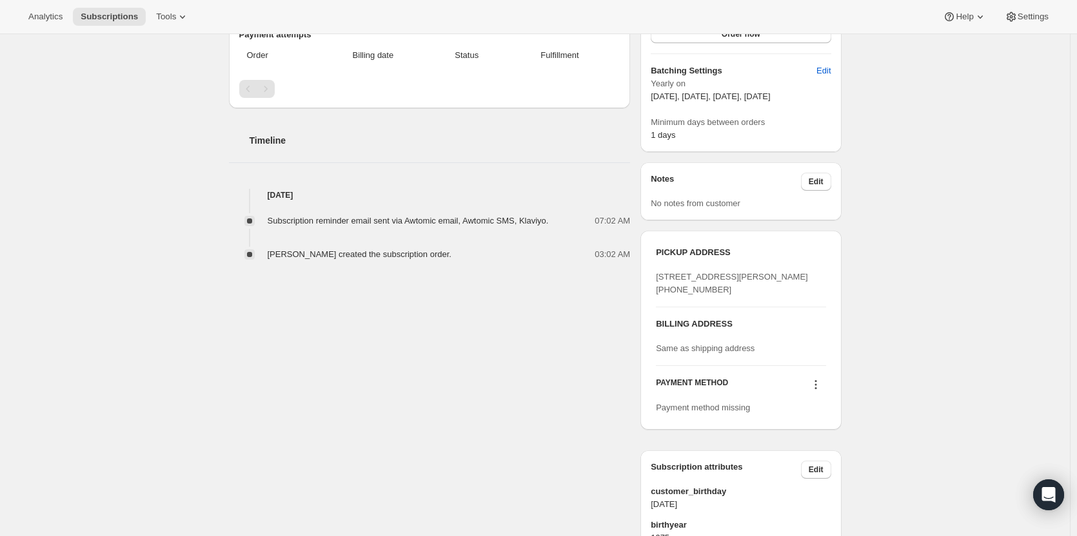
scroll to position [386, 0]
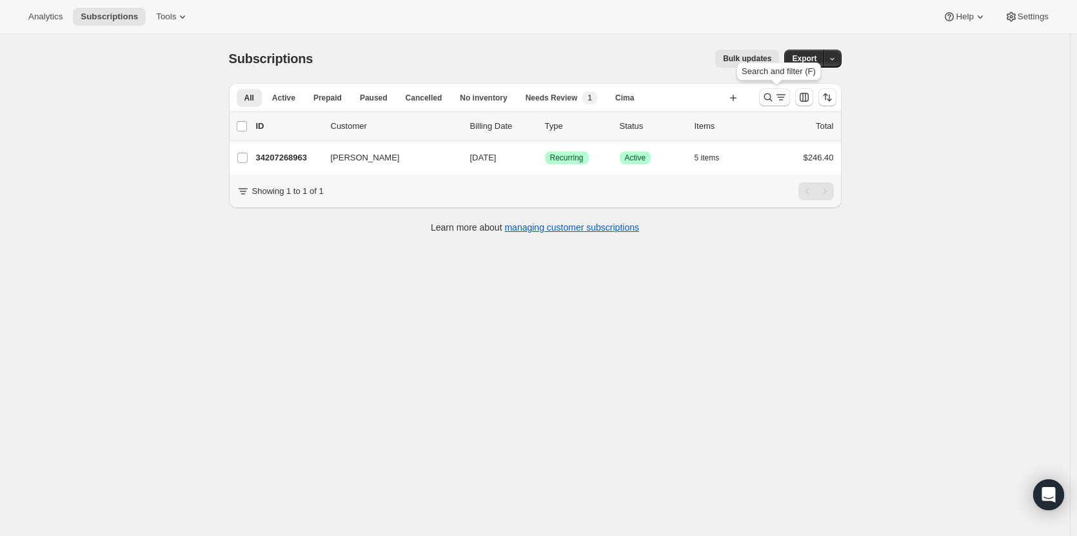
click at [767, 95] on icon "Search and filter results" at bounding box center [767, 97] width 13 height 13
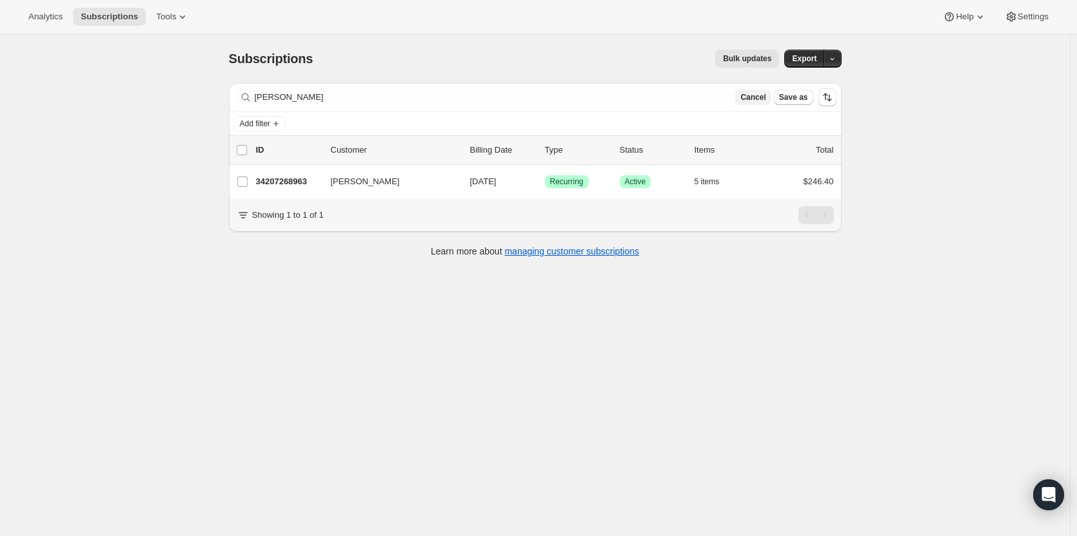
click at [758, 97] on span "Cancel" at bounding box center [752, 97] width 25 height 10
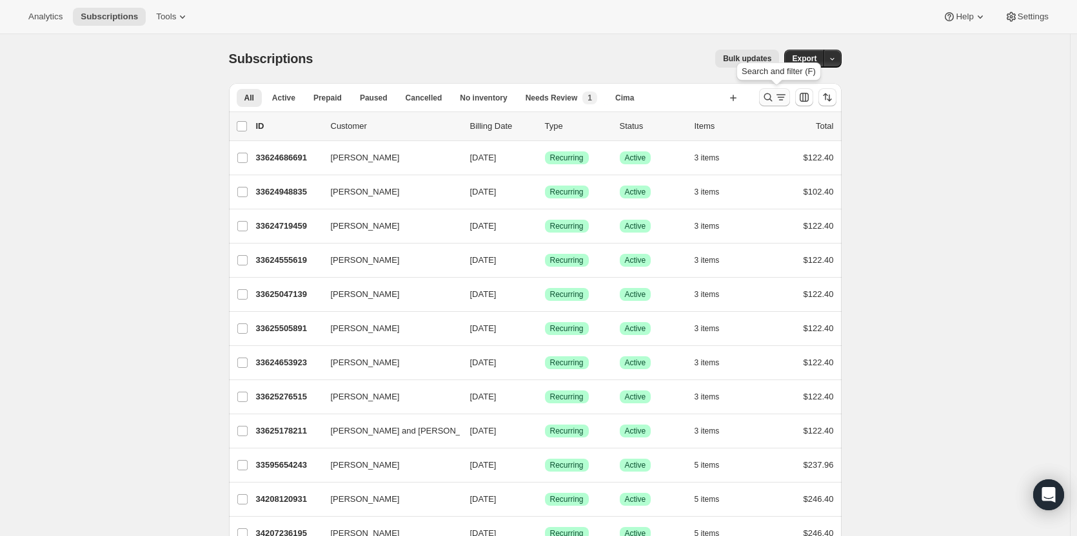
click at [768, 96] on icon "Search and filter results" at bounding box center [767, 97] width 13 height 13
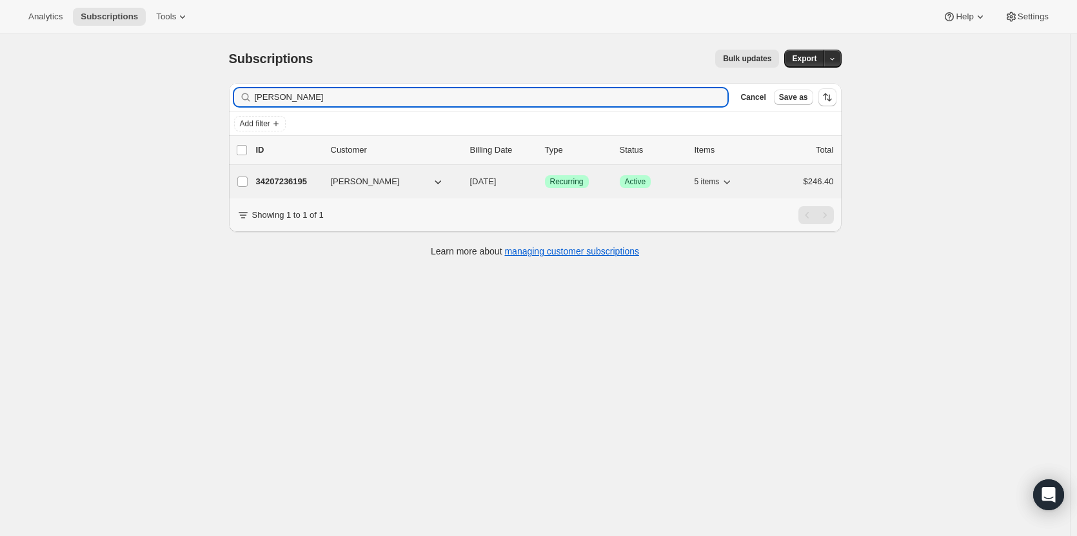
type input "[PERSON_NAME]"
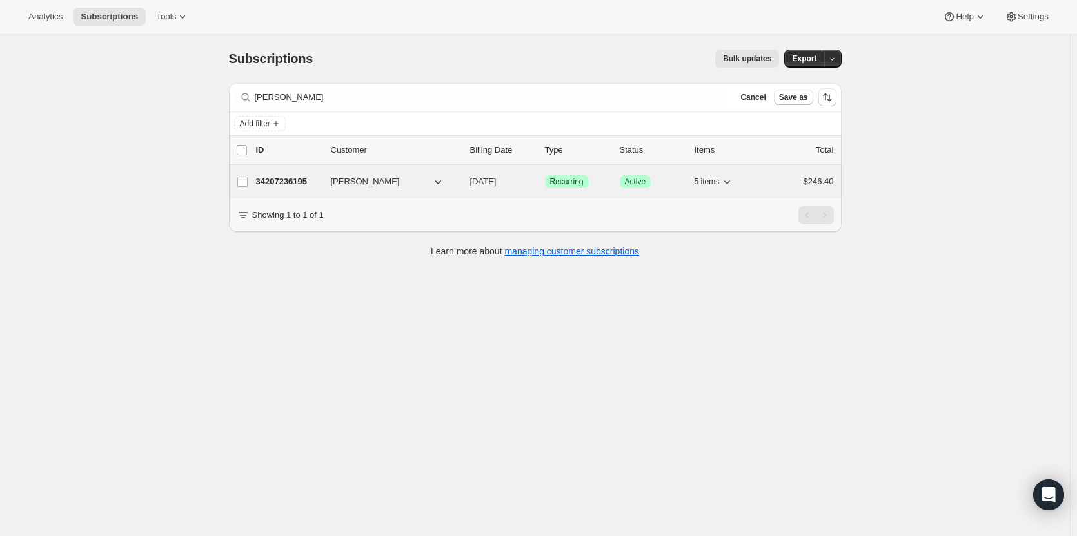
click at [284, 176] on p "34207236195" at bounding box center [288, 181] width 64 height 13
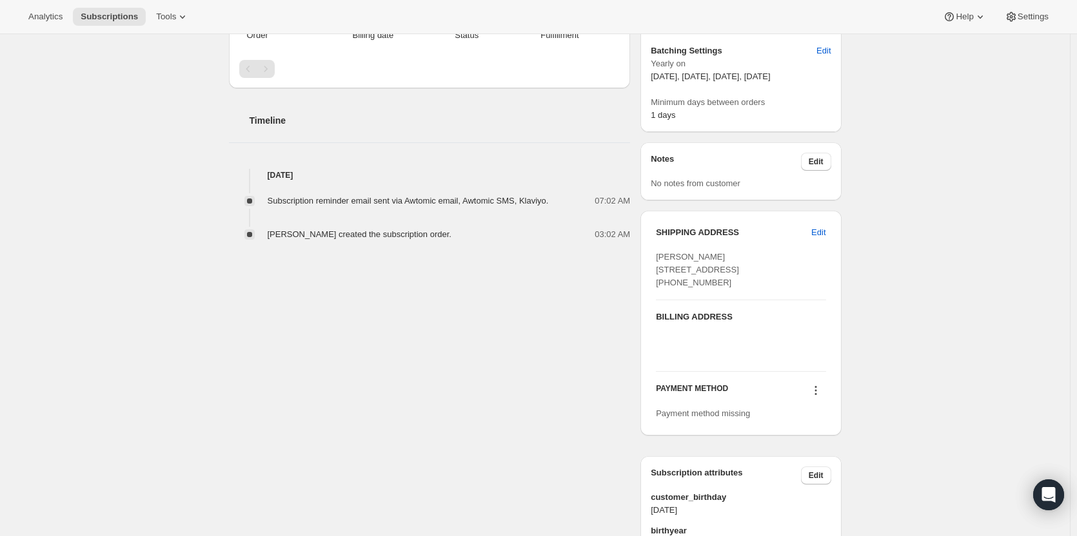
scroll to position [391, 0]
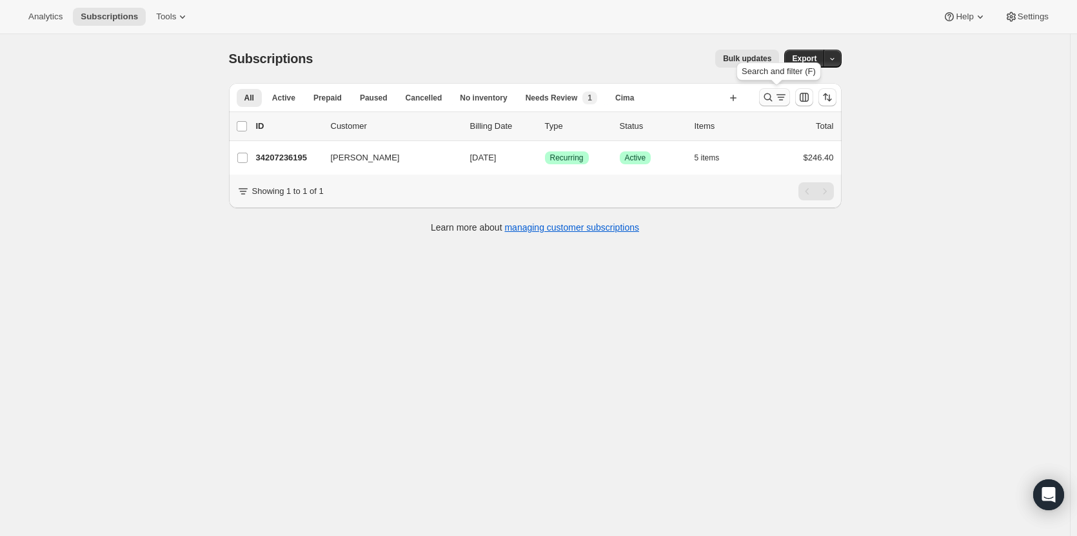
click at [770, 97] on icon "Search and filter results" at bounding box center [767, 97] width 13 height 13
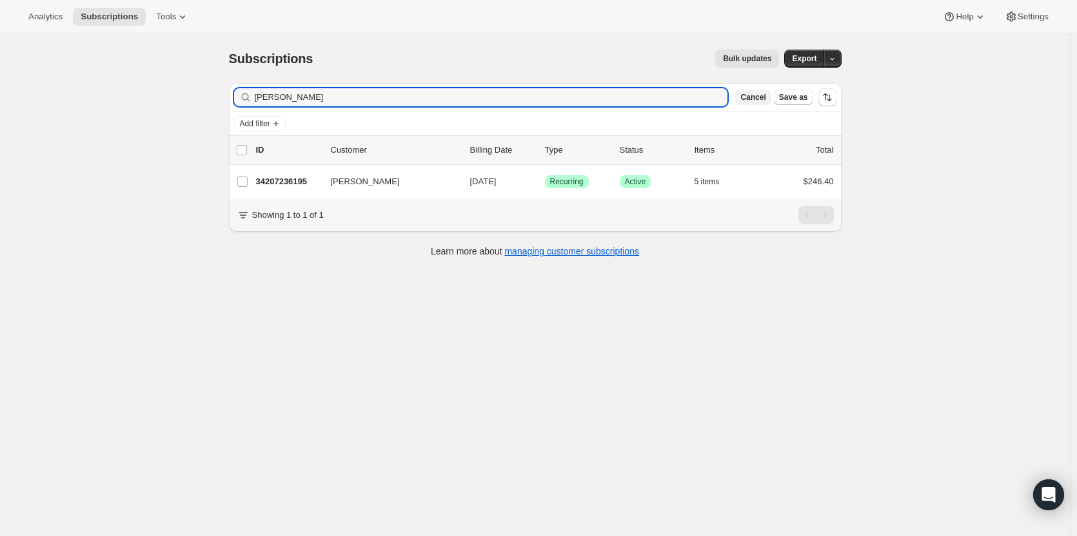
click at [760, 98] on span "Cancel" at bounding box center [752, 97] width 25 height 10
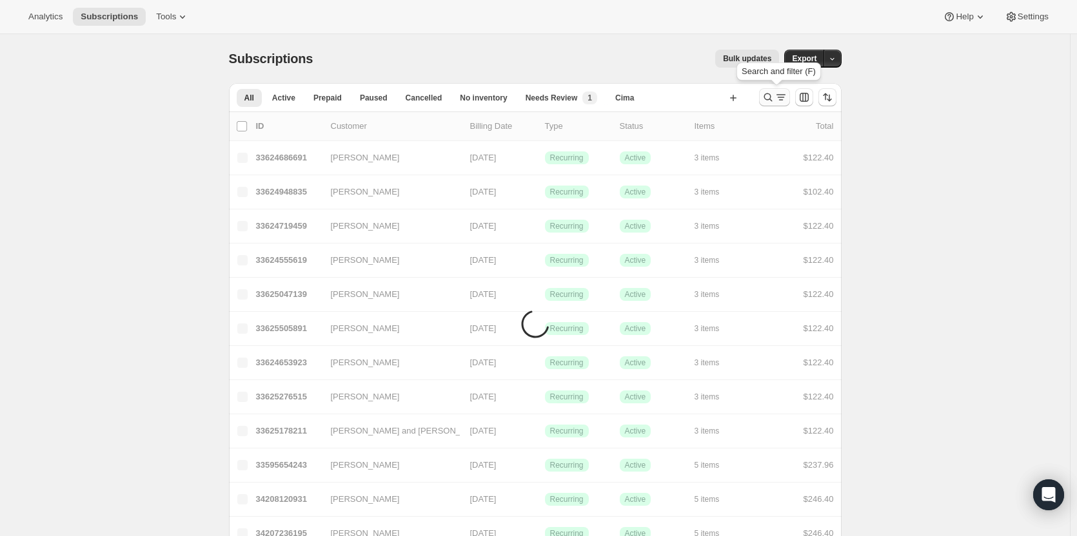
click at [768, 96] on icon "Search and filter results" at bounding box center [767, 97] width 13 height 13
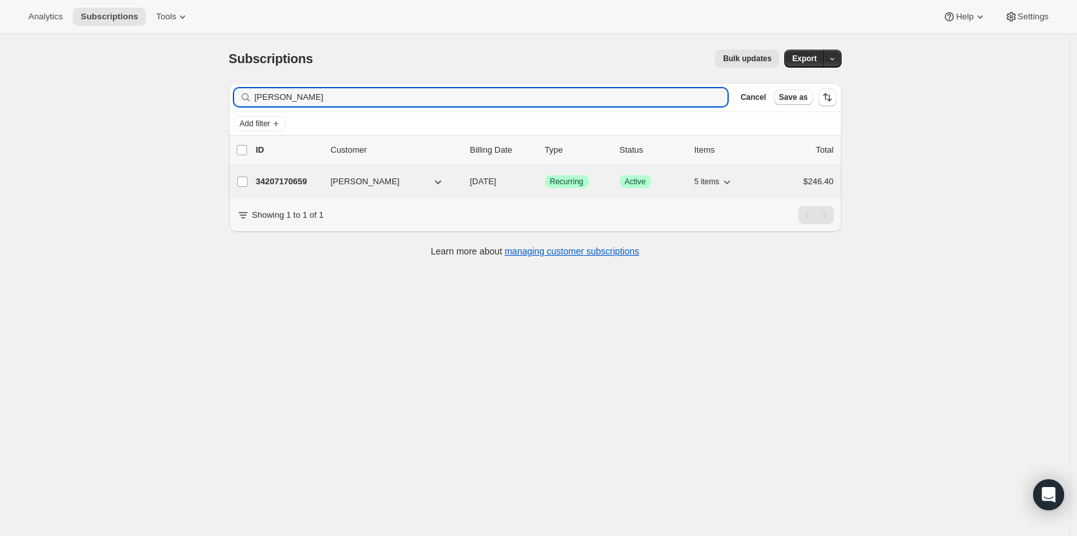
type input "[PERSON_NAME]"
click at [288, 189] on div "34207170659 Sandra Flores 09/17/2025 Success Recurring Success Active 5 items $…" at bounding box center [545, 182] width 578 height 18
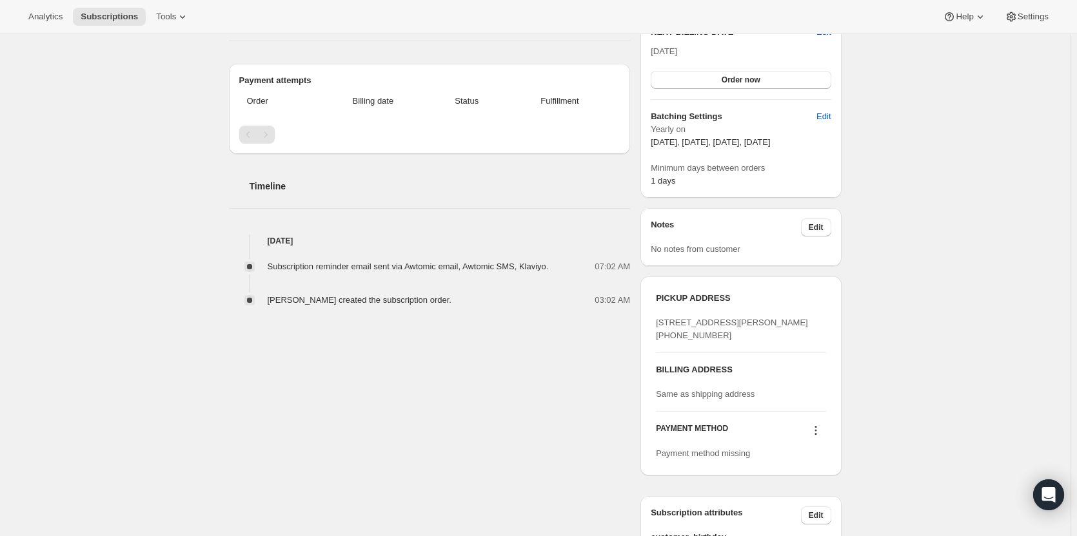
scroll to position [325, 0]
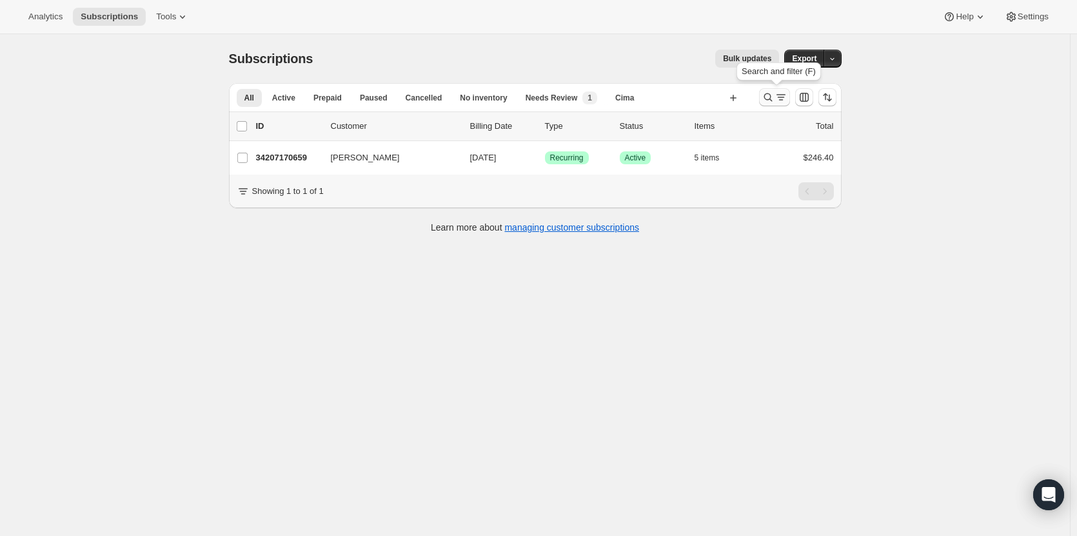
click at [774, 94] on icon "Search and filter results" at bounding box center [767, 97] width 13 height 13
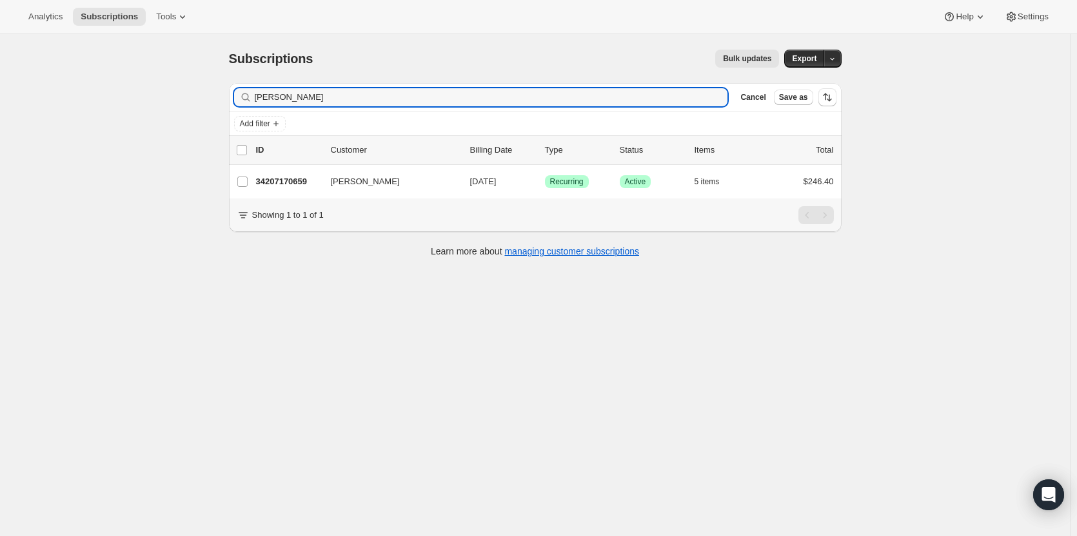
drag, startPoint x: 509, startPoint y: 97, endPoint x: 211, endPoint y: 95, distance: 297.9
click at [212, 95] on div "Subscriptions. This page is ready Subscriptions Bulk updates More actions Bulk …" at bounding box center [535, 302] width 1070 height 536
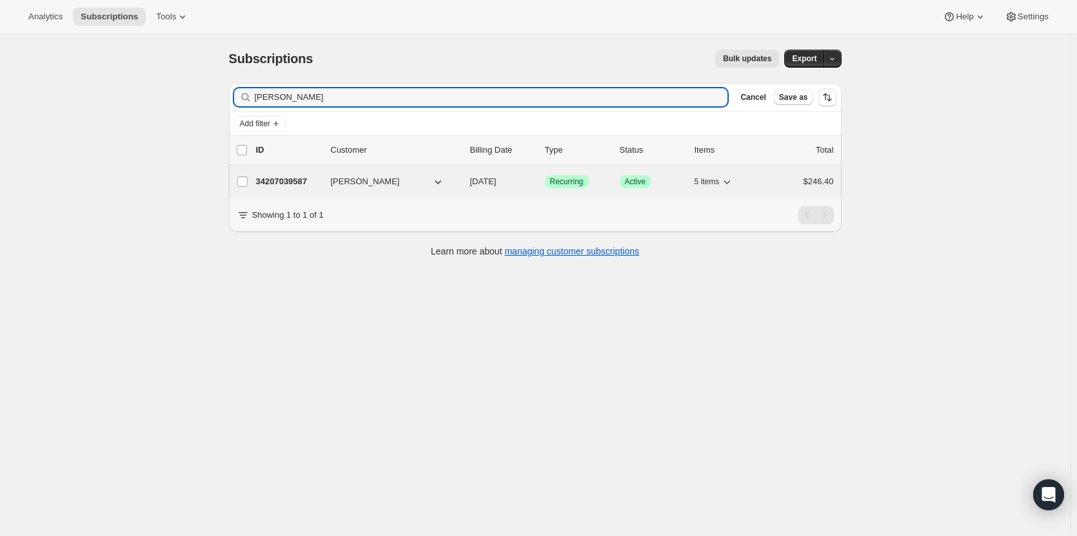
type input "[PERSON_NAME]"
click at [268, 183] on p "34207039587" at bounding box center [288, 181] width 64 height 13
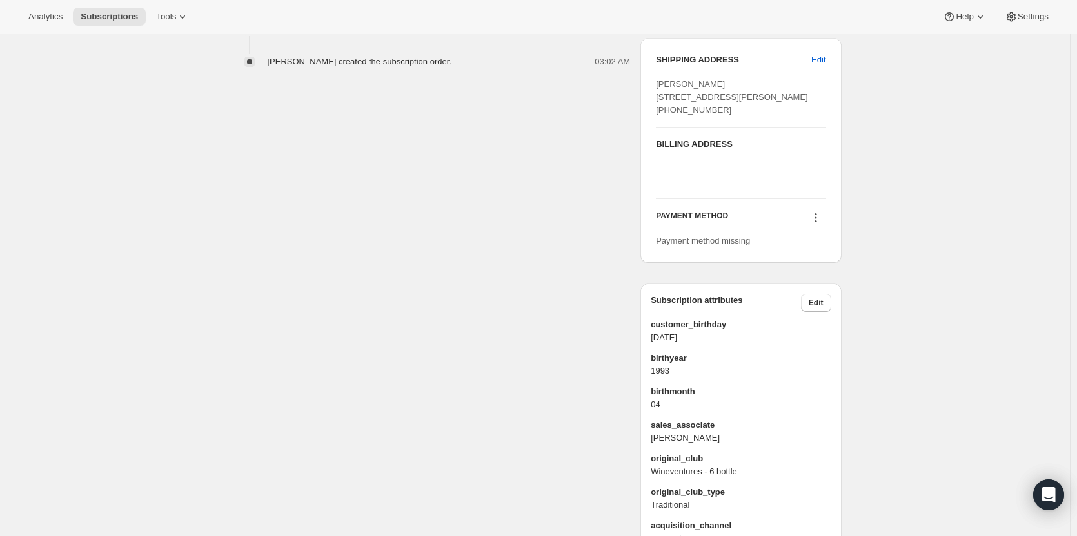
scroll to position [554, 0]
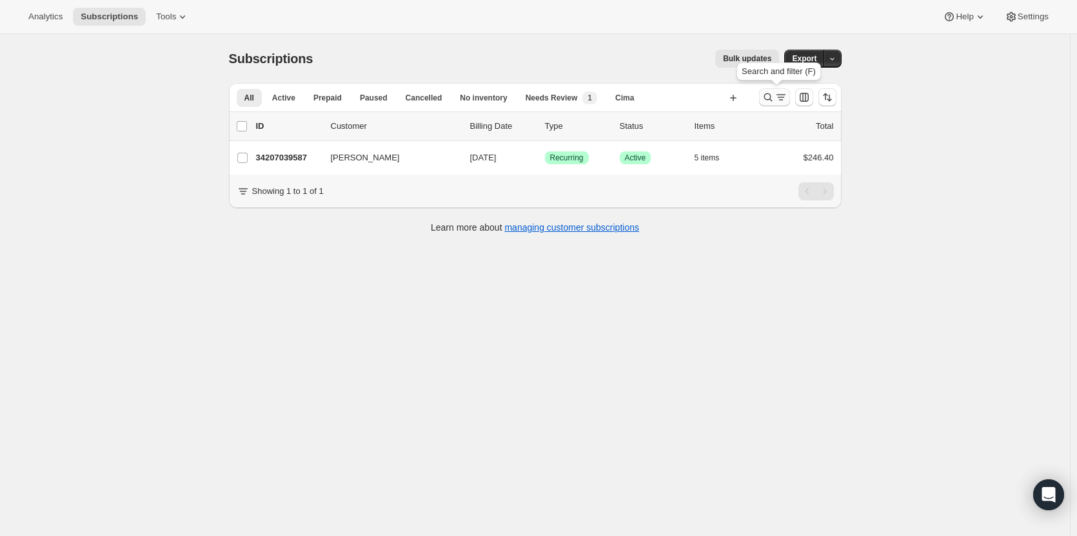
click at [774, 95] on icon "Search and filter results" at bounding box center [767, 97] width 13 height 13
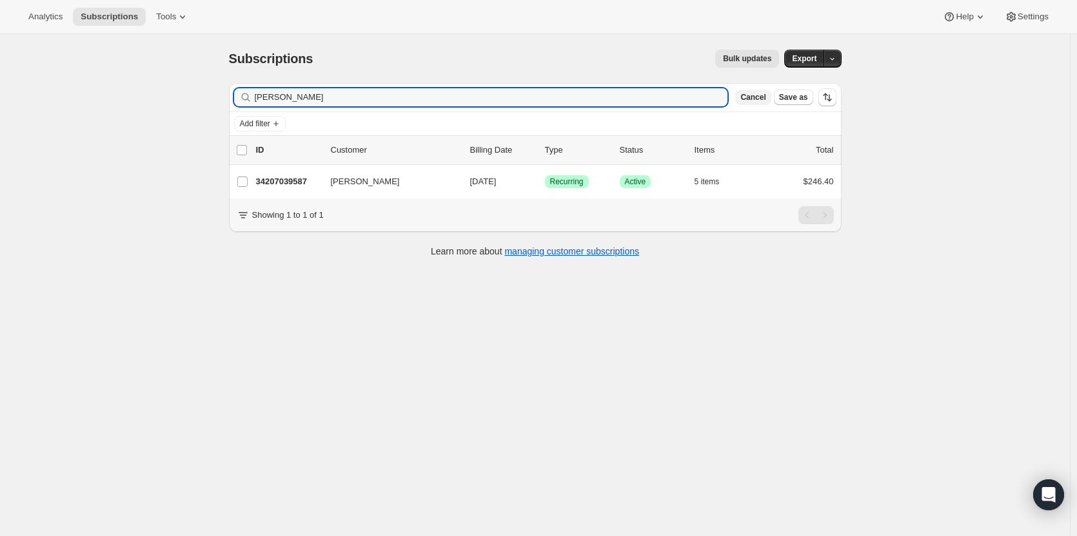
click at [765, 96] on span "Cancel" at bounding box center [752, 97] width 25 height 10
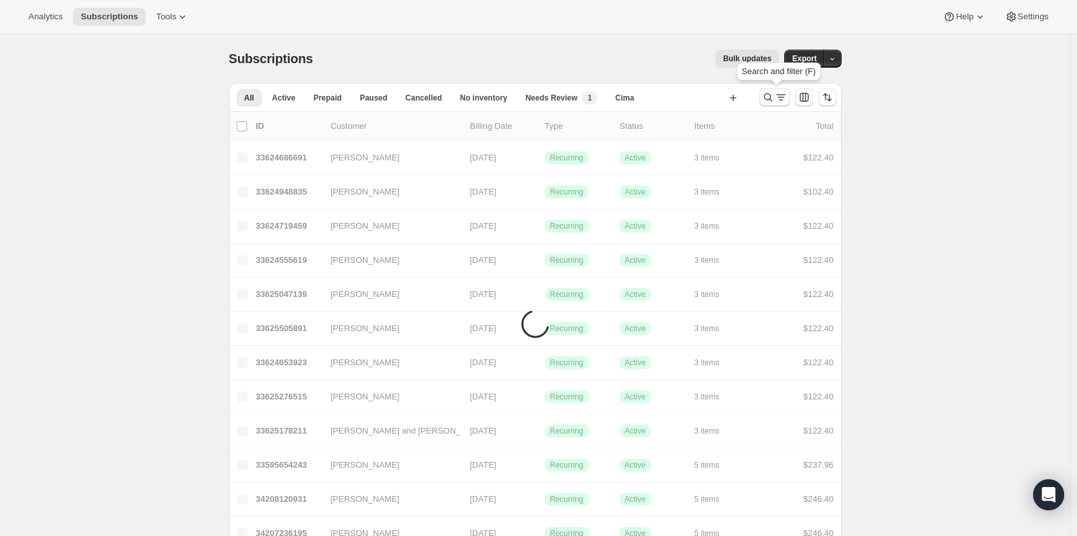
click at [766, 100] on icon "Search and filter results" at bounding box center [767, 97] width 13 height 13
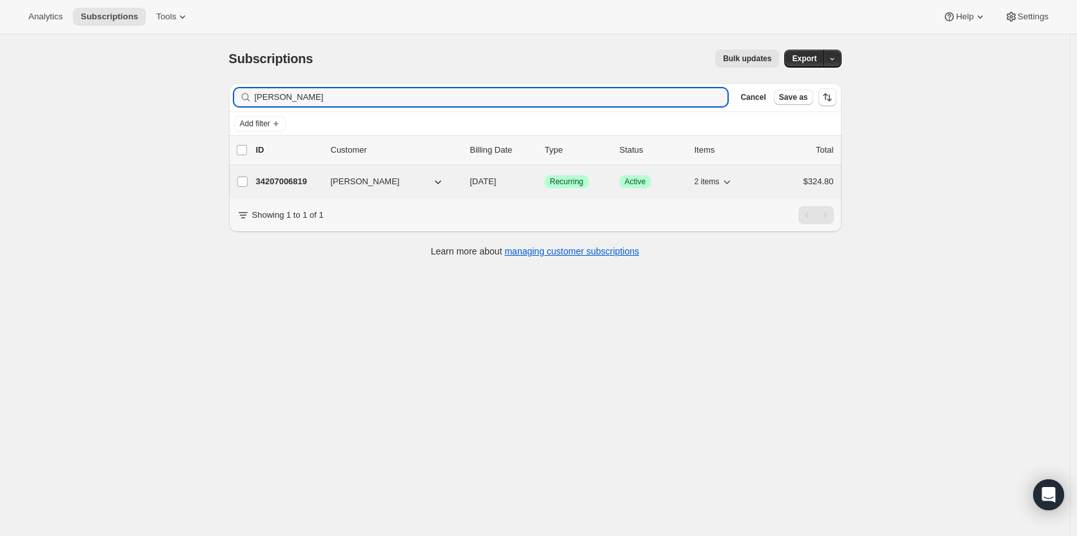
type input "[PERSON_NAME]"
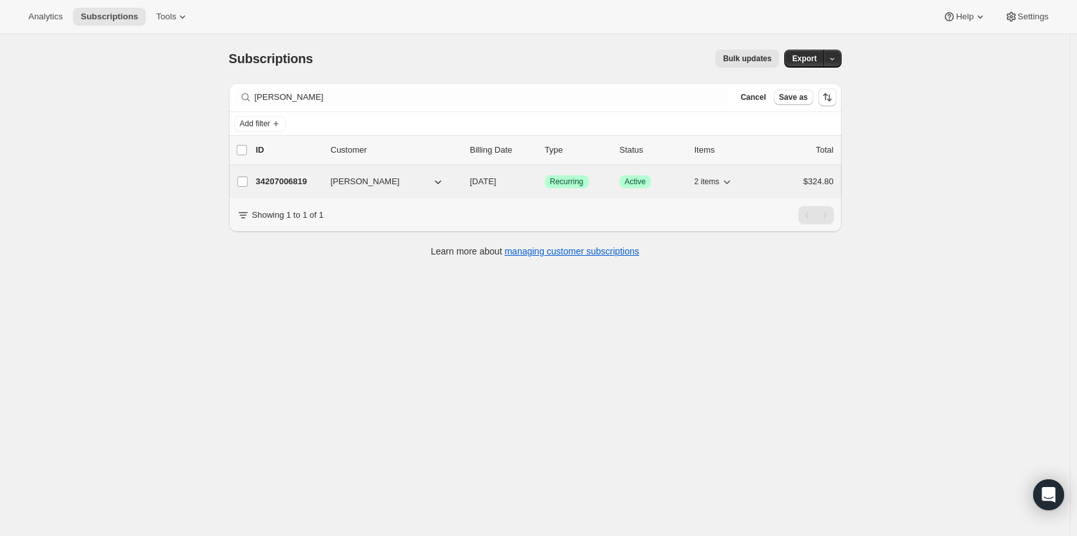
click at [285, 178] on p "34207006819" at bounding box center [288, 181] width 64 height 13
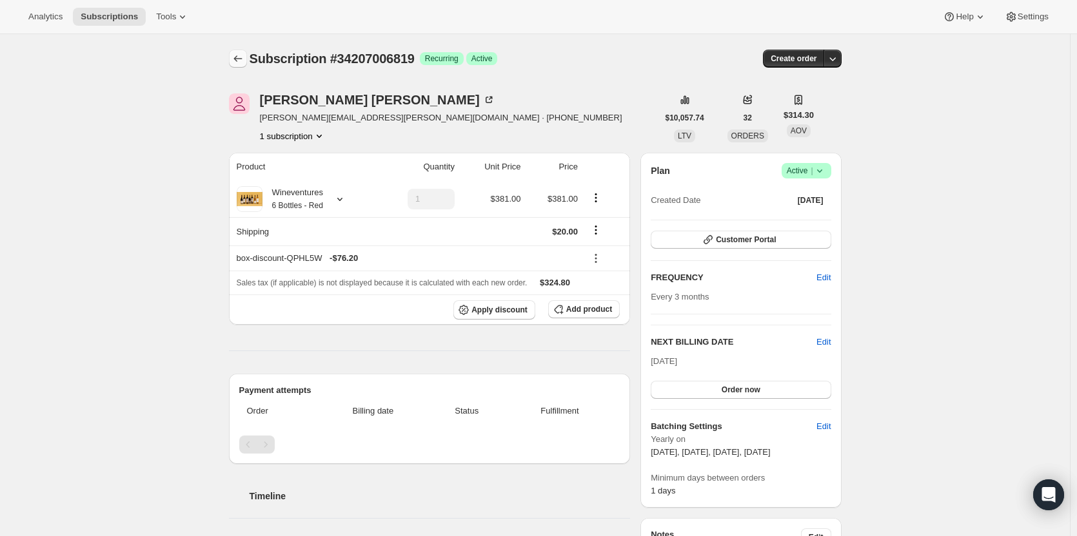
click at [239, 60] on icon "Subscriptions" at bounding box center [237, 58] width 13 height 13
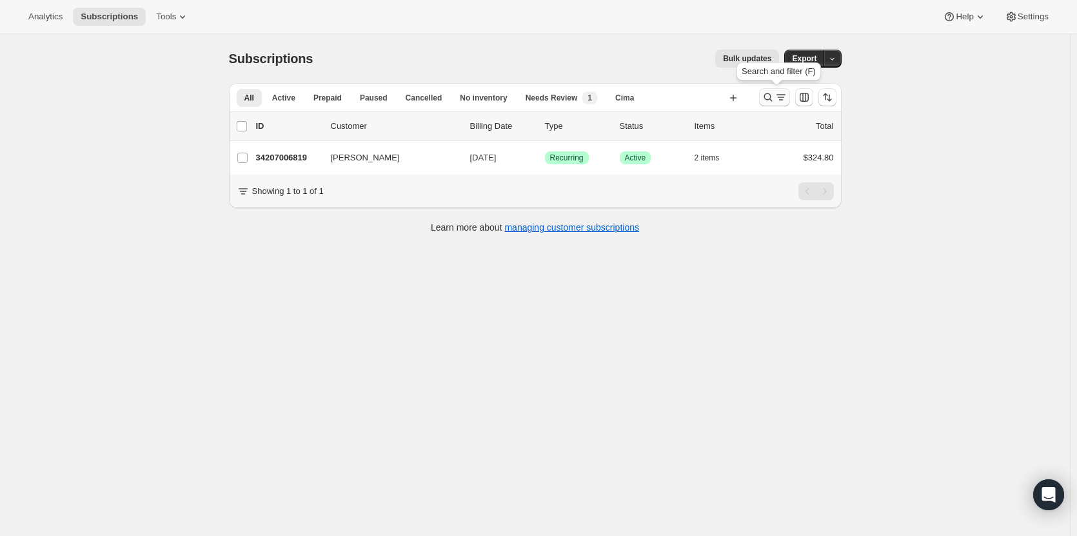
click at [764, 98] on icon "Search and filter results" at bounding box center [767, 97] width 13 height 13
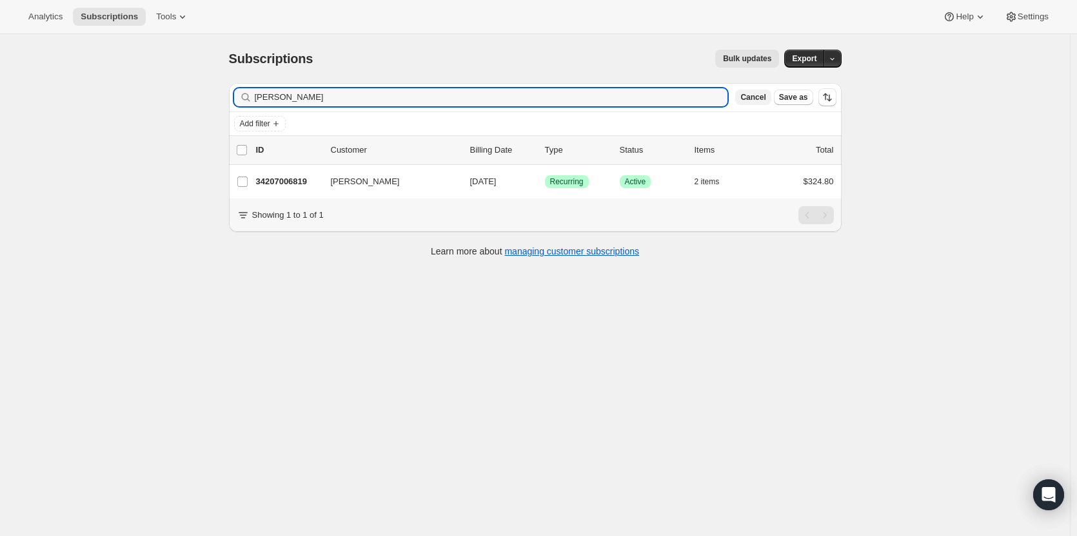
click at [765, 101] on span "Cancel" at bounding box center [752, 97] width 25 height 10
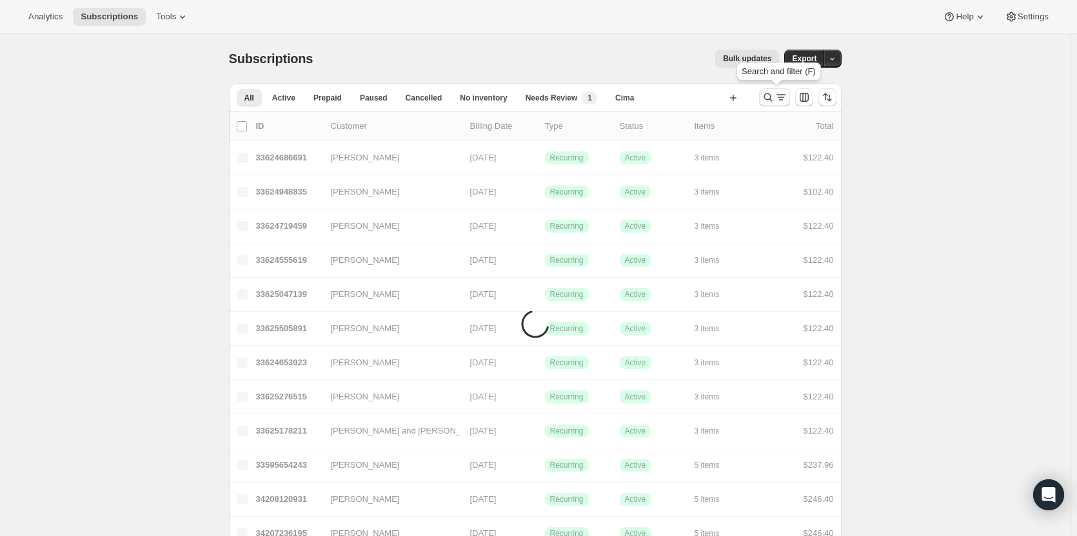
click at [772, 99] on icon "Search and filter results" at bounding box center [767, 97] width 8 height 8
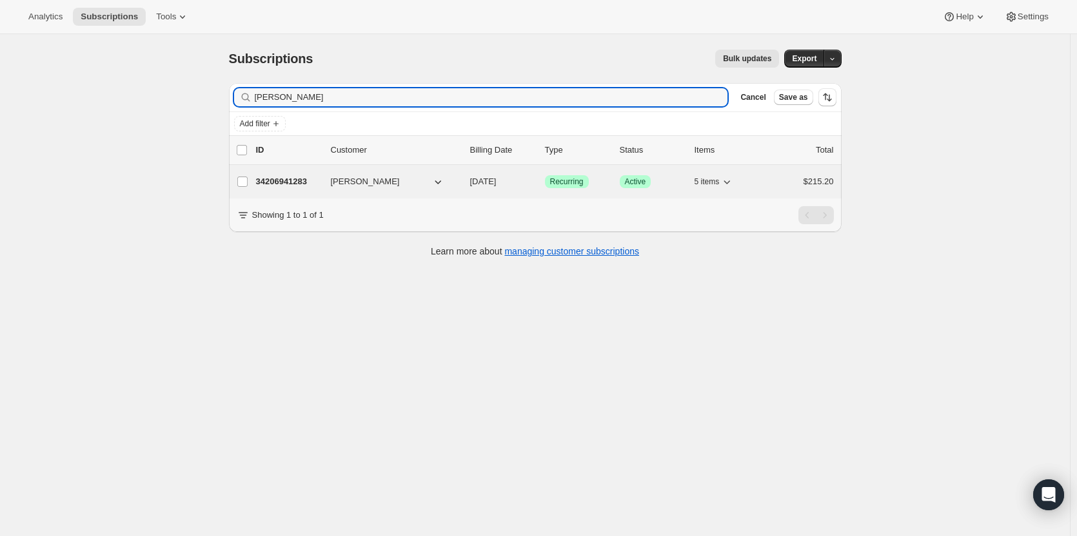
type input "[PERSON_NAME]"
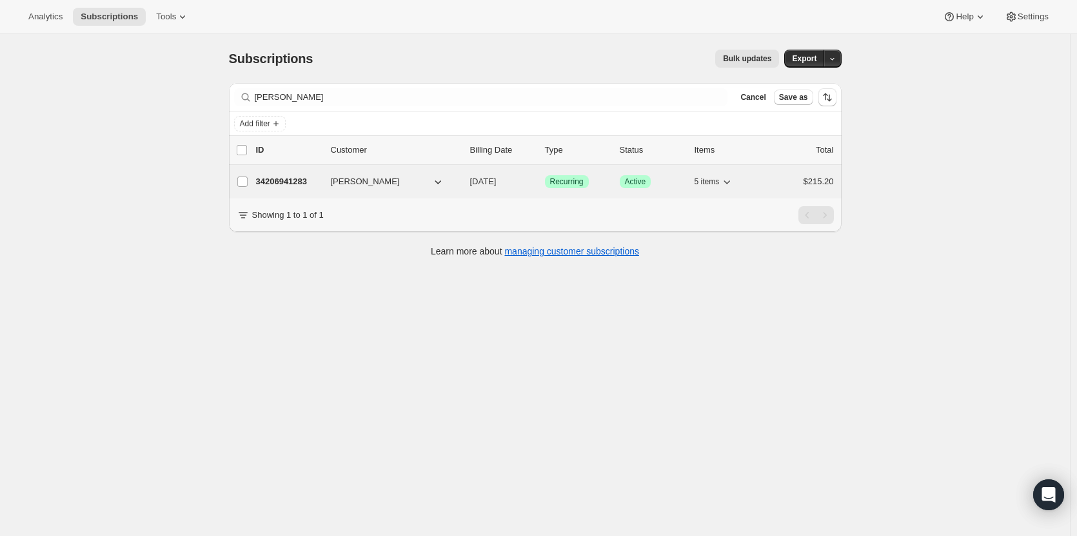
click at [293, 178] on p "34206941283" at bounding box center [288, 181] width 64 height 13
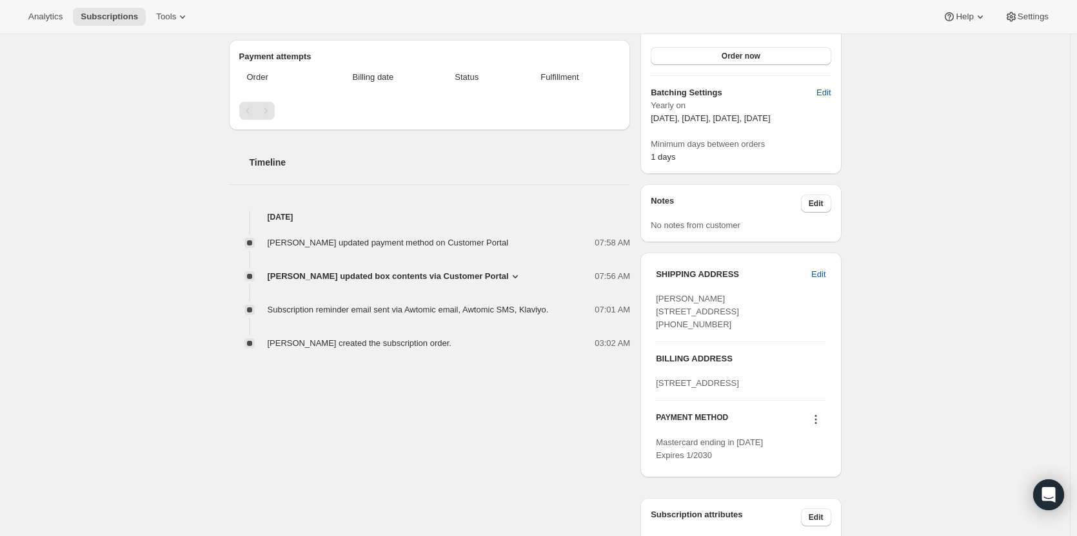
scroll to position [451, 0]
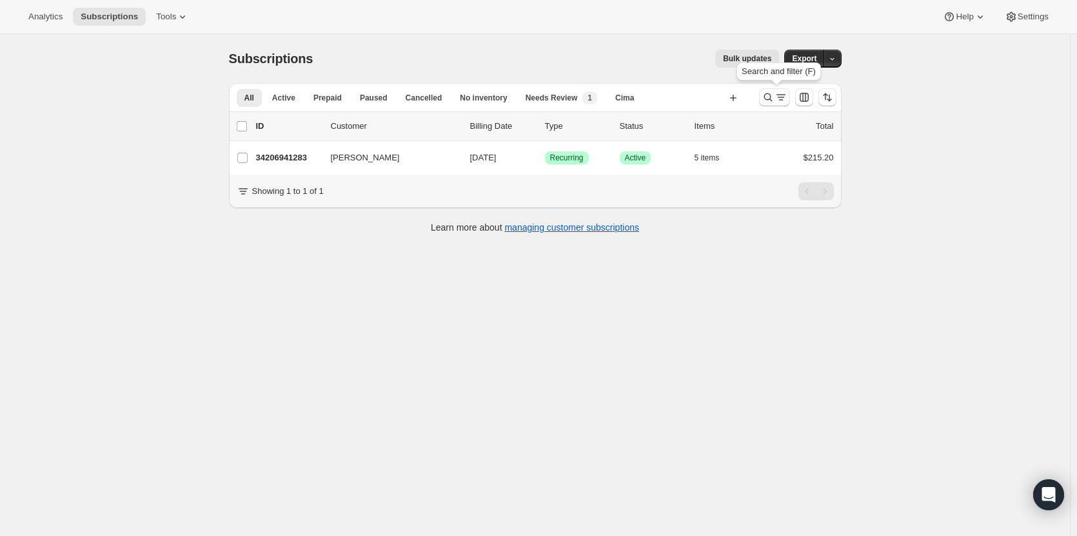
click at [771, 99] on icon "Search and filter results" at bounding box center [767, 97] width 13 height 13
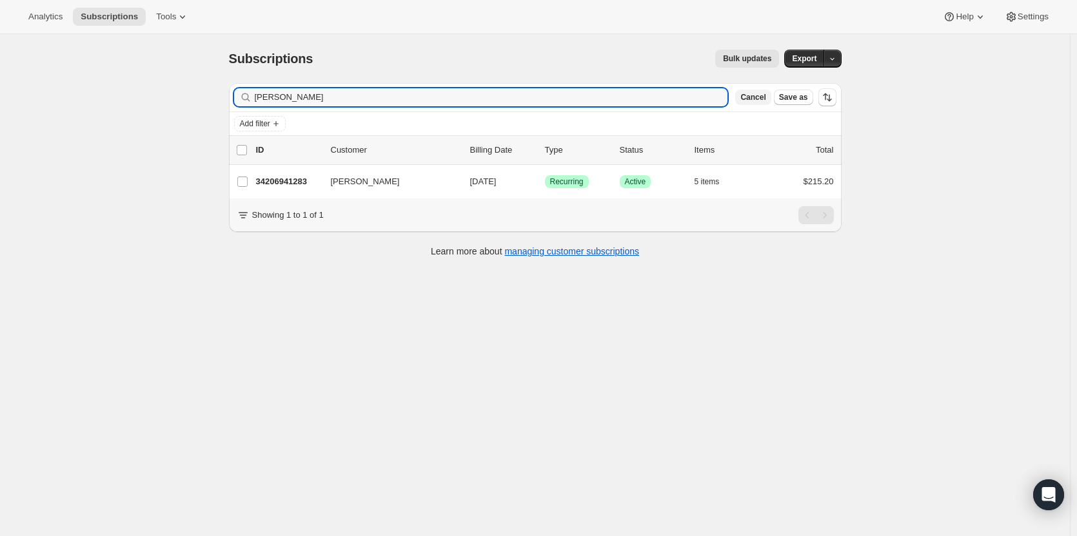
click at [765, 99] on span "Cancel" at bounding box center [752, 97] width 25 height 10
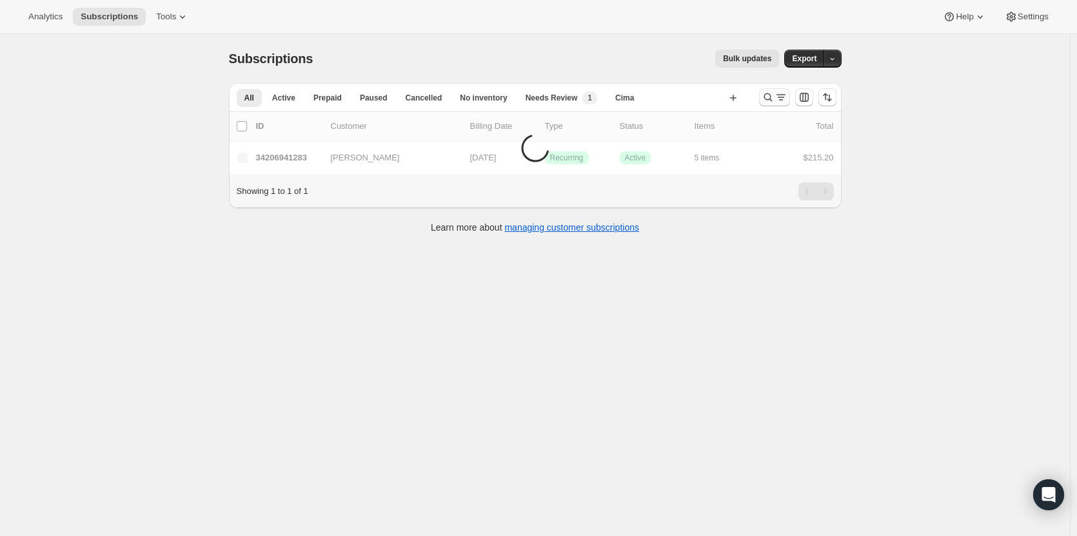
click at [774, 94] on icon "Search and filter results" at bounding box center [767, 97] width 13 height 13
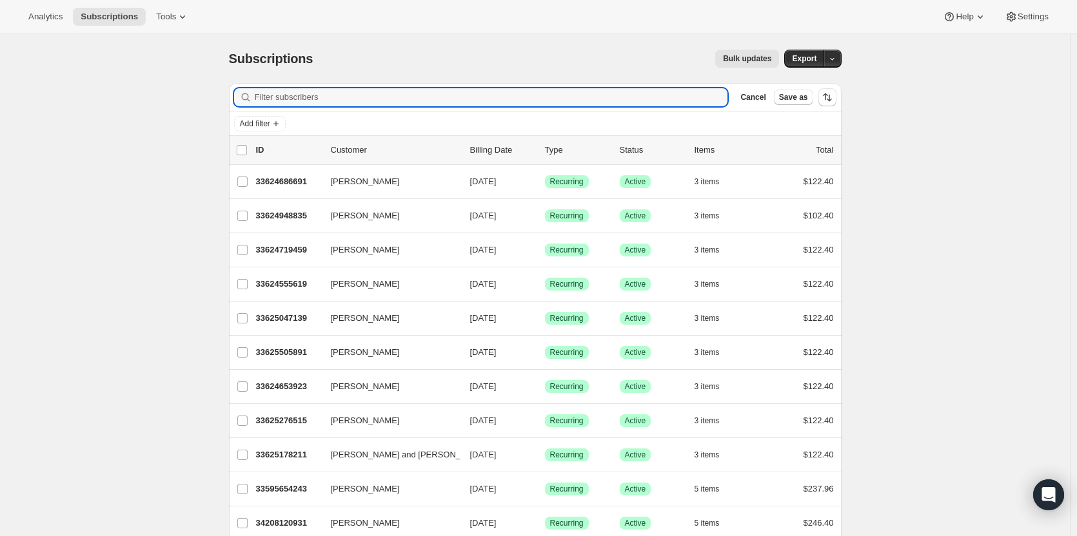
paste input "[PERSON_NAME][EMAIL_ADDRESS][DOMAIN_NAME]"
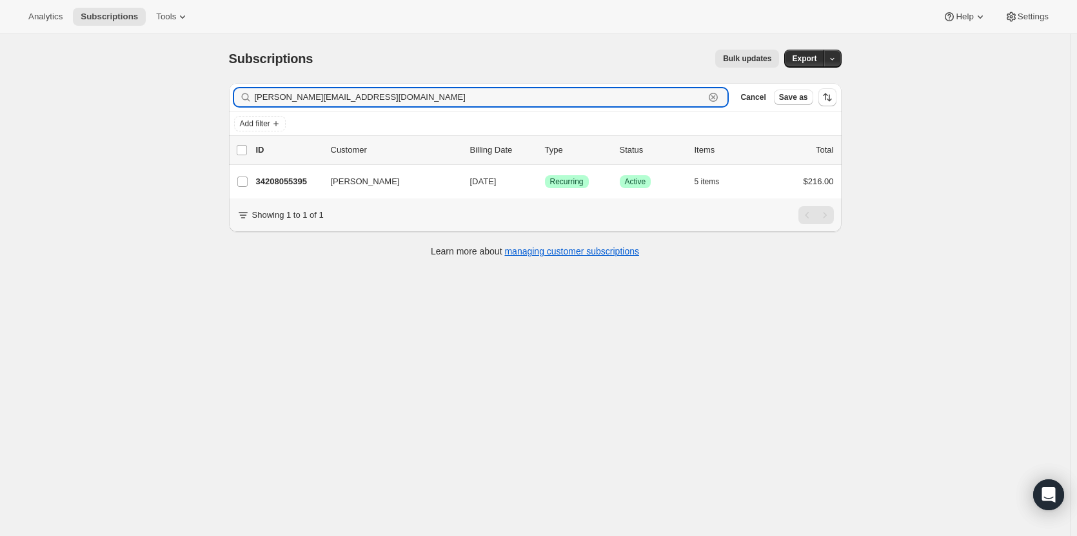
type input "[PERSON_NAME][EMAIL_ADDRESS][DOMAIN_NAME]"
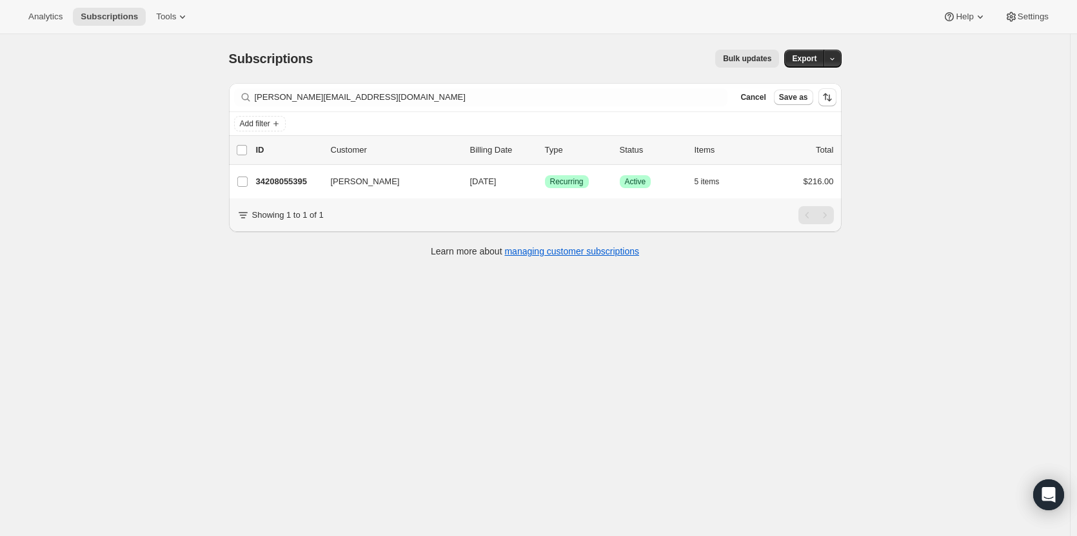
click at [292, 192] on div "[PERSON_NAME] 34208055395 [PERSON_NAME] [DATE] Success Recurring Success Active…" at bounding box center [535, 182] width 613 height 34
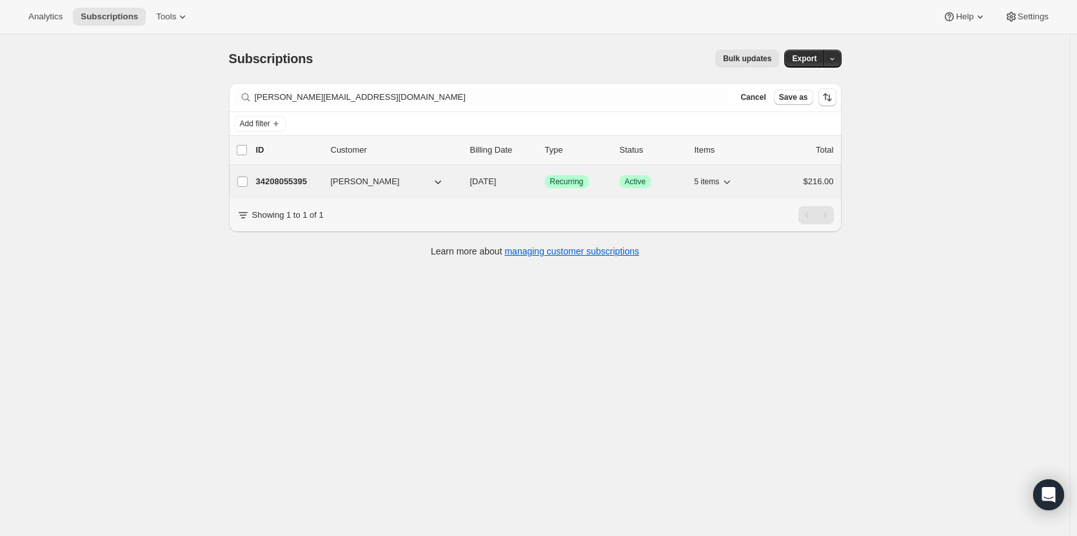
click at [295, 177] on div "34208055395 [PERSON_NAME] [DATE] Success Recurring Success Active 5 items $216.…" at bounding box center [545, 182] width 578 height 18
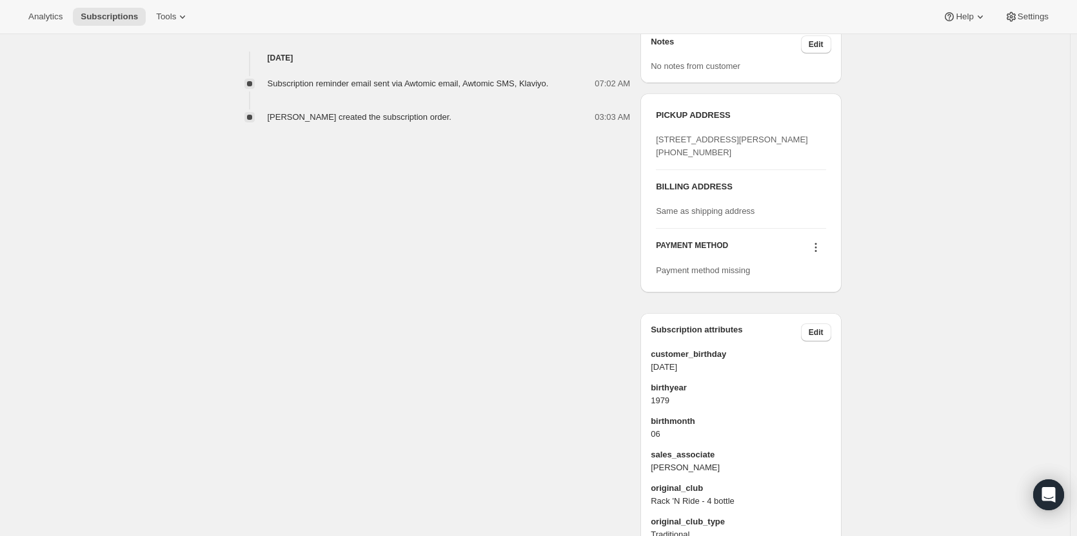
scroll to position [495, 0]
click at [816, 251] on icon at bounding box center [815, 250] width 2 height 2
click at [819, 316] on button "Select payment method" at bounding box center [818, 309] width 96 height 21
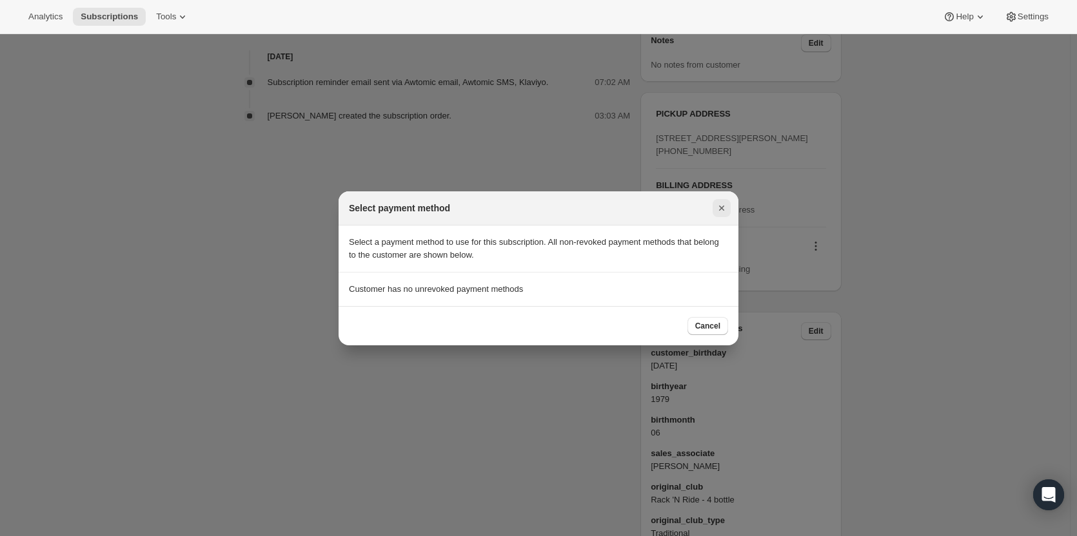
click at [720, 217] on button "Close" at bounding box center [721, 208] width 18 height 18
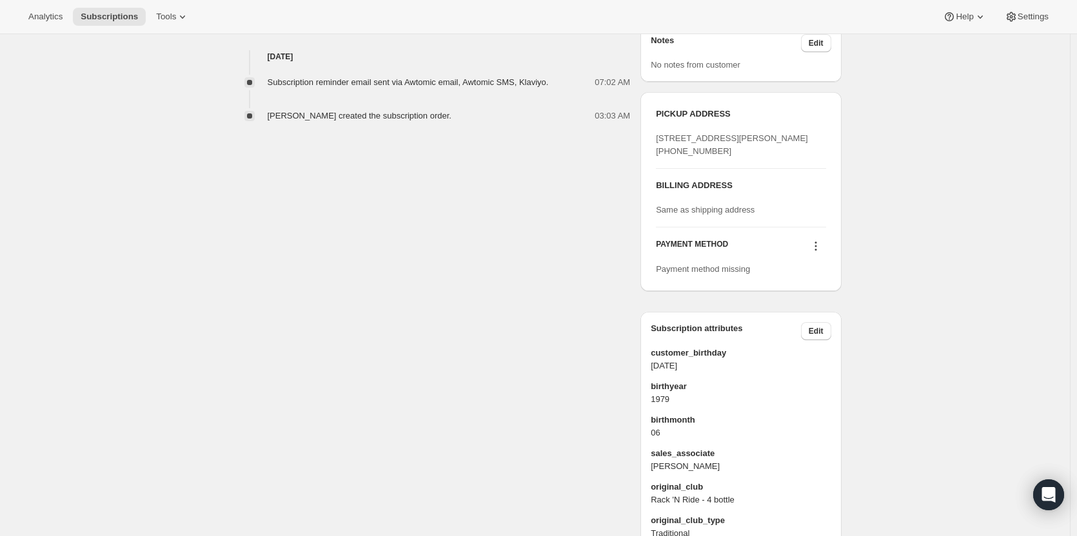
click at [815, 253] on icon at bounding box center [815, 246] width 13 height 13
click at [827, 337] on span "Add credit card" at bounding box center [818, 331] width 88 height 13
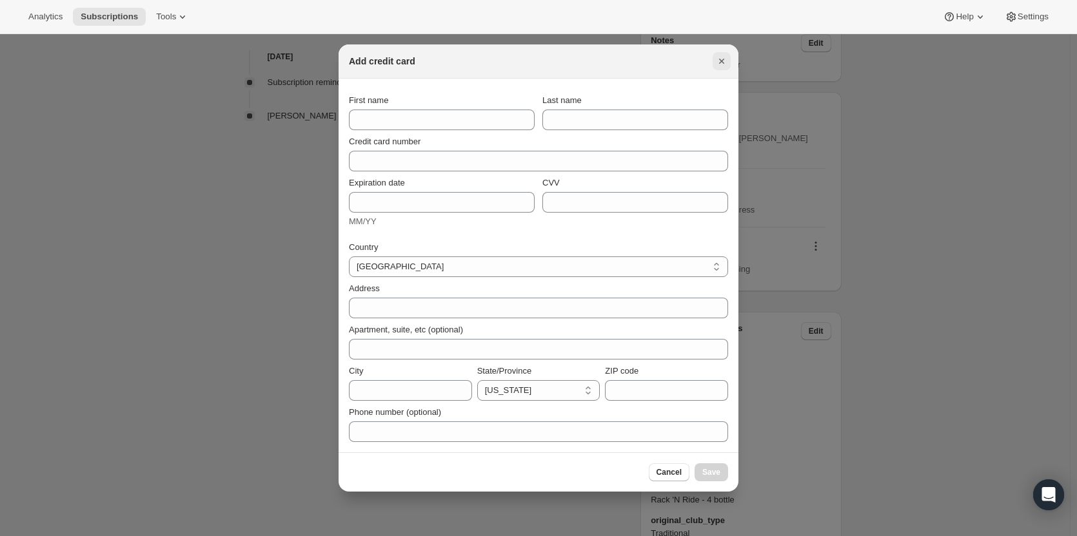
click at [720, 63] on icon "Close" at bounding box center [721, 61] width 5 height 5
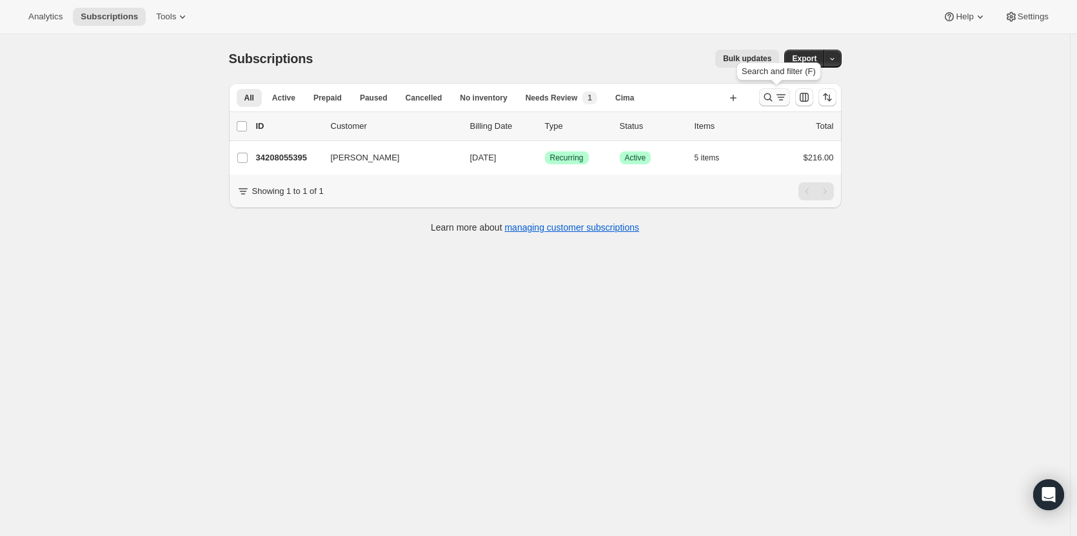
click at [772, 95] on icon "Search and filter results" at bounding box center [767, 97] width 8 height 8
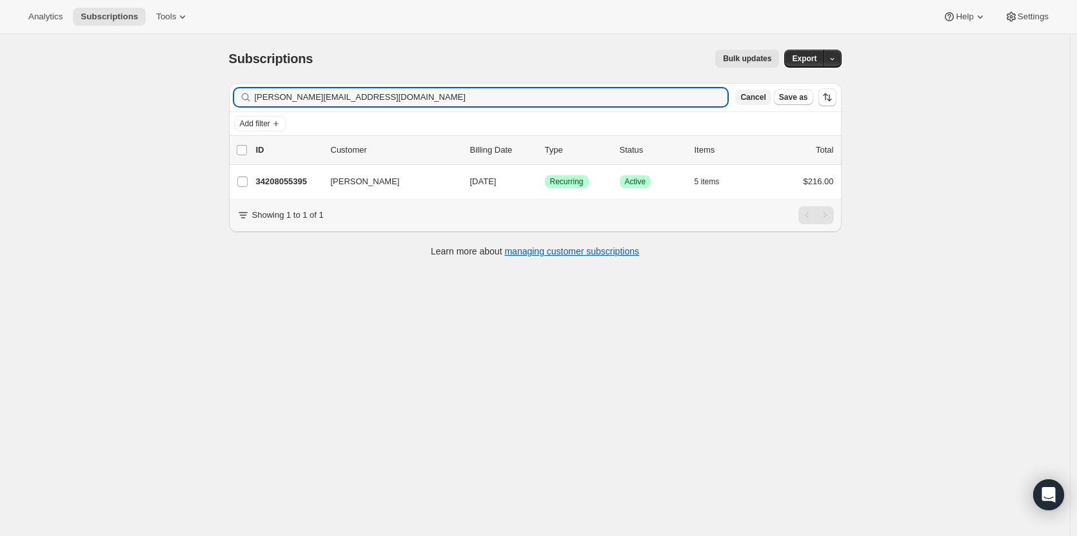
click at [761, 102] on span "Cancel" at bounding box center [752, 97] width 25 height 10
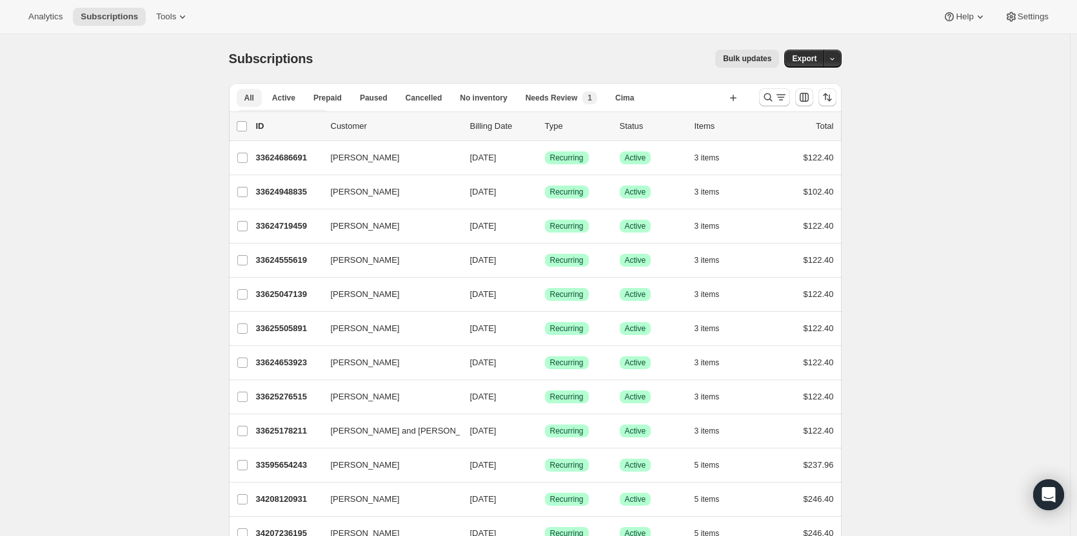
click at [329, 110] on button "Trad Clubs Quarterly" at bounding box center [283, 119] width 92 height 18
click at [736, 103] on icon "button" at bounding box center [733, 98] width 13 height 13
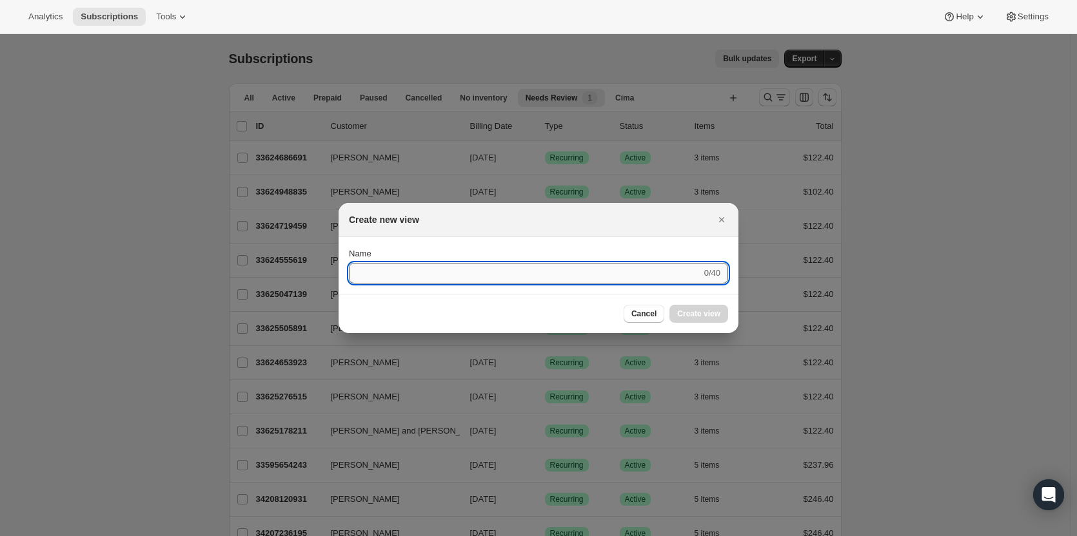
click at [591, 276] on input "Name" at bounding box center [525, 273] width 353 height 21
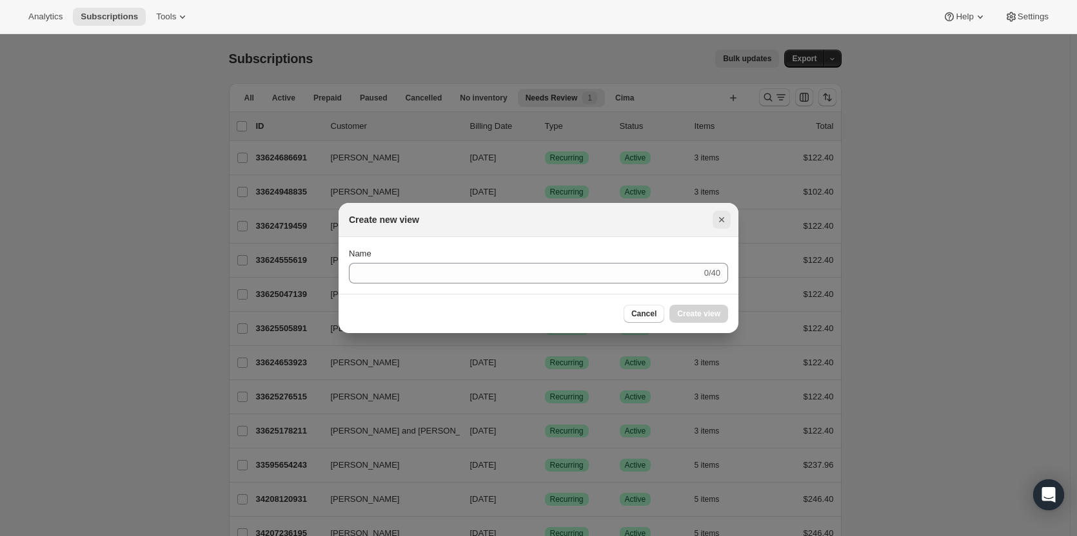
click at [721, 216] on icon "Close" at bounding box center [721, 219] width 13 height 13
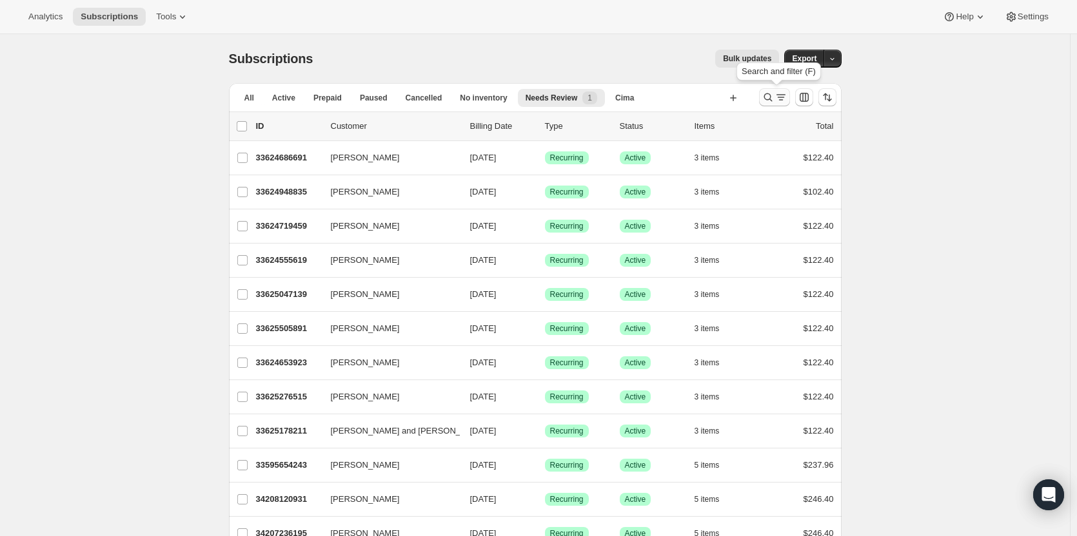
click at [784, 101] on icon "Search and filter results" at bounding box center [780, 97] width 13 height 13
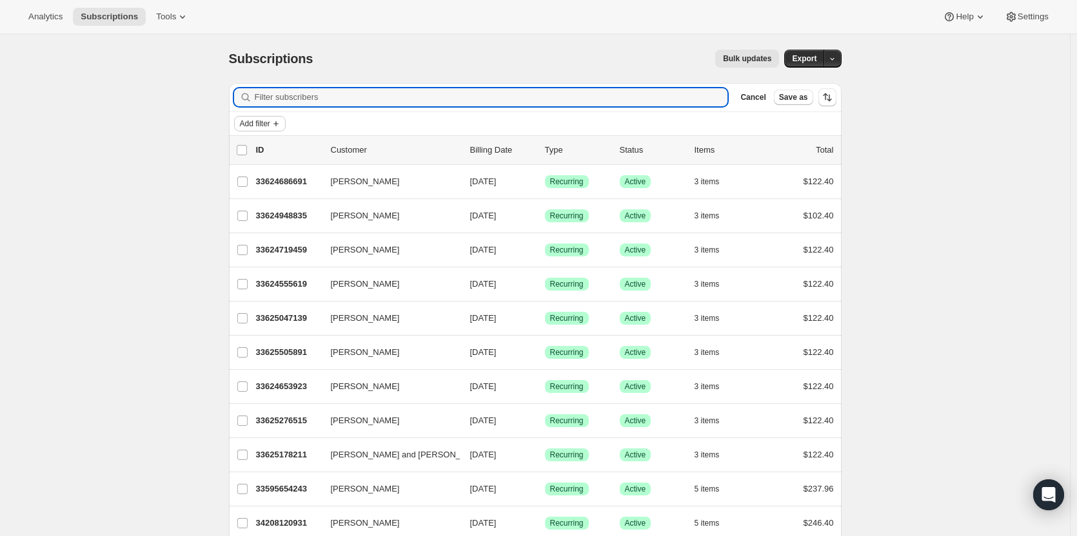
click at [265, 118] on button "Add filter" at bounding box center [260, 123] width 52 height 15
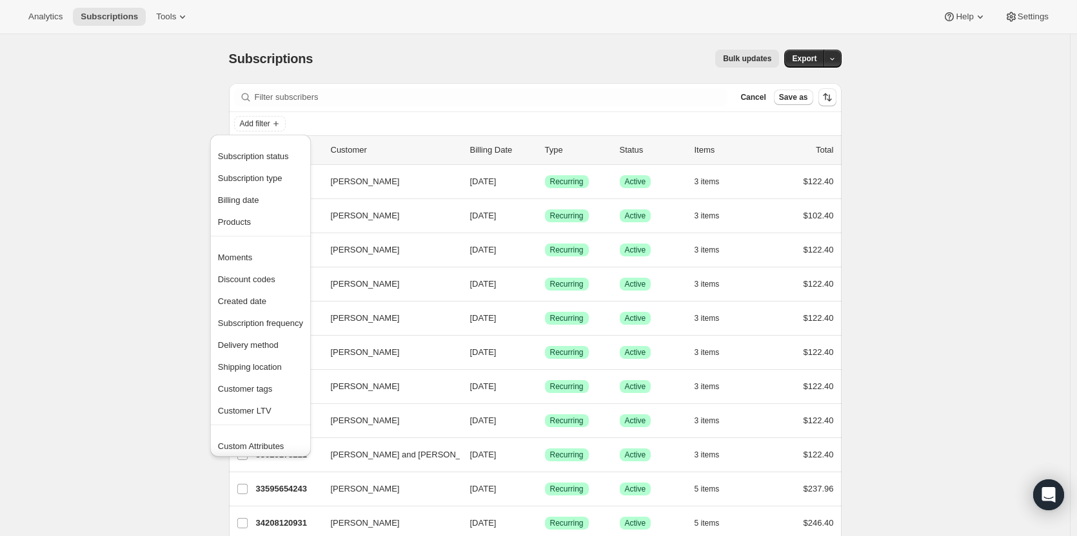
scroll to position [25, 0]
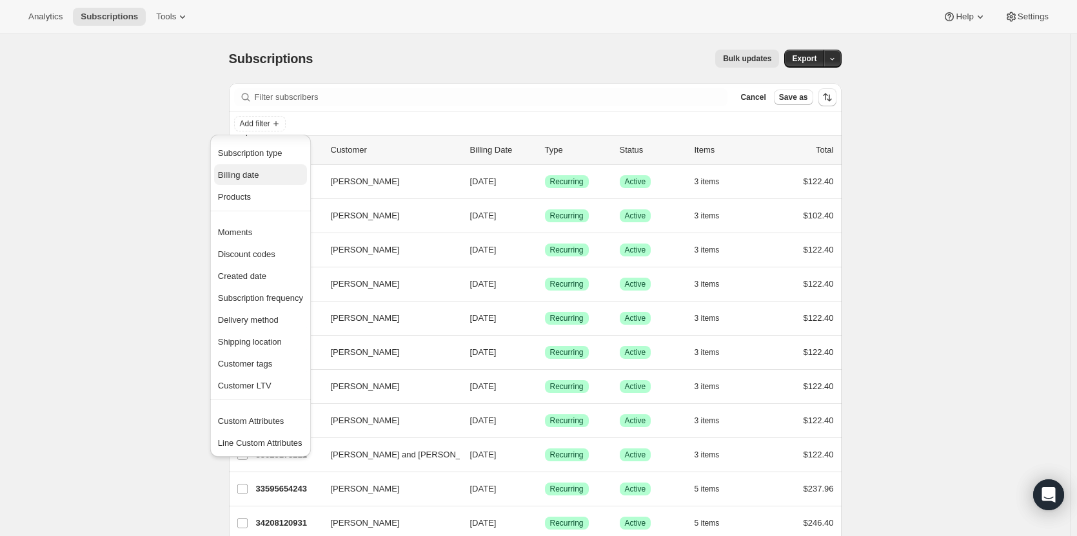
click at [262, 181] on span "Billing date" at bounding box center [260, 175] width 85 height 13
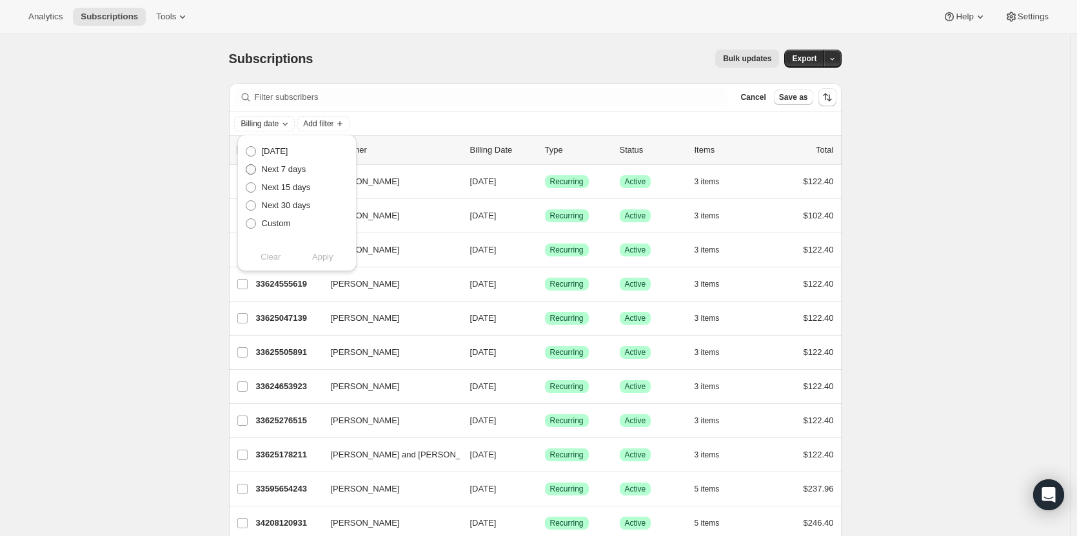
click at [248, 167] on span at bounding box center [251, 169] width 10 height 10
click at [246, 165] on input "Next 7 days" at bounding box center [246, 164] width 1 height 1
radio input "true"
click at [312, 262] on span "Apply" at bounding box center [322, 257] width 21 height 13
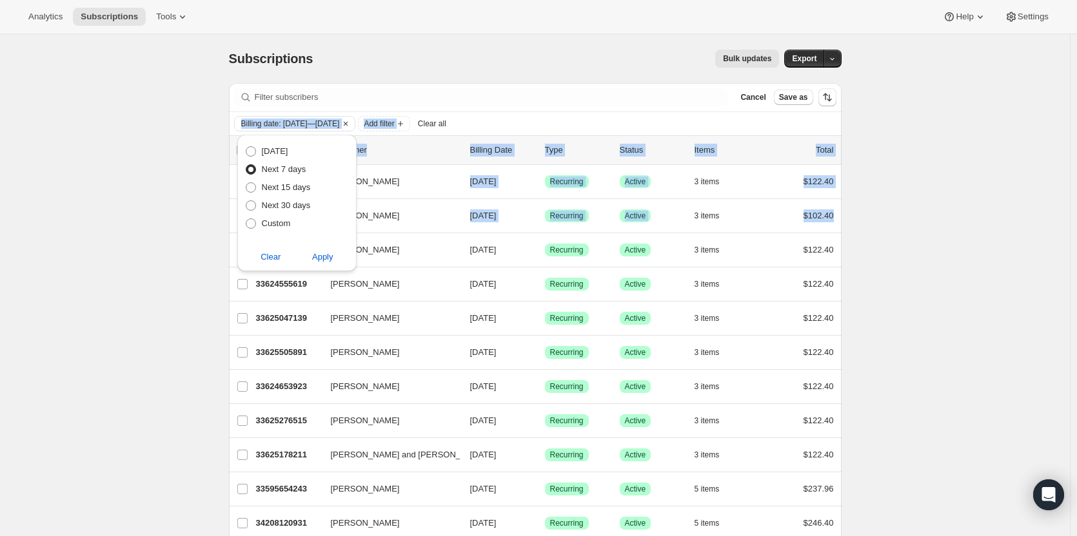
drag, startPoint x: 1070, startPoint y: 133, endPoint x: 1046, endPoint y: 221, distance: 90.9
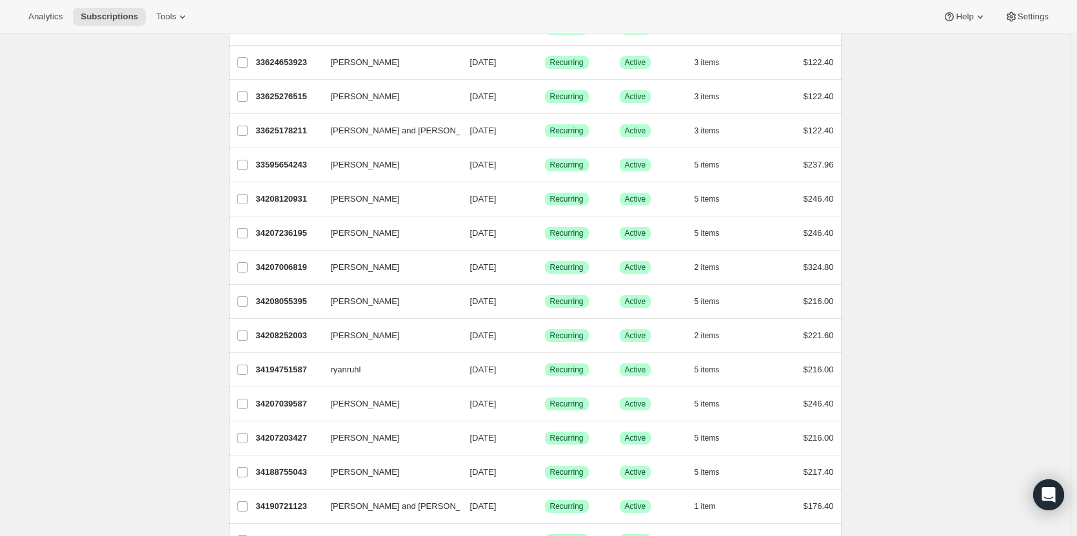
scroll to position [0, 0]
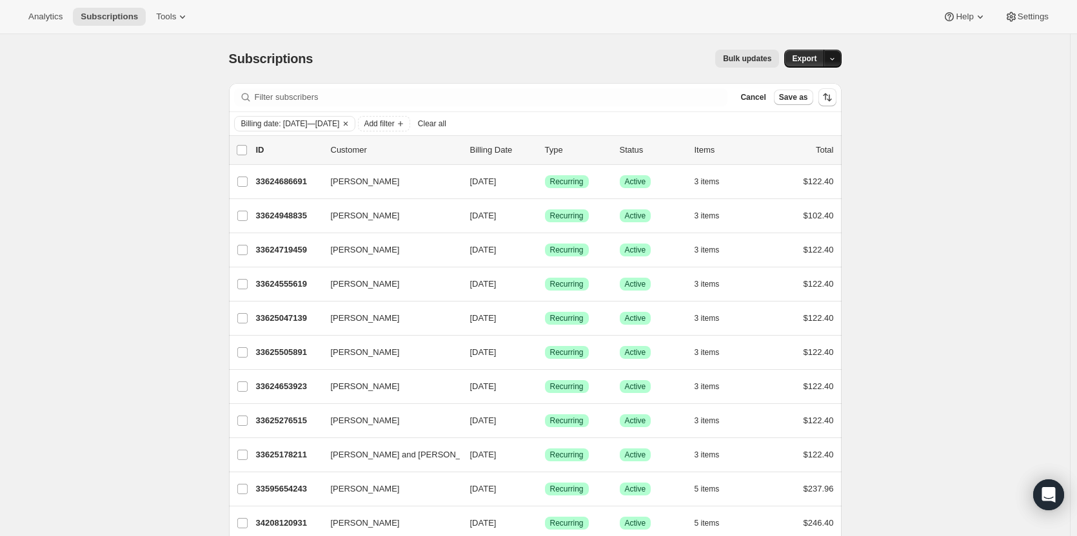
click at [833, 60] on icon "button" at bounding box center [832, 59] width 8 height 8
click at [805, 57] on span "Export" at bounding box center [804, 59] width 25 height 10
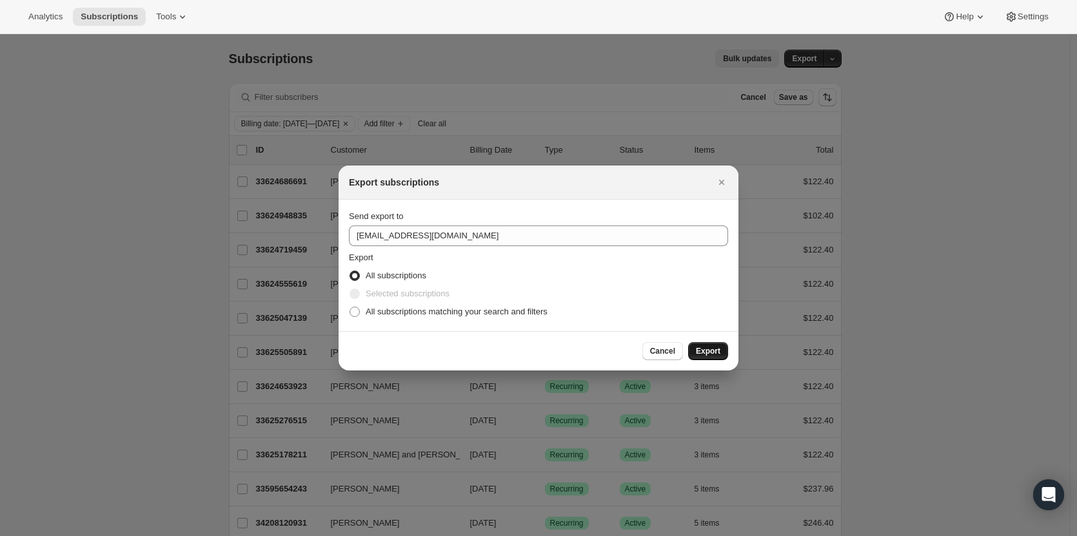
click at [715, 349] on span "Export" at bounding box center [708, 351] width 25 height 10
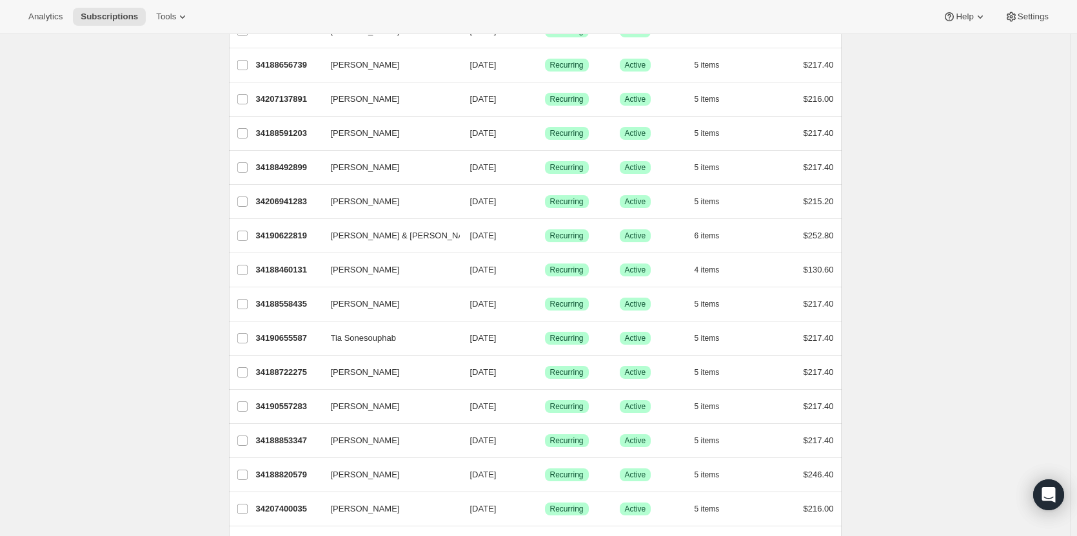
scroll to position [1495, 0]
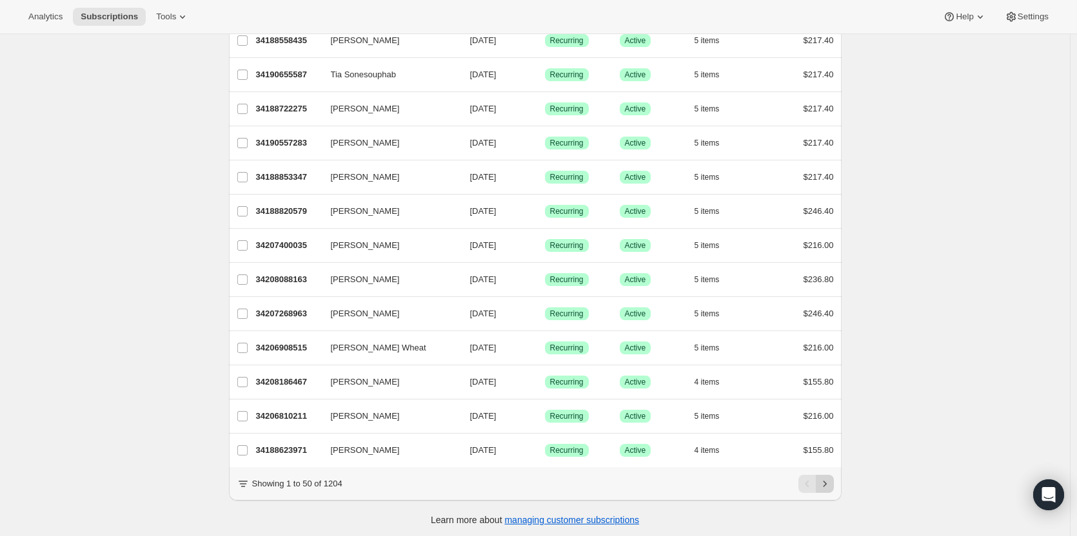
click at [831, 482] on icon "Next" at bounding box center [824, 484] width 13 height 13
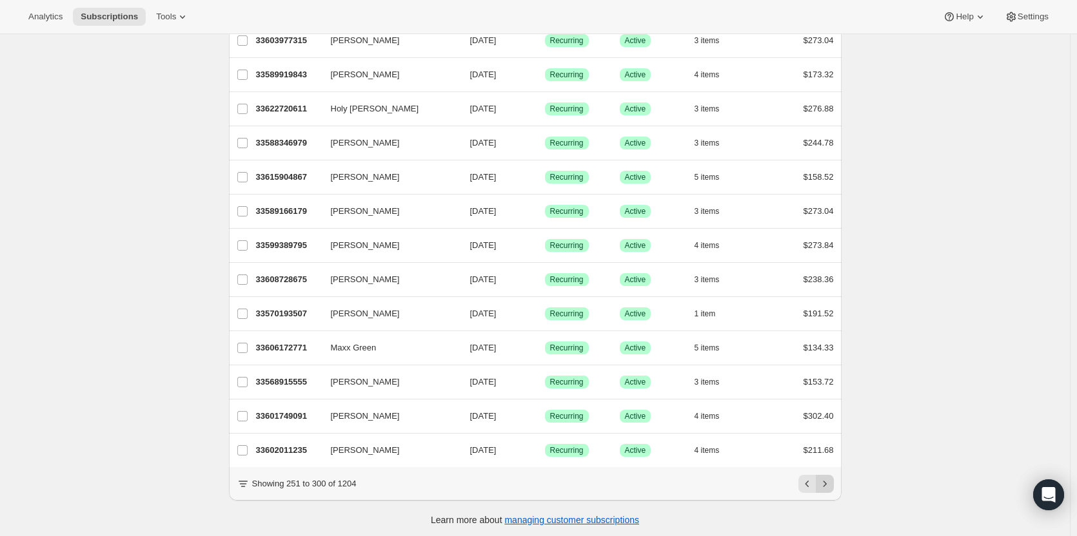
click at [831, 482] on icon "Next" at bounding box center [824, 484] width 13 height 13
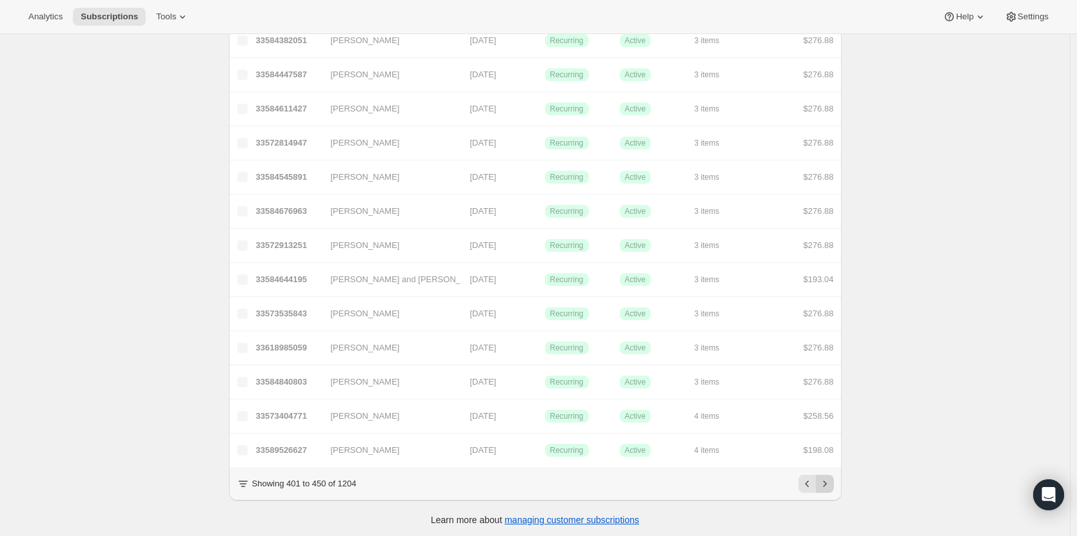
click at [831, 482] on icon "Next" at bounding box center [824, 484] width 13 height 13
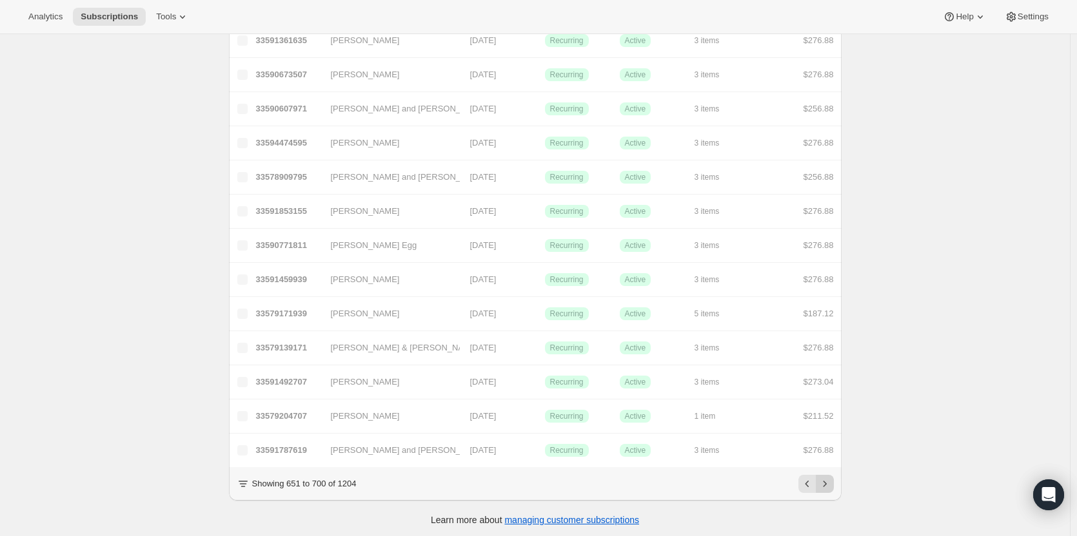
click at [831, 482] on icon "Next" at bounding box center [824, 484] width 13 height 13
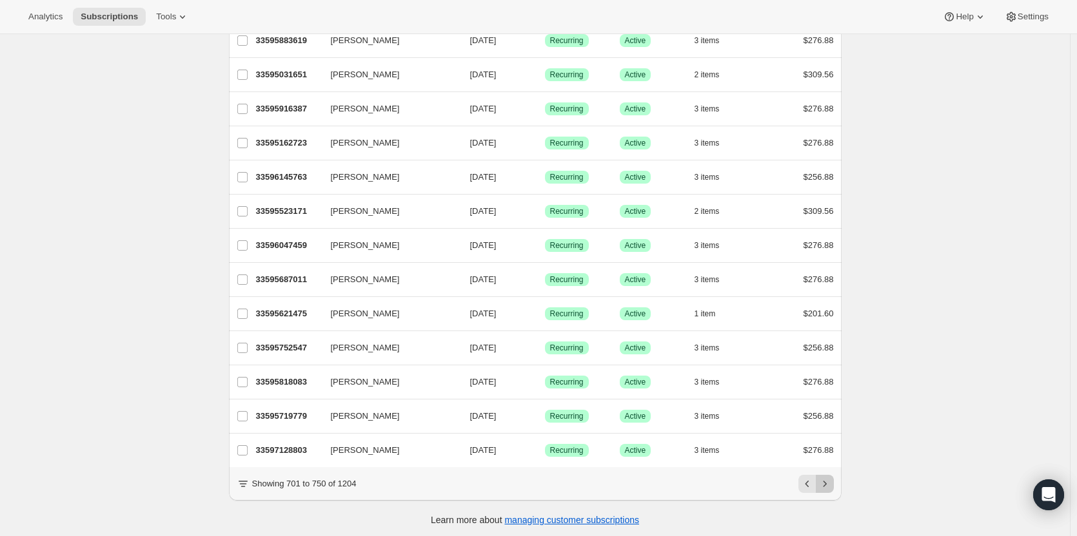
click at [831, 482] on icon "Next" at bounding box center [824, 484] width 13 height 13
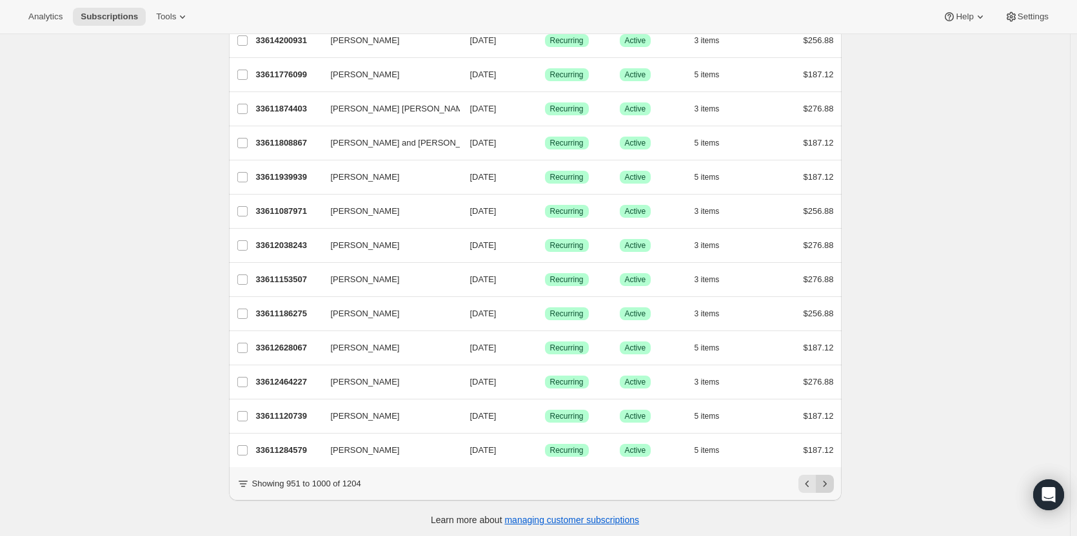
click at [831, 482] on icon "Next" at bounding box center [824, 484] width 13 height 13
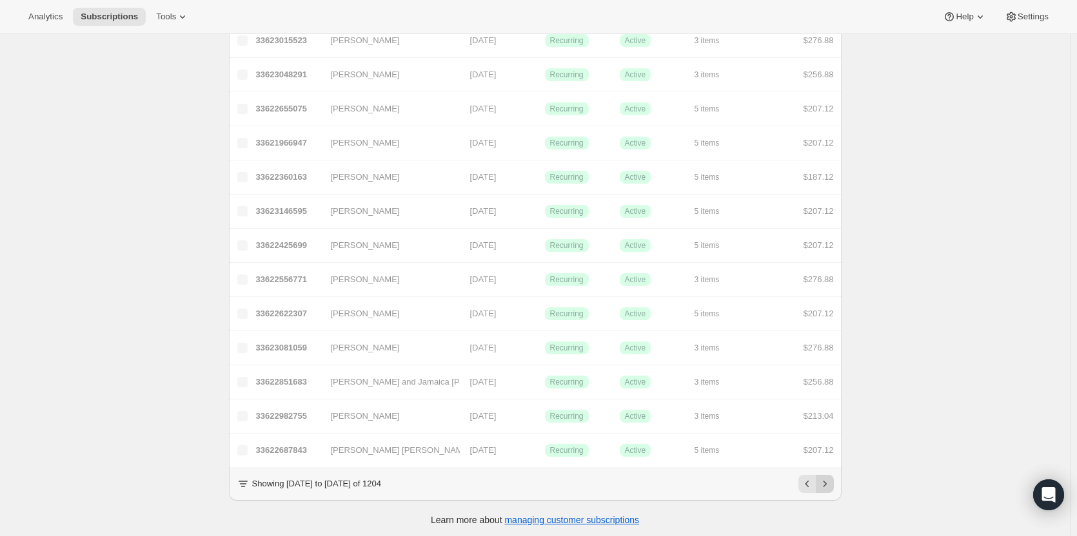
scroll to position [34, 0]
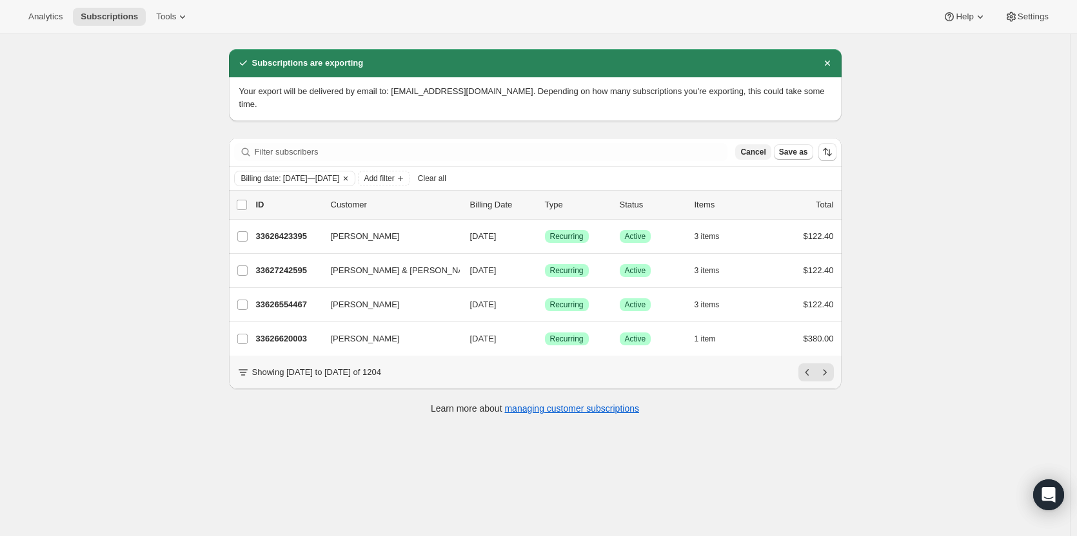
click at [756, 147] on span "Cancel" at bounding box center [752, 152] width 25 height 10
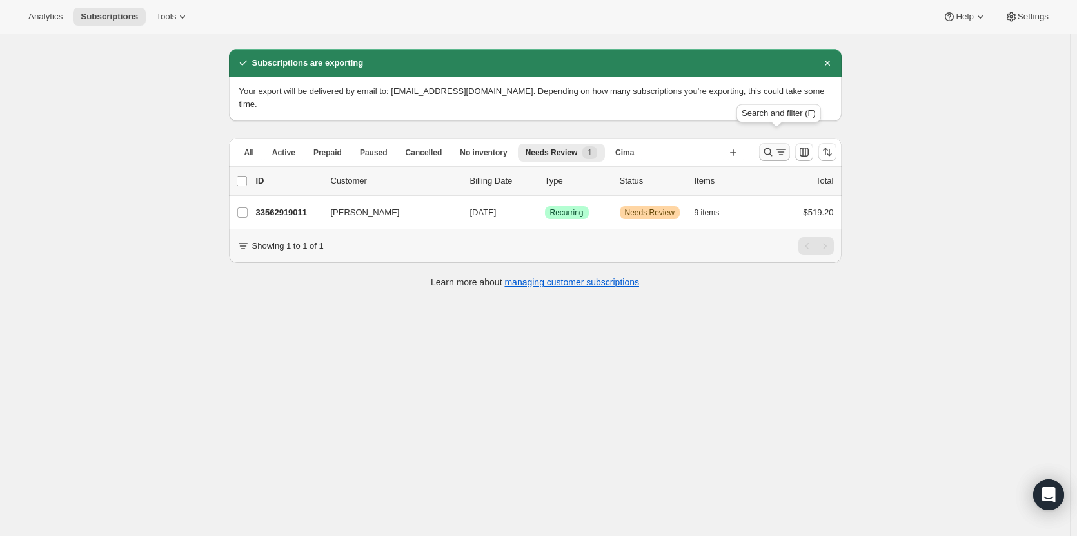
click at [783, 152] on icon "Search and filter results" at bounding box center [780, 152] width 7 height 1
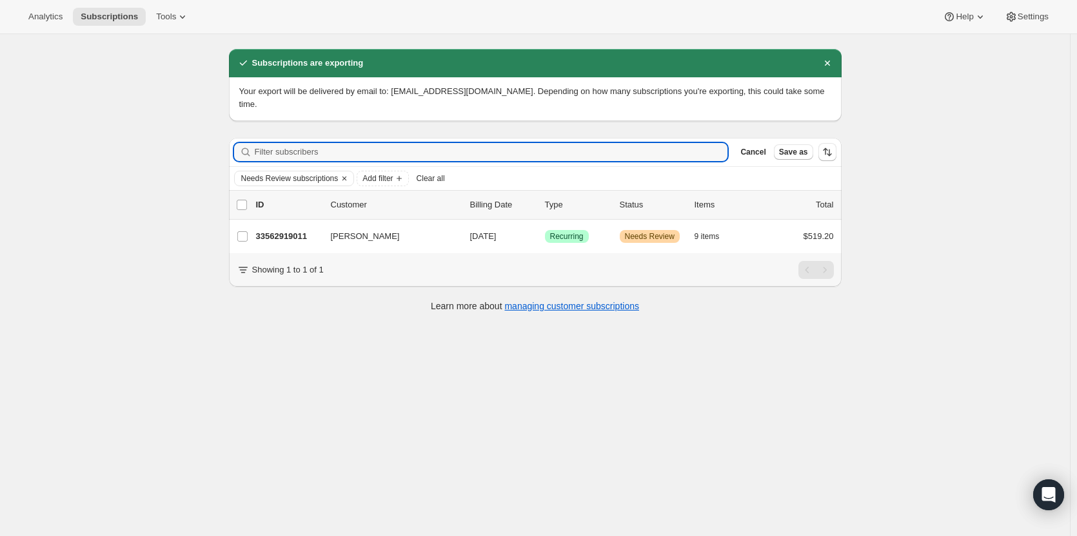
click at [437, 172] on button "Clear all" at bounding box center [430, 178] width 39 height 15
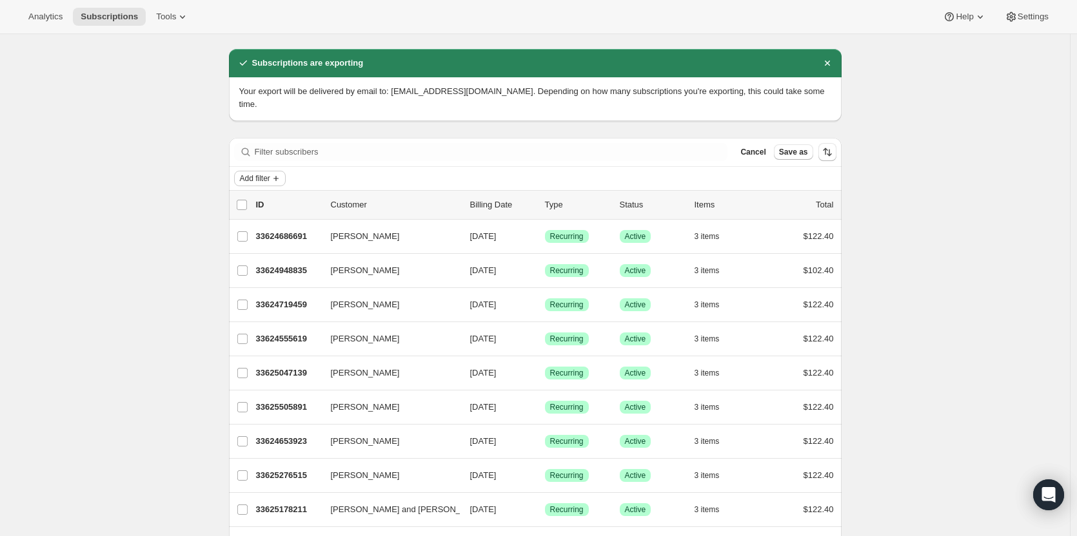
click at [264, 173] on span "Add filter" at bounding box center [255, 178] width 30 height 10
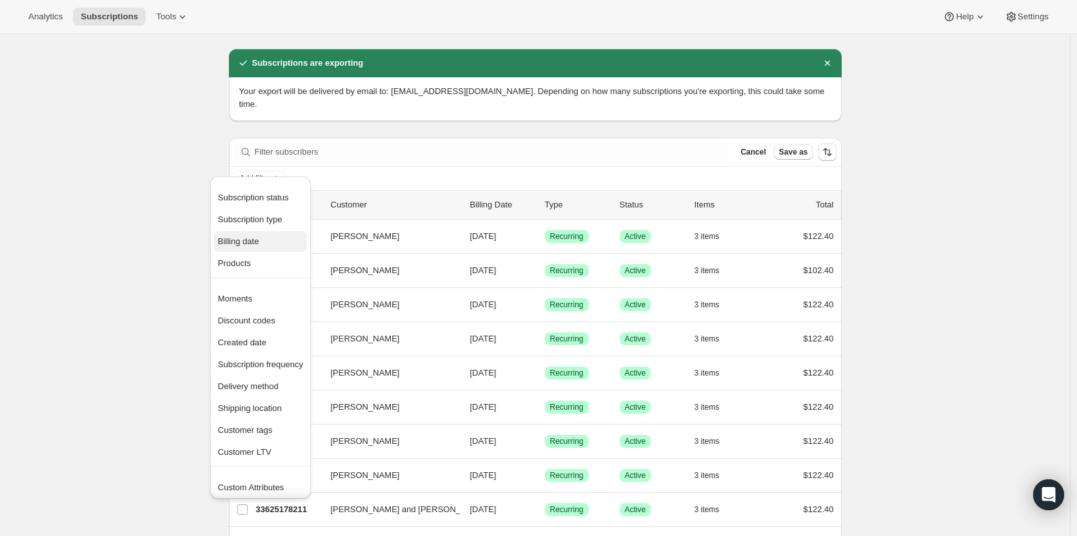
click at [273, 245] on span "Billing date" at bounding box center [260, 241] width 85 height 13
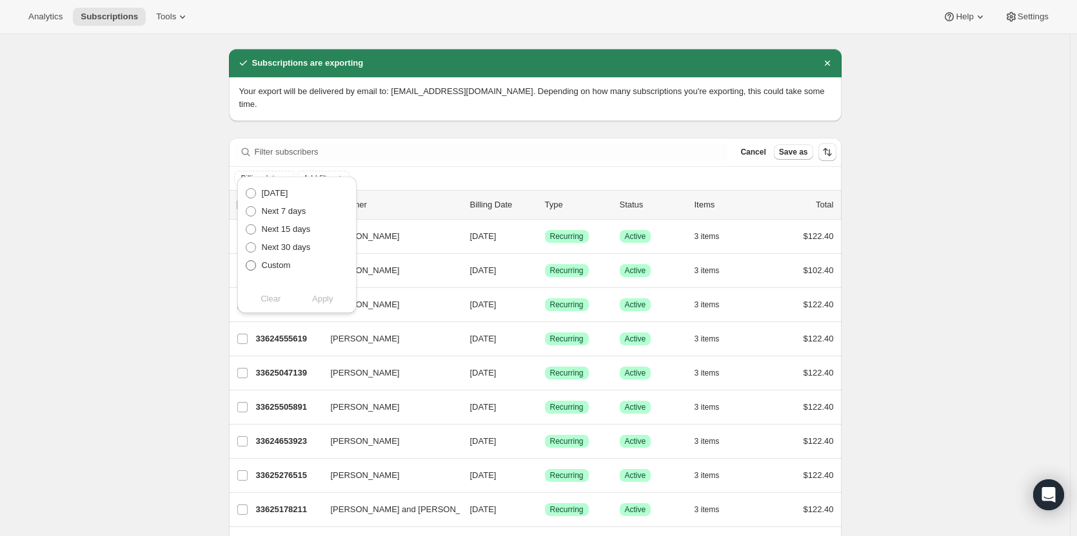
click at [250, 270] on span at bounding box center [251, 265] width 10 height 10
click at [246, 261] on input "Custom" at bounding box center [246, 260] width 1 height 1
radio input "true"
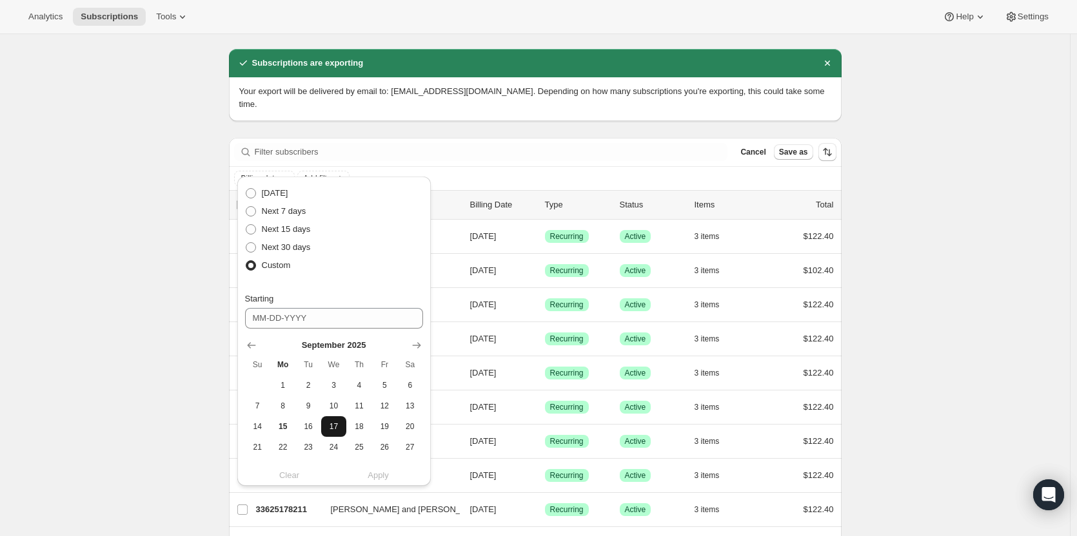
click at [332, 429] on span "17" at bounding box center [333, 427] width 15 height 10
type input "09-17-2025"
click at [332, 425] on span "17" at bounding box center [333, 427] width 15 height 10
click at [419, 344] on icon "Show next month, October 2025" at bounding box center [416, 345] width 8 height 6
click at [247, 345] on icon "Show previous month, September 2025" at bounding box center [251, 345] width 13 height 13
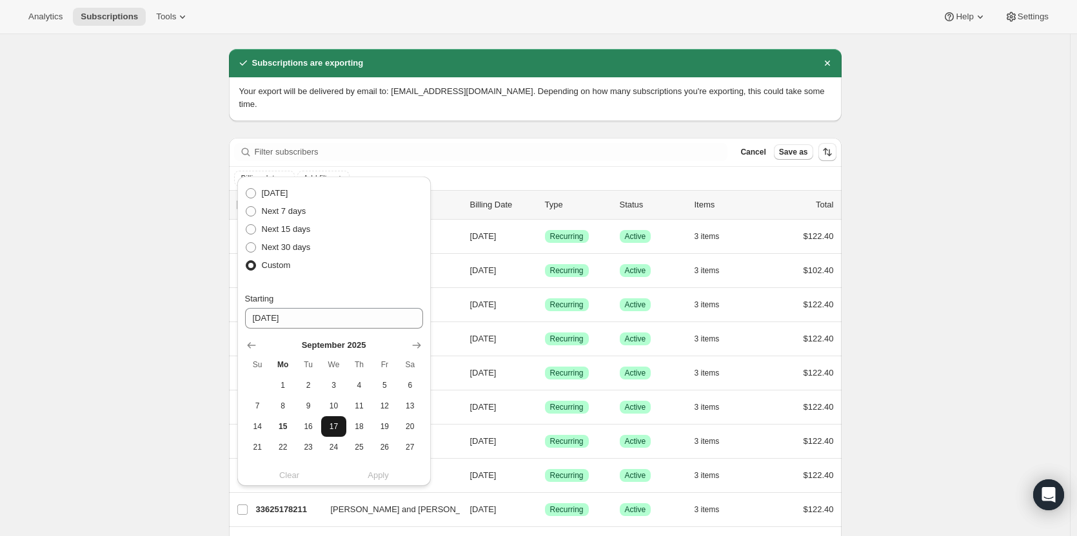
click at [326, 426] on span "17" at bounding box center [333, 427] width 15 height 10
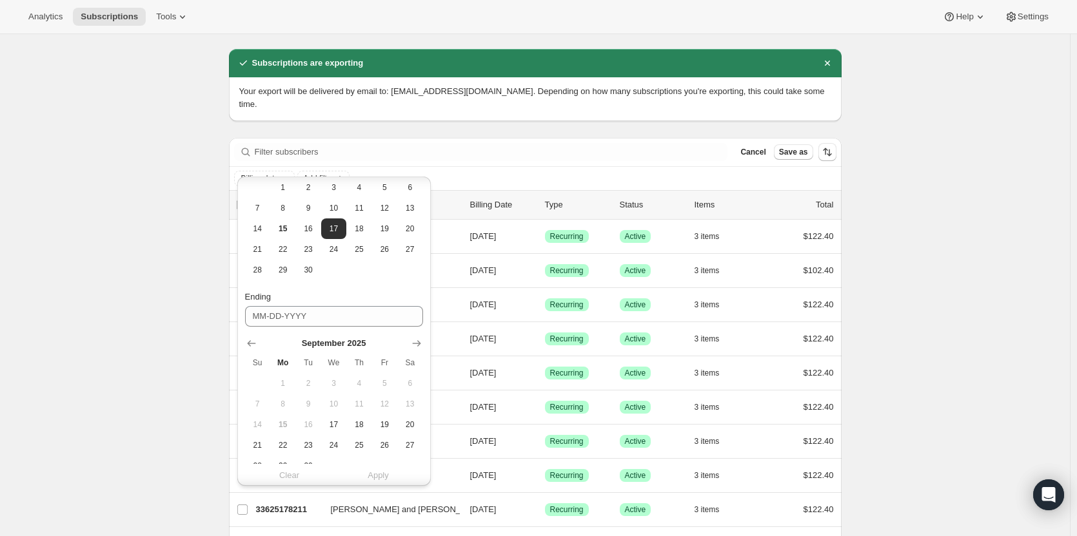
scroll to position [237, 0]
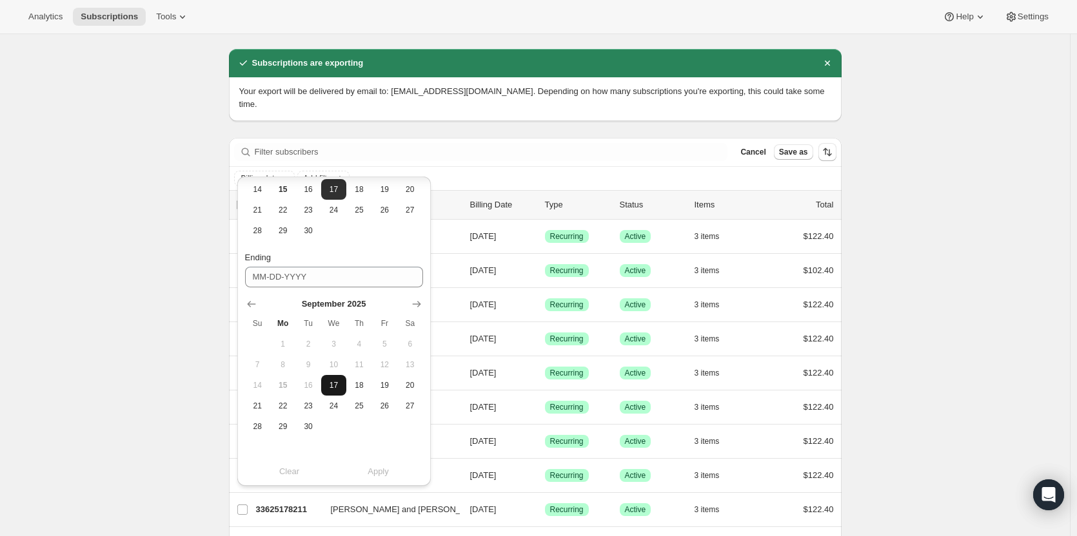
click at [331, 388] on span "17" at bounding box center [333, 385] width 15 height 10
type input "09-17-2025"
click at [369, 474] on span "Apply" at bounding box center [378, 472] width 21 height 13
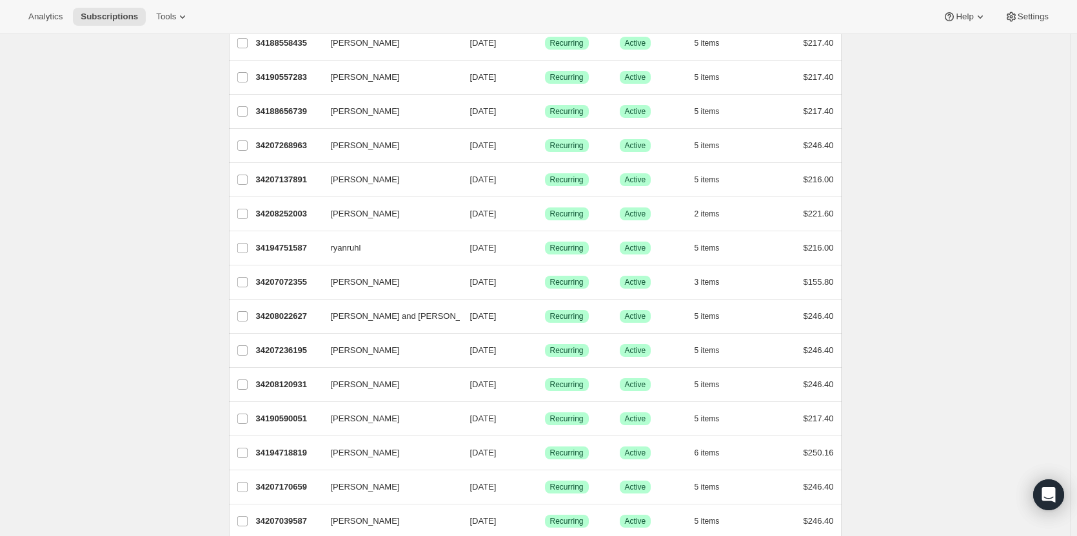
scroll to position [0, 0]
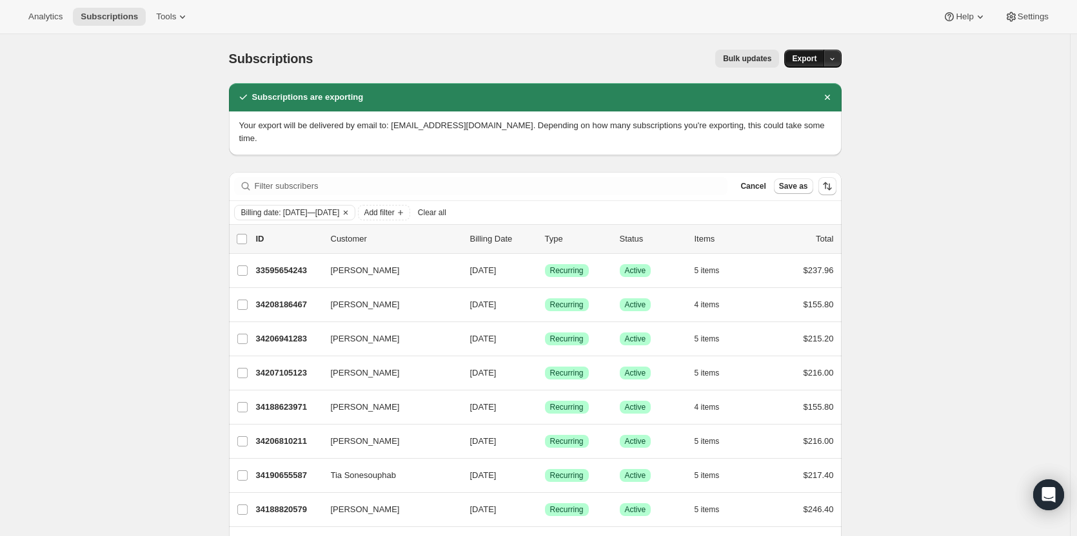
click at [804, 63] on span "Export" at bounding box center [804, 59] width 25 height 10
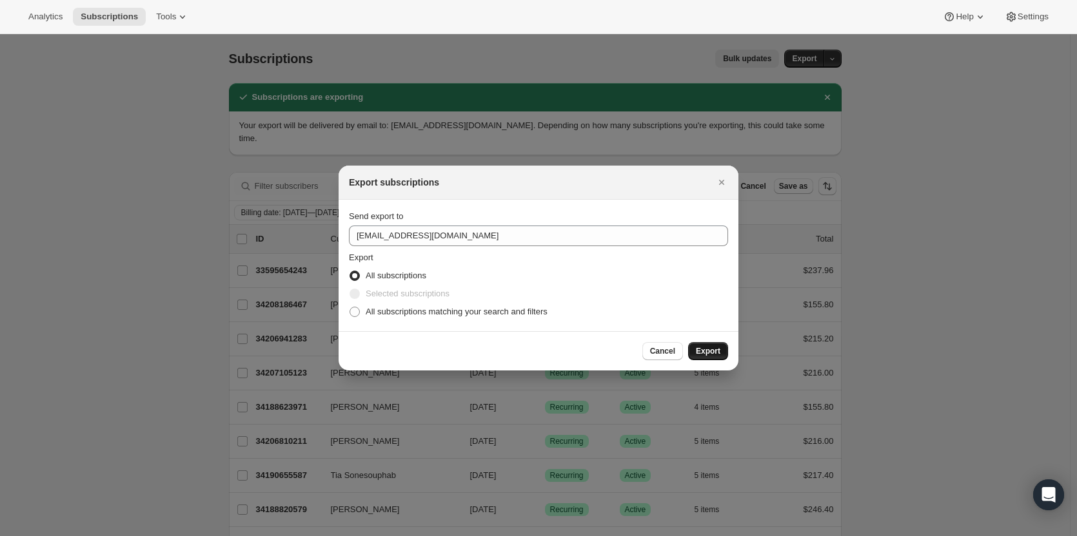
click at [724, 351] on button "Export" at bounding box center [708, 351] width 40 height 18
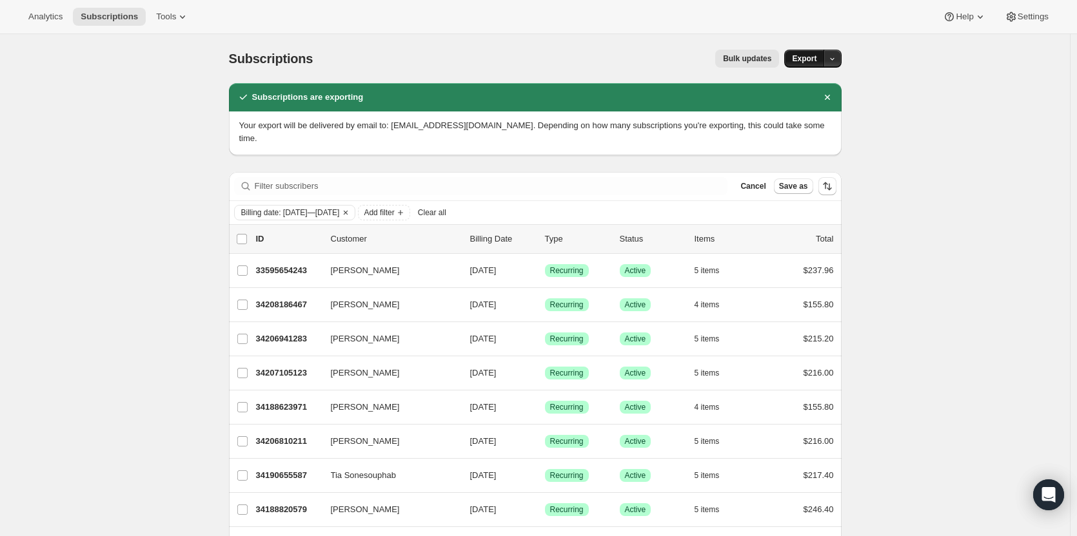
click at [804, 62] on span "Export" at bounding box center [804, 59] width 25 height 10
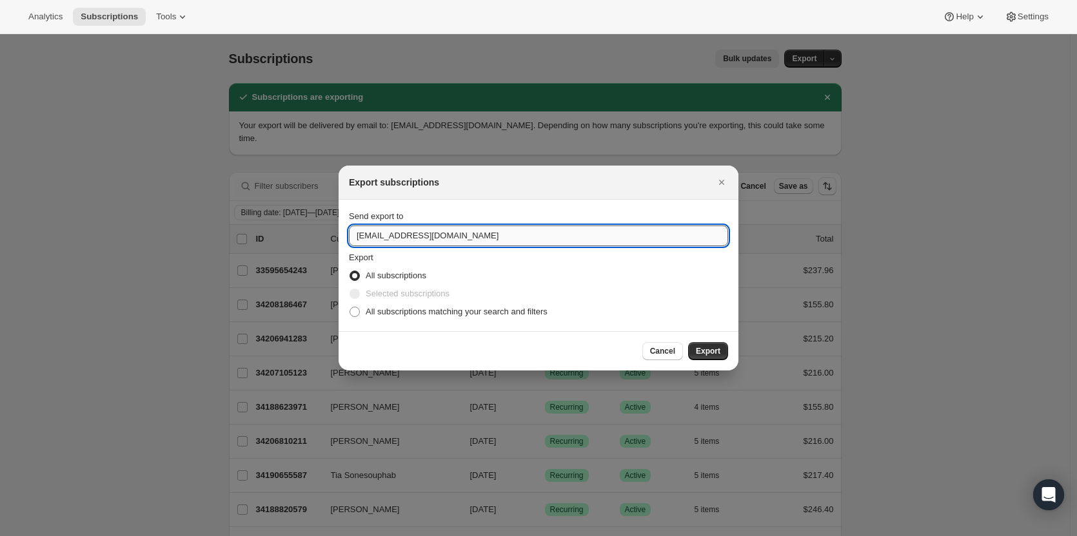
click at [711, 238] on input "winery@cliffamily.com" at bounding box center [538, 236] width 379 height 21
drag, startPoint x: 380, startPoint y: 237, endPoint x: 324, endPoint y: 237, distance: 55.4
type input "ashleycox@cliffamily.com"
click at [727, 348] on button "Export" at bounding box center [708, 351] width 40 height 18
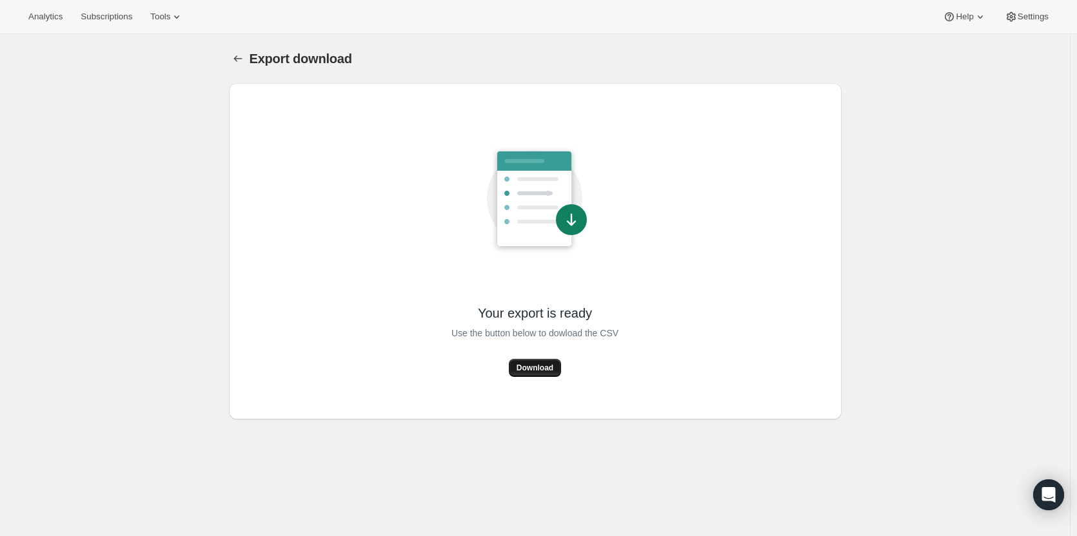
click at [536, 364] on span "Download" at bounding box center [534, 368] width 37 height 10
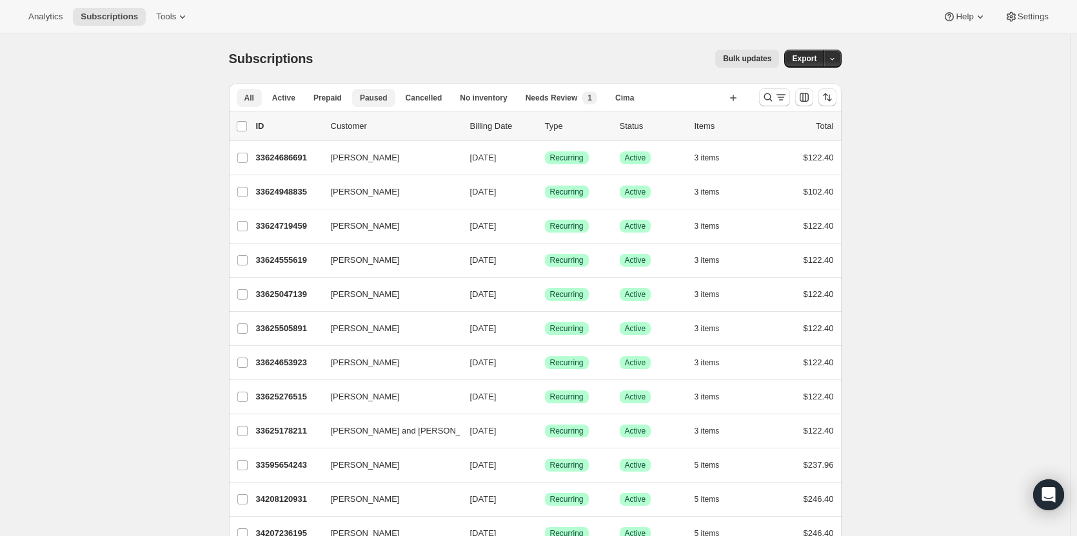
click at [374, 97] on span "Paused" at bounding box center [374, 98] width 28 height 10
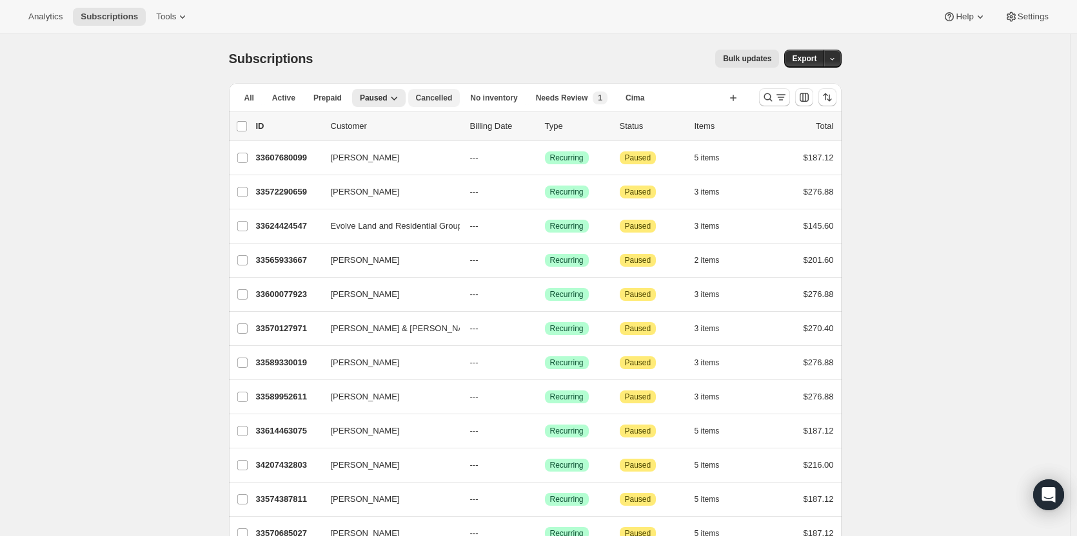
click at [433, 102] on span "Cancelled" at bounding box center [434, 98] width 37 height 10
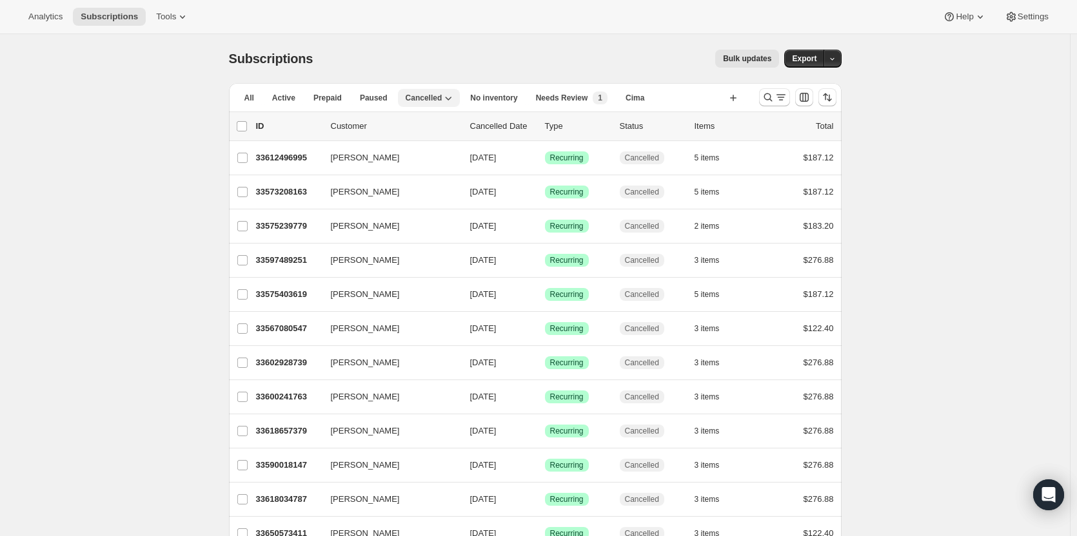
click at [443, 97] on icon "button" at bounding box center [448, 98] width 13 height 13
click at [484, 101] on span "No inventory" at bounding box center [493, 98] width 47 height 10
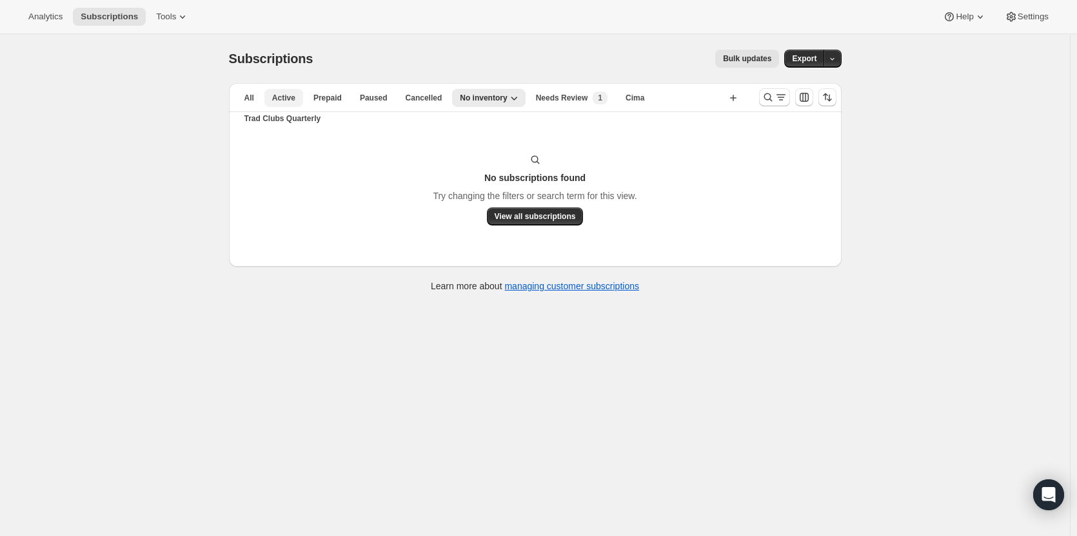
click at [280, 101] on span "Active" at bounding box center [283, 98] width 23 height 10
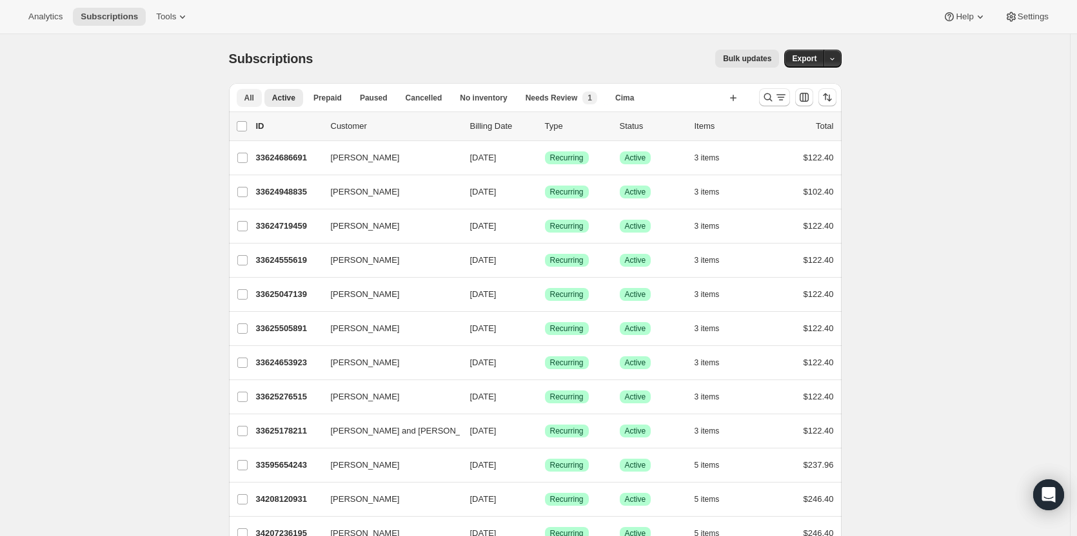
click at [254, 99] on span "All" at bounding box center [249, 98] width 10 height 10
click at [809, 101] on icon "Customize table column order and visibility" at bounding box center [804, 97] width 13 height 13
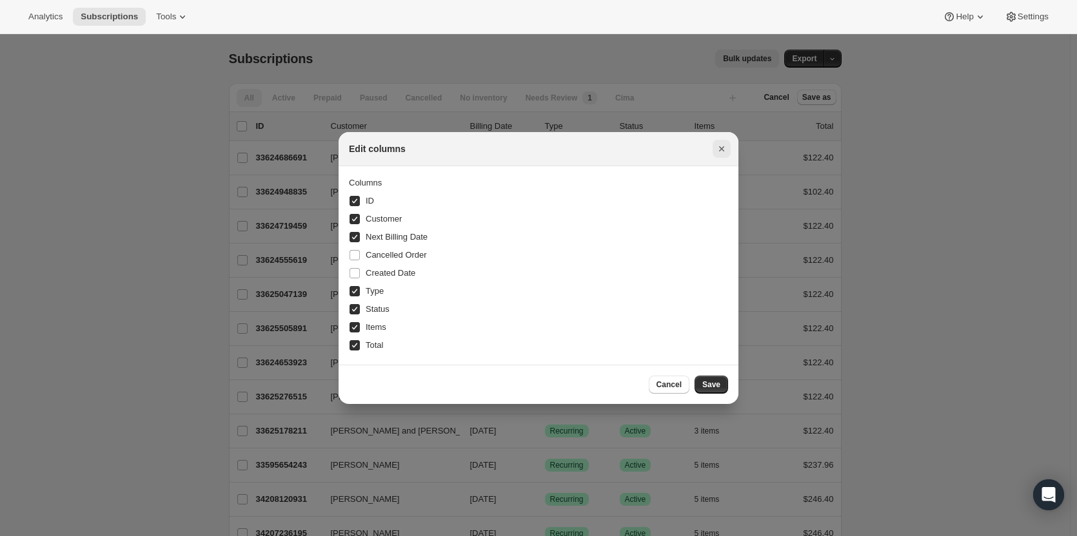
click at [718, 150] on icon "Close" at bounding box center [721, 148] width 13 height 13
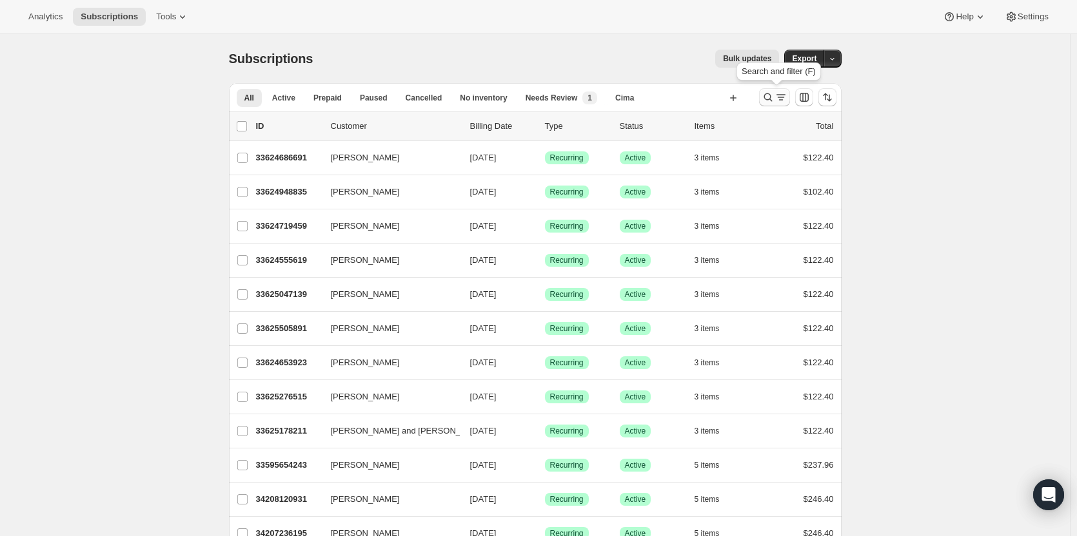
click at [772, 101] on icon "Search and filter results" at bounding box center [767, 97] width 8 height 8
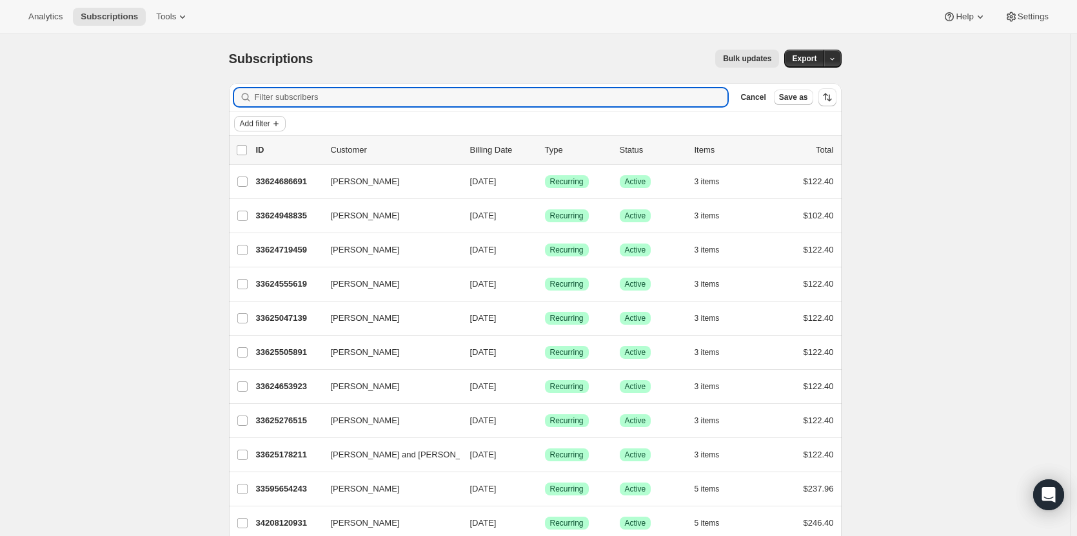
click at [260, 124] on span "Add filter" at bounding box center [255, 124] width 30 height 10
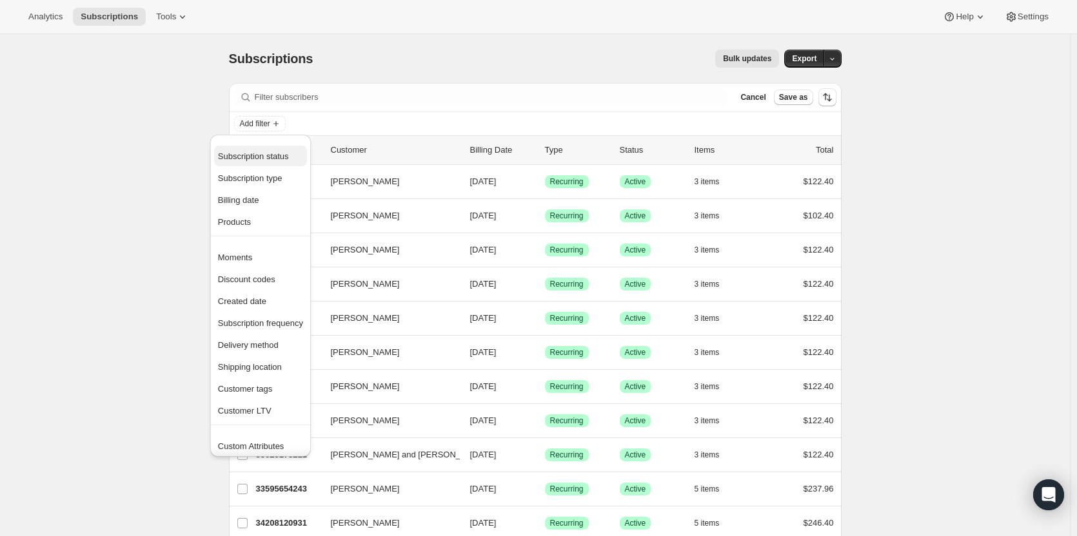
click at [288, 158] on span "Subscription status" at bounding box center [260, 156] width 85 height 13
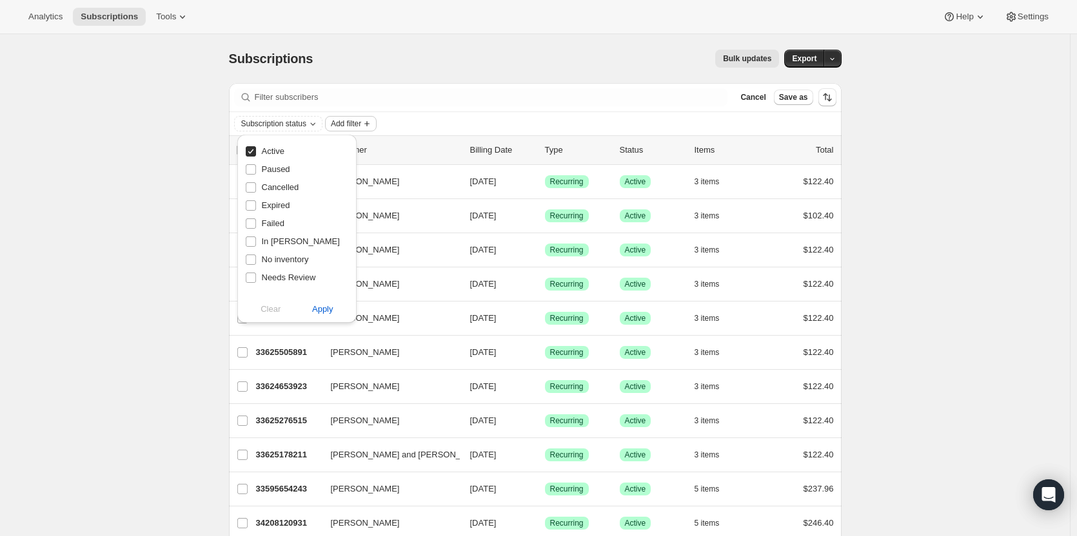
click at [369, 123] on icon "Add filter" at bounding box center [367, 124] width 10 height 10
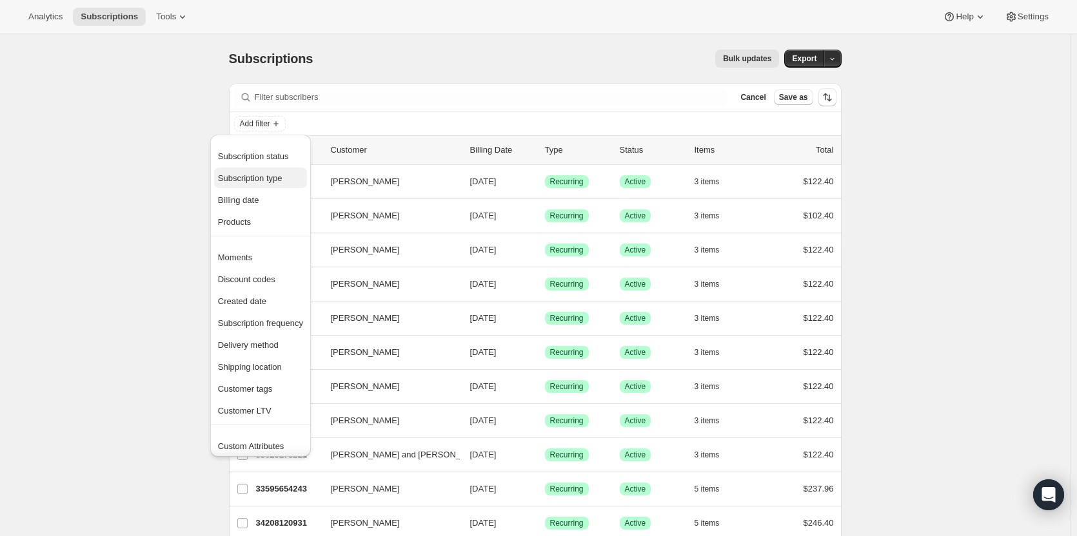
click at [279, 178] on span "Subscription type" at bounding box center [250, 178] width 64 height 10
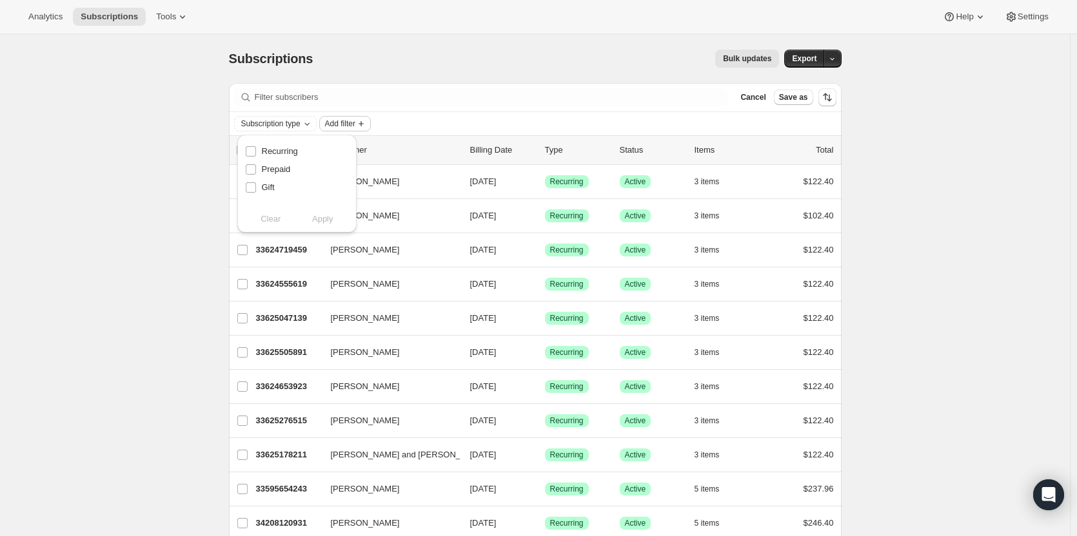
click at [366, 123] on icon "Add filter" at bounding box center [361, 124] width 10 height 10
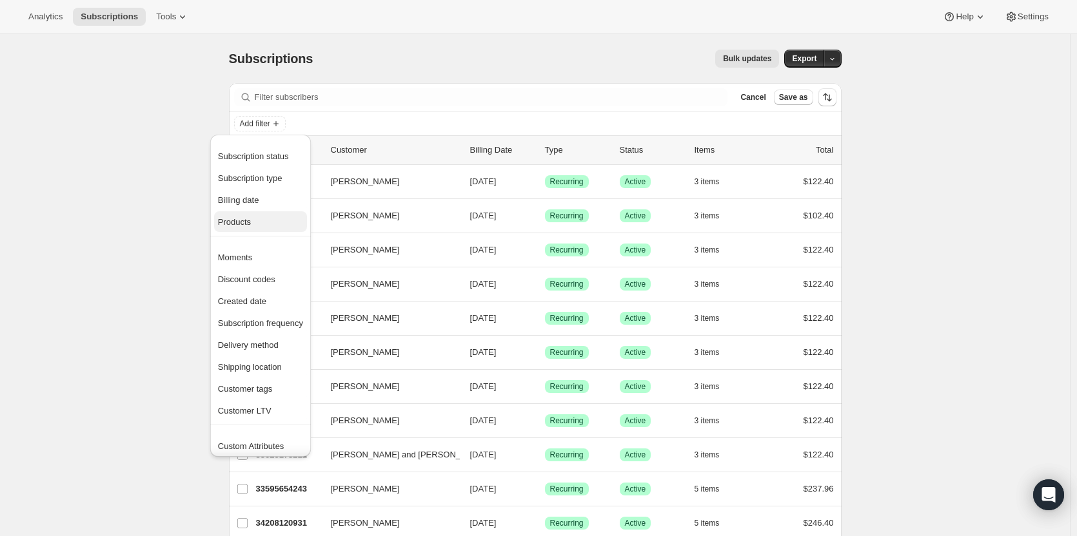
click at [257, 218] on span "Products" at bounding box center [260, 222] width 85 height 13
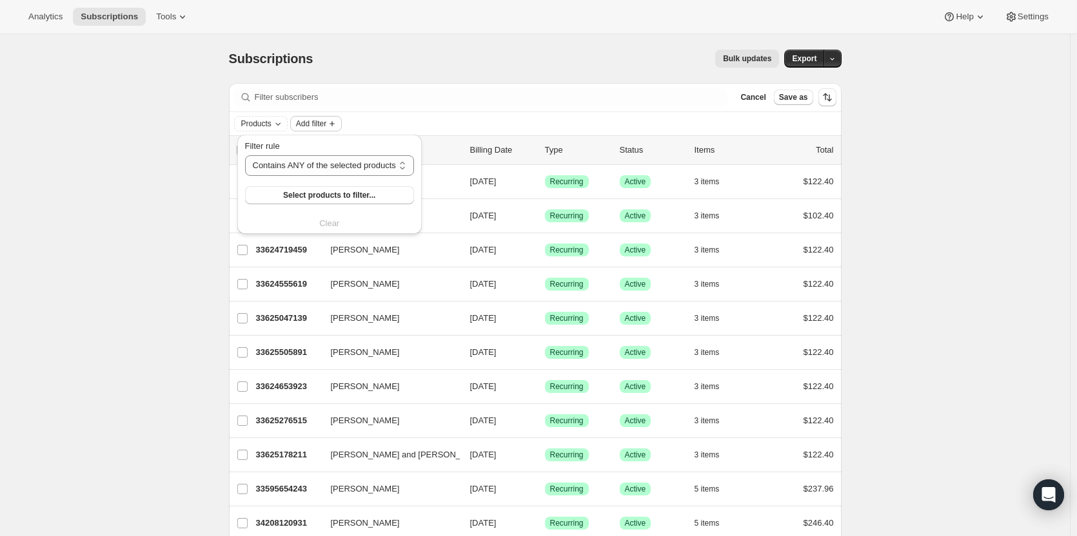
click at [337, 125] on icon "Add filter" at bounding box center [332, 124] width 10 height 10
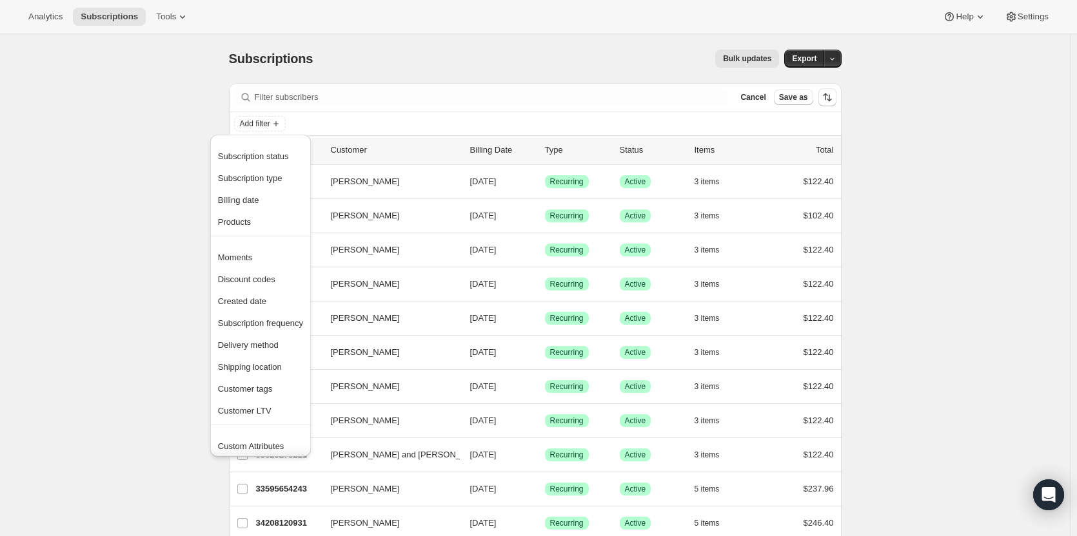
drag, startPoint x: 297, startPoint y: 415, endPoint x: 297, endPoint y: 431, distance: 16.1
click at [297, 431] on ul "Subscription status Subscription type Billing date Products Moments Discount co…" at bounding box center [260, 309] width 101 height 348
click at [297, 431] on div at bounding box center [260, 431] width 101 height 10
click at [261, 126] on span "Add filter" at bounding box center [255, 124] width 30 height 10
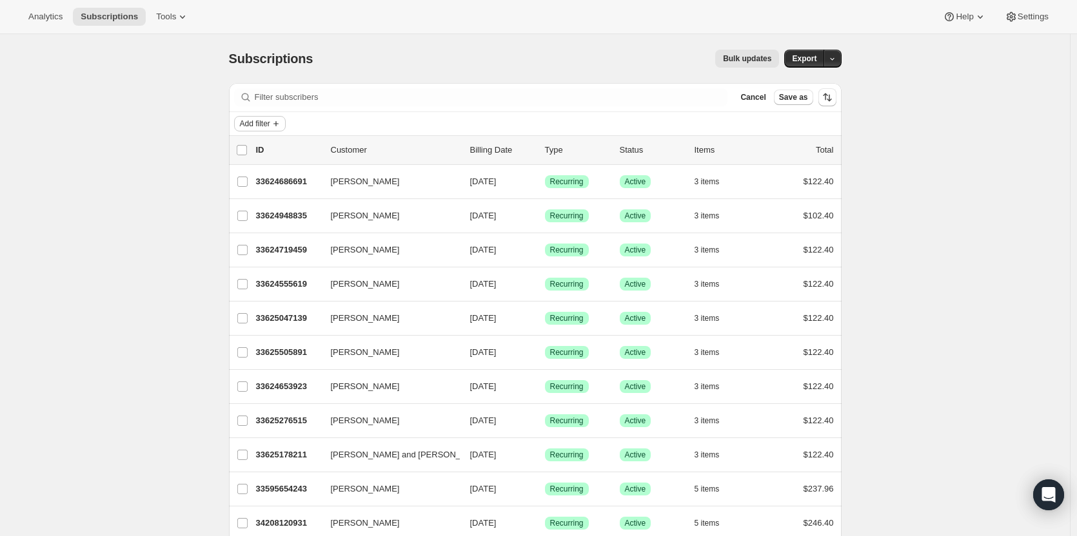
click at [262, 126] on span "Add filter" at bounding box center [255, 124] width 30 height 10
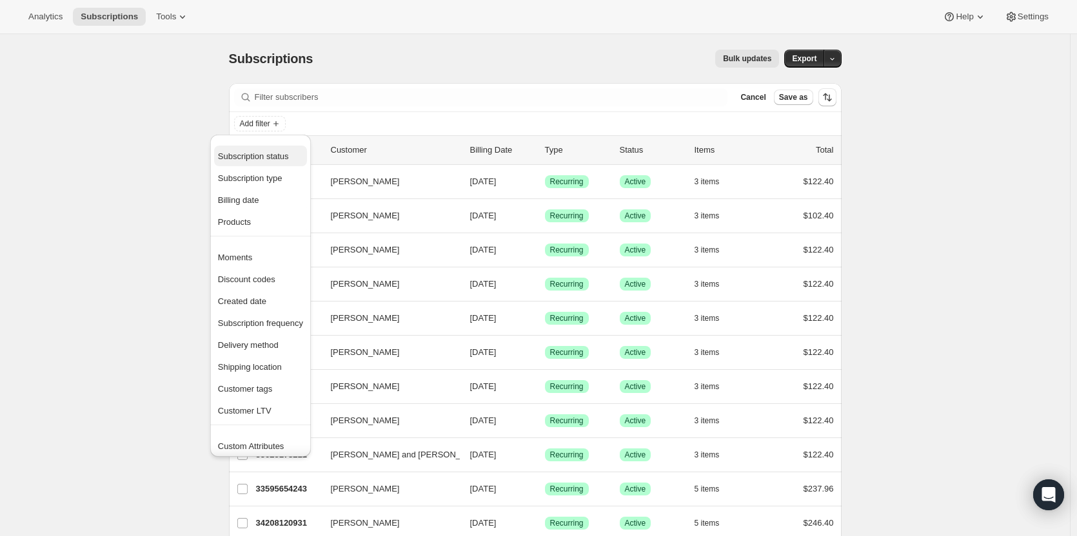
click at [274, 155] on span "Subscription status" at bounding box center [253, 157] width 71 height 10
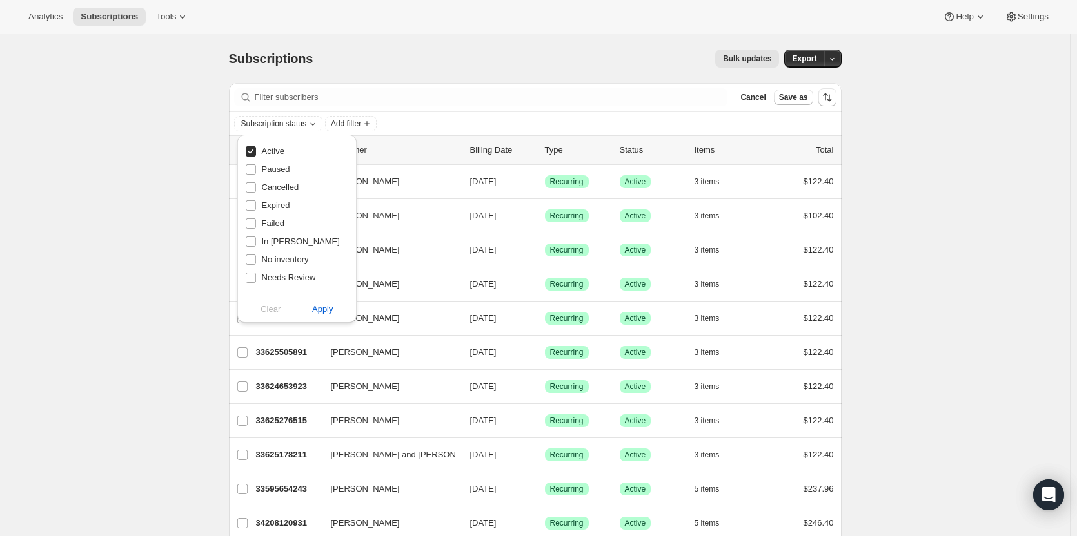
click at [528, 57] on div "Bulk updates" at bounding box center [553, 59] width 451 height 18
